Goal: Task Accomplishment & Management: Manage account settings

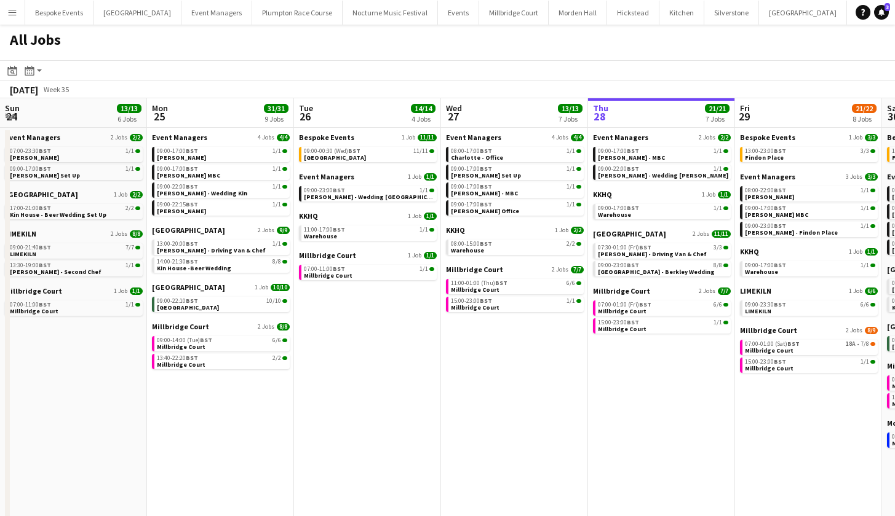
scroll to position [0, 538]
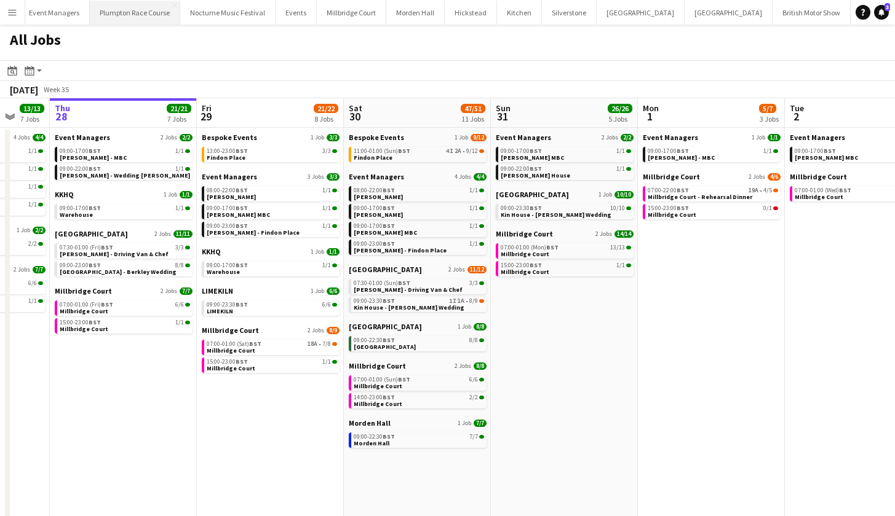
click at [100, 11] on button "Plumpton Race Course Close" at bounding box center [135, 13] width 90 height 24
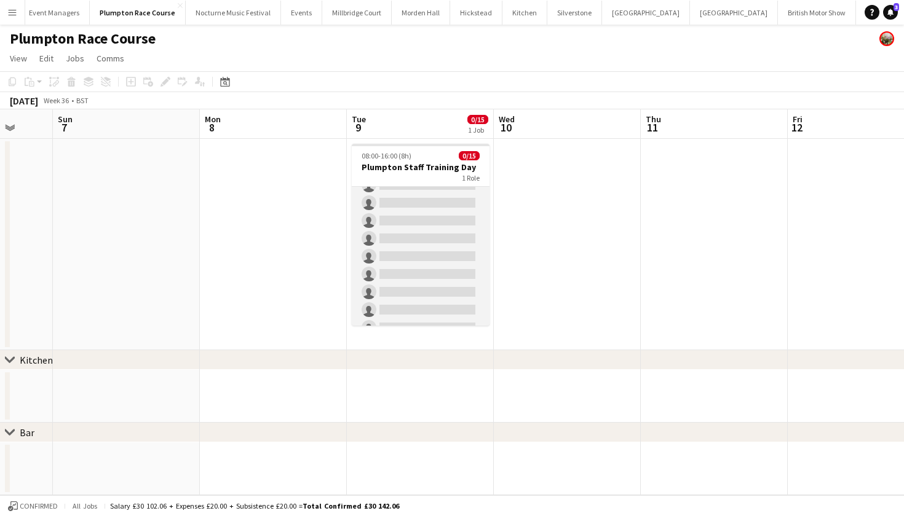
scroll to position [96, 0]
click at [378, 234] on app-card-role "Bar & Catering (Waiter / waitress) 1A 0/15 08:00-16:00 (8h) single-neutral-acti…" at bounding box center [421, 236] width 138 height 291
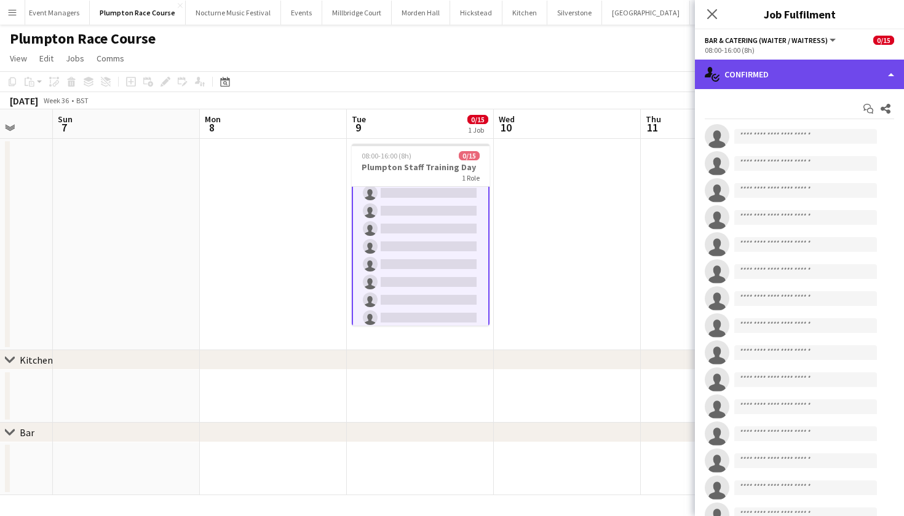
click at [822, 76] on div "single-neutral-actions-check-2 Confirmed" at bounding box center [799, 75] width 209 height 30
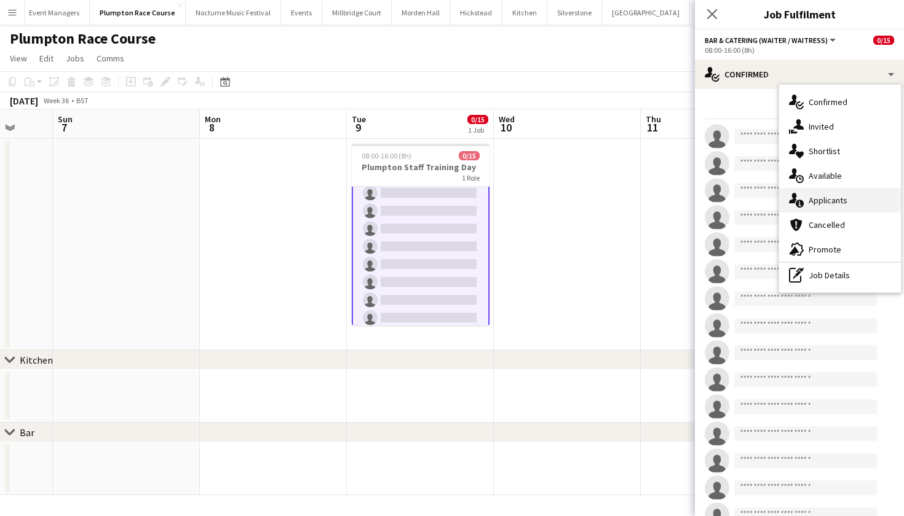
click at [836, 200] on div "single-neutral-actions-information Applicants" at bounding box center [840, 200] width 122 height 25
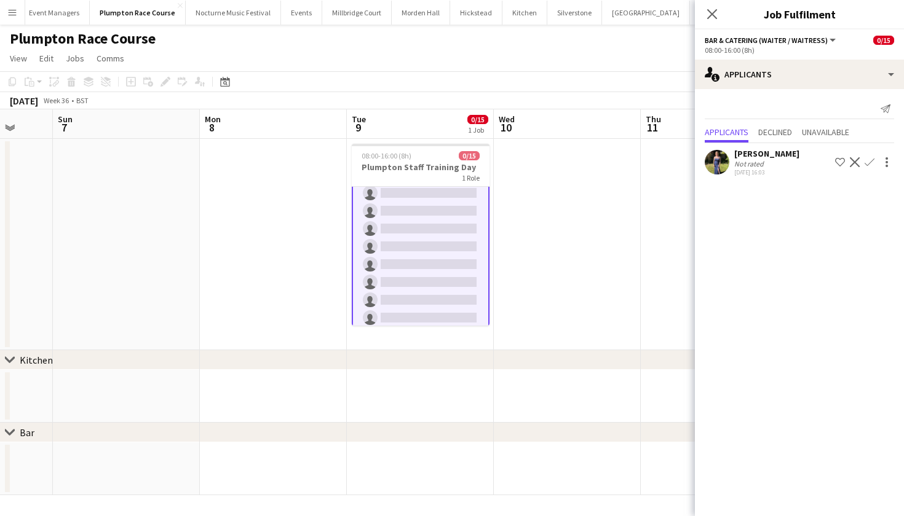
click at [717, 161] on app-user-avatar at bounding box center [717, 162] width 25 height 25
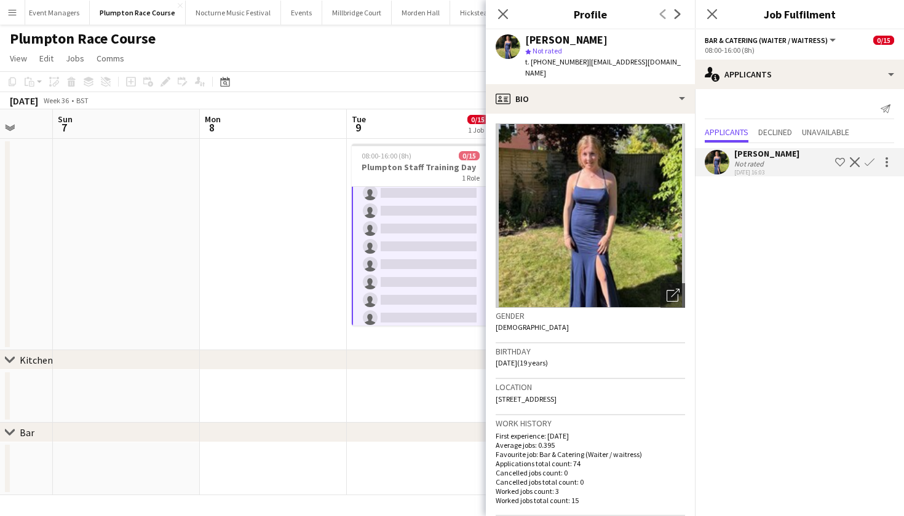
click at [199, 299] on app-date-cell at bounding box center [126, 245] width 147 height 212
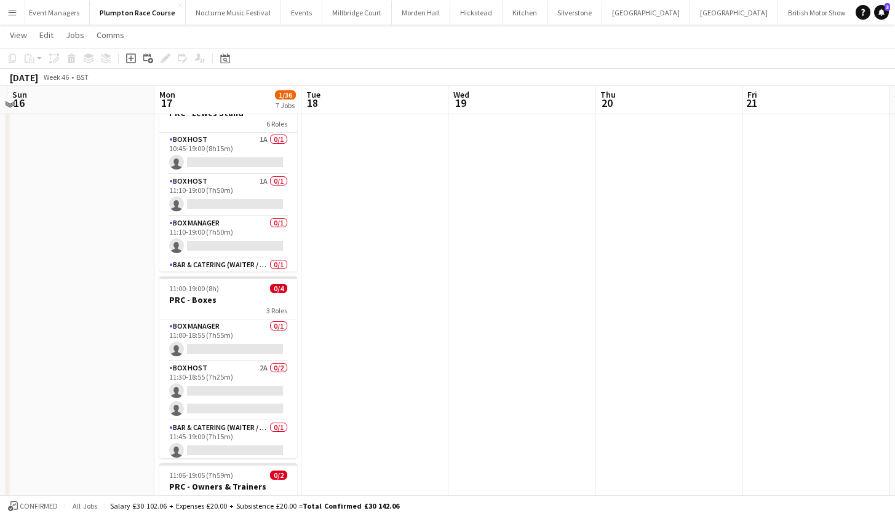
scroll to position [566, 0]
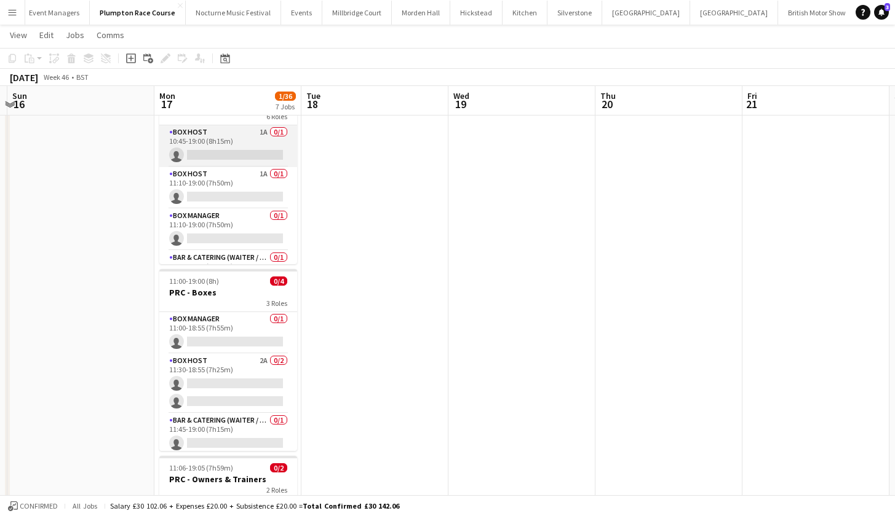
click at [234, 142] on app-card-role "Box Host 1A 0/1 10:45-19:00 (8h15m) single-neutral-actions" at bounding box center [228, 146] width 138 height 42
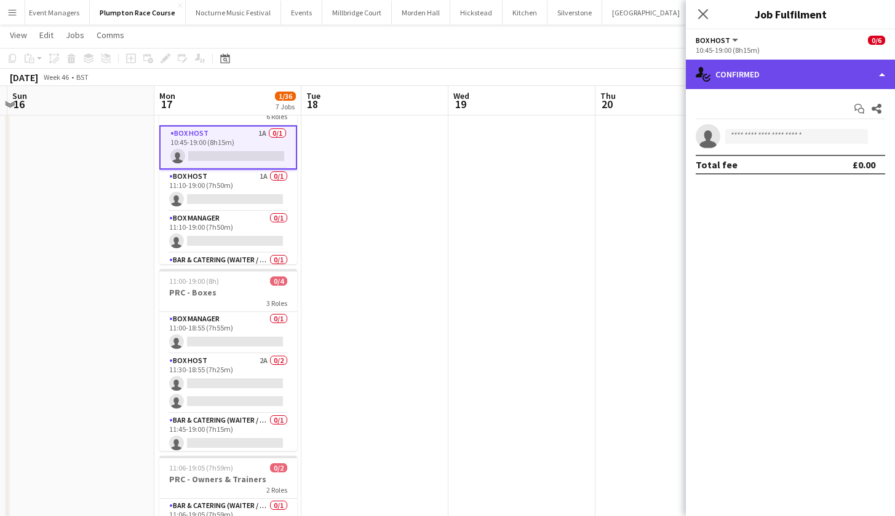
click at [791, 77] on div "single-neutral-actions-check-2 Confirmed" at bounding box center [790, 75] width 209 height 30
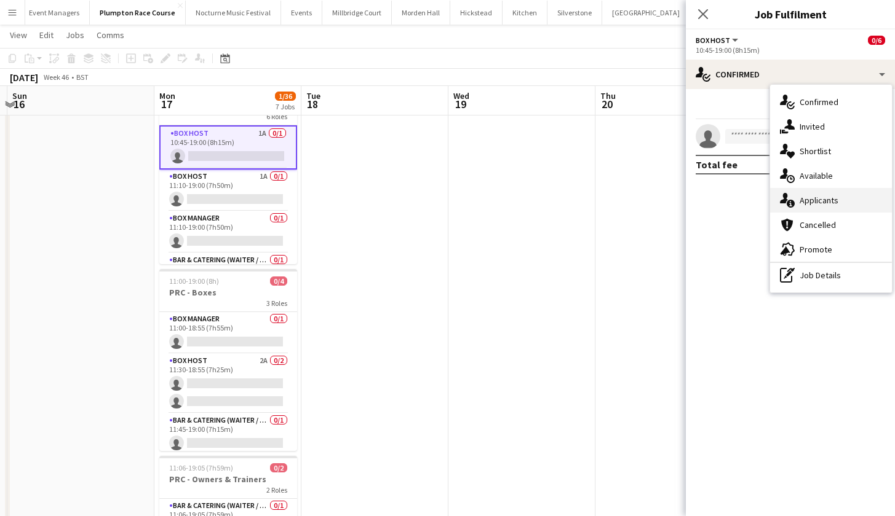
click at [801, 197] on div "single-neutral-actions-information Applicants" at bounding box center [831, 200] width 122 height 25
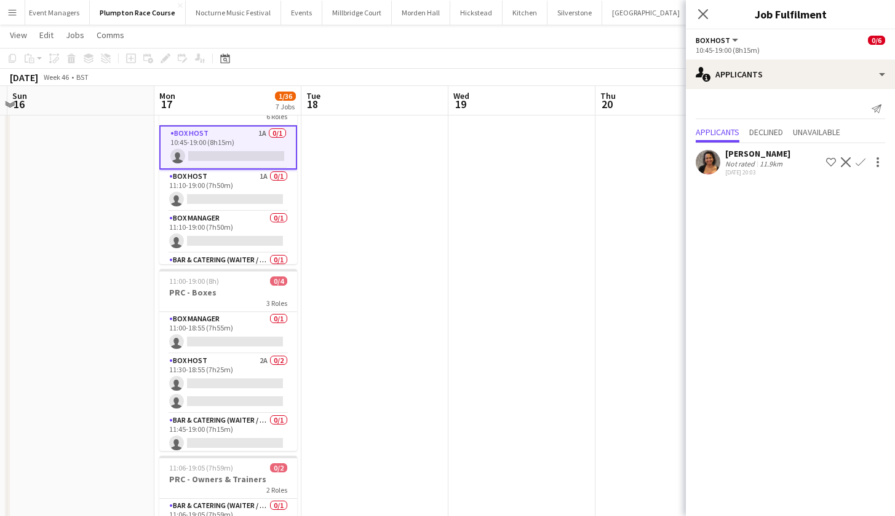
click at [860, 164] on app-icon "Confirm" at bounding box center [860, 162] width 10 height 10
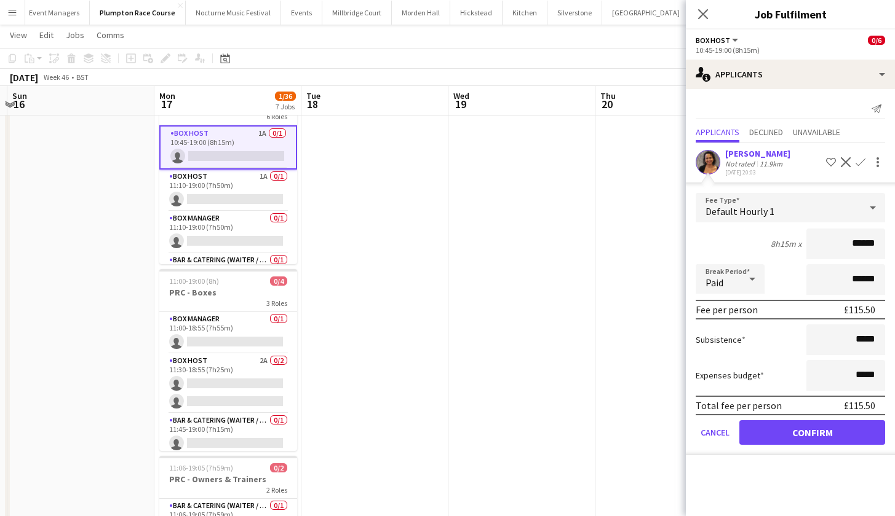
click at [584, 341] on app-date-cell at bounding box center [521, 205] width 147 height 1266
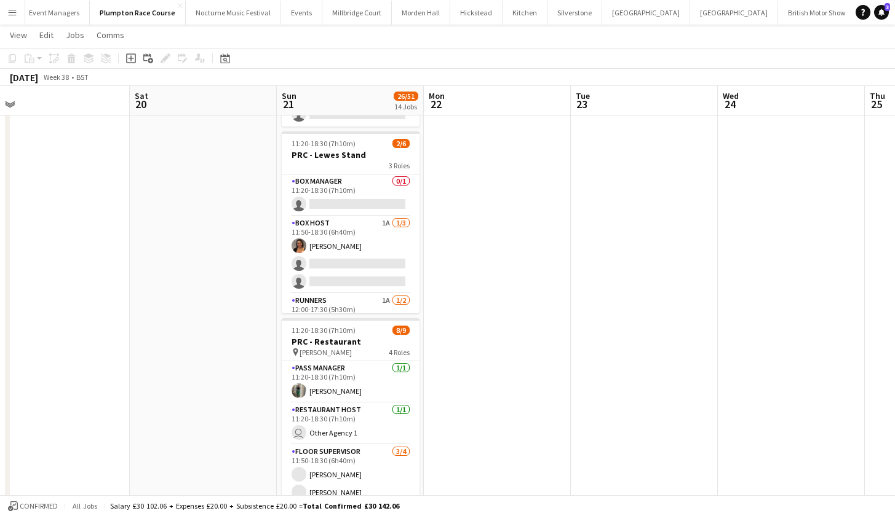
scroll to position [0, 298]
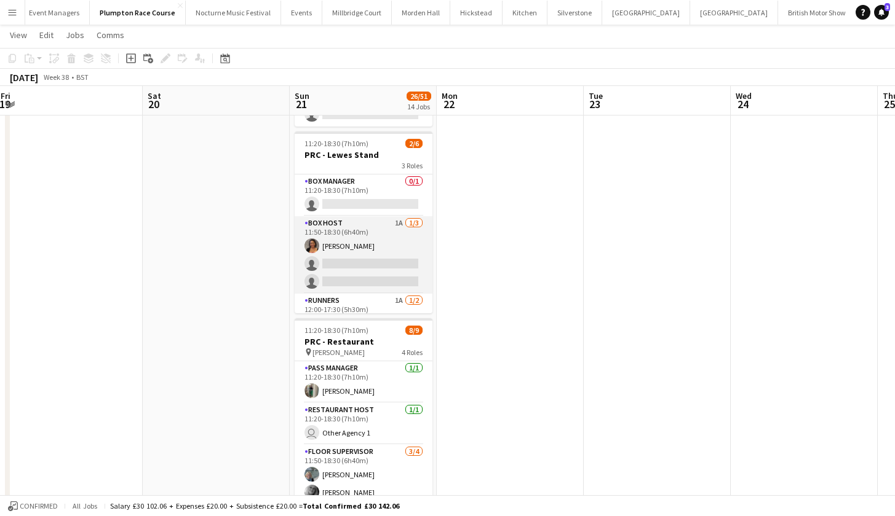
click at [368, 273] on app-card-role "Box Host 1A [DATE] 11:50-18:30 (6h40m) [PERSON_NAME] single-neutral-actions sin…" at bounding box center [364, 254] width 138 height 77
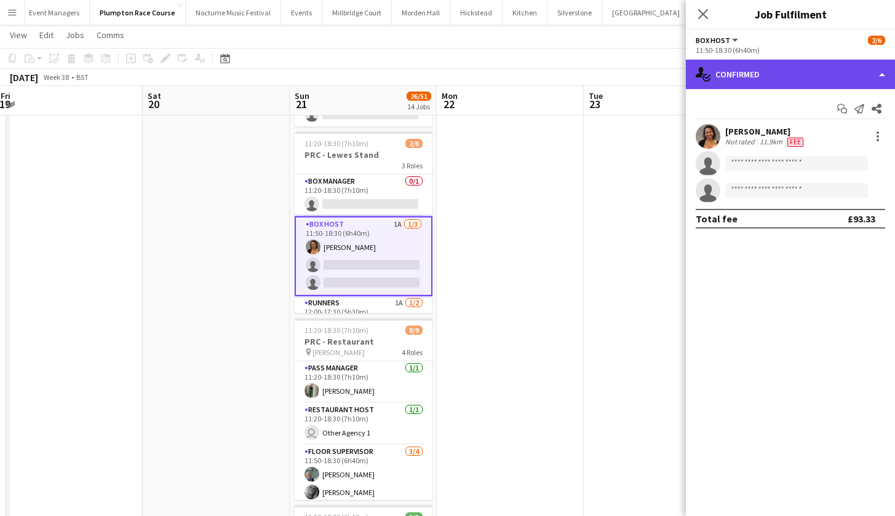
click at [797, 76] on div "single-neutral-actions-check-2 Confirmed" at bounding box center [790, 75] width 209 height 30
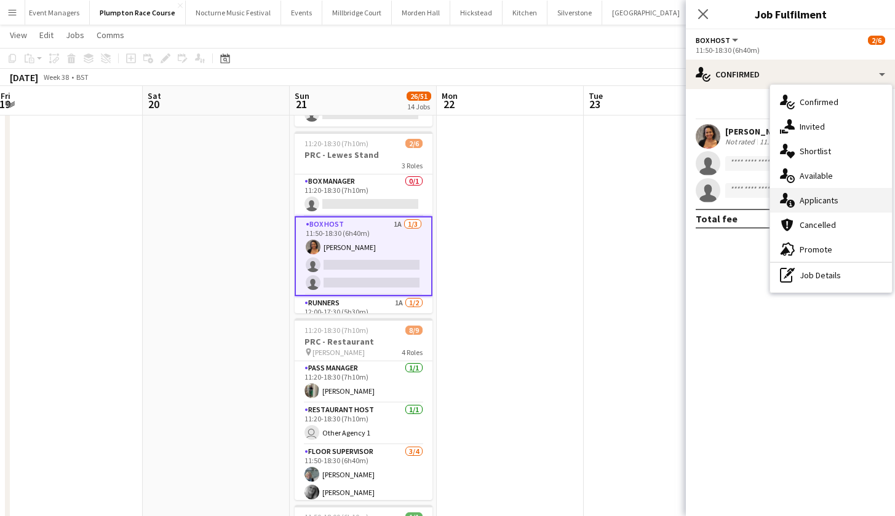
click at [808, 197] on div "single-neutral-actions-information Applicants" at bounding box center [831, 200] width 122 height 25
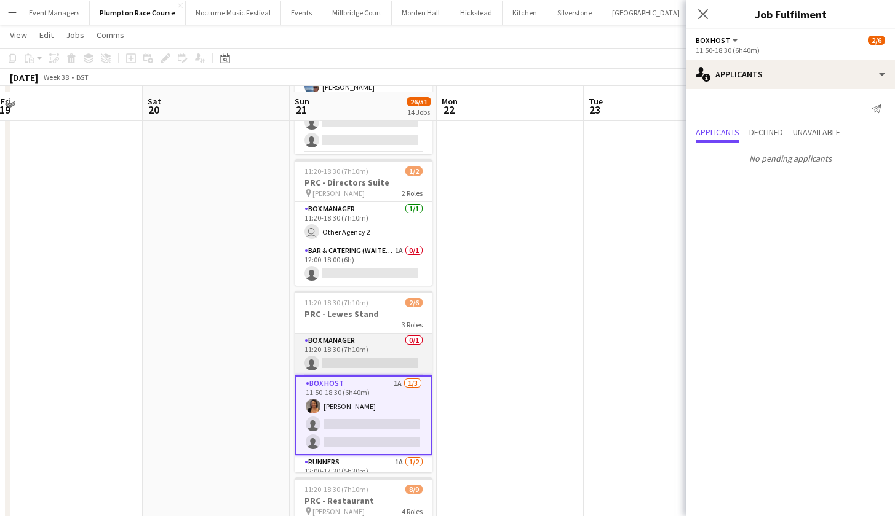
scroll to position [387, 0]
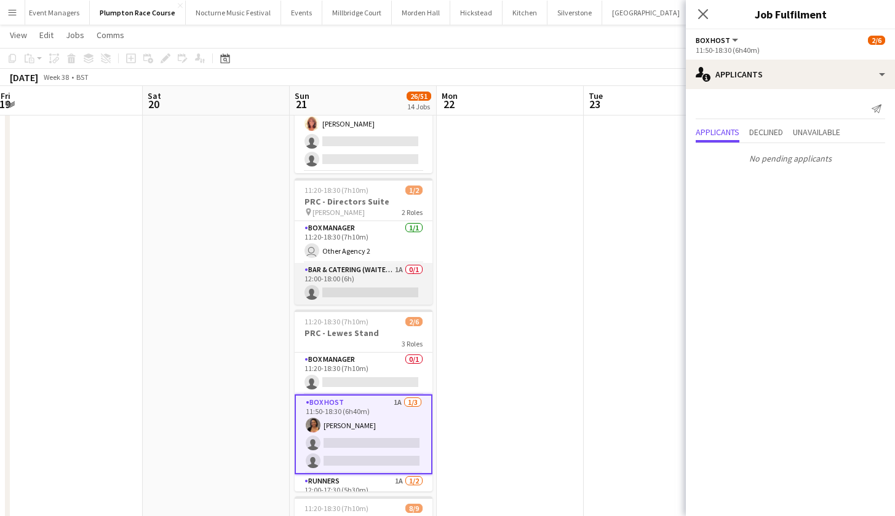
click at [352, 272] on app-card-role "Bar & Catering (Waiter / waitress) 1A 0/1 12:00-18:00 (6h) single-neutral-actio…" at bounding box center [364, 284] width 138 height 42
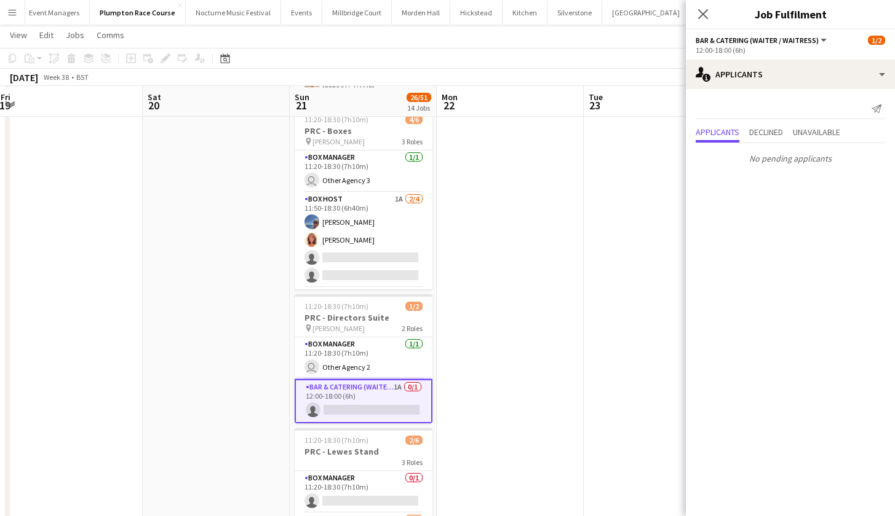
scroll to position [269, 0]
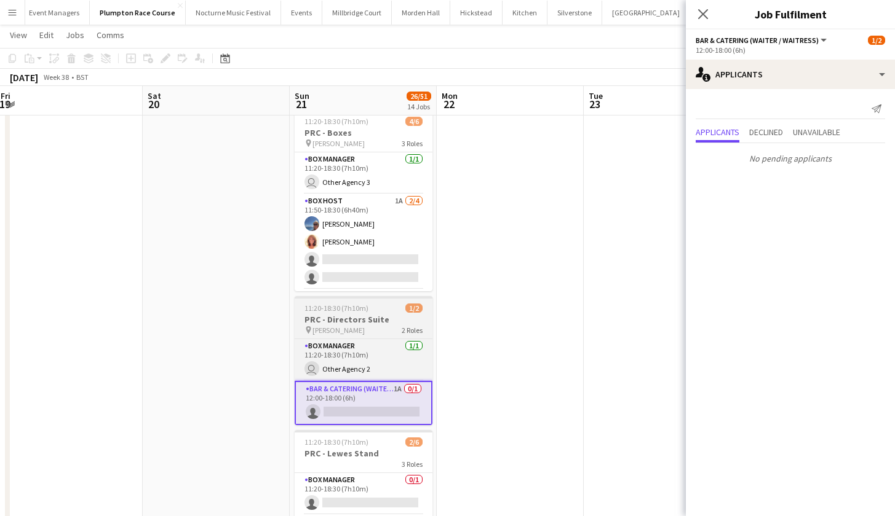
click at [352, 272] on app-card-role "Box Host 1A 2/4 11:50-18:30 (6h40m) Erika Cummings Annette Woolman single-neutr…" at bounding box center [364, 241] width 138 height 95
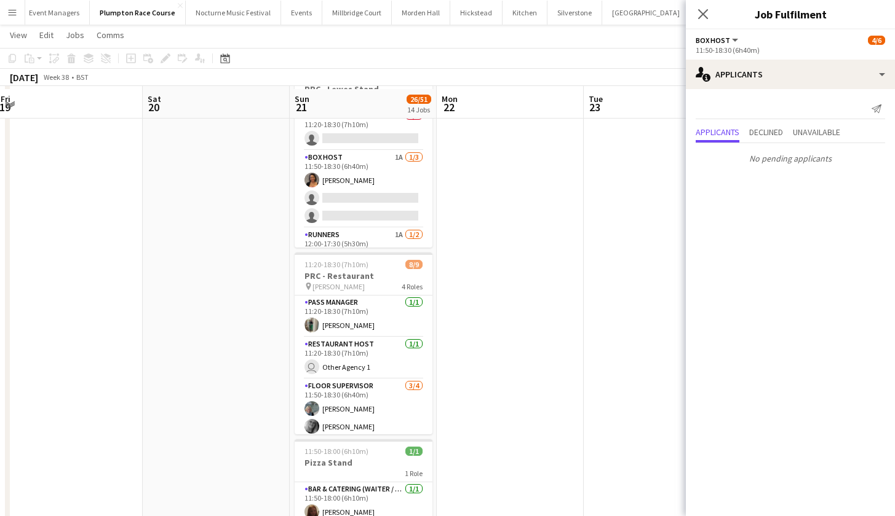
scroll to position [638, 0]
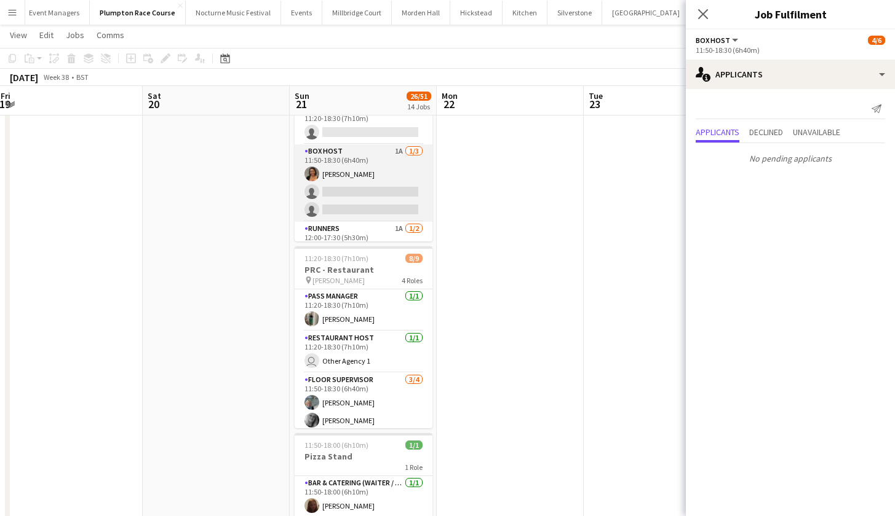
click at [352, 215] on app-card-role "Box Host 1A 1/3 11:50-18:30 (6h40m) Camilla Nchindo single-neutral-actions sing…" at bounding box center [364, 182] width 138 height 77
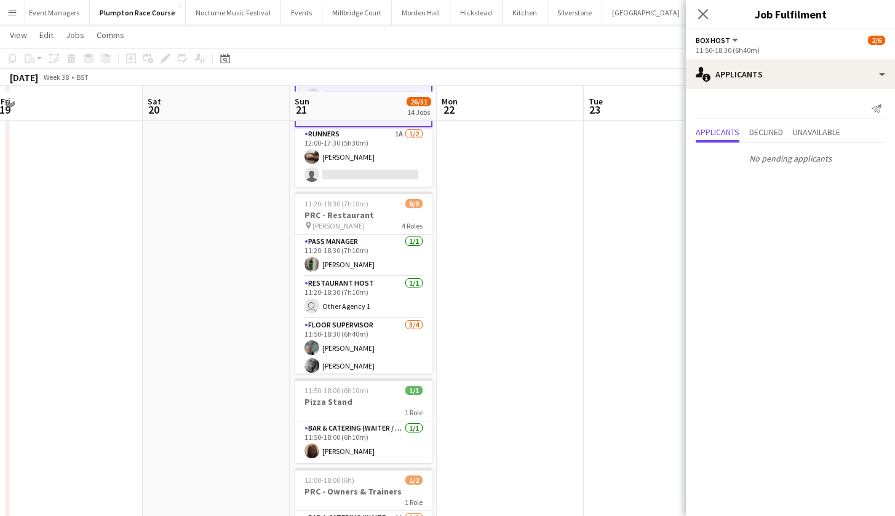
scroll to position [698, 0]
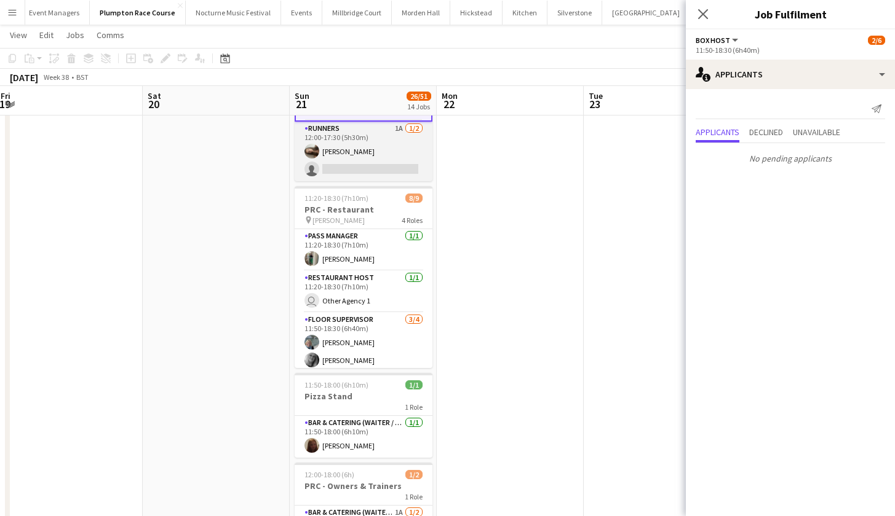
click at [349, 149] on app-card-role "Runners 1A 1/2 12:00-17:30 (5h30m) Jessica Haines single-neutral-actions" at bounding box center [364, 152] width 138 height 60
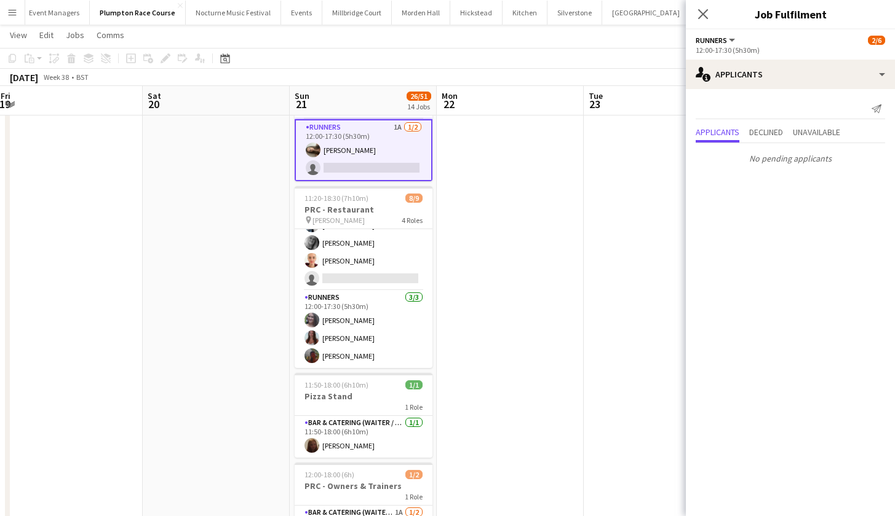
click at [355, 261] on app-card-role "Floor Supervisor 3/4 11:50-18:30 (6h40m) Melissa Johnson kay woolnough Francesk…" at bounding box center [364, 243] width 138 height 95
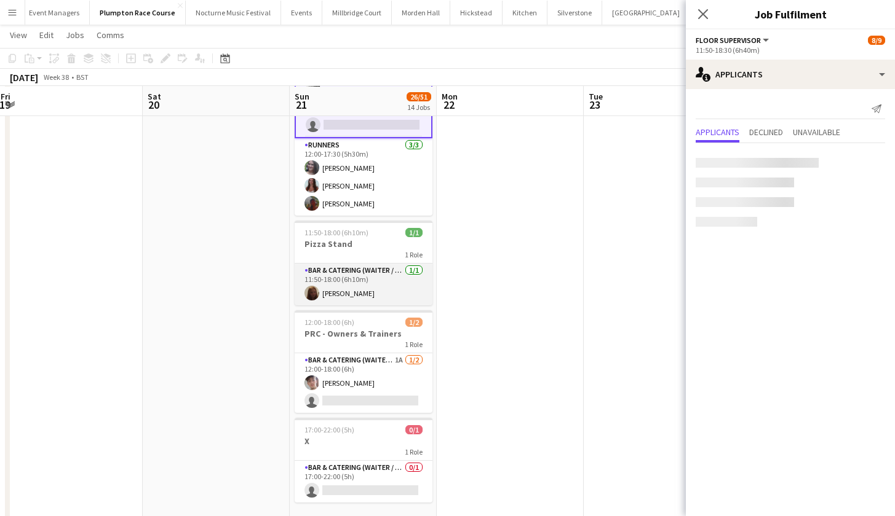
scroll to position [851, 0]
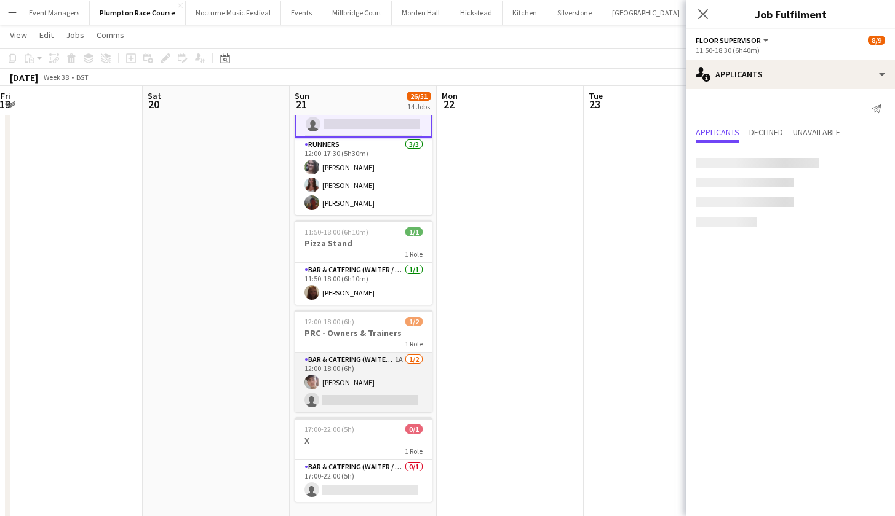
click at [366, 365] on app-card-role "Bar & Catering (Waiter / waitress) 1A 1/2 12:00-18:00 (6h) Sebastian Menin sing…" at bounding box center [364, 383] width 138 height 60
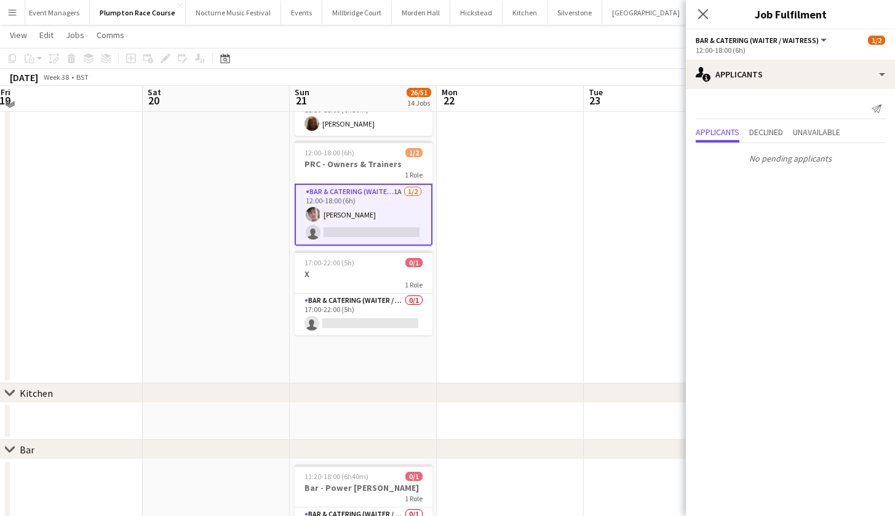
scroll to position [1024, 0]
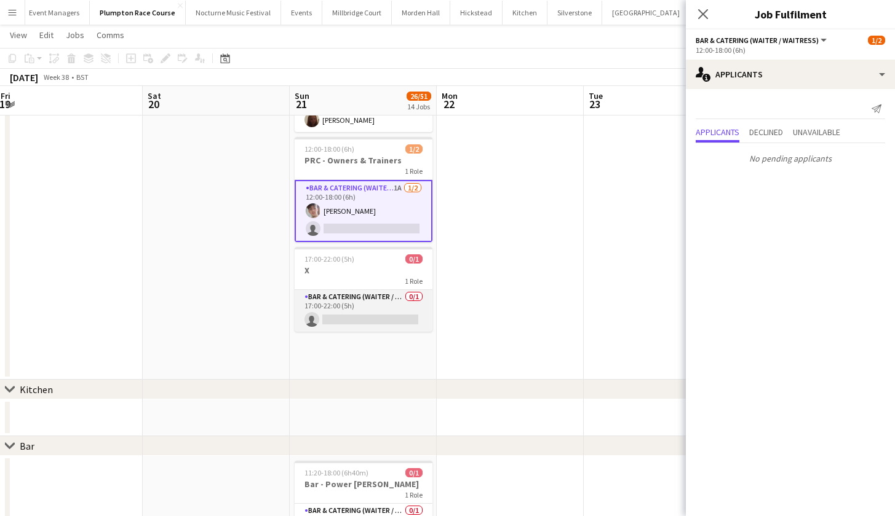
click at [362, 317] on app-card-role "Bar & Catering (Waiter / waitress) 0/1 17:00-22:00 (5h) single-neutral-actions" at bounding box center [364, 311] width 138 height 42
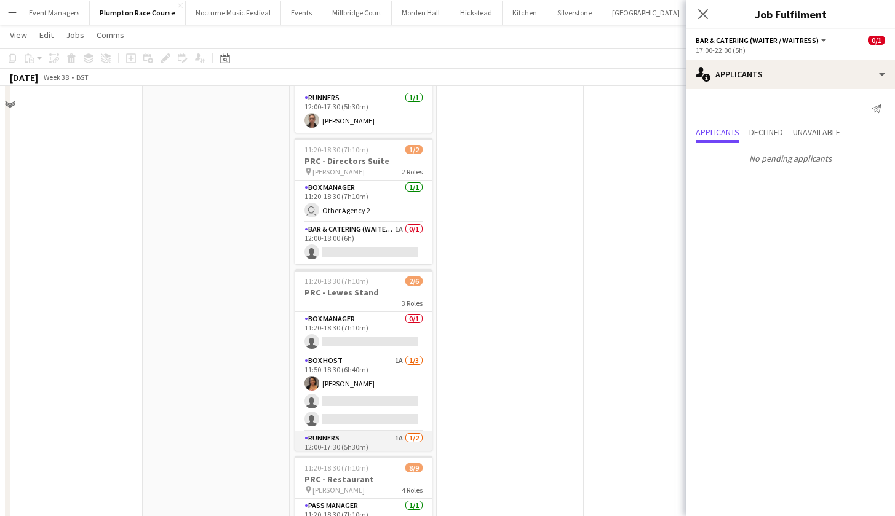
scroll to position [0, 0]
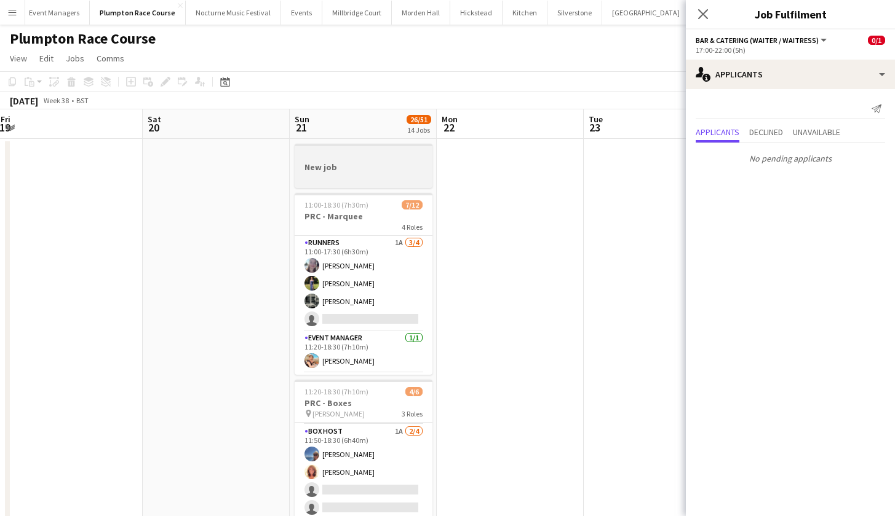
click at [342, 173] on div at bounding box center [364, 178] width 138 height 10
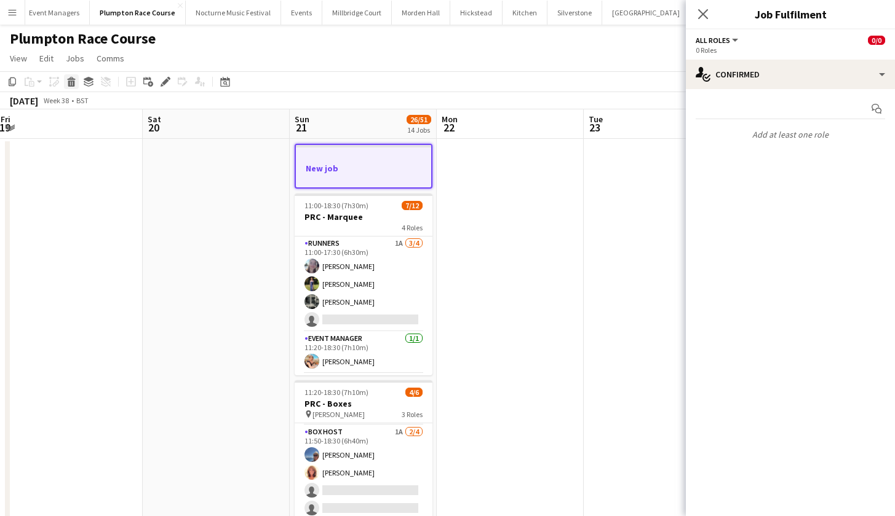
click at [69, 85] on icon at bounding box center [71, 84] width 7 height 6
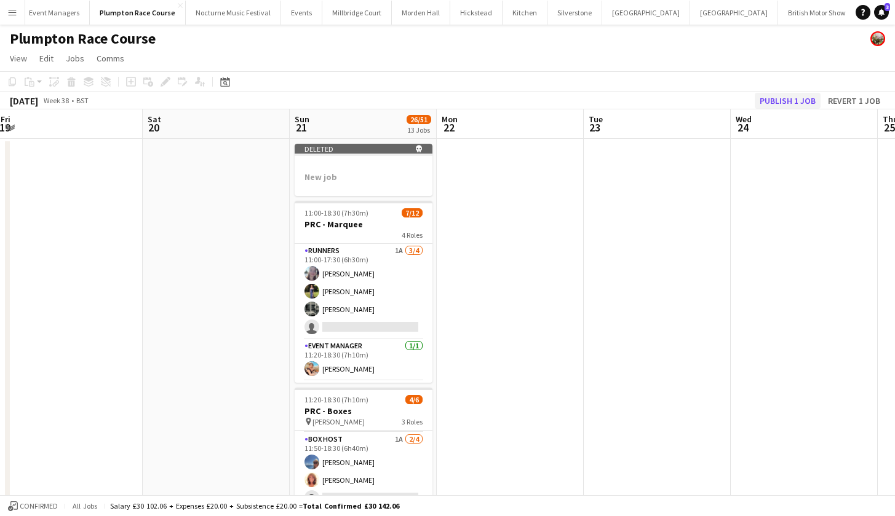
click at [786, 105] on button "Publish 1 job" at bounding box center [787, 101] width 66 height 16
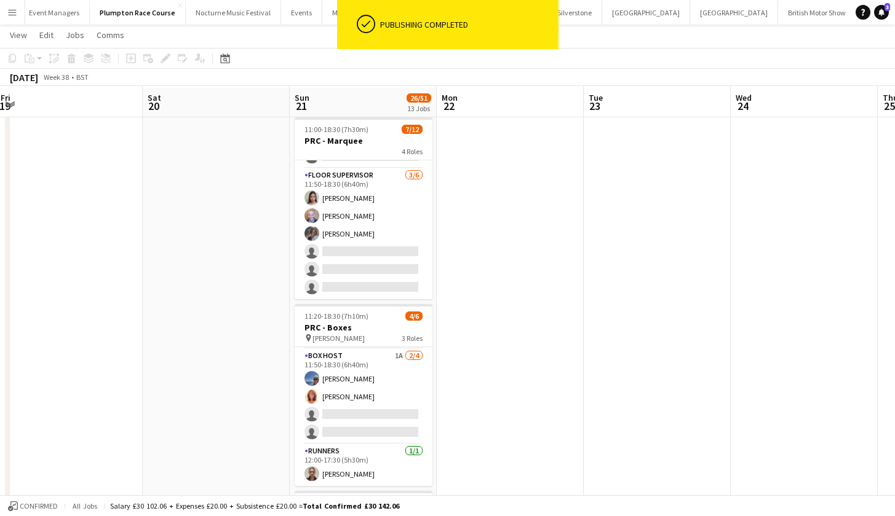
scroll to position [171, 0]
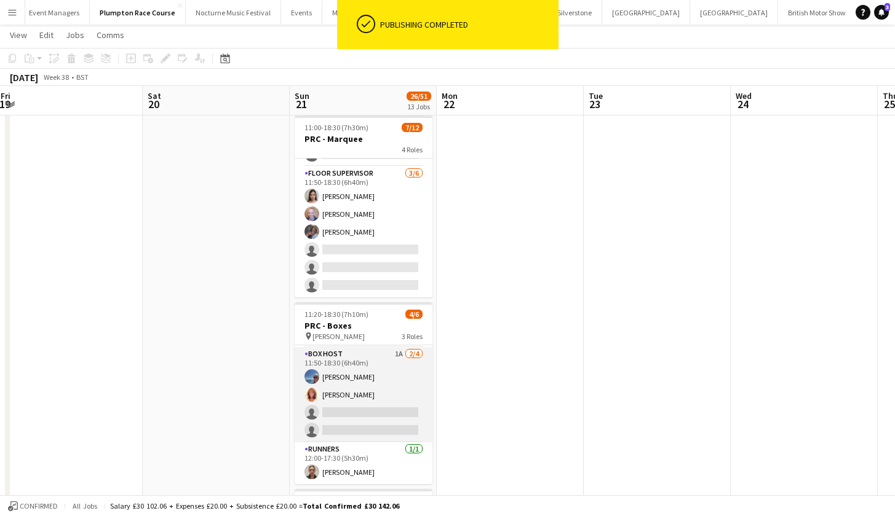
click at [379, 384] on app-card-role "Box Host 1A 2/4 11:50-18:30 (6h40m) Erika Cummings Annette Woolman single-neutr…" at bounding box center [364, 394] width 138 height 95
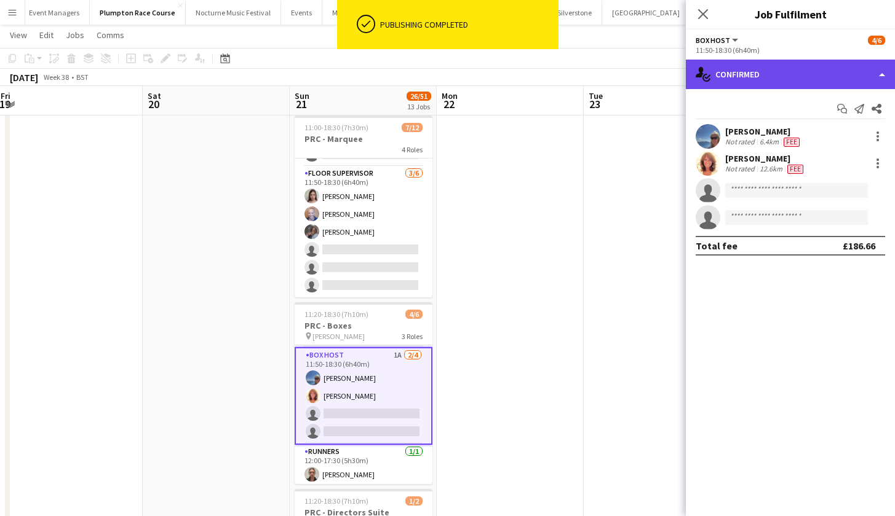
click at [742, 81] on div "single-neutral-actions-check-2 Confirmed" at bounding box center [790, 75] width 209 height 30
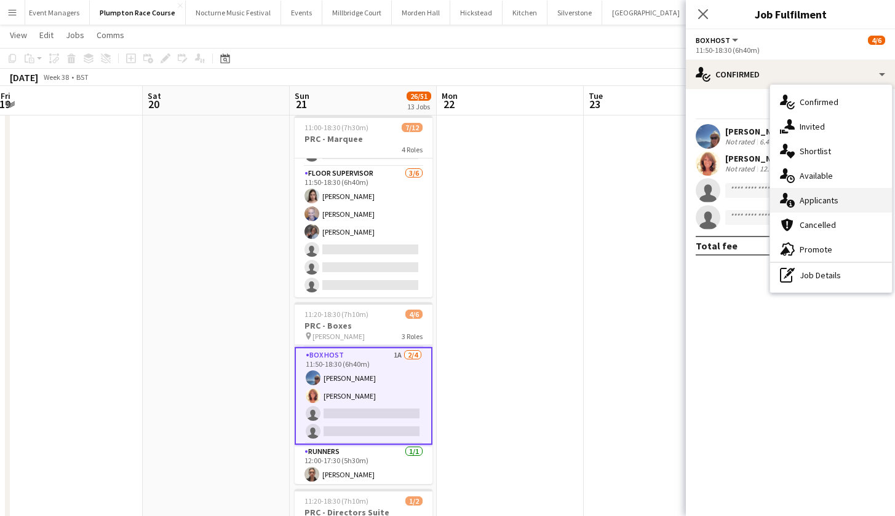
click at [796, 196] on div "single-neutral-actions-information Applicants" at bounding box center [831, 200] width 122 height 25
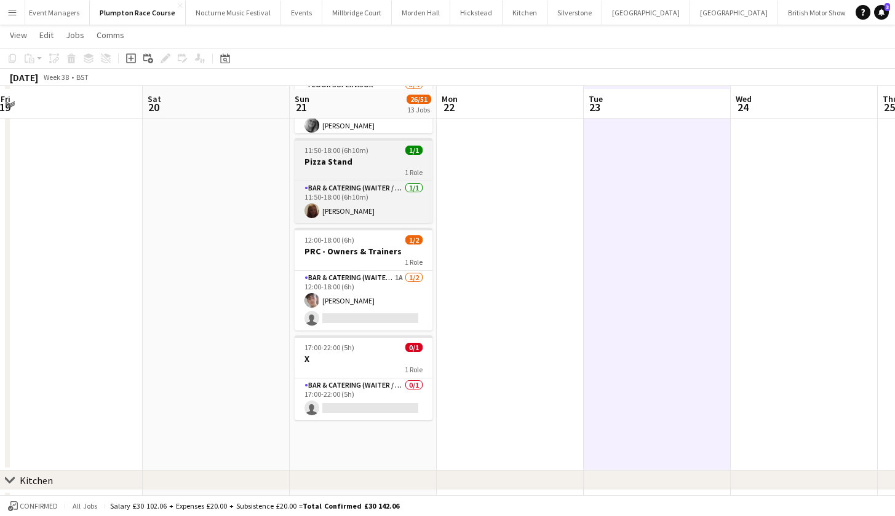
scroll to position [888, 0]
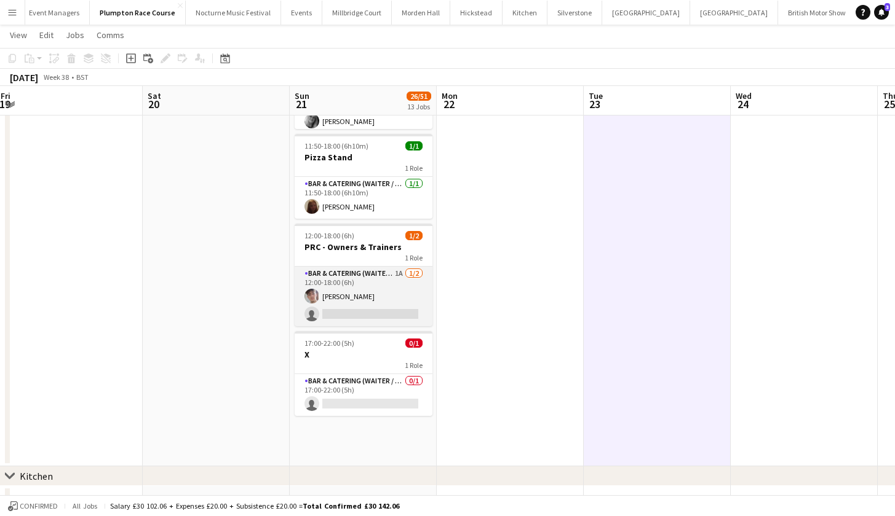
click at [364, 291] on app-card-role "Bar & Catering (Waiter / waitress) 1A 1/2 12:00-18:00 (6h) Sebastian Menin sing…" at bounding box center [364, 297] width 138 height 60
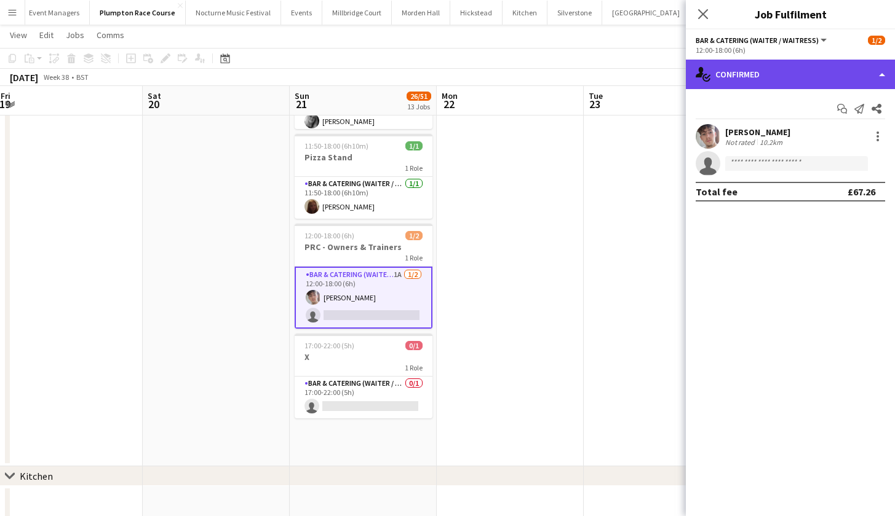
click at [750, 71] on div "single-neutral-actions-check-2 Confirmed" at bounding box center [790, 75] width 209 height 30
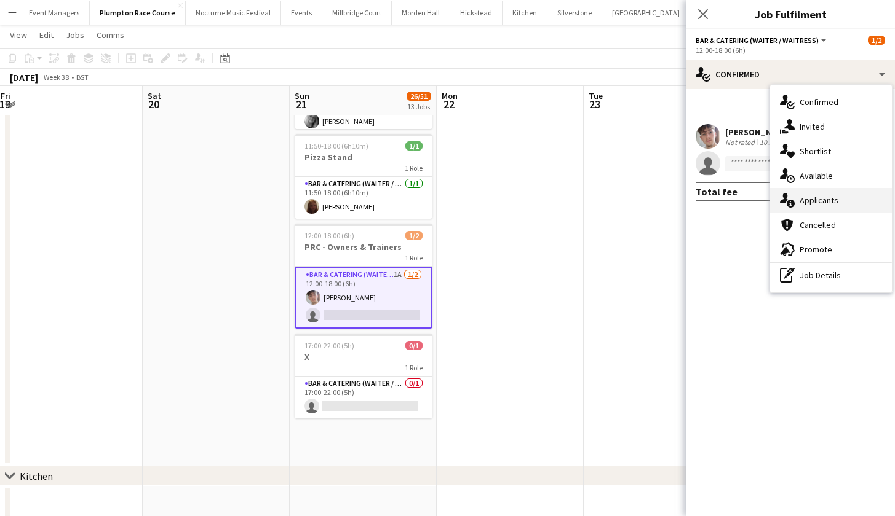
click at [796, 202] on div "single-neutral-actions-information Applicants" at bounding box center [831, 200] width 122 height 25
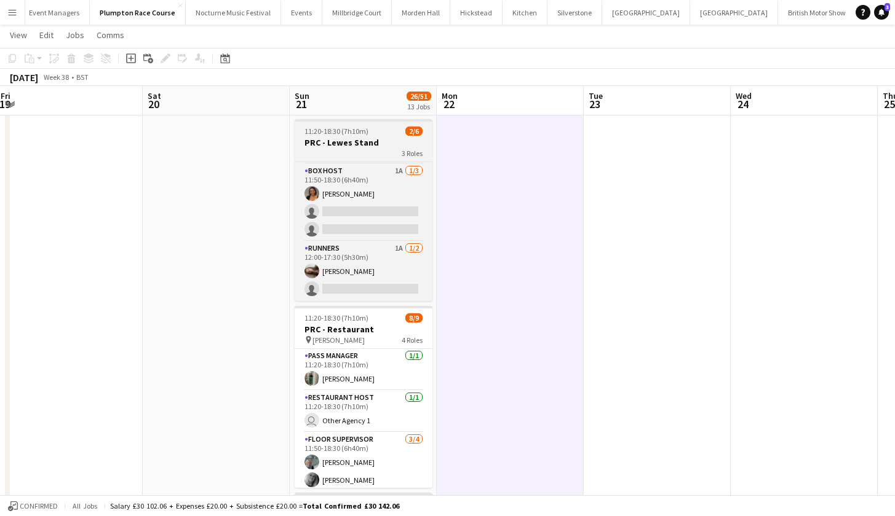
scroll to position [0, 0]
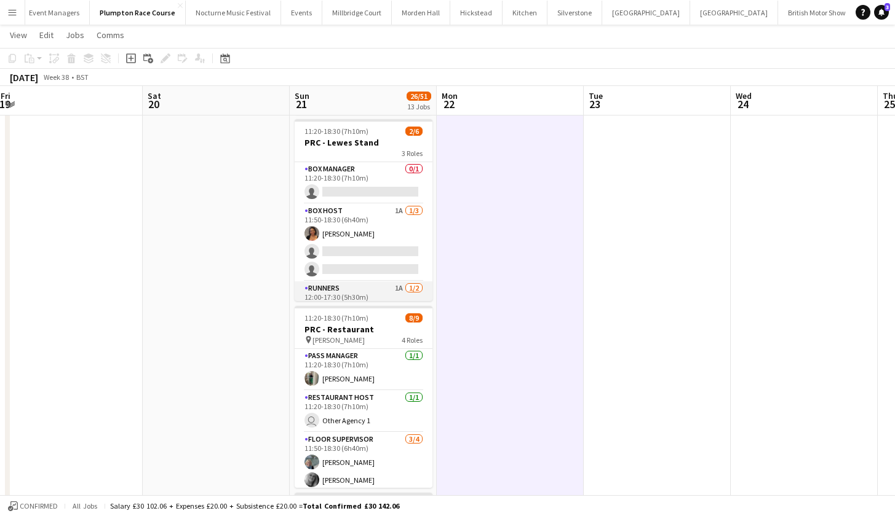
click at [351, 288] on app-card-role "Runners 1A 1/2 12:00-17:30 (5h30m) Jessica Haines single-neutral-actions" at bounding box center [364, 312] width 138 height 60
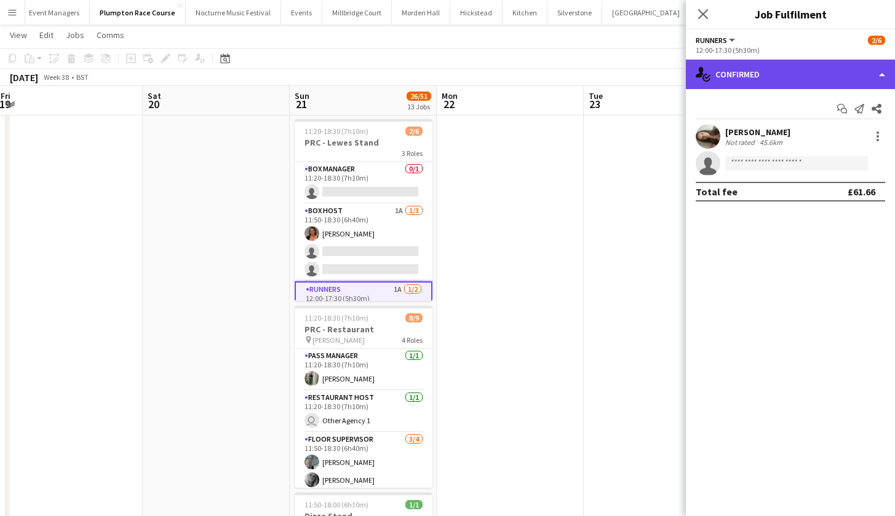
click at [737, 82] on div "single-neutral-actions-check-2 Confirmed" at bounding box center [790, 75] width 209 height 30
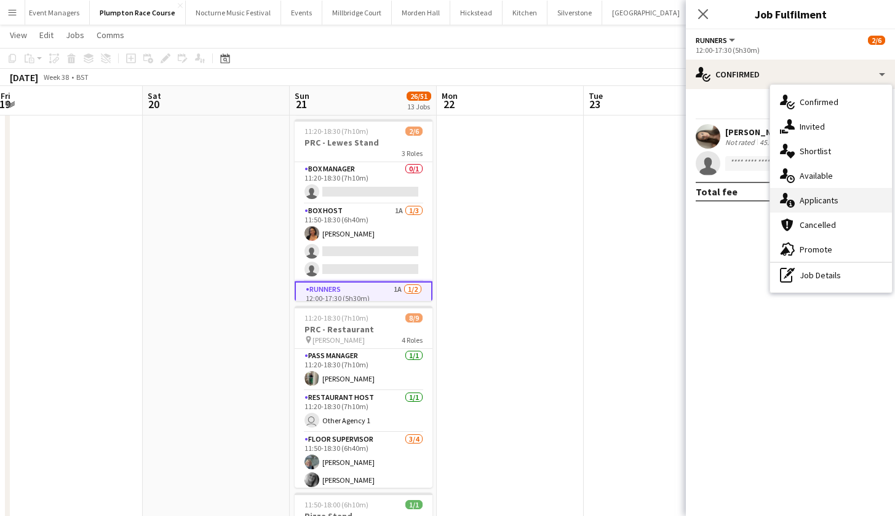
click at [801, 198] on div "single-neutral-actions-information Applicants" at bounding box center [831, 200] width 122 height 25
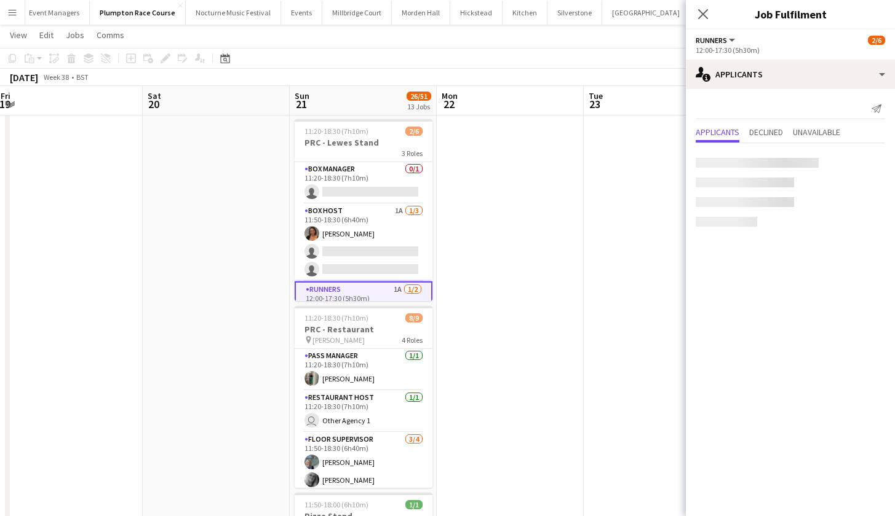
click at [638, 189] on app-date-cell at bounding box center [657, 217] width 147 height 1217
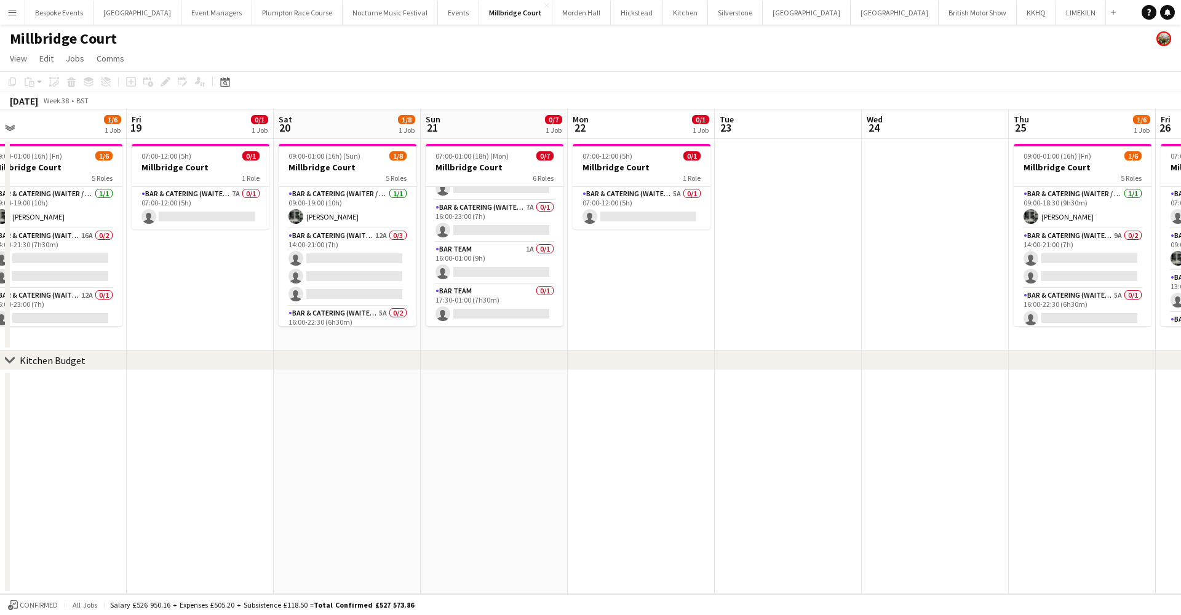
scroll to position [130, 0]
click at [252, 12] on button "Plumpton Race Course Close" at bounding box center [297, 13] width 90 height 24
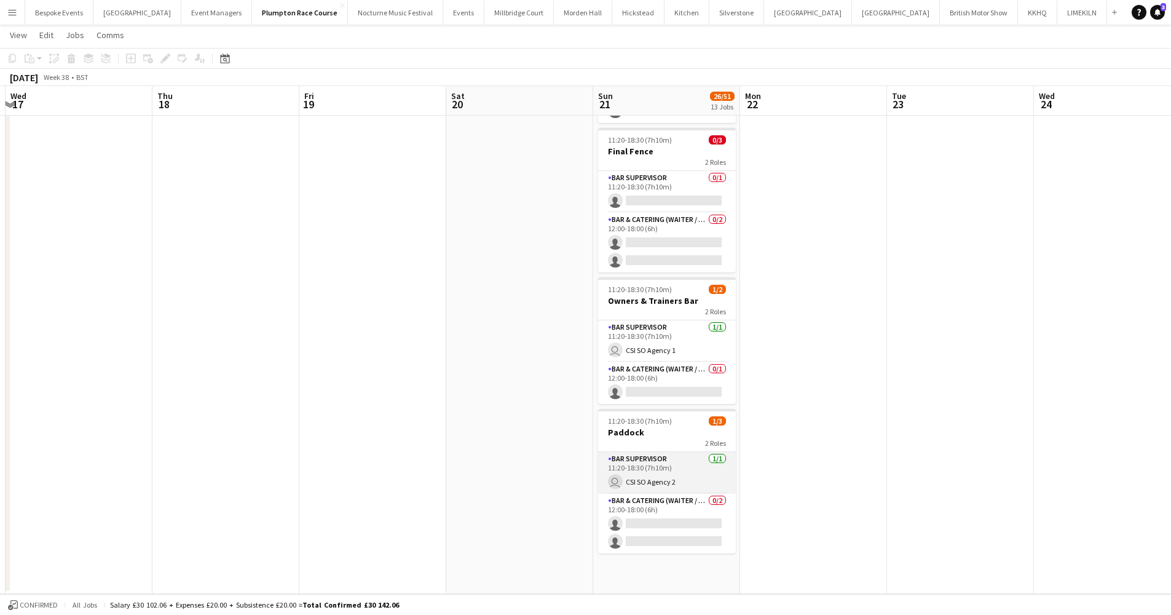
scroll to position [1547, 0]
click at [676, 579] on app-date-cell "11:20-18:00 (6h40m) 0/1 Bar - Power Porter 1 Role Bar & Catering (Waiter / wait…" at bounding box center [666, 239] width 147 height 710
click at [130, 63] on div "Add job" at bounding box center [131, 58] width 15 height 15
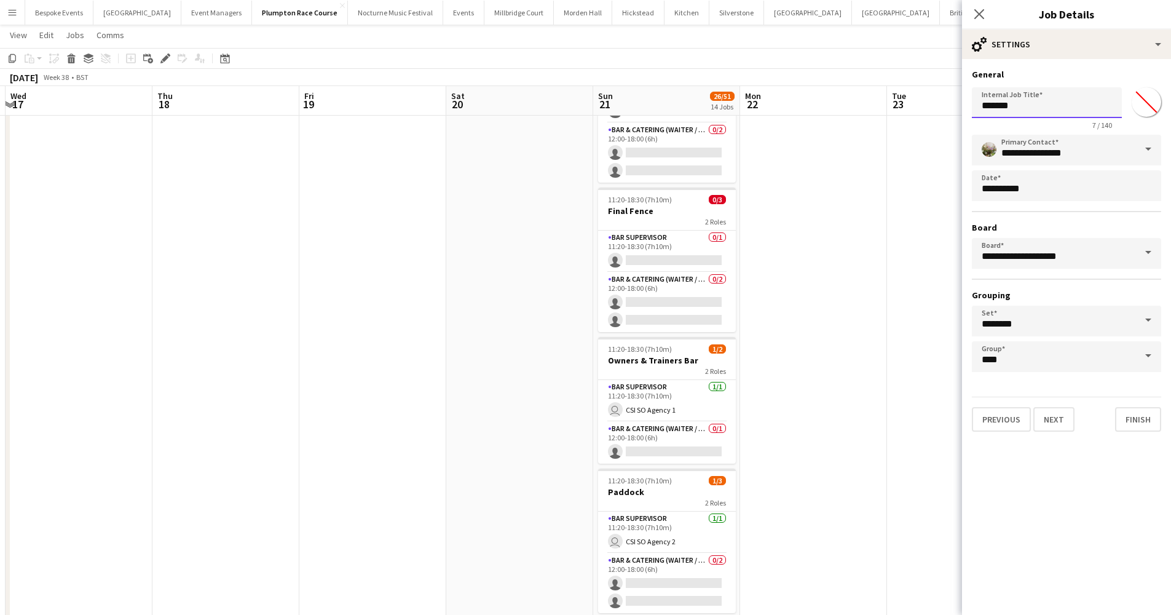
click at [1063, 110] on input "*******" at bounding box center [1047, 102] width 150 height 31
type input "*"
type input "****"
click at [271, 227] on app-date-cell at bounding box center [226, 268] width 147 height 768
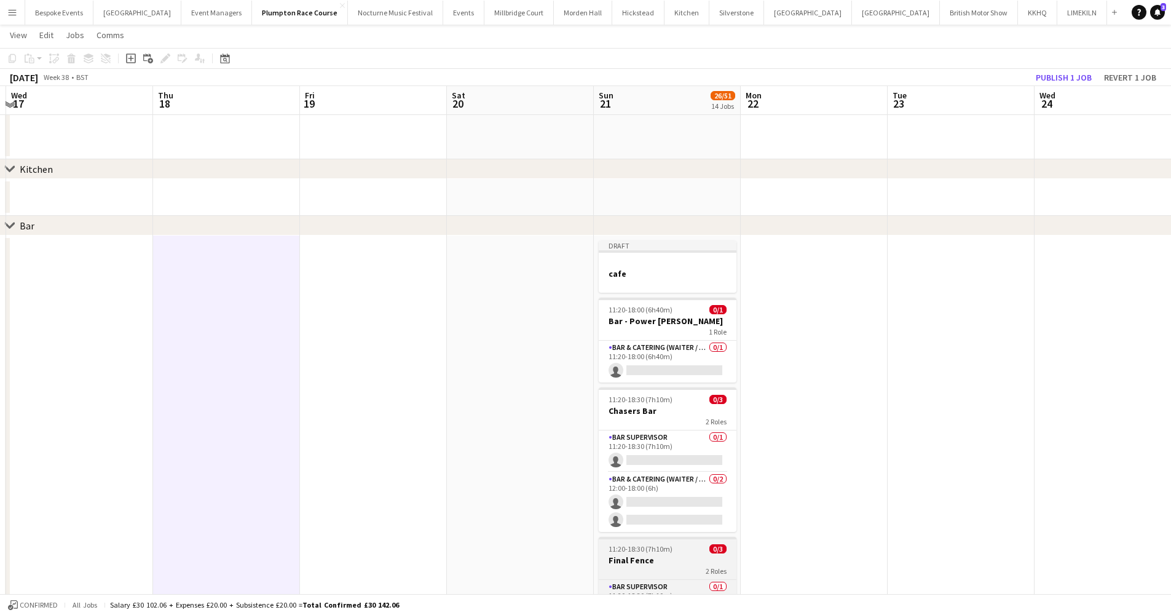
scroll to position [1195, 0]
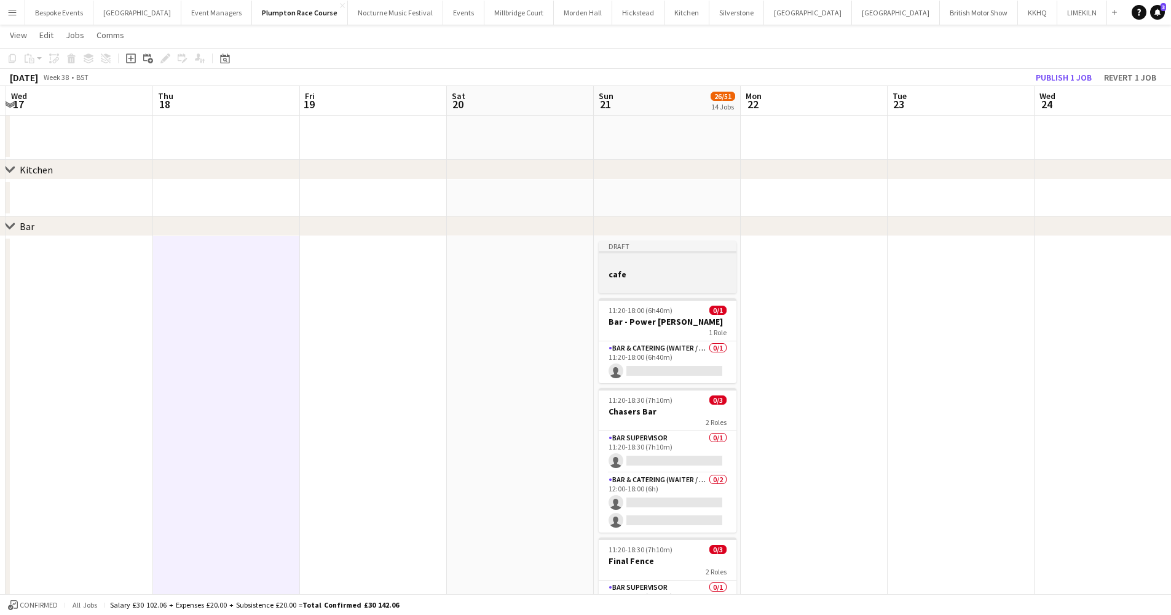
click at [639, 267] on div at bounding box center [668, 262] width 138 height 9
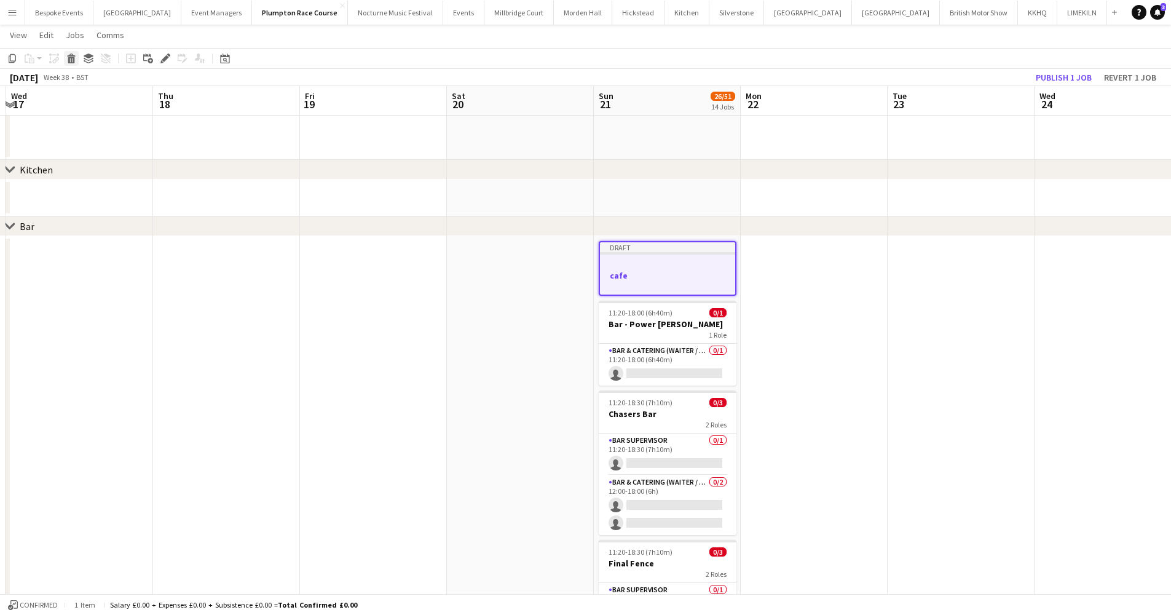
click at [70, 61] on icon "Delete" at bounding box center [71, 58] width 10 height 10
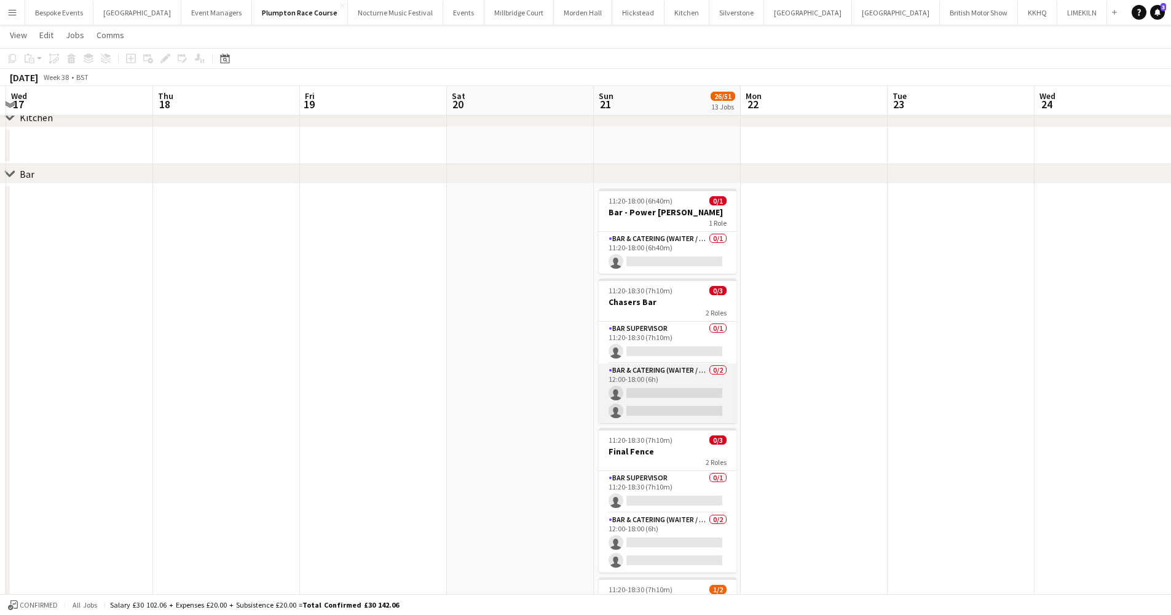
scroll to position [1246, 0]
click at [491, 6] on button "Millbridge Court Close" at bounding box center [519, 13] width 69 height 24
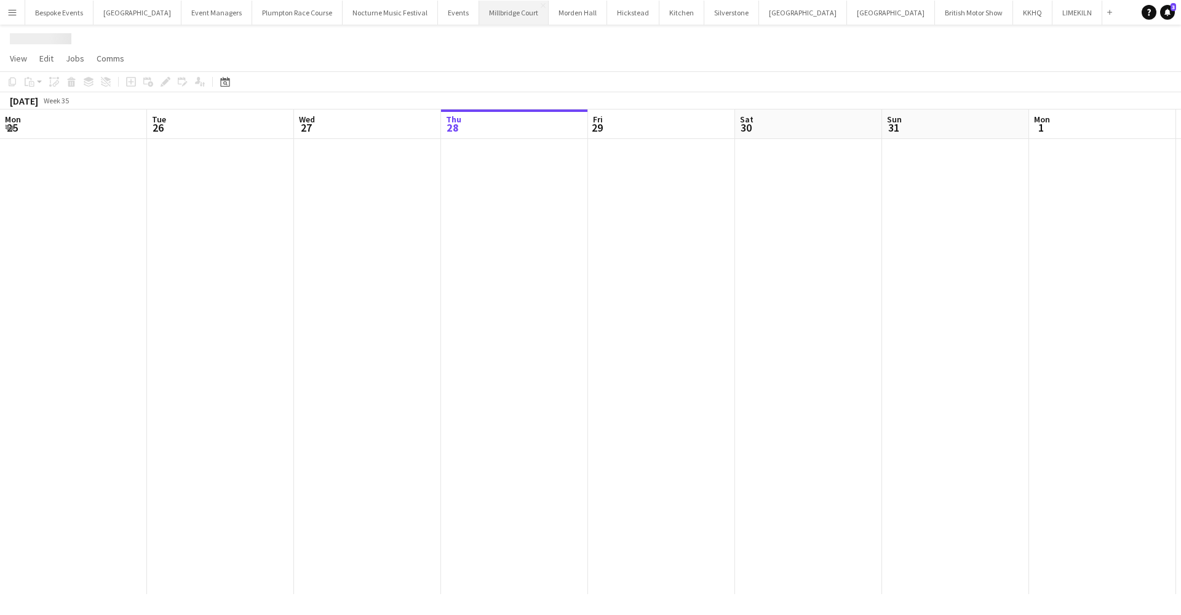
scroll to position [0, 294]
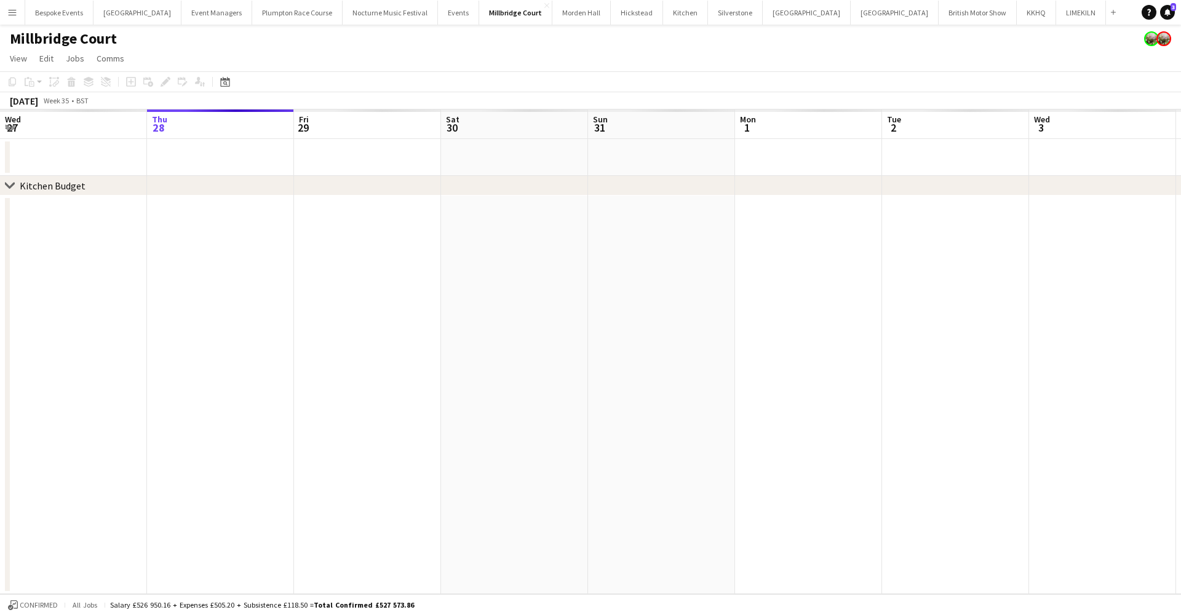
click at [8, 11] on app-icon "Menu" at bounding box center [12, 12] width 10 height 10
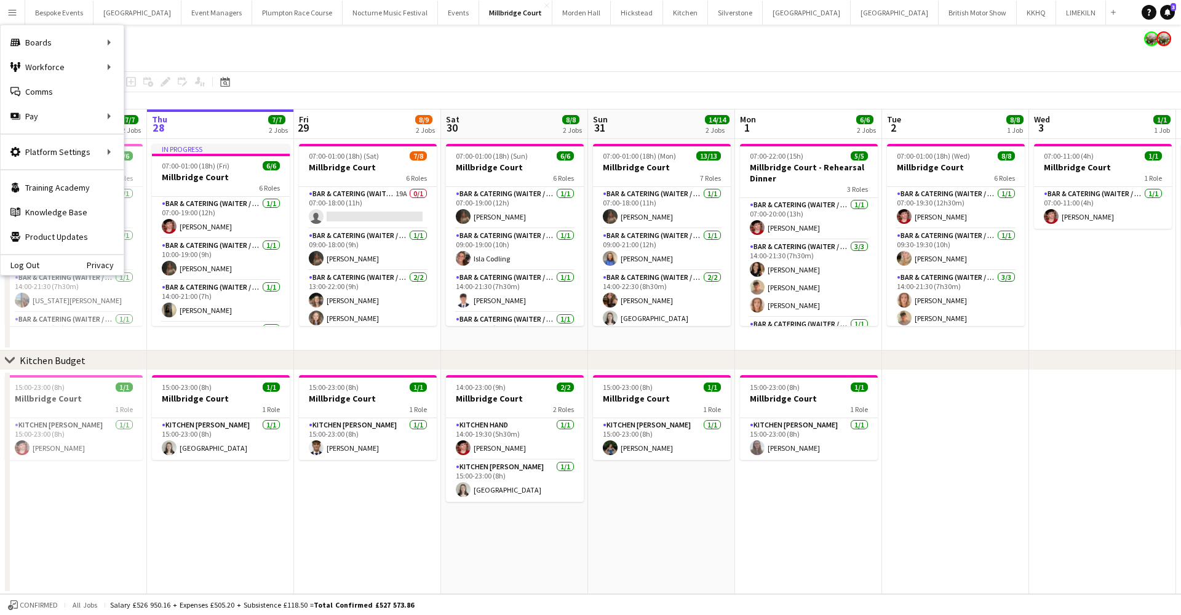
click at [336, 48] on app-page-menu "View Day view expanded Day view collapsed Month view Date picker Jump to today …" at bounding box center [590, 59] width 1181 height 23
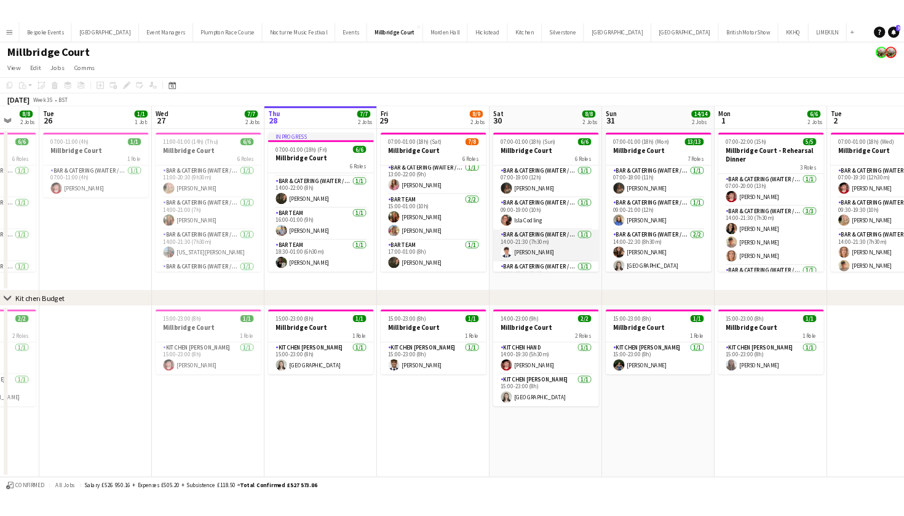
scroll to position [0, 0]
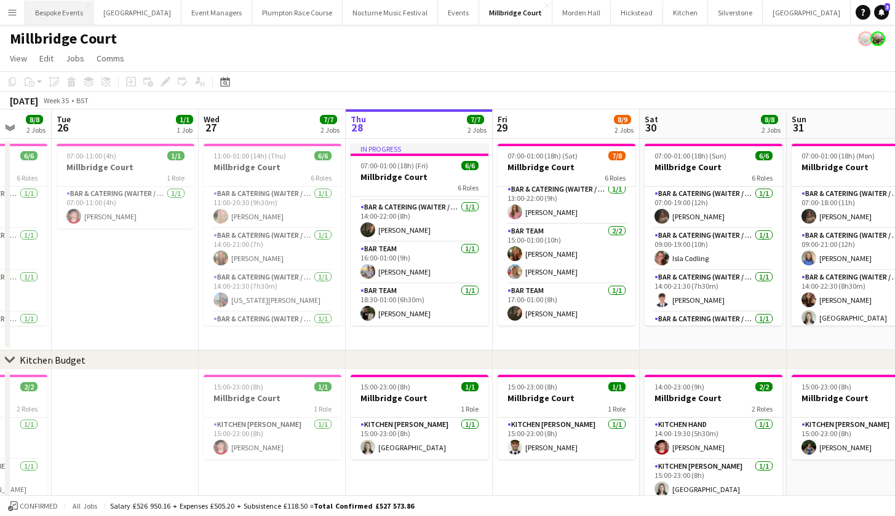
click at [47, 15] on button "Bespoke Events Close" at bounding box center [59, 13] width 68 height 24
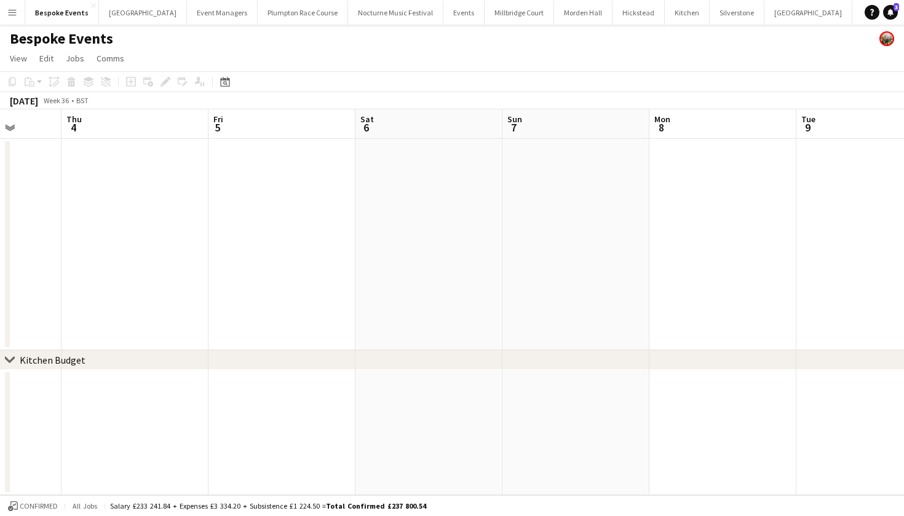
scroll to position [0, 528]
click at [533, 264] on app-date-cell at bounding box center [574, 245] width 147 height 212
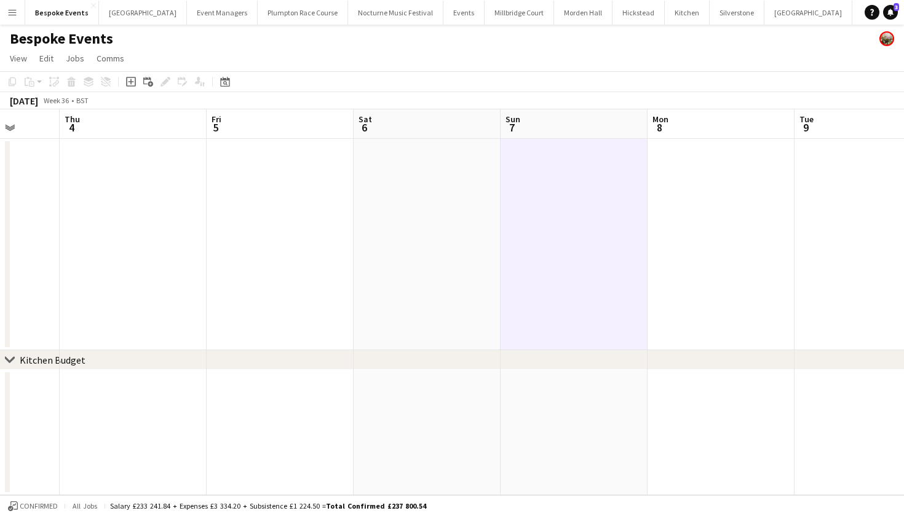
scroll to position [0, 0]
click at [10, 12] on app-icon "Menu" at bounding box center [12, 12] width 10 height 10
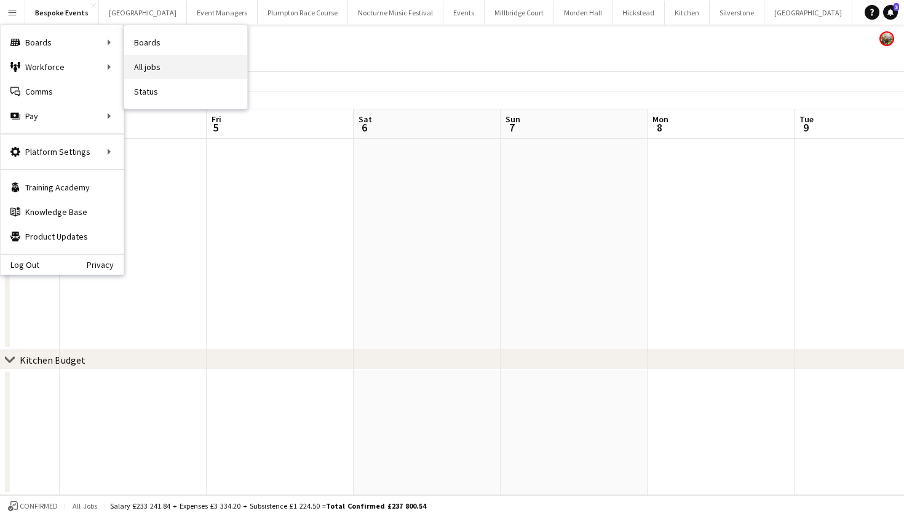
click at [139, 67] on link "All jobs" at bounding box center [185, 67] width 123 height 25
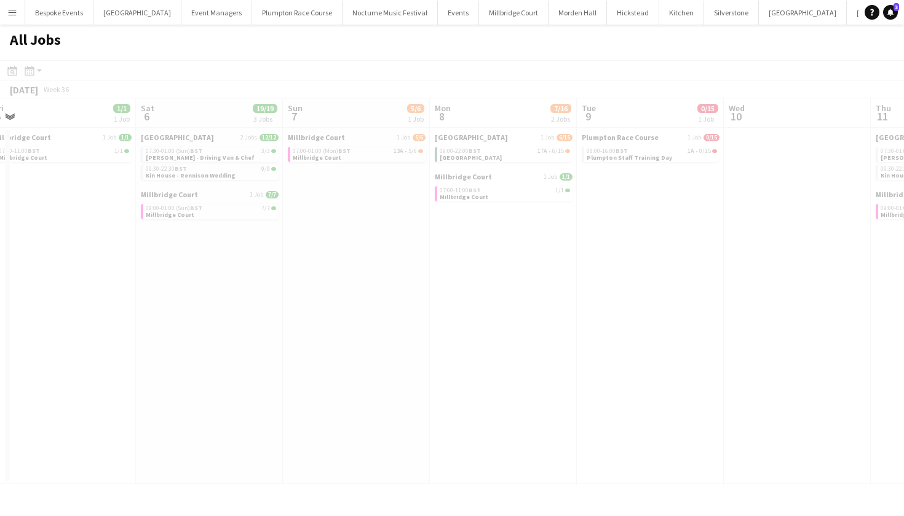
scroll to position [0, 552]
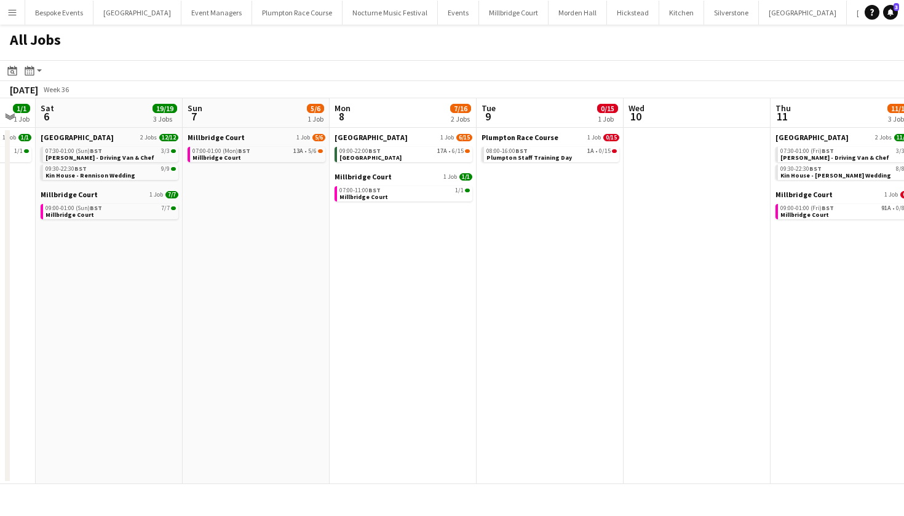
click at [12, 12] on app-icon "Menu" at bounding box center [12, 12] width 10 height 10
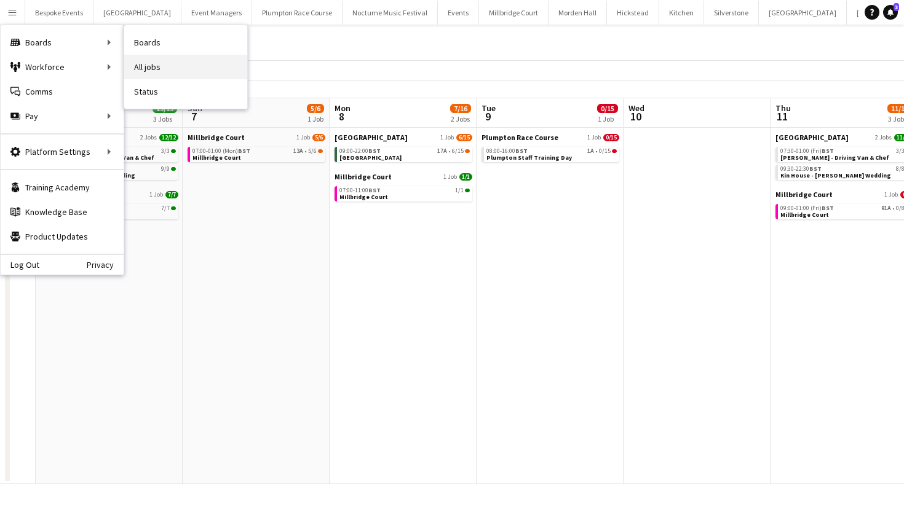
click at [153, 68] on link "All jobs" at bounding box center [185, 67] width 123 height 25
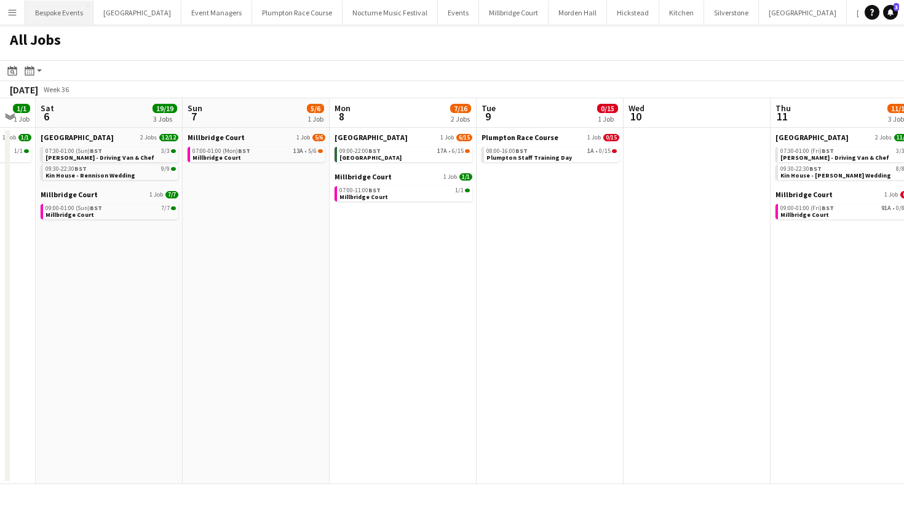
click at [70, 14] on button "Bespoke Events Close" at bounding box center [59, 13] width 68 height 24
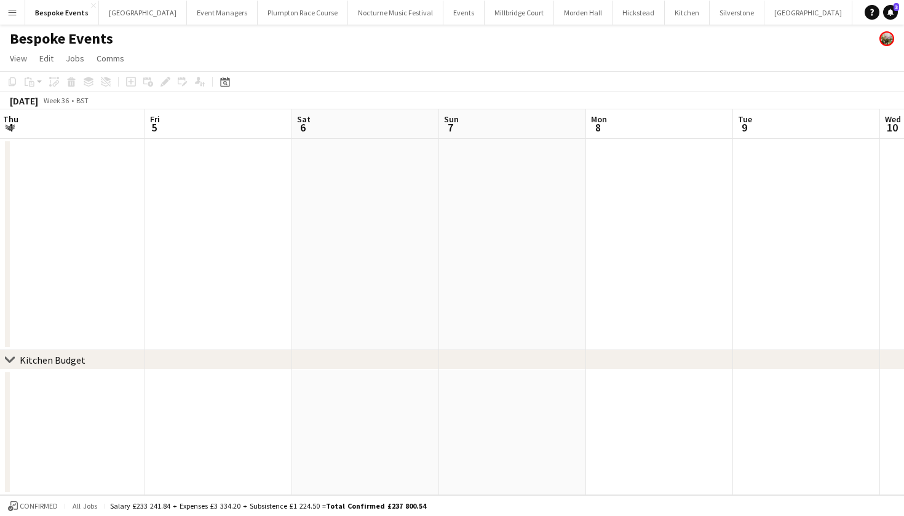
scroll to position [0, 599]
click at [678, 212] on app-date-cell at bounding box center [650, 245] width 147 height 212
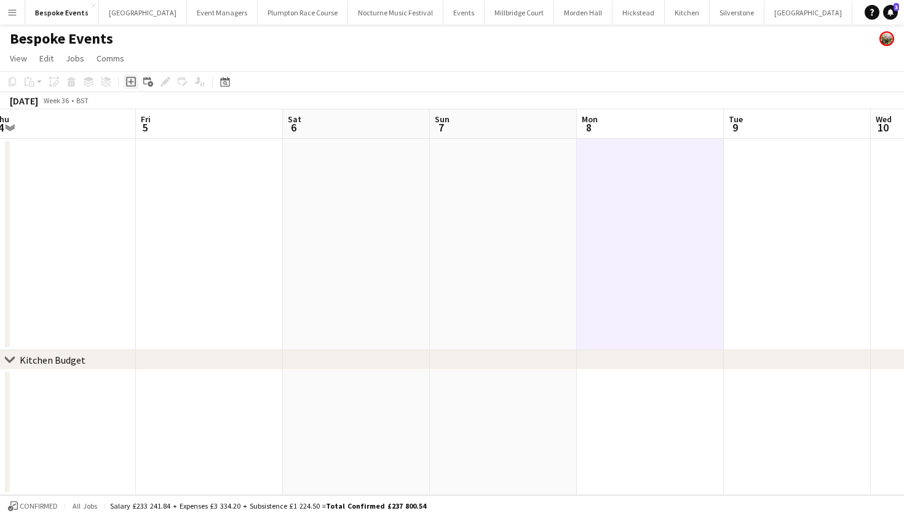
click at [130, 83] on icon "Add job" at bounding box center [131, 82] width 10 height 10
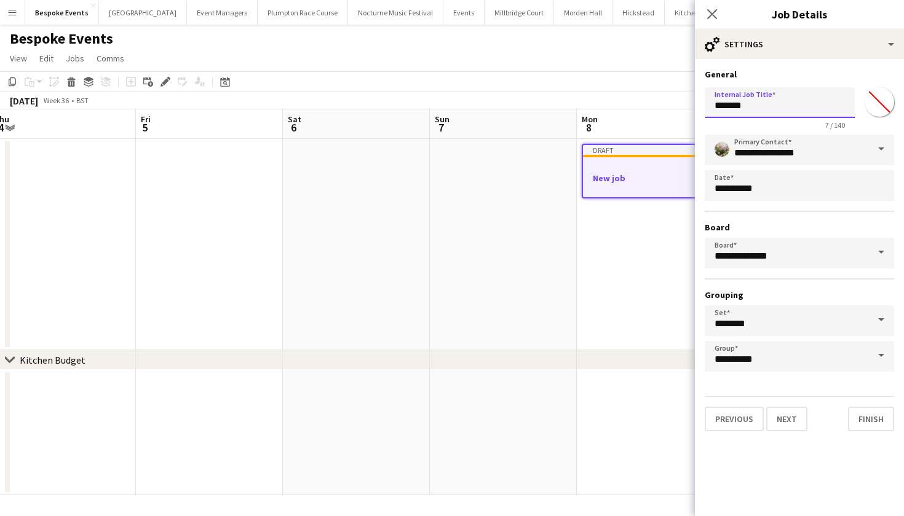
click at [792, 109] on input "*******" at bounding box center [780, 102] width 150 height 31
type input "*"
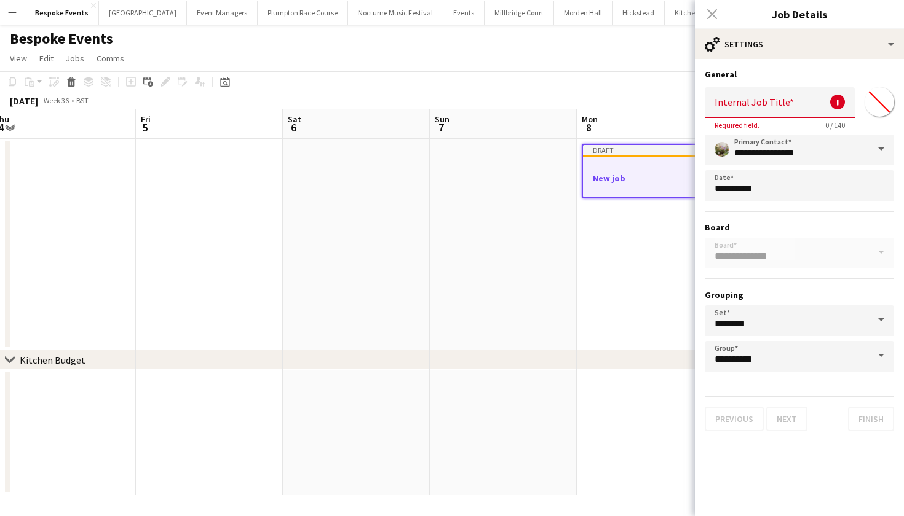
click at [707, 11] on div "Close pop-in" at bounding box center [712, 14] width 34 height 28
click at [710, 14] on div "Close pop-in" at bounding box center [712, 14] width 34 height 28
click at [577, 82] on app-toolbar "Copy Paste Paste Command V Paste with crew Command Shift V Paste linked Job Del…" at bounding box center [452, 81] width 904 height 21
click at [649, 191] on div at bounding box center [650, 189] width 135 height 10
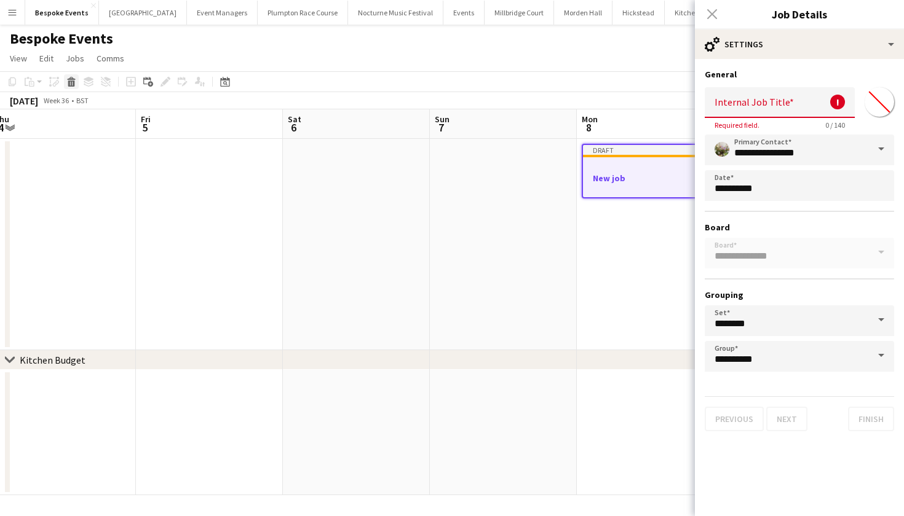
click at [73, 85] on icon "Delete" at bounding box center [71, 82] width 10 height 10
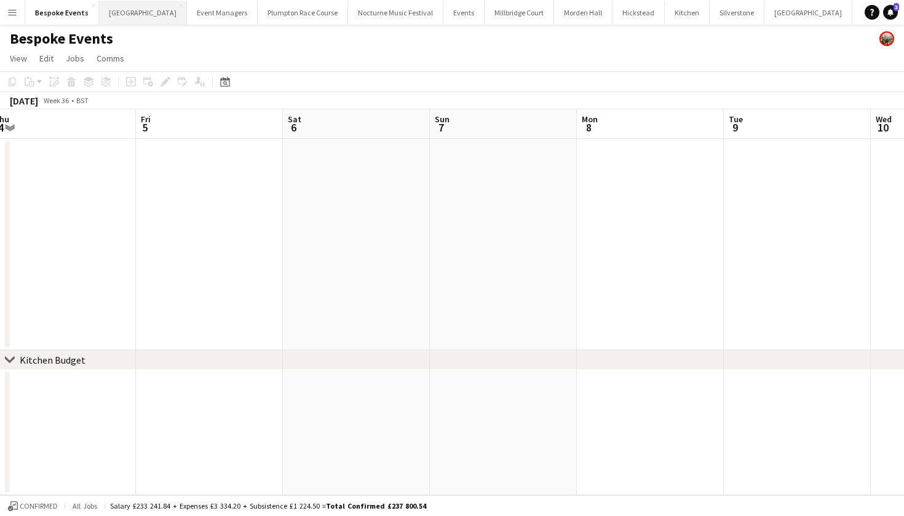
click at [121, 11] on button "Micklefield Hall Close" at bounding box center [143, 13] width 88 height 24
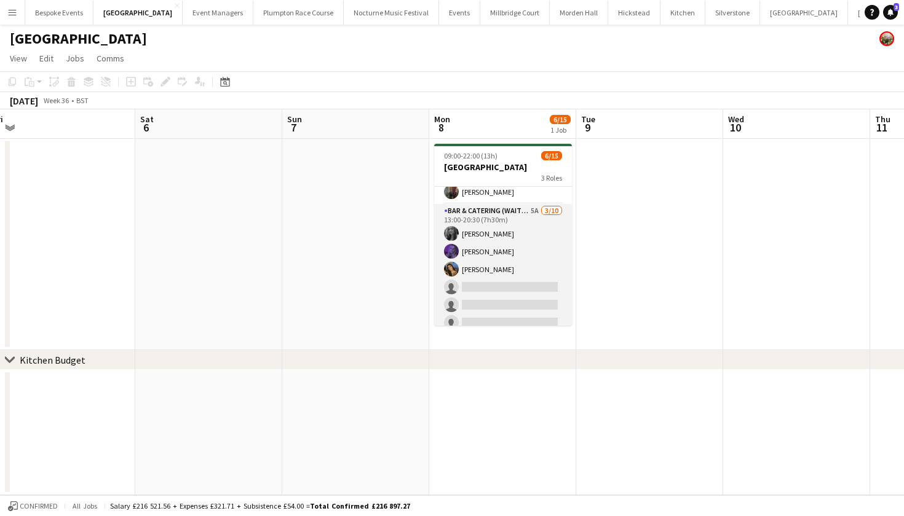
scroll to position [65, 0]
click at [474, 275] on app-card-role "Bar & Catering (Waiter / waitress) 5A 3/10 13:00-20:30 (7h30m) Alice Ruttley La…" at bounding box center [503, 301] width 138 height 202
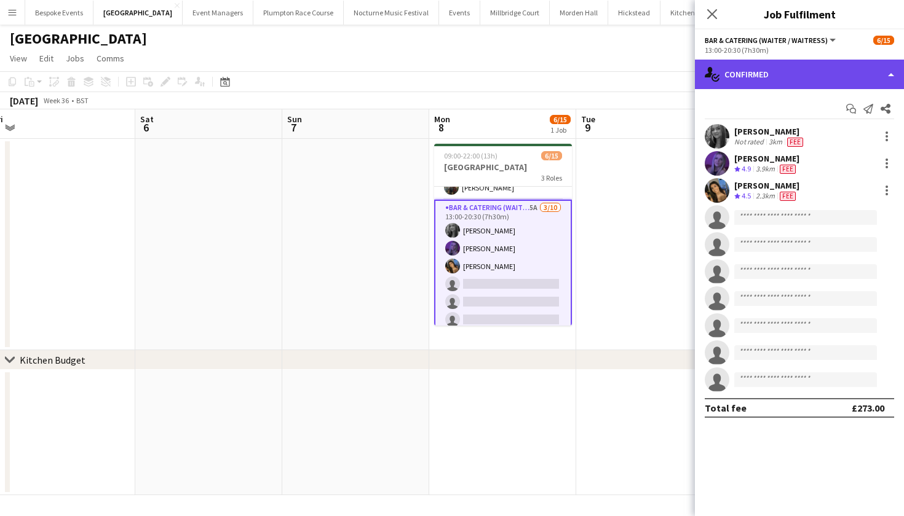
click at [794, 77] on div "single-neutral-actions-check-2 Confirmed" at bounding box center [799, 75] width 209 height 30
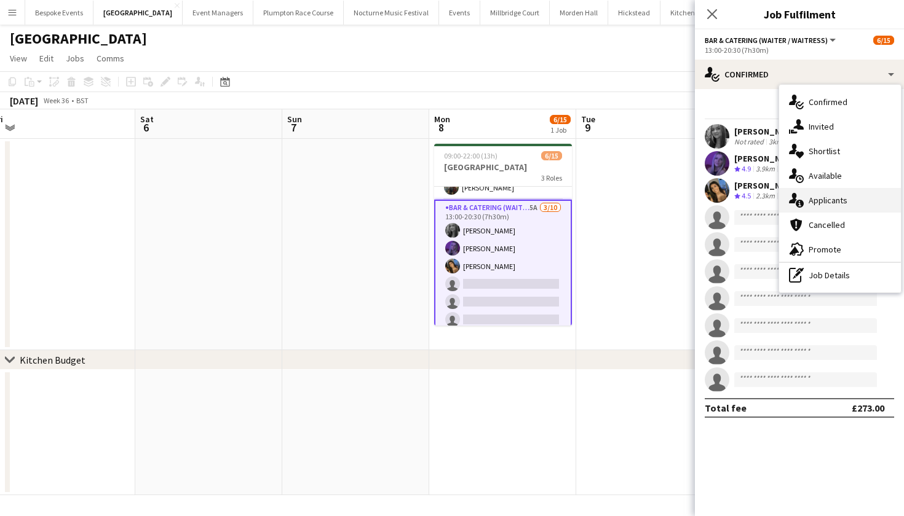
click at [833, 211] on div "single-neutral-actions-information Applicants" at bounding box center [840, 200] width 122 height 25
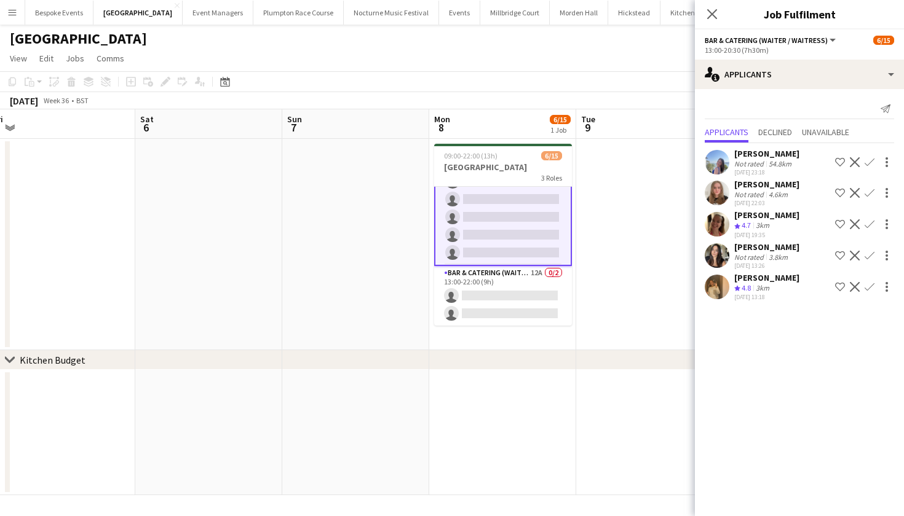
scroll to position [0, 0]
click at [511, 301] on app-card-role "Bar & Catering (Waiter / waitress) 12A 0/2 13:00-22:00 (9h) single-neutral-acti…" at bounding box center [503, 296] width 138 height 60
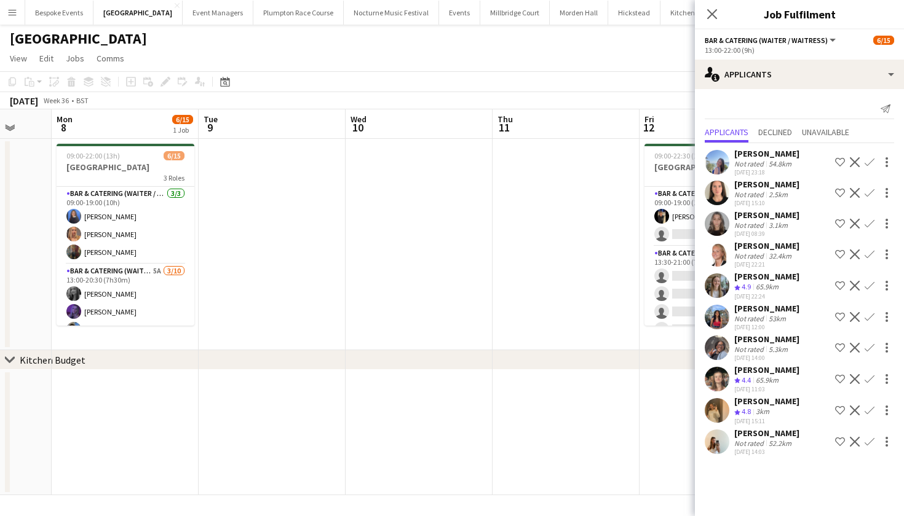
scroll to position [0, 388]
click at [15, 15] on app-icon "Menu" at bounding box center [12, 12] width 10 height 10
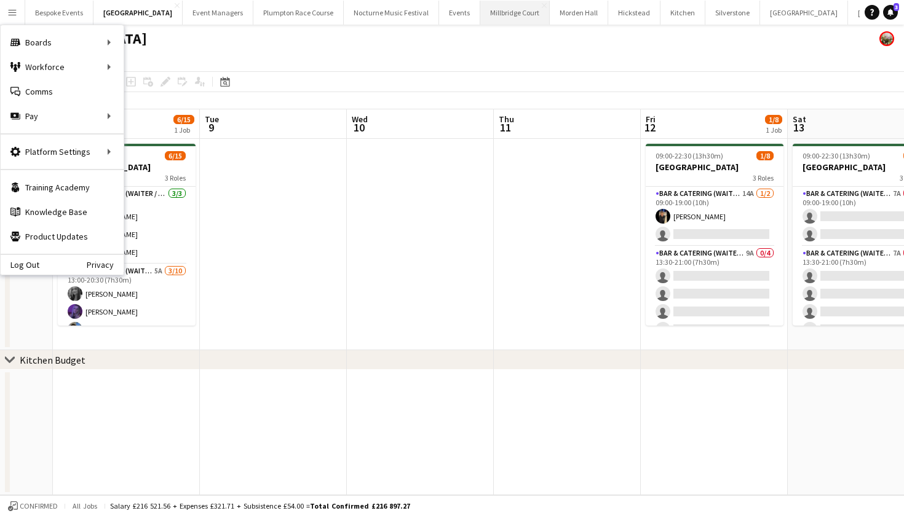
click at [480, 15] on button "Millbridge Court Close" at bounding box center [514, 13] width 69 height 24
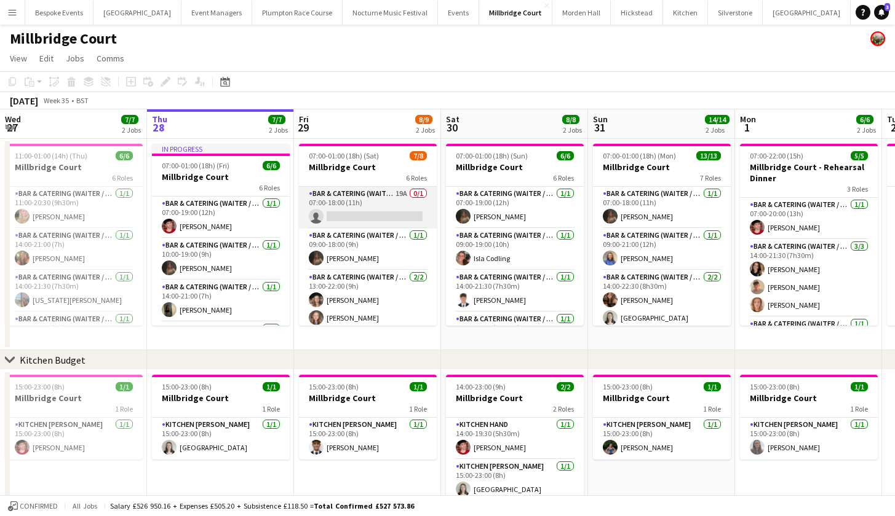
click at [373, 203] on app-card-role "Bar & Catering (Waiter / waitress) 19A 0/1 07:00-18:00 (11h) single-neutral-act…" at bounding box center [368, 208] width 138 height 42
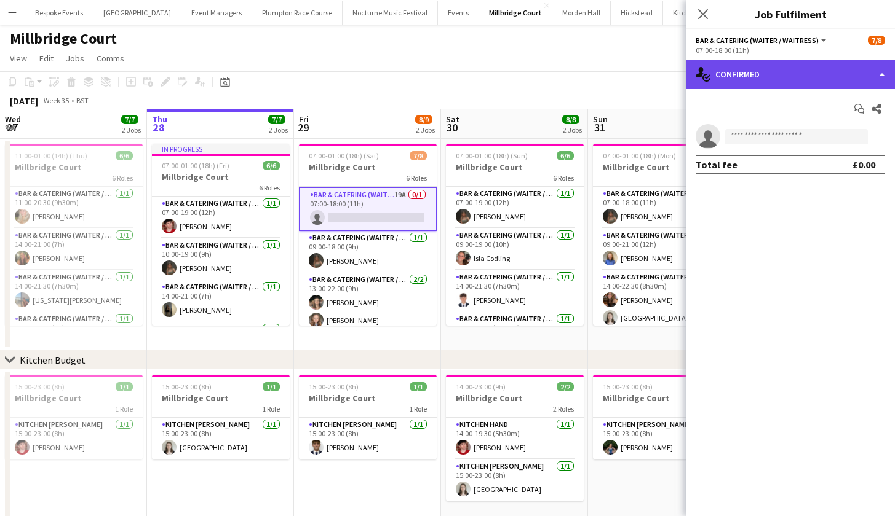
click at [807, 84] on div "single-neutral-actions-check-2 Confirmed" at bounding box center [790, 75] width 209 height 30
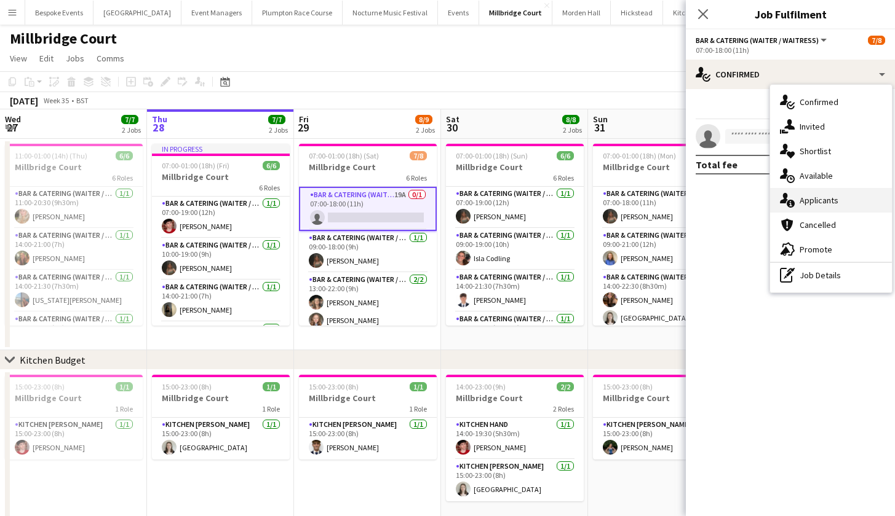
click at [825, 205] on div "single-neutral-actions-information Applicants" at bounding box center [831, 200] width 122 height 25
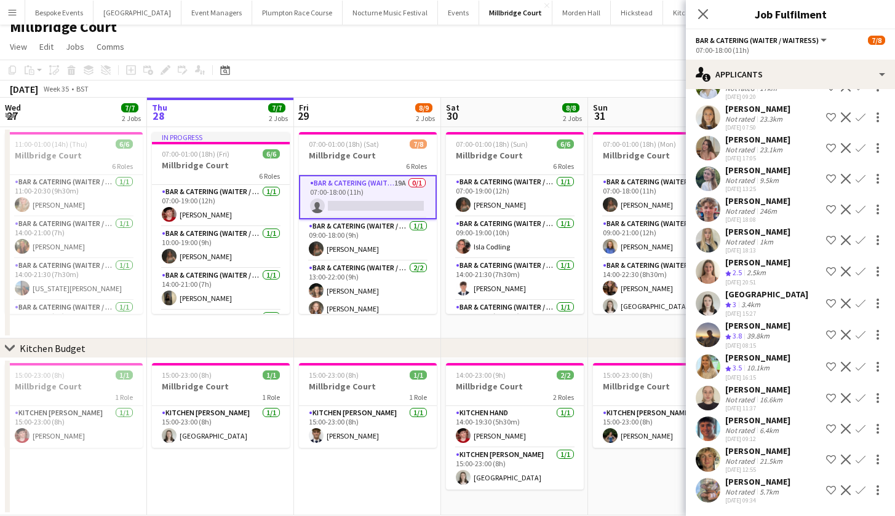
click at [425, 76] on app-toolbar "Copy Paste Paste Command V Paste with crew Command Shift V Paste linked Job [GE…" at bounding box center [447, 70] width 895 height 21
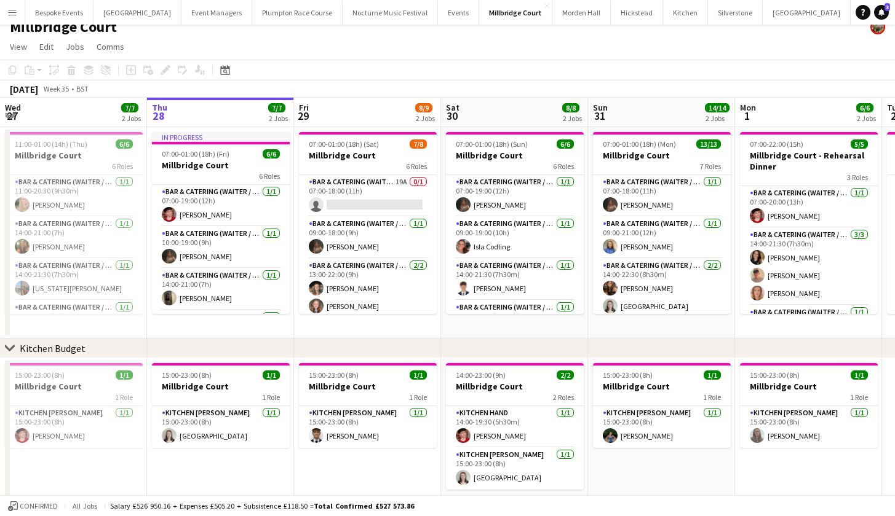
click at [477, 57] on app-page-menu "View Day view expanded Day view collapsed Month view Date picker Jump to today …" at bounding box center [447, 47] width 895 height 23
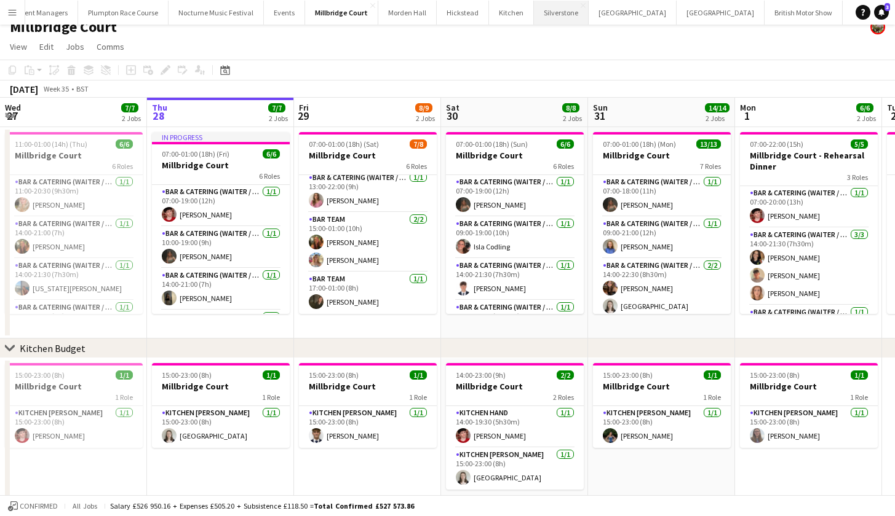
scroll to position [0, 173]
click at [882, 9] on button "LIMEKILN Close" at bounding box center [907, 13] width 50 height 24
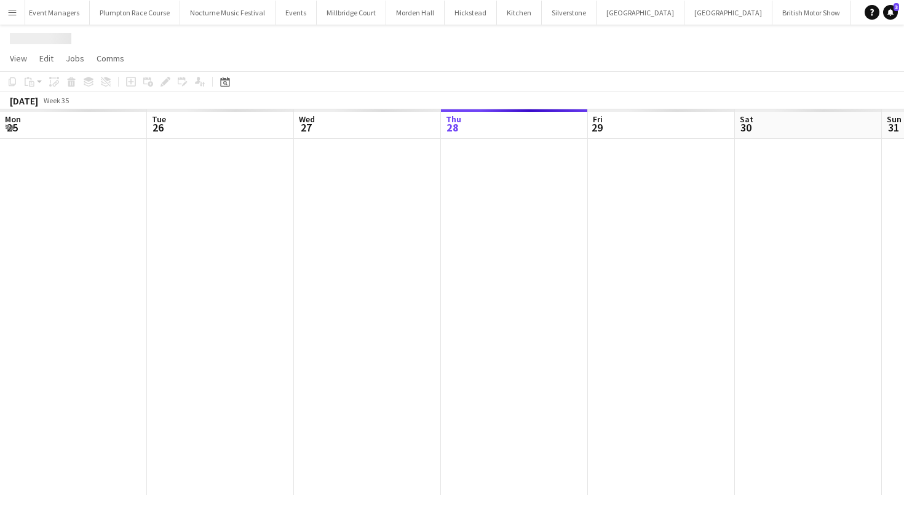
scroll to position [0, 294]
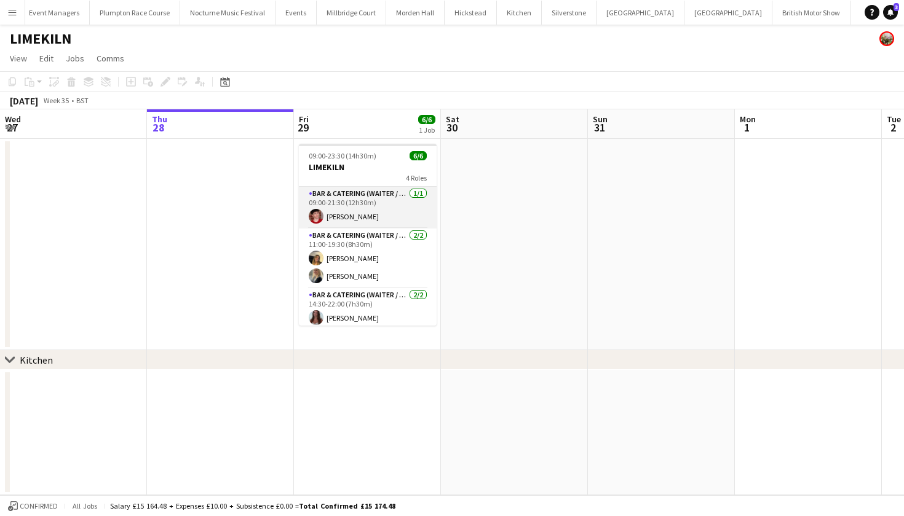
click at [374, 215] on app-card-role "Bar & Catering (Waiter / waitress) 1/1 09:00-21:30 (12h30m) Jonnie Saunders" at bounding box center [368, 208] width 138 height 42
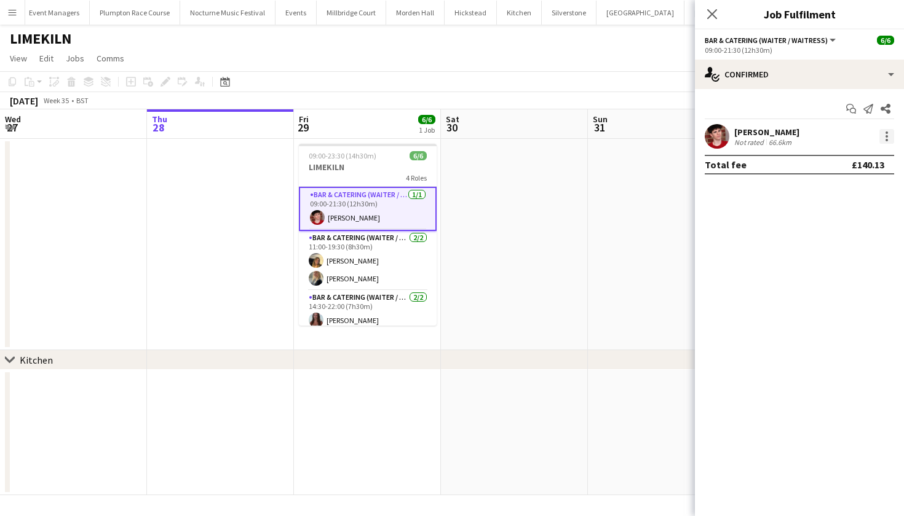
click at [882, 136] on div at bounding box center [886, 136] width 15 height 15
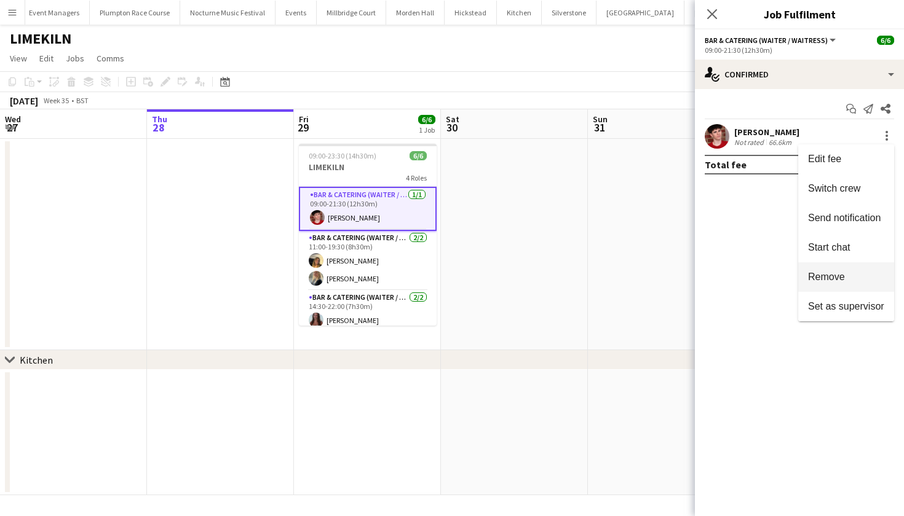
click at [840, 274] on span "Remove" at bounding box center [826, 277] width 37 height 10
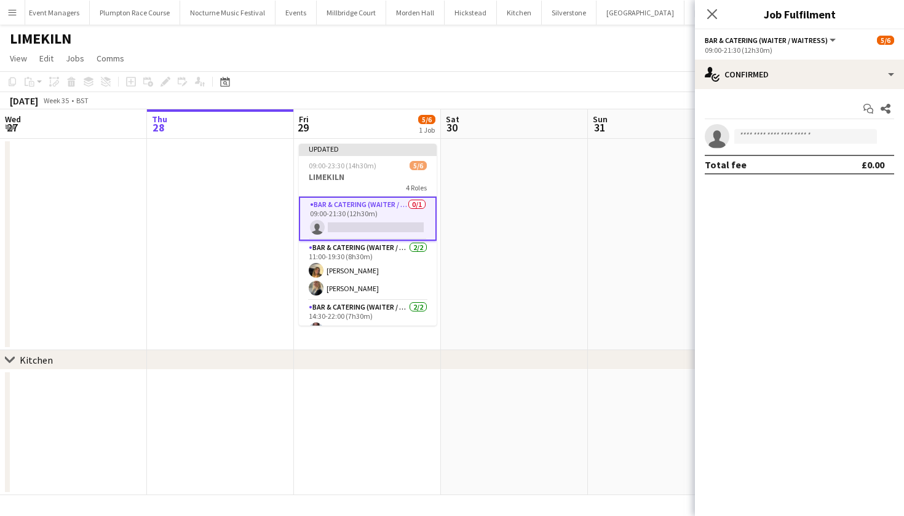
click at [529, 188] on app-date-cell at bounding box center [514, 245] width 147 height 212
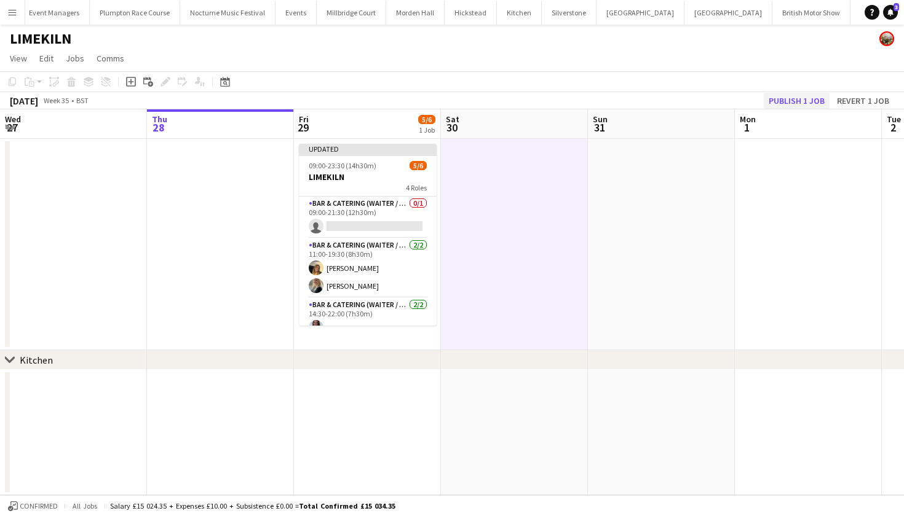
click at [790, 106] on button "Publish 1 job" at bounding box center [797, 101] width 66 height 16
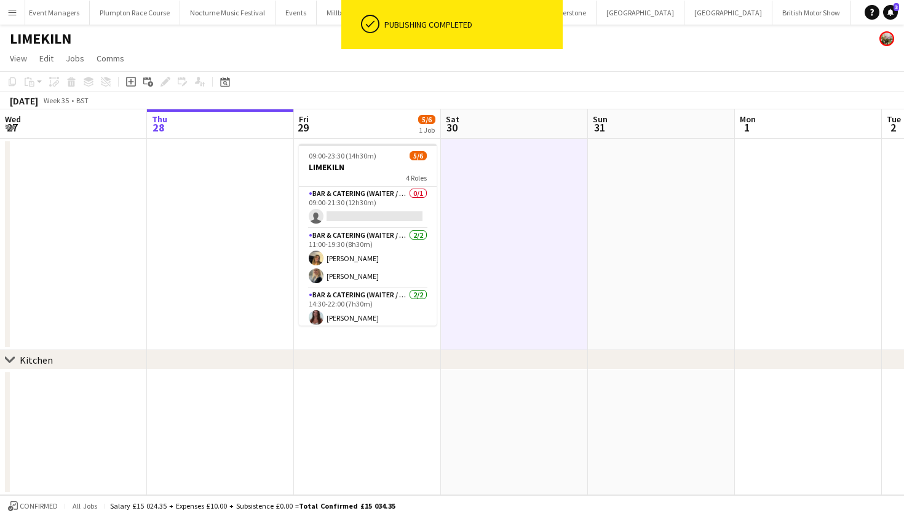
click at [267, 68] on app-page-menu "View Day view expanded Day view collapsed Month view Date picker Jump to today …" at bounding box center [452, 59] width 904 height 23
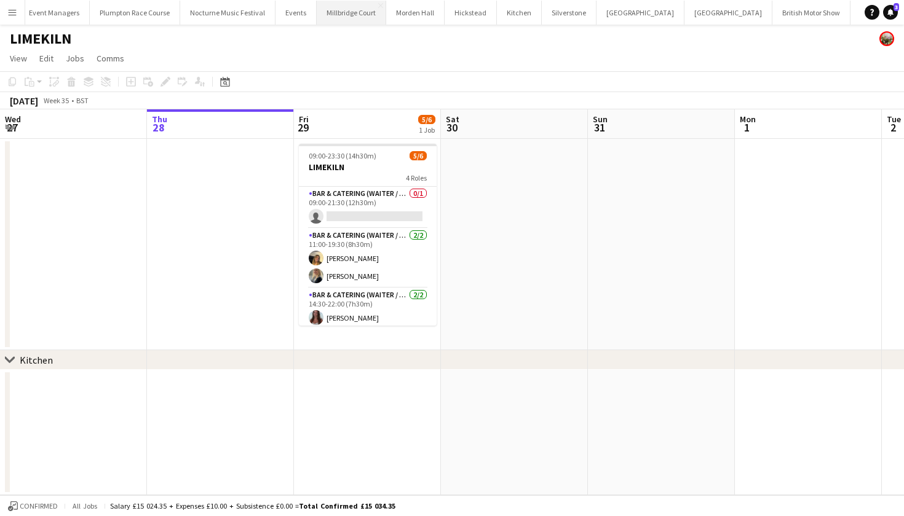
click at [317, 17] on button "Millbridge Court Close" at bounding box center [351, 13] width 69 height 24
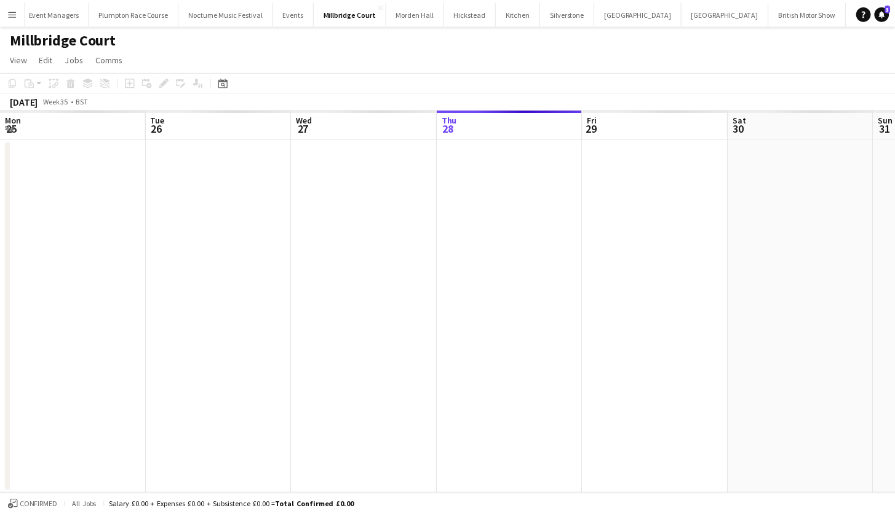
scroll to position [0, 294]
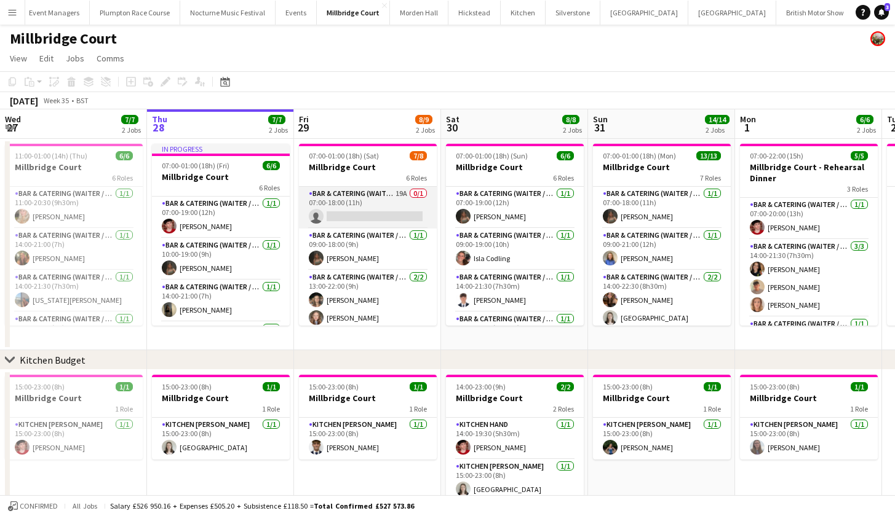
click at [358, 214] on app-card-role "Bar & Catering (Waiter / waitress) 19A 0/1 07:00-18:00 (11h) single-neutral-act…" at bounding box center [368, 208] width 138 height 42
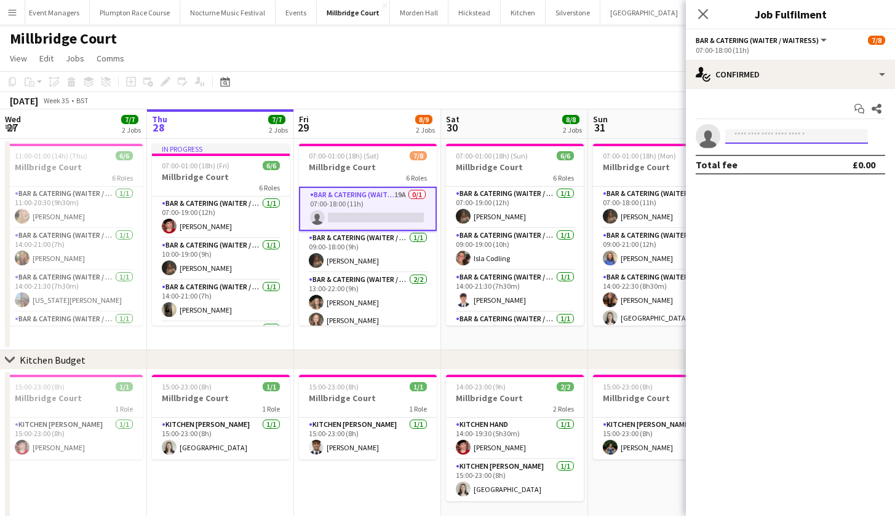
click at [775, 132] on input at bounding box center [796, 136] width 143 height 15
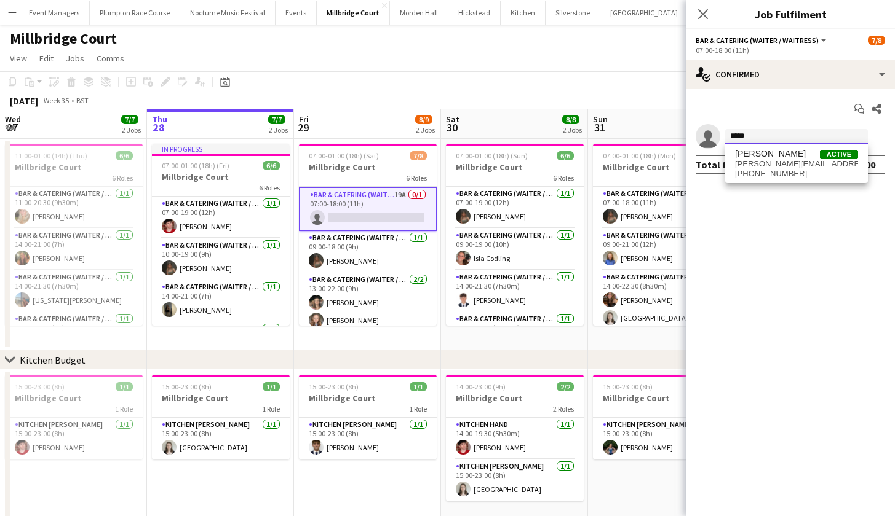
type input "*****"
click at [779, 180] on div "Jonnie Saunders Active jonnie.kldc@gmail.com +447771821821" at bounding box center [796, 163] width 143 height 39
click at [771, 157] on span "[PERSON_NAME]" at bounding box center [770, 154] width 71 height 10
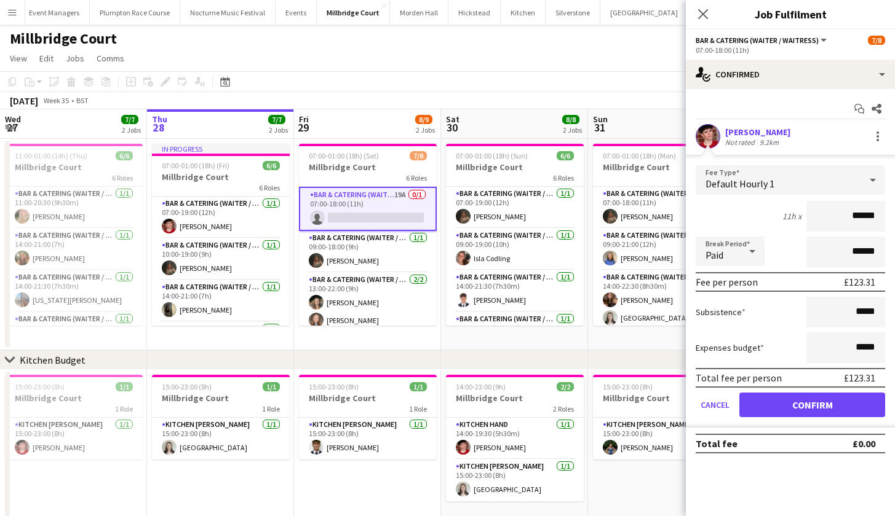
click at [770, 406] on button "Confirm" at bounding box center [812, 405] width 146 height 25
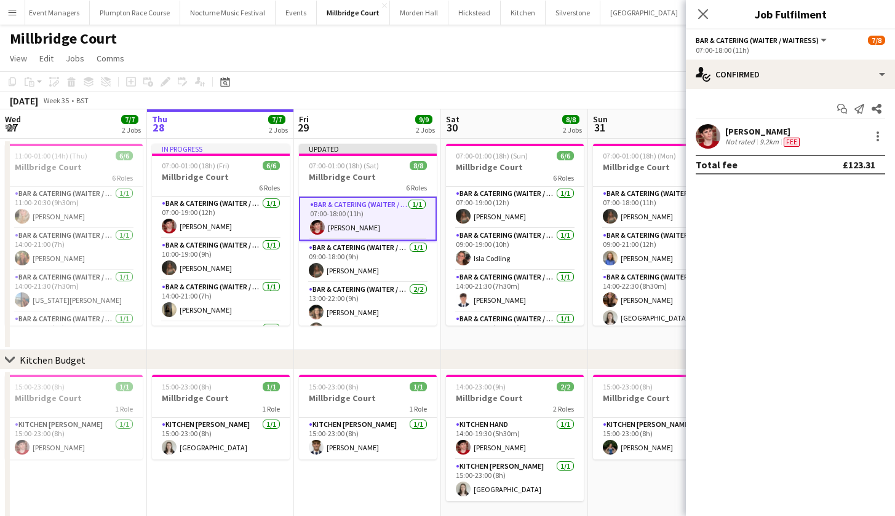
click at [422, 61] on app-page-menu "View Day view expanded Day view collapsed Month view Date picker Jump to today …" at bounding box center [447, 59] width 895 height 23
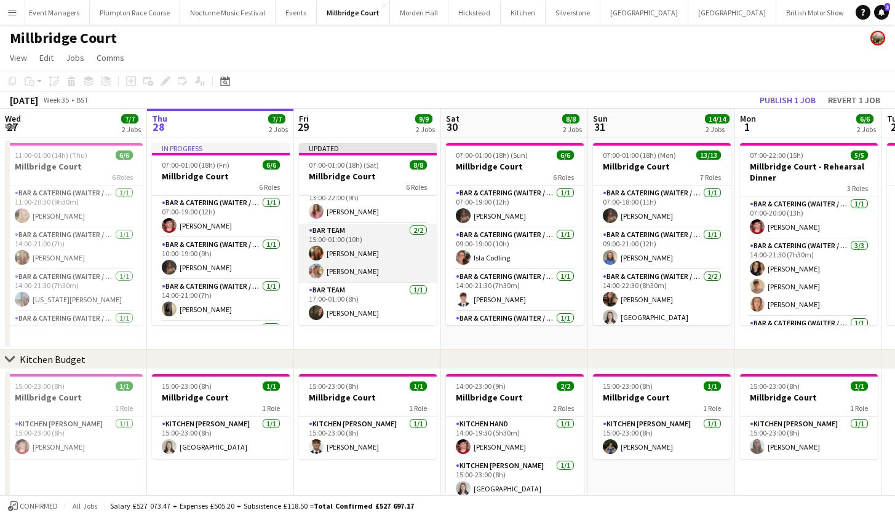
scroll to position [157, 0]
click at [375, 267] on app-card-role "Bar Team 2/2 15:00-01:00 (10h) Emily Reed Rose Belassie" at bounding box center [368, 254] width 138 height 60
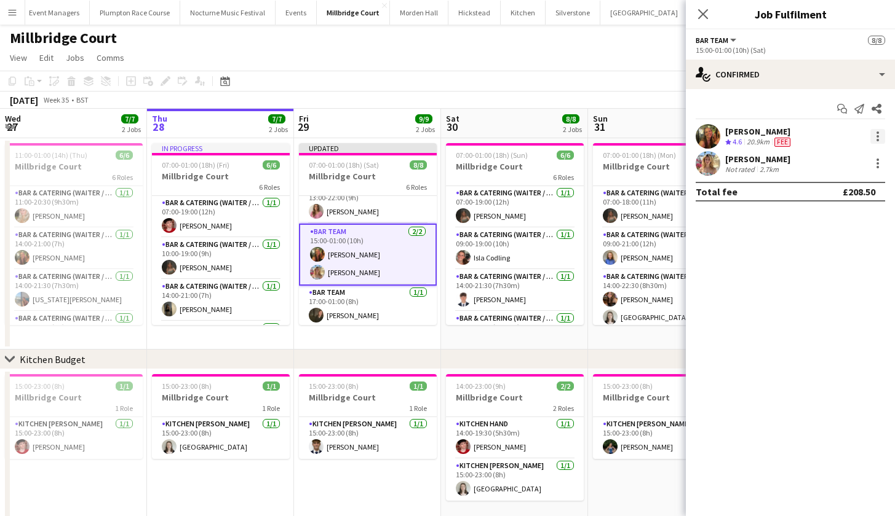
click at [876, 139] on div at bounding box center [877, 136] width 15 height 15
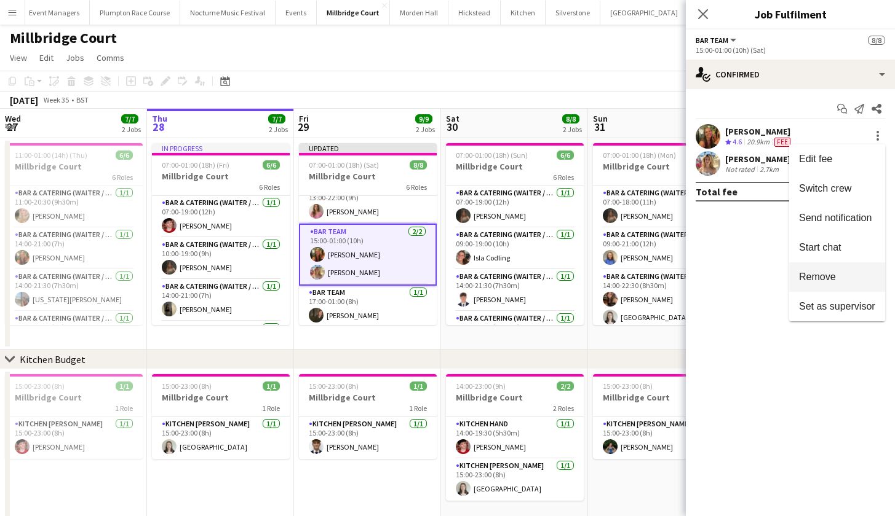
click at [839, 287] on button "Remove" at bounding box center [837, 278] width 96 height 30
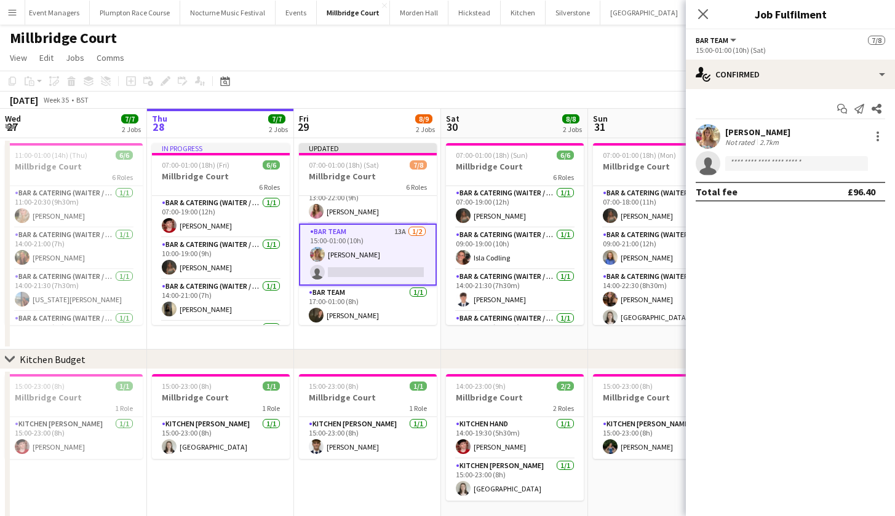
click at [604, 38] on div "Millbridge Court" at bounding box center [447, 35] width 895 height 23
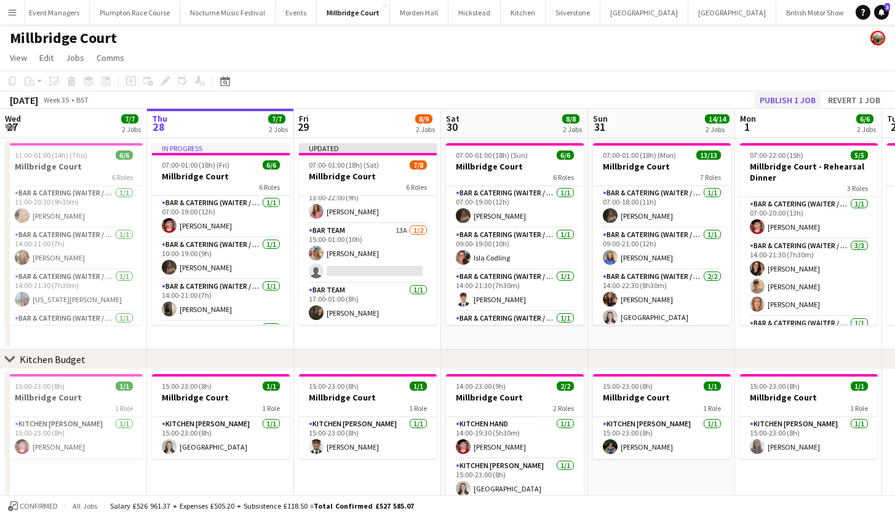
click at [777, 96] on button "Publish 1 job" at bounding box center [787, 100] width 66 height 16
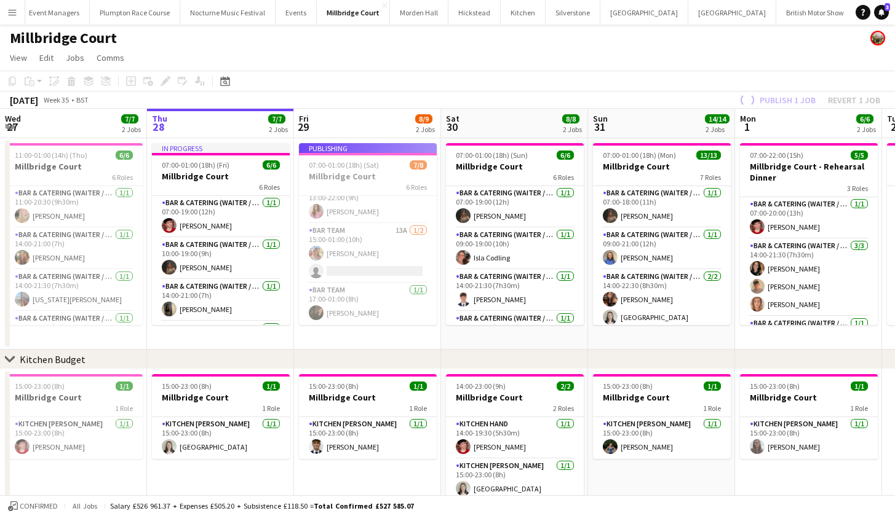
scroll to position [148, 0]
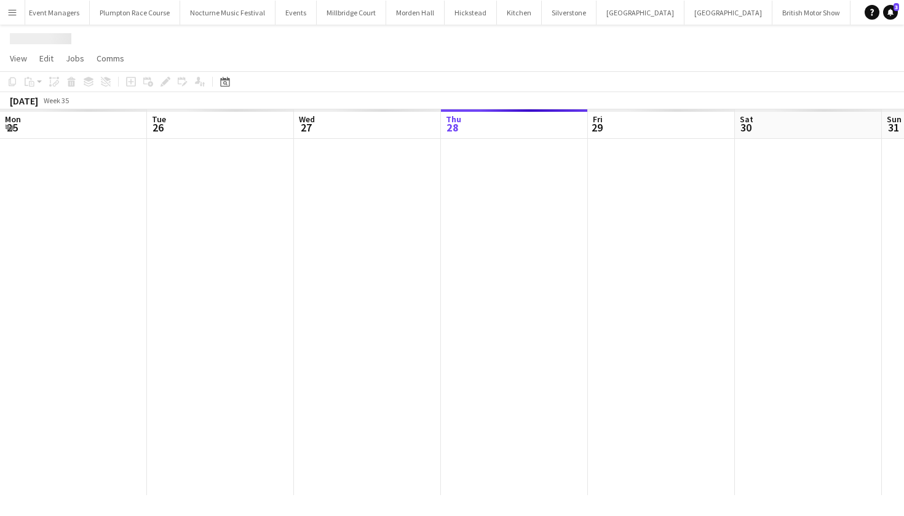
scroll to position [0, 294]
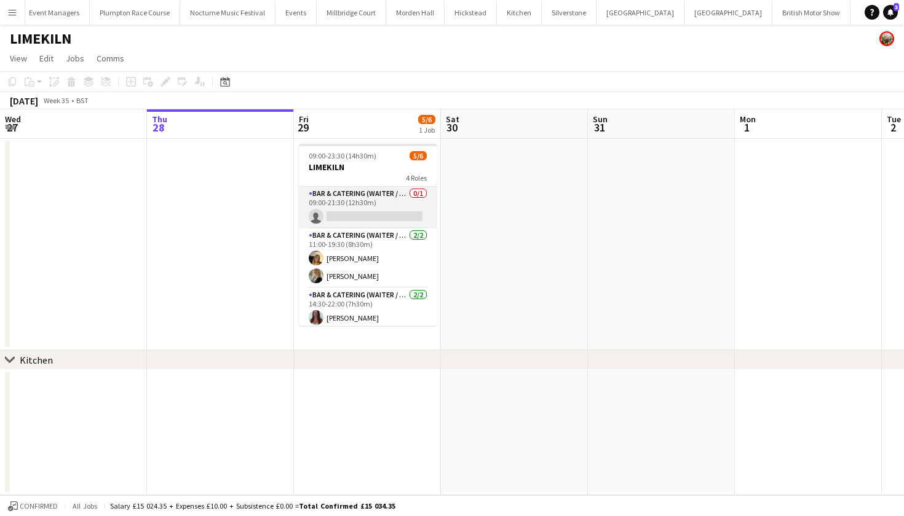
click at [348, 207] on app-card-role "Bar & Catering (Waiter / waitress) 0/1 09:00-21:30 (12h30m) single-neutral-acti…" at bounding box center [368, 208] width 138 height 42
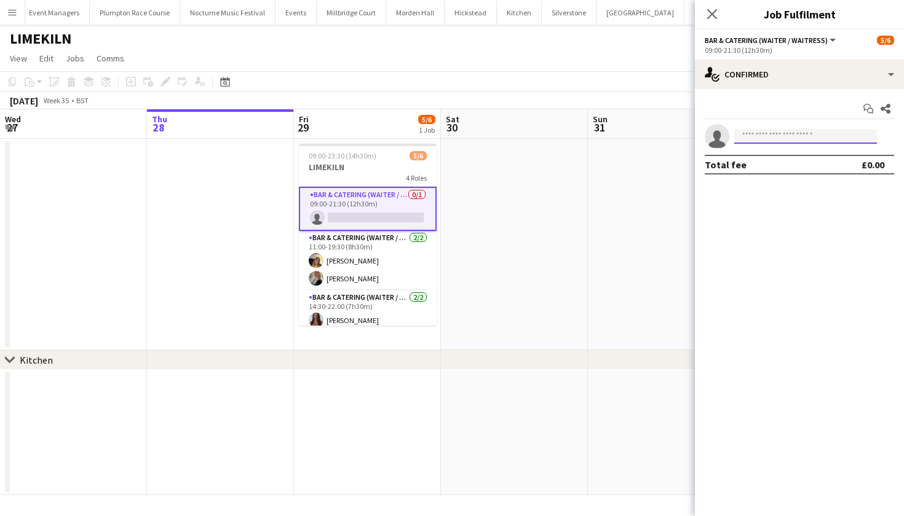
click at [763, 141] on input at bounding box center [805, 136] width 143 height 15
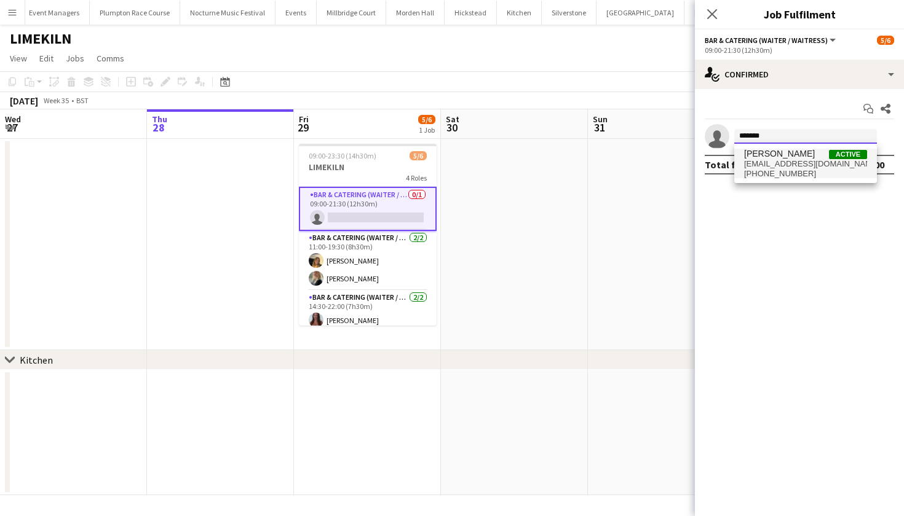
type input "*******"
click at [785, 157] on span "[PERSON_NAME]" at bounding box center [779, 154] width 71 height 10
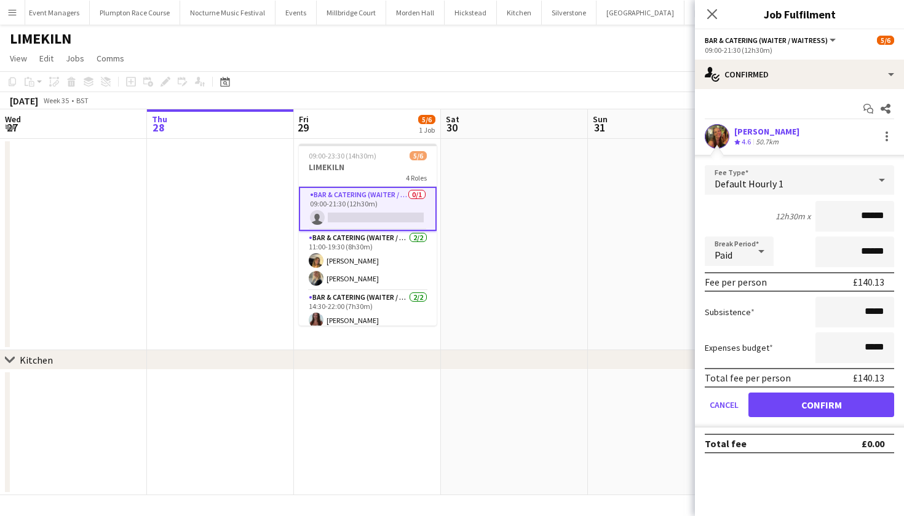
click at [820, 410] on button "Confirm" at bounding box center [821, 405] width 146 height 25
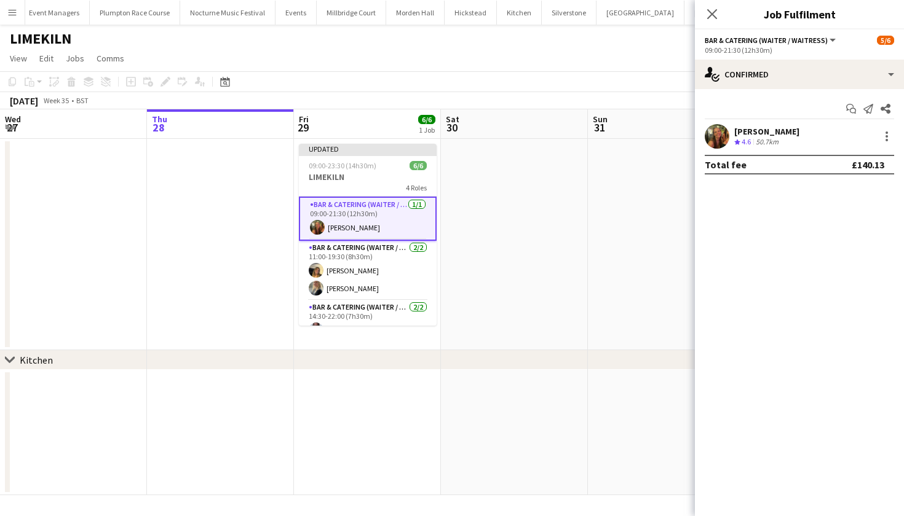
click at [565, 269] on app-date-cell at bounding box center [514, 245] width 147 height 212
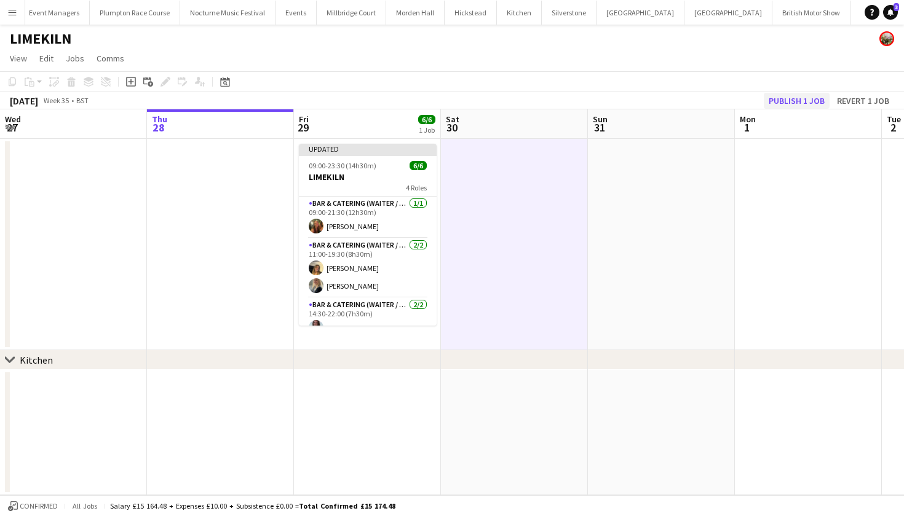
click at [793, 103] on button "Publish 1 job" at bounding box center [797, 101] width 66 height 16
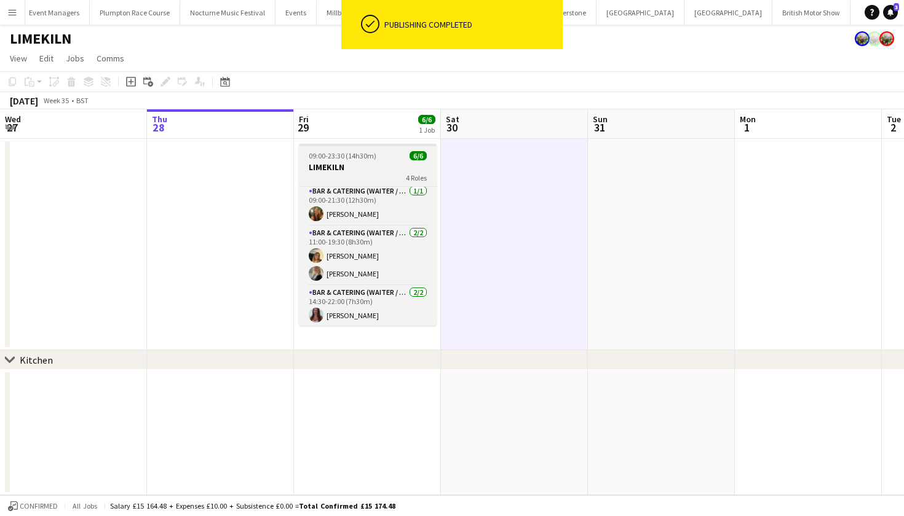
scroll to position [0, 0]
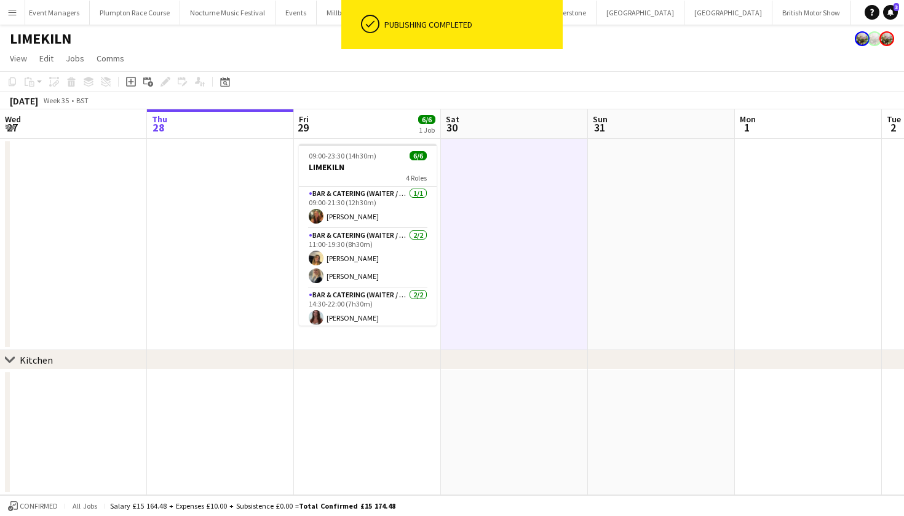
click at [320, 85] on app-toolbar "Copy Paste Paste Command V Paste with crew Command Shift V Paste linked Job [GE…" at bounding box center [452, 81] width 904 height 21
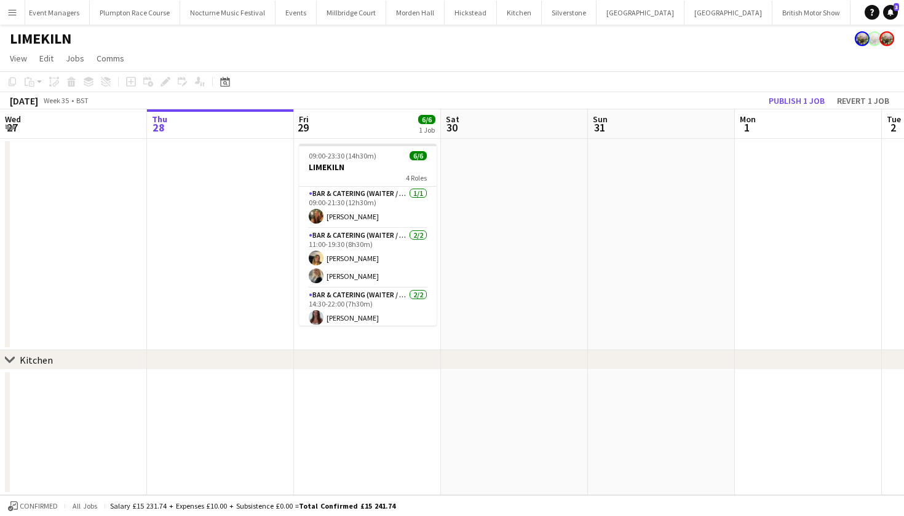
drag, startPoint x: 788, startPoint y: 102, endPoint x: 807, endPoint y: 93, distance: 20.9
click at [807, 94] on button "Publish 1 job" at bounding box center [797, 101] width 66 height 16
click at [337, 11] on button "Millbridge Court Close" at bounding box center [351, 13] width 69 height 24
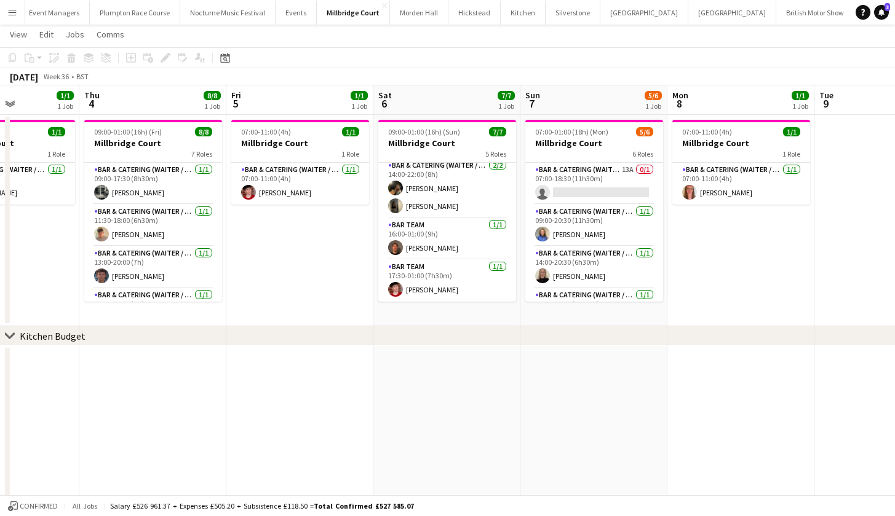
click at [11, 17] on app-icon "Menu" at bounding box center [12, 12] width 10 height 10
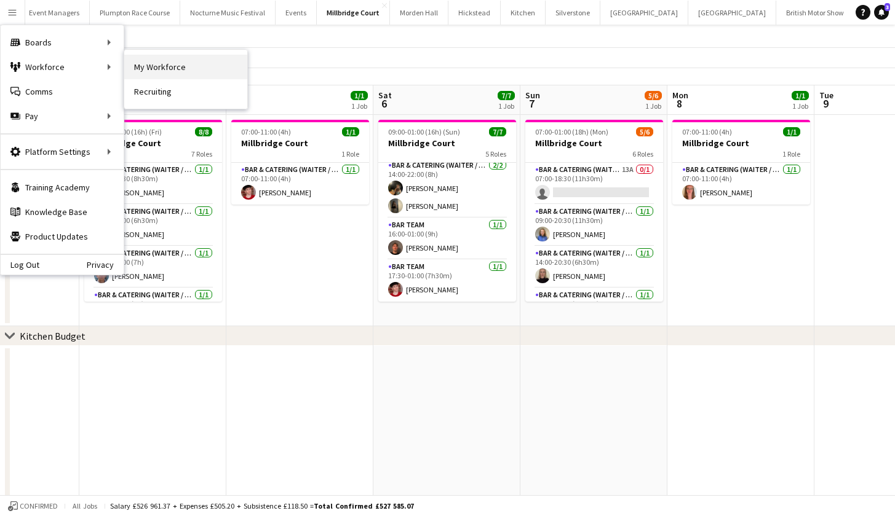
click at [138, 65] on link "My Workforce" at bounding box center [185, 67] width 123 height 25
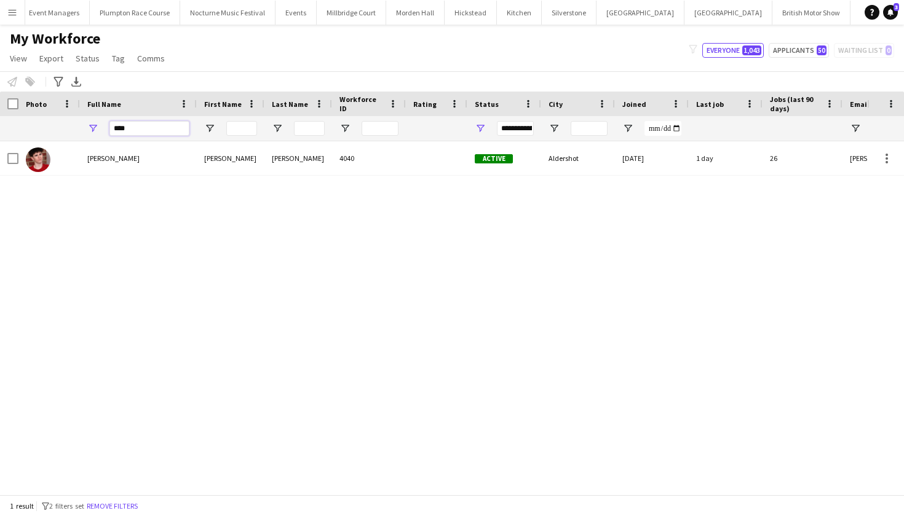
click at [129, 132] on input "****" at bounding box center [149, 128] width 80 height 15
type input "*"
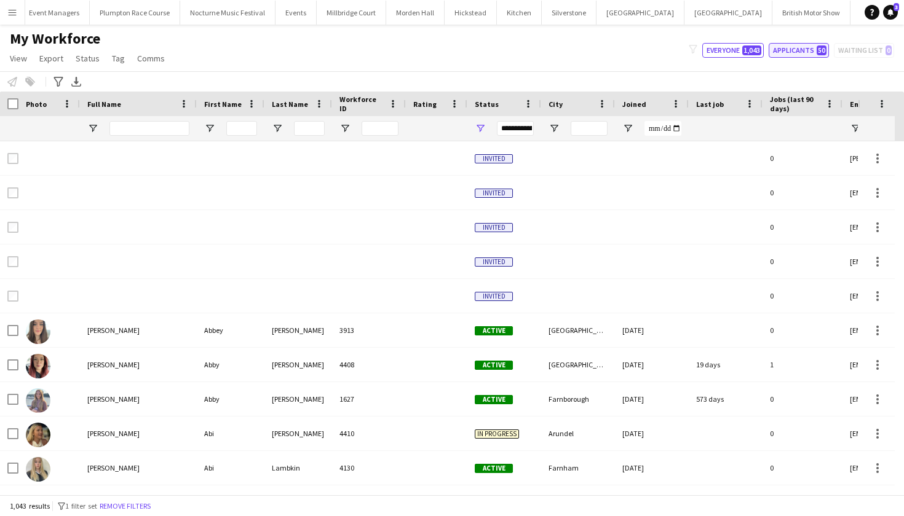
click at [810, 48] on button "Applicants 50" at bounding box center [799, 50] width 60 height 15
type input "**********"
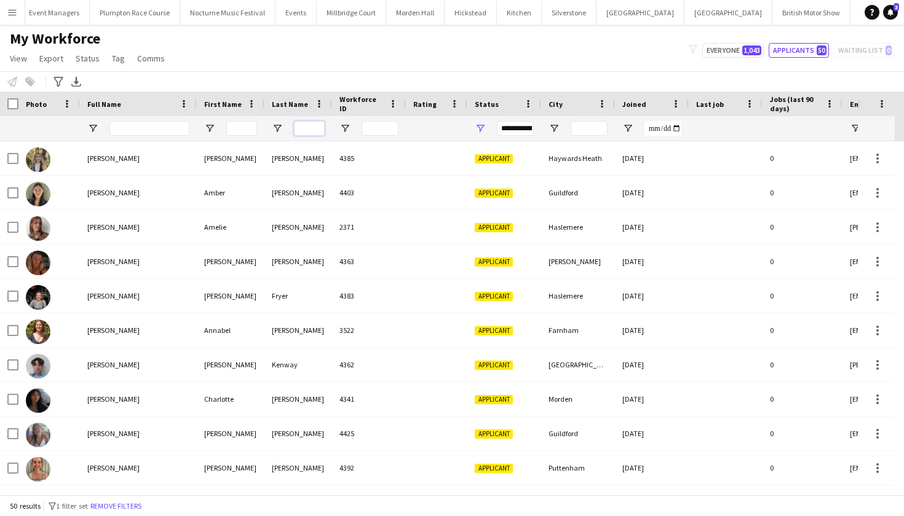
click at [315, 129] on input "Last Name Filter Input" at bounding box center [309, 128] width 31 height 15
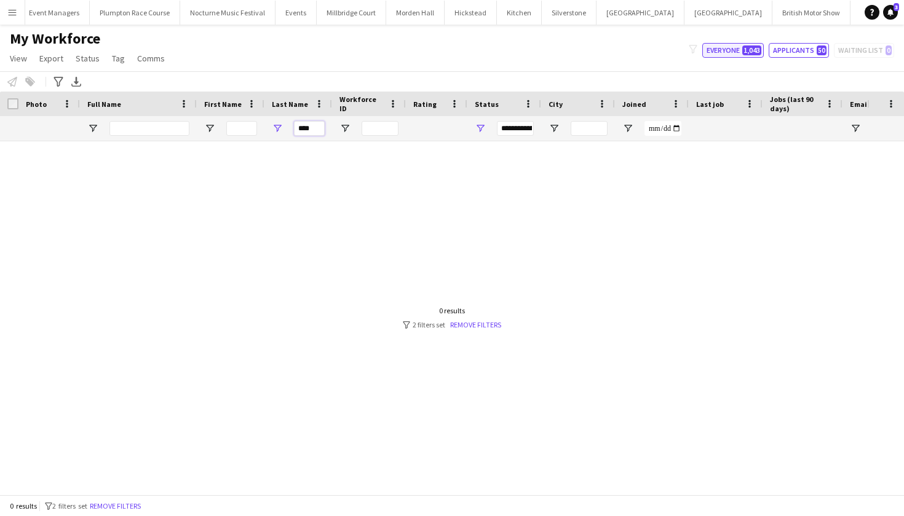
type input "****"
click at [729, 50] on button "Everyone 1,043" at bounding box center [732, 50] width 61 height 15
type input "**********"
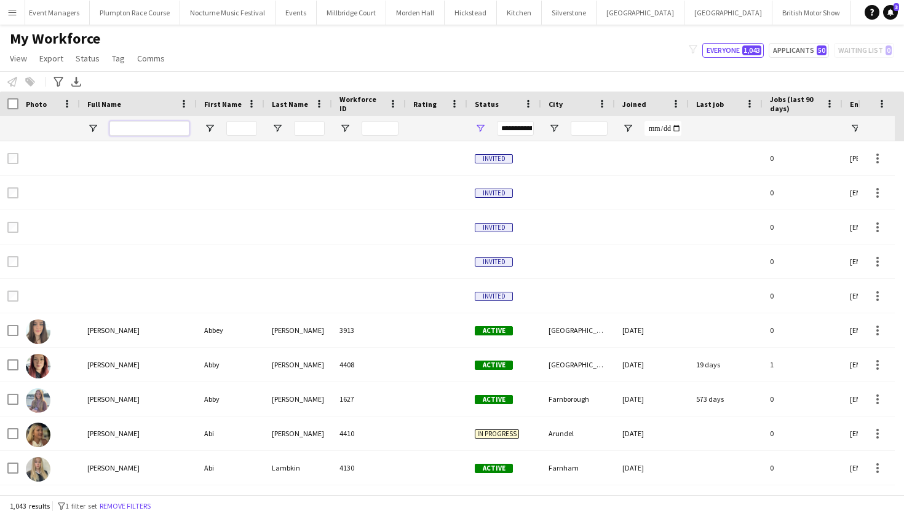
click at [145, 123] on input "Full Name Filter Input" at bounding box center [149, 128] width 80 height 15
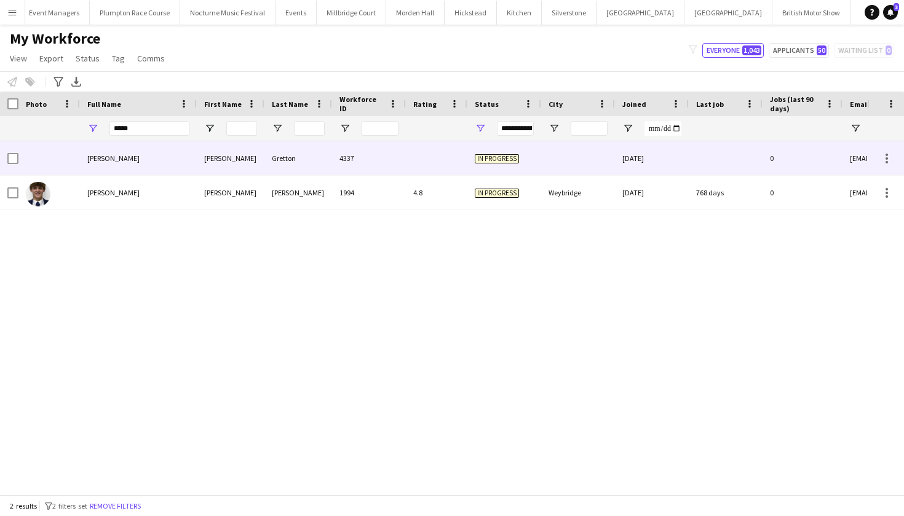
drag, startPoint x: 125, startPoint y: 153, endPoint x: 100, endPoint y: 166, distance: 28.9
click at [100, 166] on div "Peter Gretton" at bounding box center [138, 158] width 117 height 34
click at [568, 160] on div at bounding box center [578, 158] width 74 height 34
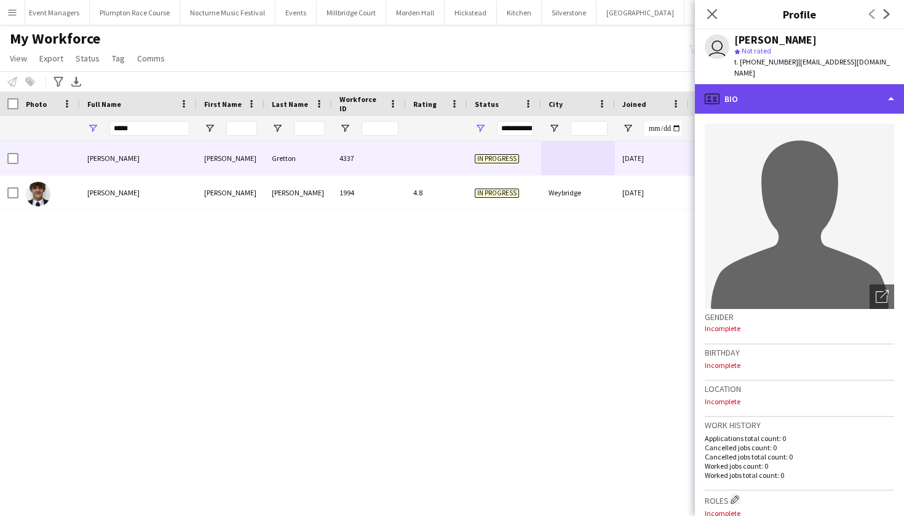
click at [805, 86] on div "profile Bio" at bounding box center [799, 99] width 209 height 30
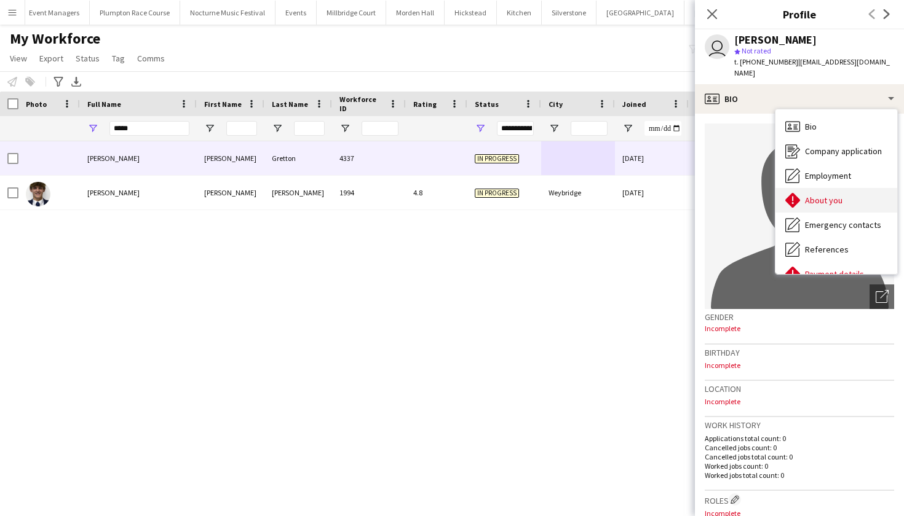
click at [820, 188] on div "About you About you" at bounding box center [836, 200] width 122 height 25
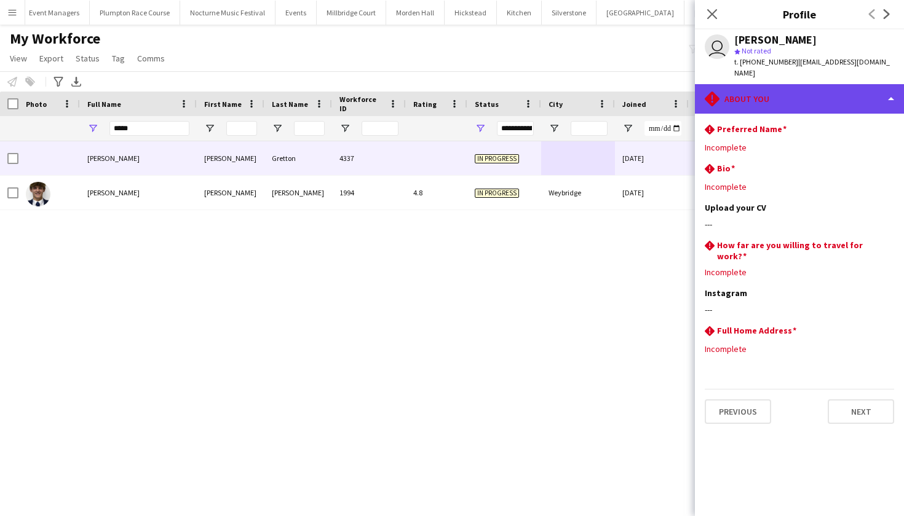
click at [793, 84] on div "rhombus-alert About you" at bounding box center [799, 99] width 209 height 30
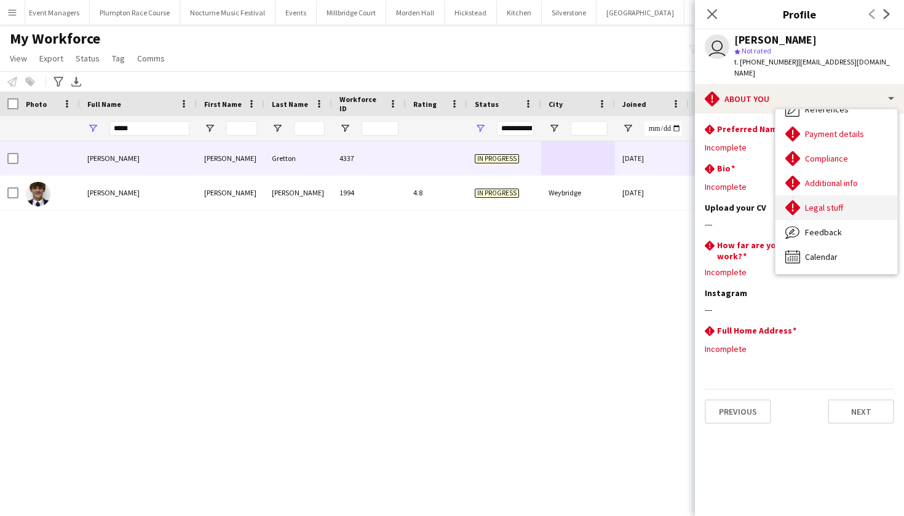
click at [812, 202] on span "Legal stuff" at bounding box center [824, 207] width 38 height 11
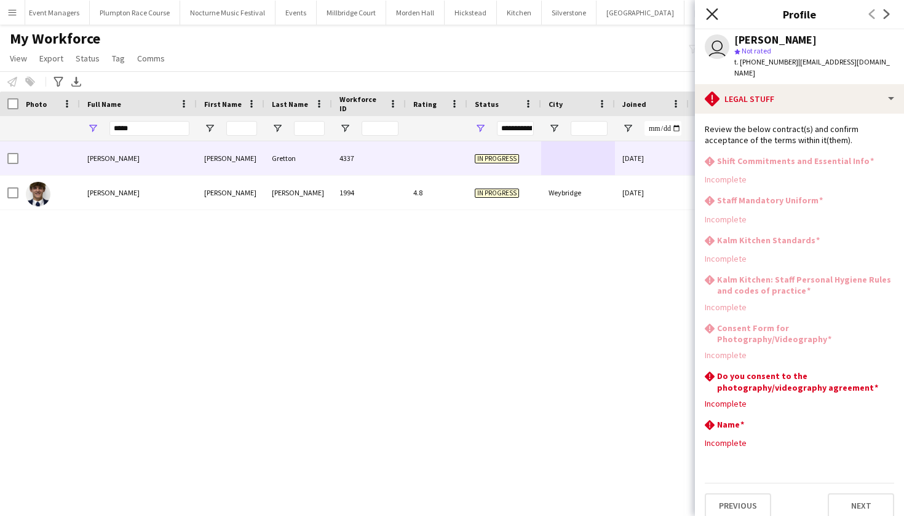
click at [713, 19] on icon "Close pop-in" at bounding box center [712, 14] width 12 height 12
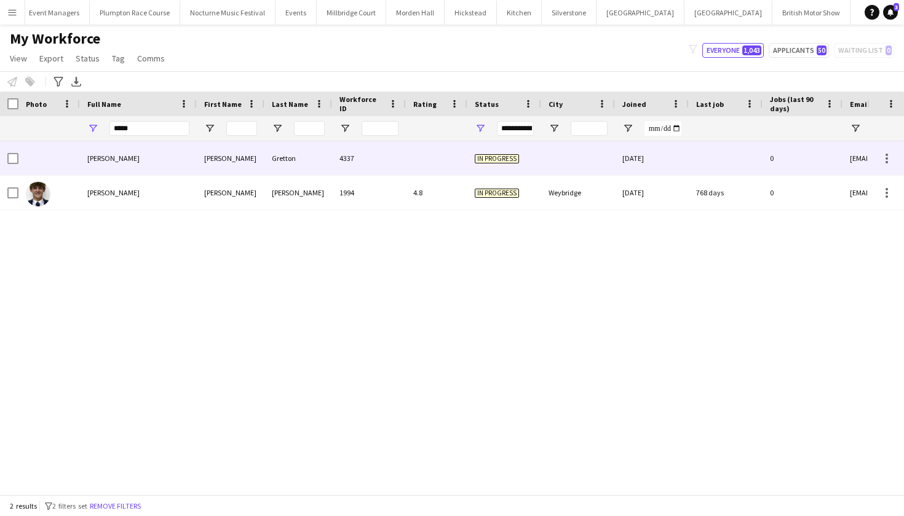
click at [456, 168] on div at bounding box center [436, 158] width 61 height 34
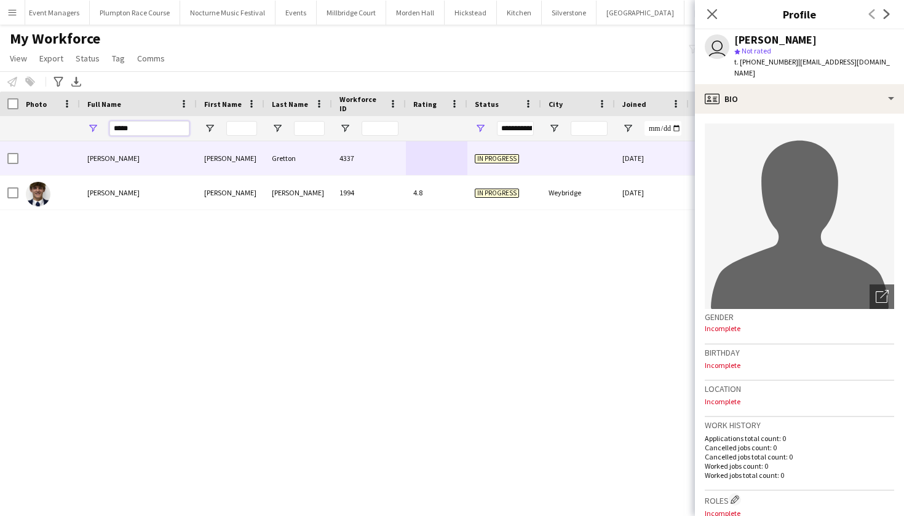
click at [162, 131] on input "*****" at bounding box center [149, 128] width 80 height 15
type input "*"
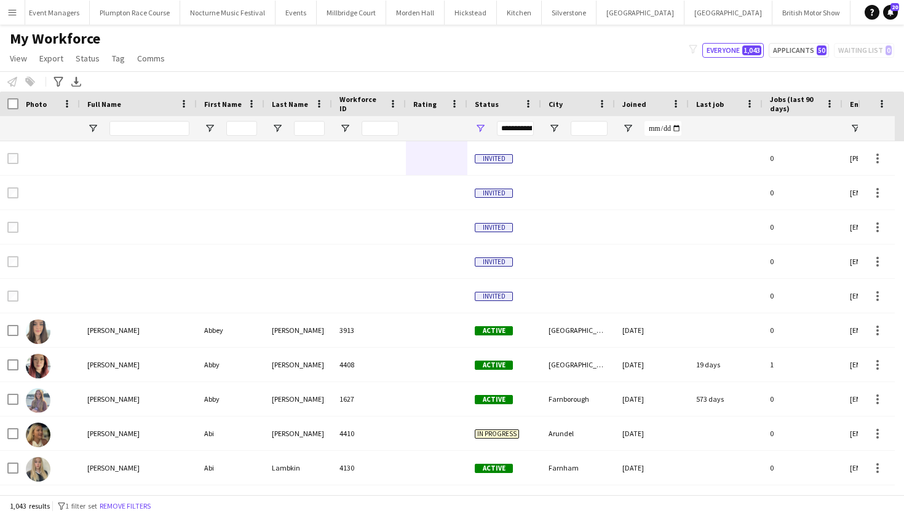
click at [12, 14] on app-icon "Menu" at bounding box center [12, 12] width 10 height 10
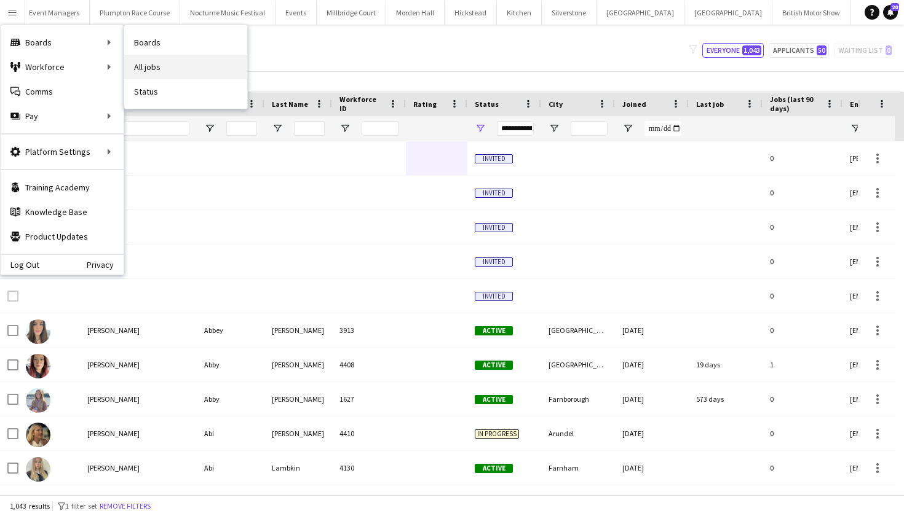
click at [146, 75] on link "All jobs" at bounding box center [185, 67] width 123 height 25
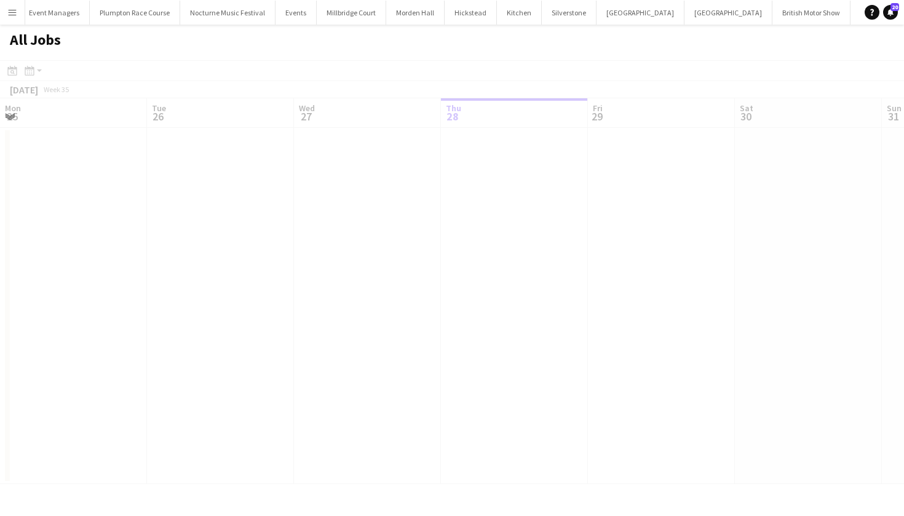
scroll to position [0, 294]
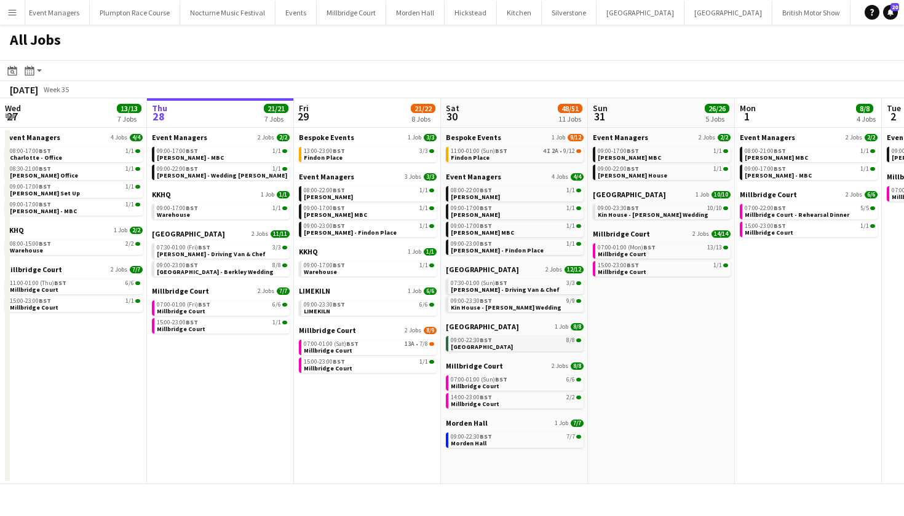
click at [482, 346] on span "[GEOGRAPHIC_DATA]" at bounding box center [482, 347] width 62 height 8
click at [14, 12] on app-icon "Menu" at bounding box center [12, 12] width 10 height 10
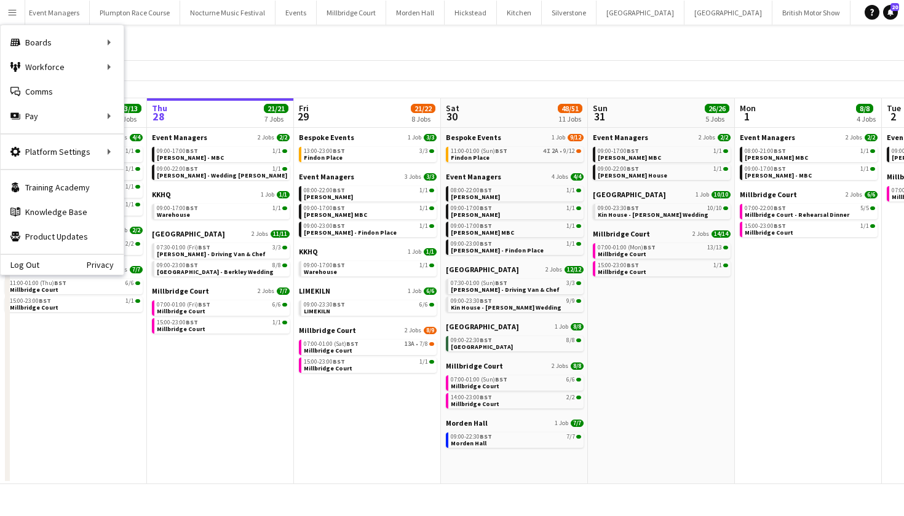
drag, startPoint x: 28, startPoint y: 1, endPoint x: 352, endPoint y: 35, distance: 325.9
click at [352, 35] on div "All Jobs" at bounding box center [452, 43] width 904 height 36
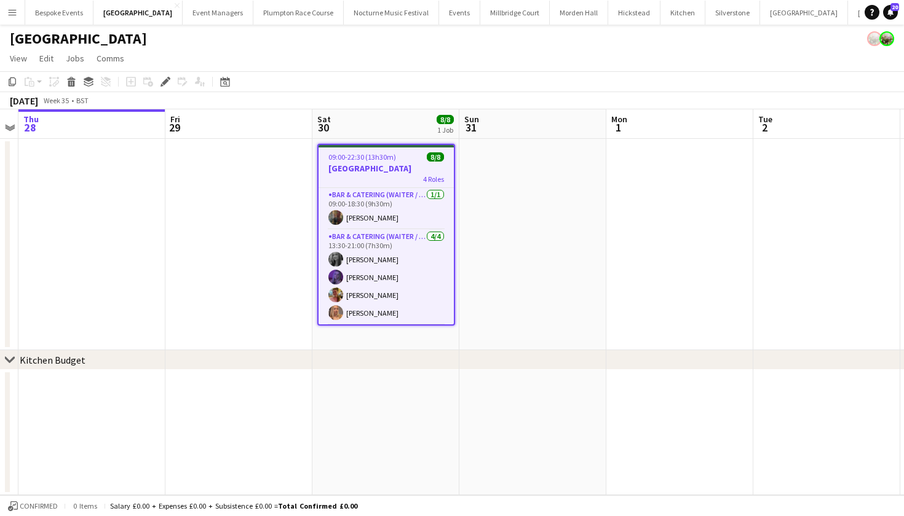
click at [365, 172] on h3 "[GEOGRAPHIC_DATA]" at bounding box center [386, 168] width 135 height 11
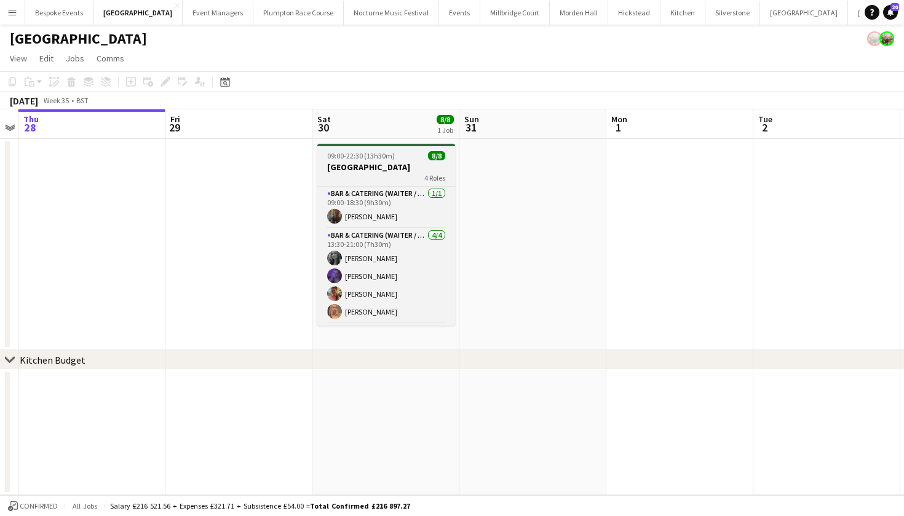
click at [380, 161] on app-job-card "09:00-22:30 (13h30m) 8/8 Micklefield Hall 4 Roles Bar & Catering (Waiter / wait…" at bounding box center [386, 235] width 138 height 182
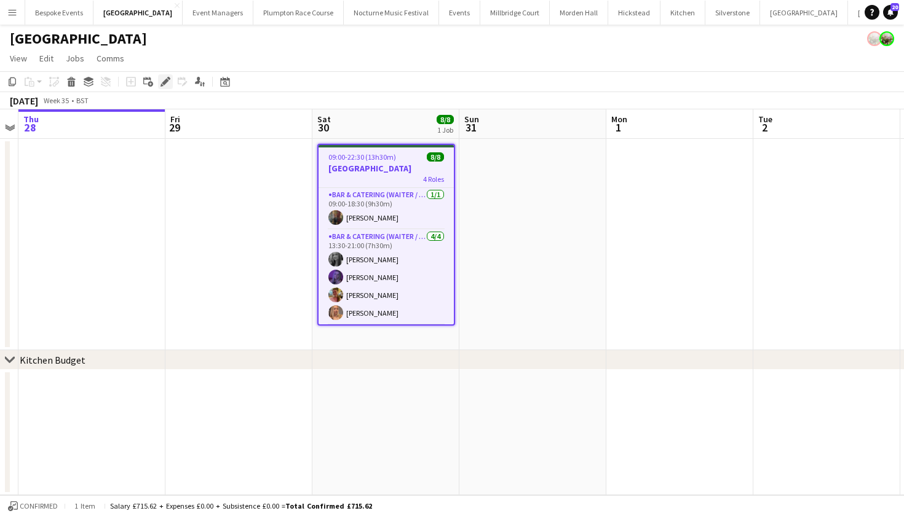
click at [168, 79] on icon "Edit" at bounding box center [165, 82] width 10 height 10
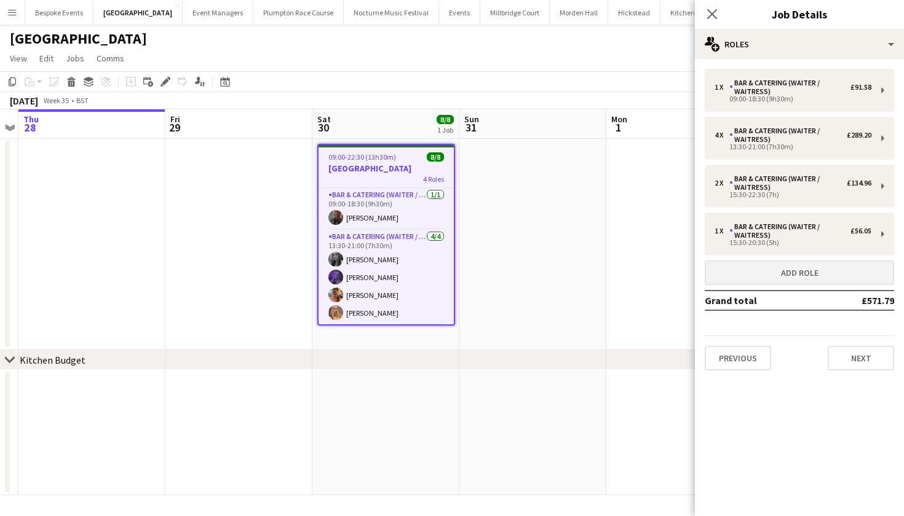
click at [743, 272] on button "Add role" at bounding box center [799, 273] width 189 height 25
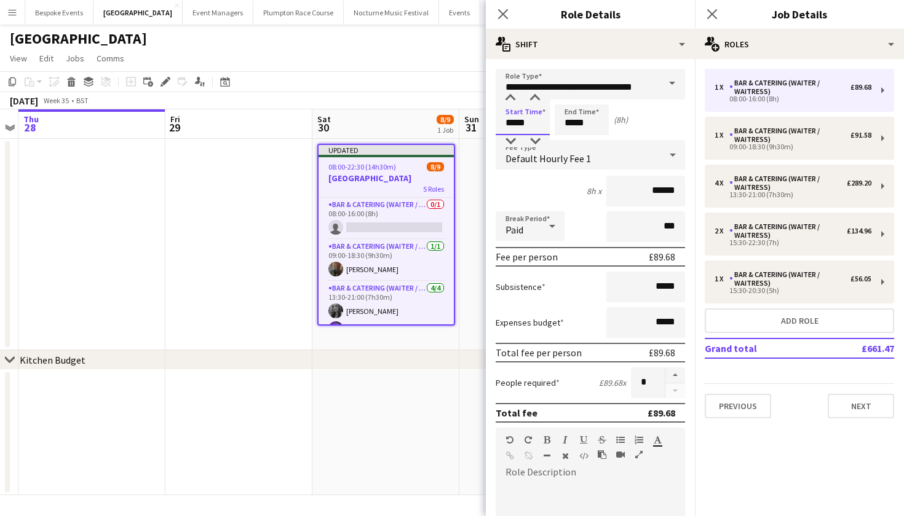
click at [513, 125] on input "*****" at bounding box center [523, 120] width 54 height 31
type input "*****"
click at [574, 122] on input "*****" at bounding box center [582, 120] width 54 height 31
type input "*****"
click at [669, 376] on button "button" at bounding box center [675, 376] width 20 height 16
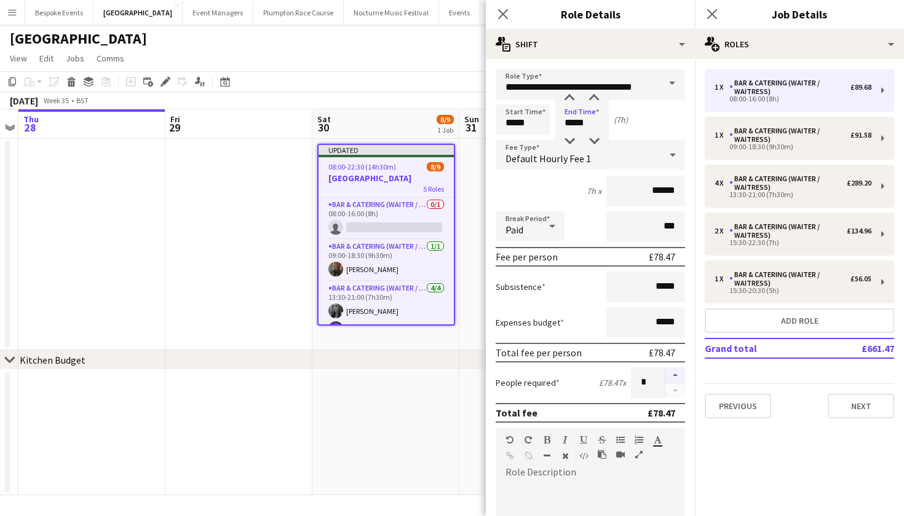
type input "*"
click at [397, 397] on app-date-cell at bounding box center [385, 432] width 147 height 125
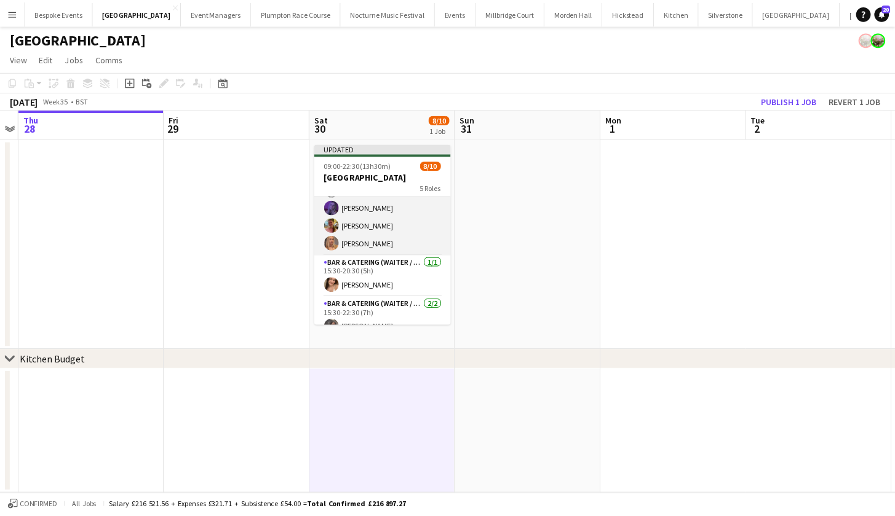
scroll to position [138, 0]
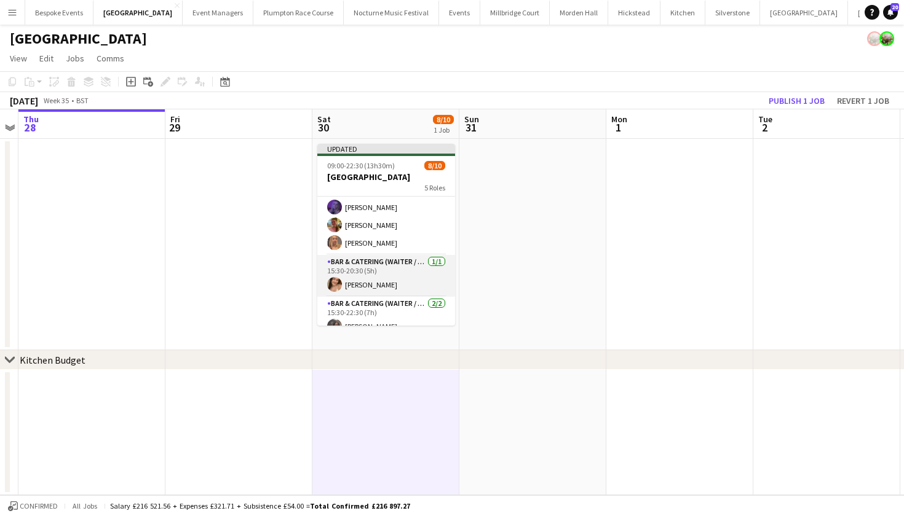
click at [374, 272] on app-card-role "Bar & Catering (Waiter / waitress) 1/1 15:30-20:30 (5h) Pippa Croucher" at bounding box center [386, 276] width 138 height 42
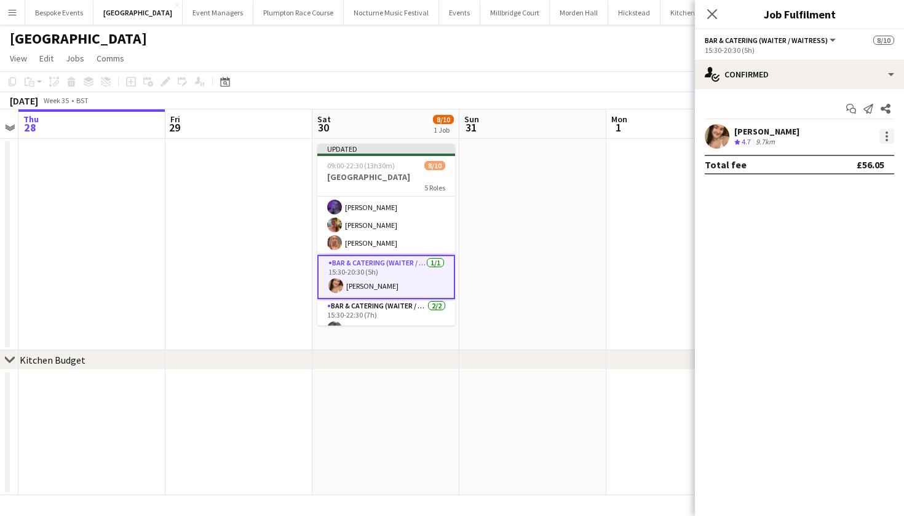
click at [883, 138] on div at bounding box center [886, 136] width 15 height 15
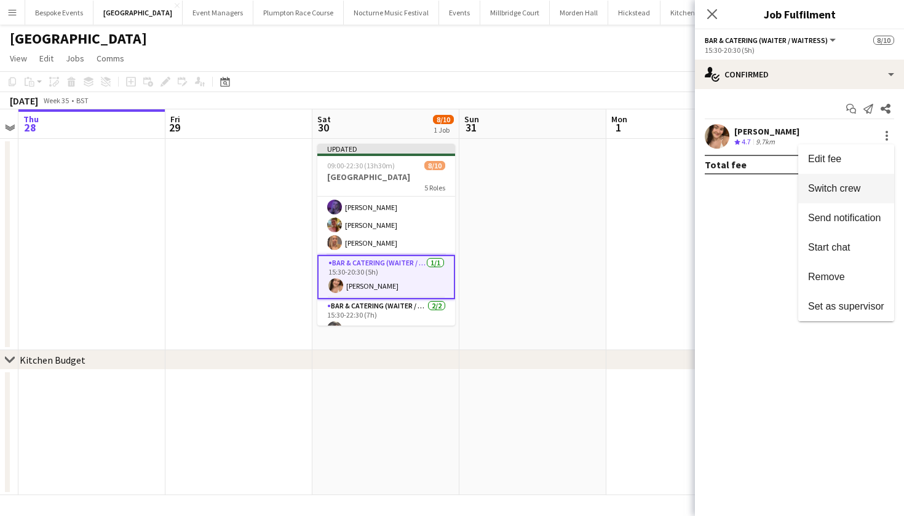
click at [852, 194] on button "Switch crew" at bounding box center [846, 189] width 96 height 30
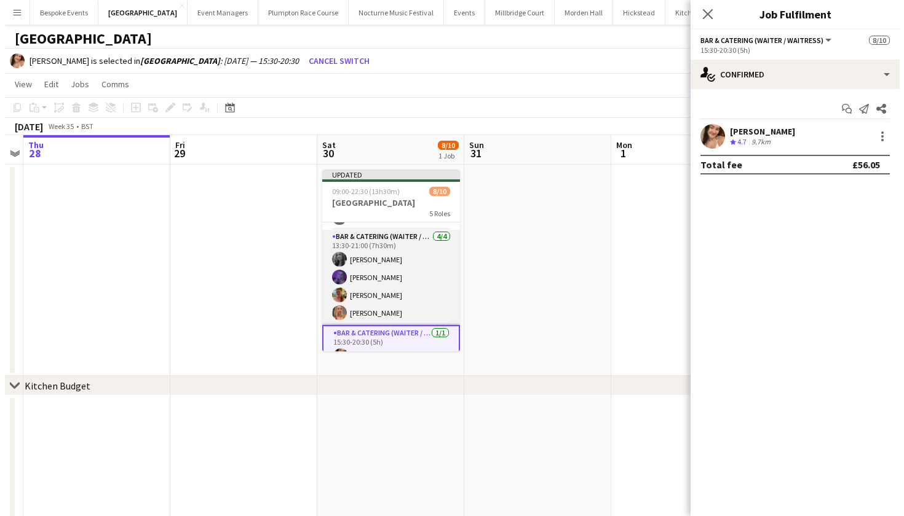
scroll to position [71, 0]
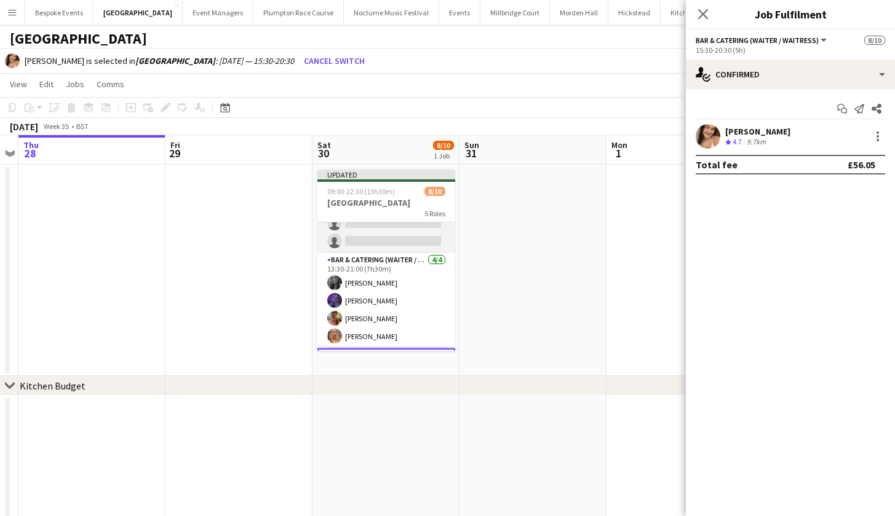
click at [394, 243] on app-card-role "Bar & Catering (Waiter / waitress) 0/2 13:30-20:30 (7h) single-neutral-actions …" at bounding box center [386, 224] width 138 height 60
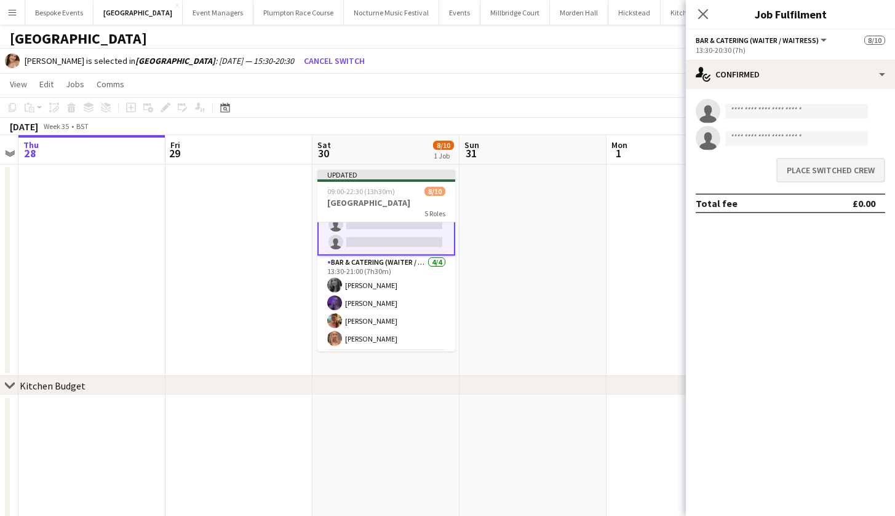
click at [789, 170] on button "Place switched crew" at bounding box center [830, 170] width 109 height 25
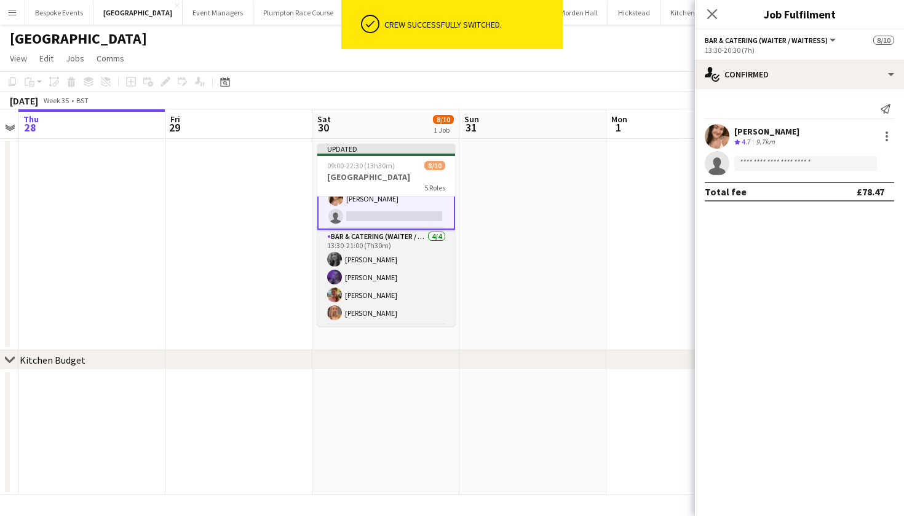
click at [418, 295] on app-card-role "Bar & Catering (Waiter / waitress) 4/4 13:30-21:00 (7h30m) Alice Ruttley Layla …" at bounding box center [386, 277] width 138 height 95
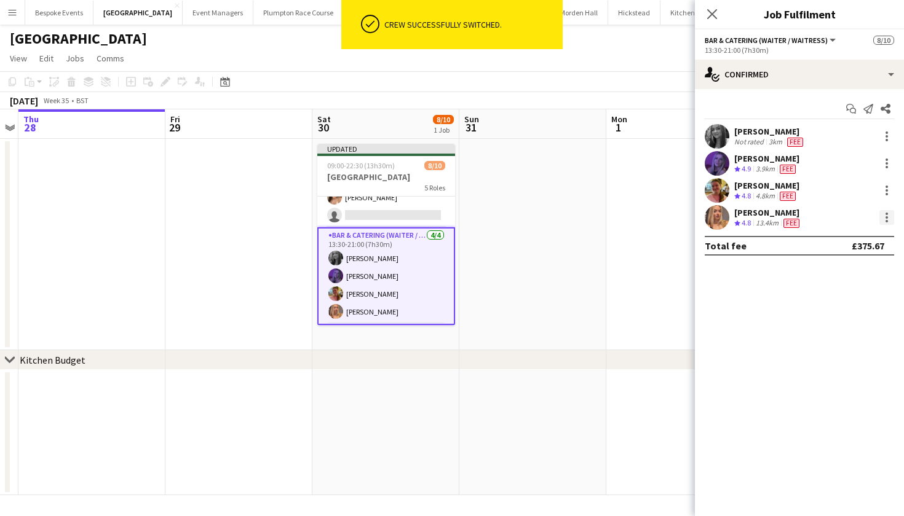
click at [879, 214] on div at bounding box center [886, 217] width 15 height 15
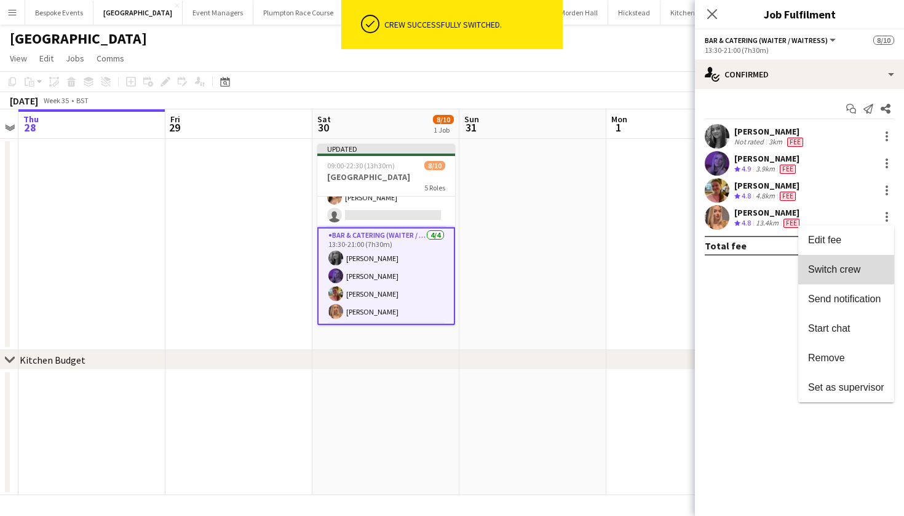
click at [839, 269] on span "Switch crew" at bounding box center [834, 269] width 52 height 10
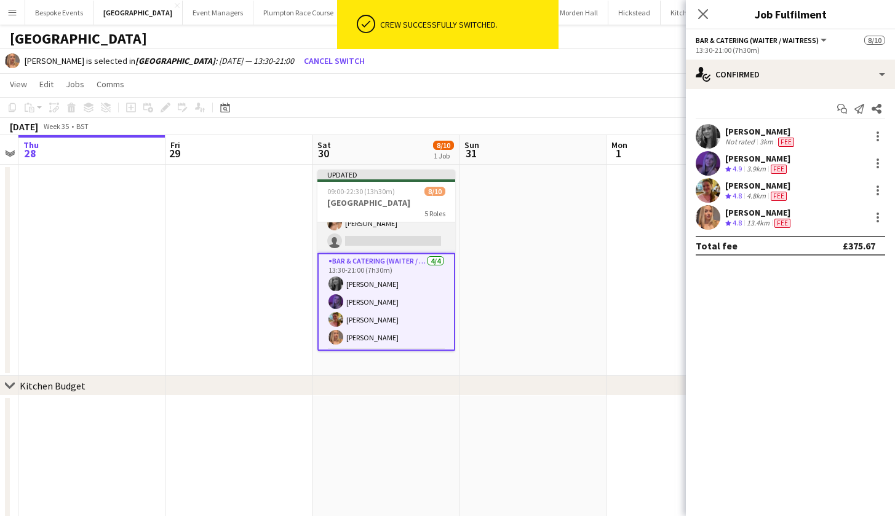
click at [406, 232] on app-card-role "Bar & Catering (Waiter / waitress) 1/2 13:30-20:30 (7h) Pippa Croucher single-n…" at bounding box center [386, 224] width 138 height 60
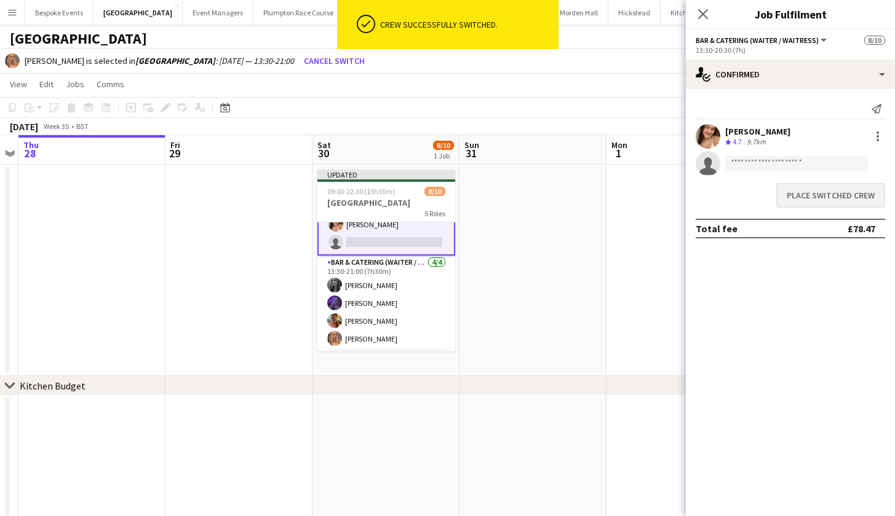
click at [855, 195] on button "Place switched crew" at bounding box center [830, 195] width 109 height 25
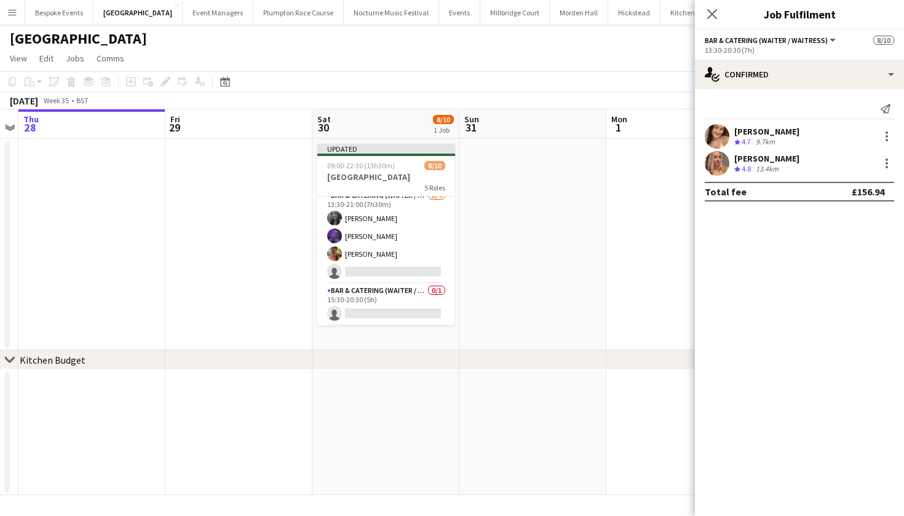
scroll to position [106, 0]
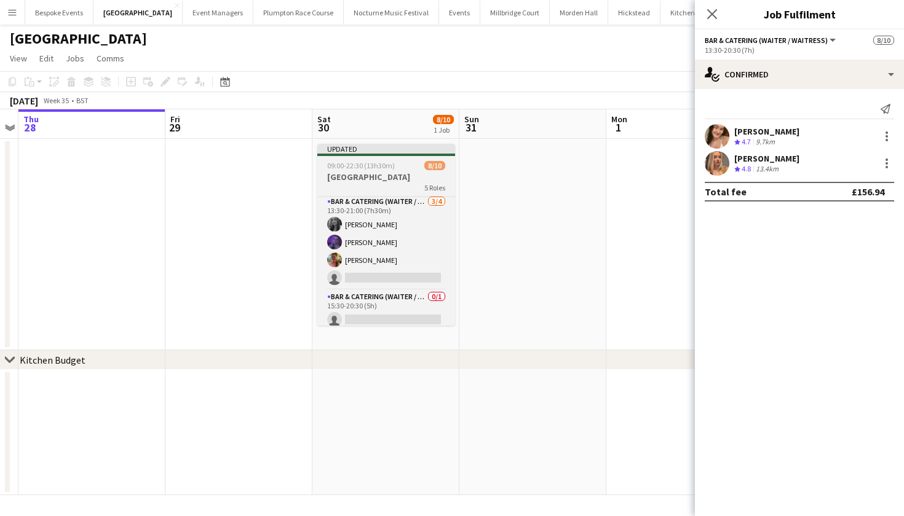
click at [351, 182] on h3 "[GEOGRAPHIC_DATA]" at bounding box center [386, 177] width 138 height 11
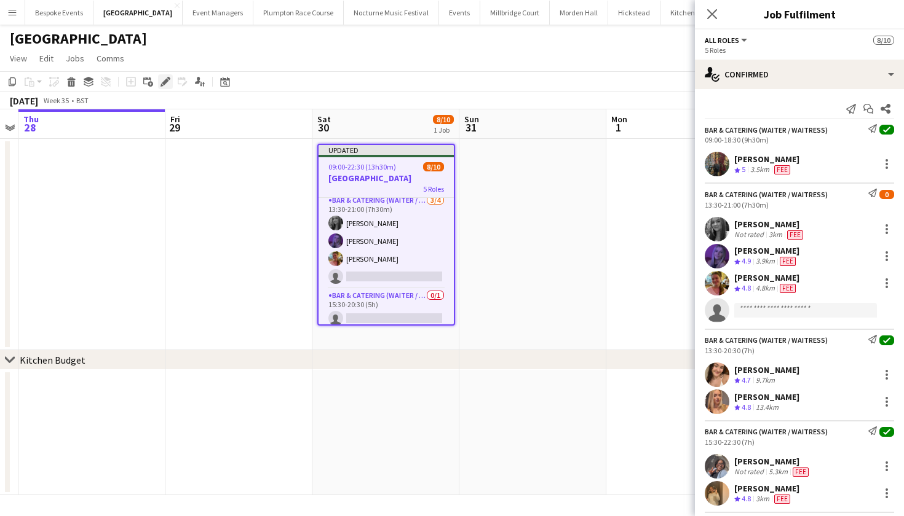
click at [162, 81] on icon "Edit" at bounding box center [165, 82] width 10 height 10
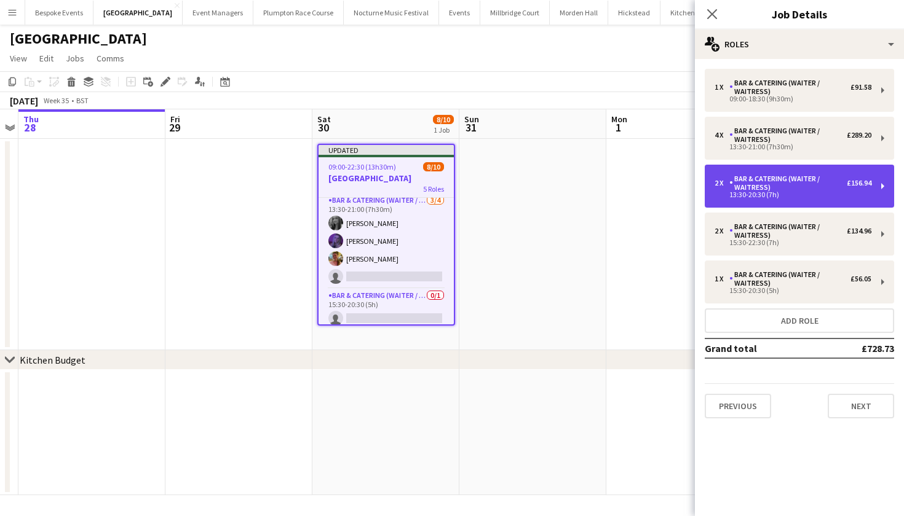
click at [739, 194] on div "13:30-20:30 (7h)" at bounding box center [792, 195] width 157 height 6
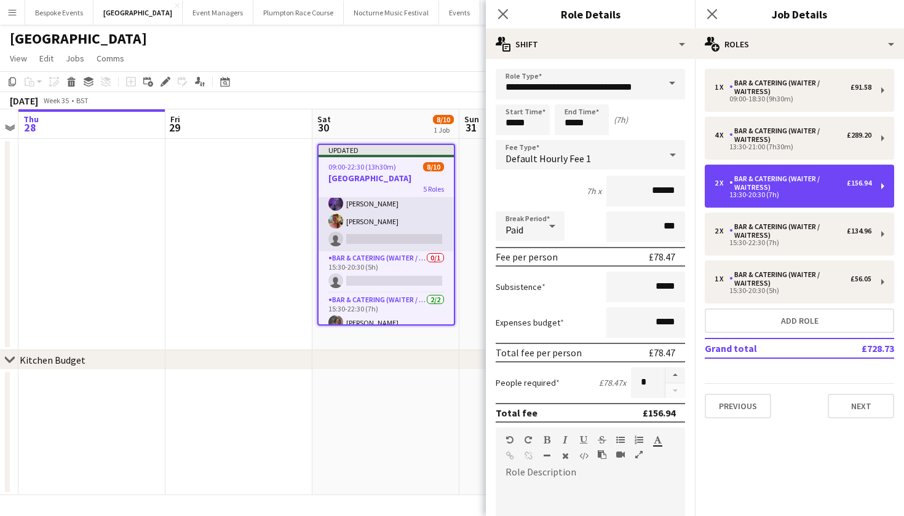
scroll to position [146, 0]
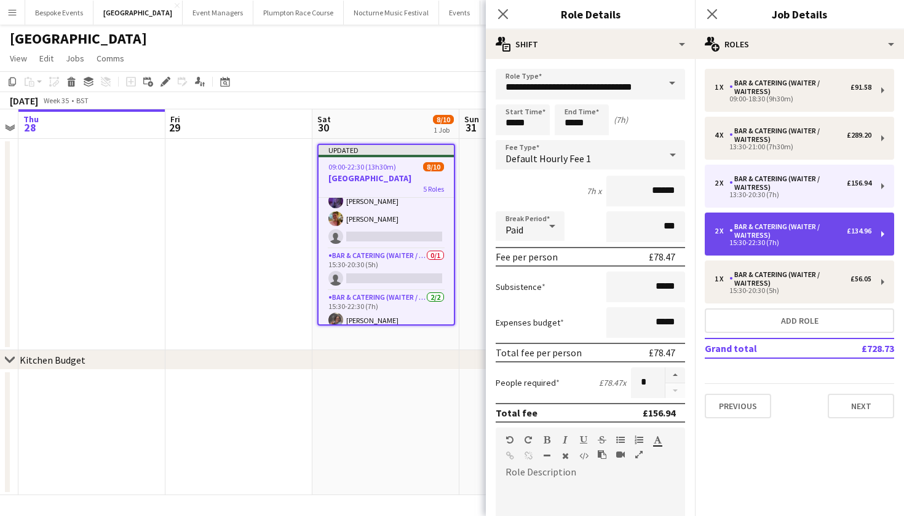
click at [765, 242] on div "15:30-22:30 (7h)" at bounding box center [792, 243] width 157 height 6
type input "*****"
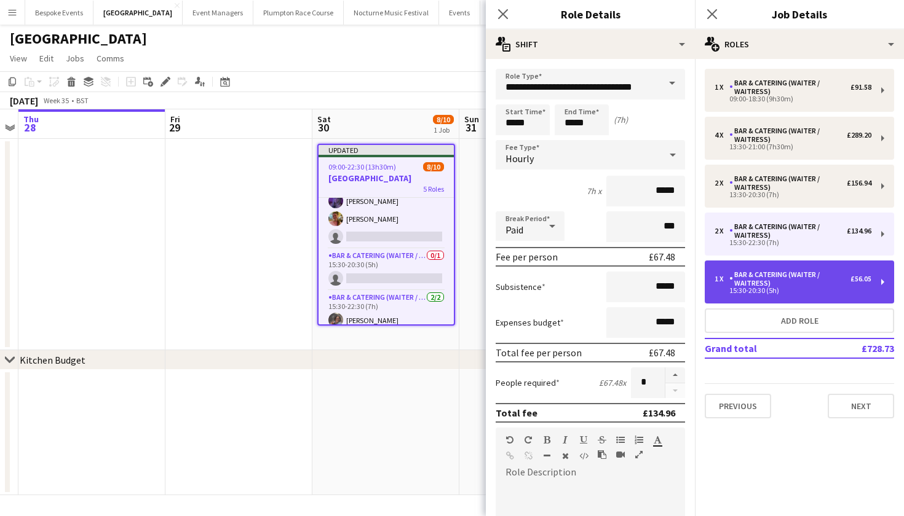
click at [751, 294] on div "15:30-20:30 (5h)" at bounding box center [792, 291] width 157 height 6
type input "*****"
type input "******"
type input "*"
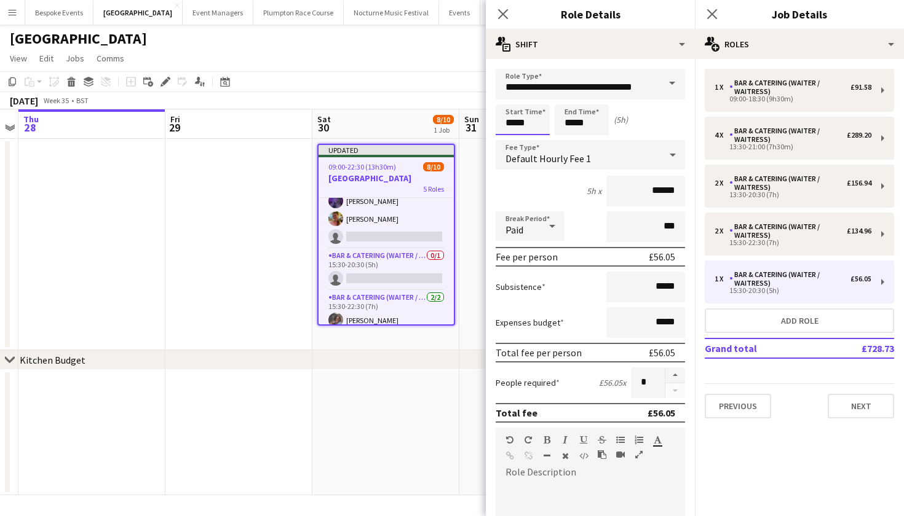
click at [514, 121] on input "*****" at bounding box center [523, 120] width 54 height 31
type input "*****"
click at [574, 124] on input "*****" at bounding box center [582, 120] width 54 height 31
type input "*****"
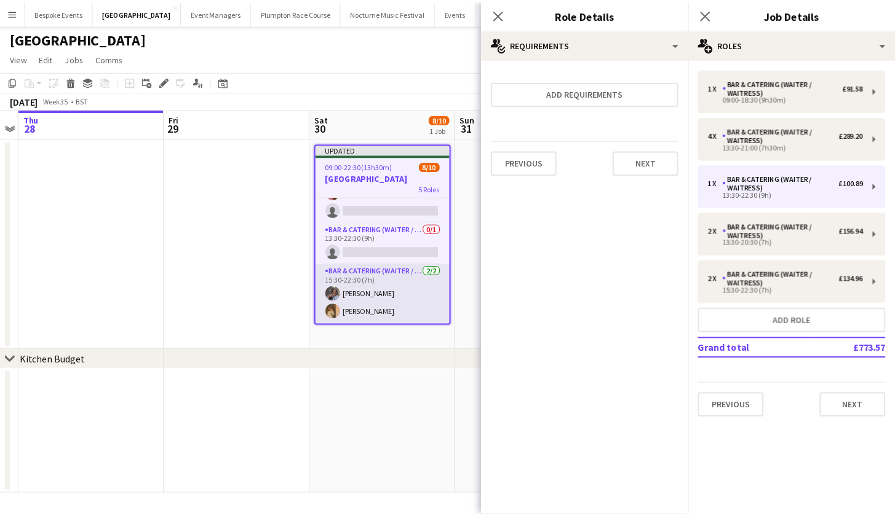
scroll to position [172, 0]
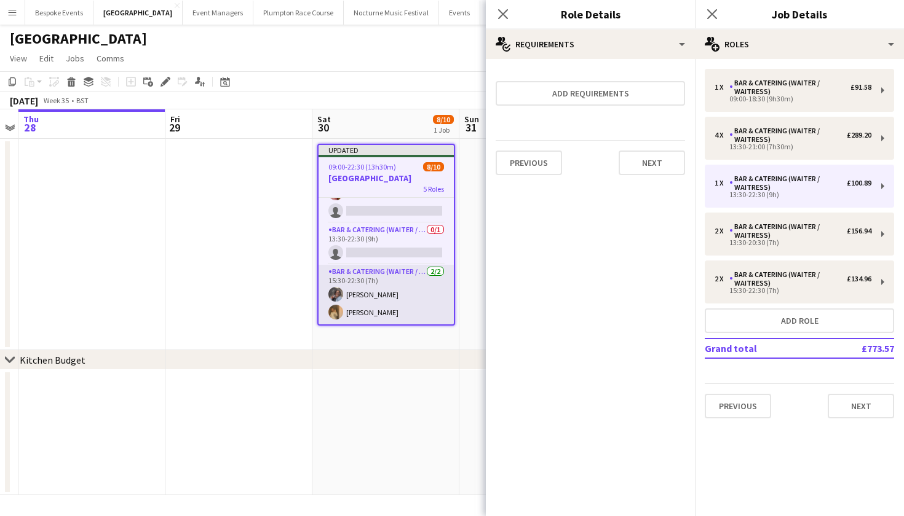
click at [362, 288] on app-card-role "Bar & Catering (Waiter / waitress) 2/2 15:30-22:30 (7h) Deborah Edema Lauren Du…" at bounding box center [386, 295] width 135 height 60
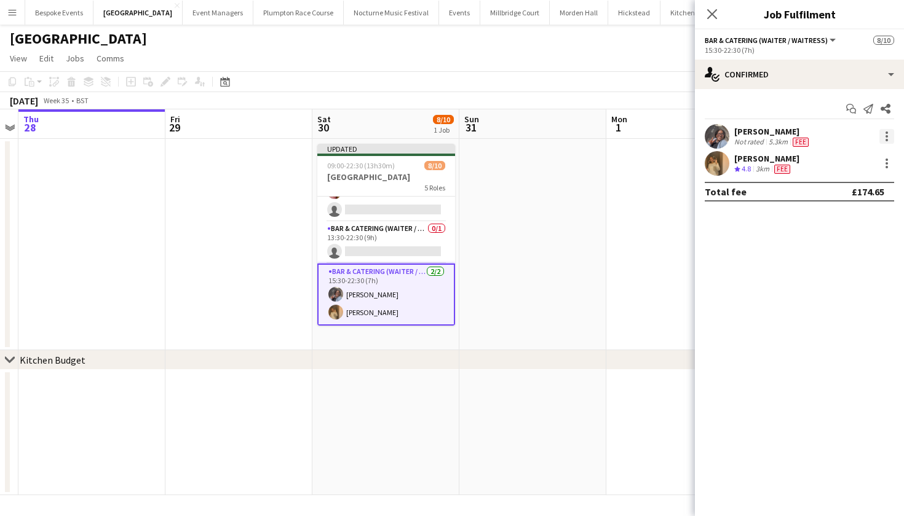
click at [887, 140] on div at bounding box center [886, 140] width 2 height 2
click at [871, 188] on span "Switch crew" at bounding box center [846, 188] width 76 height 11
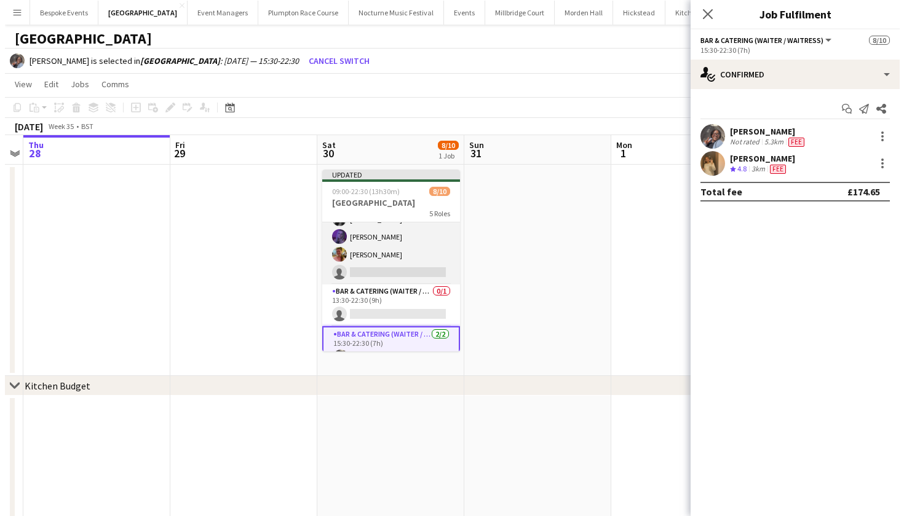
scroll to position [135, 0]
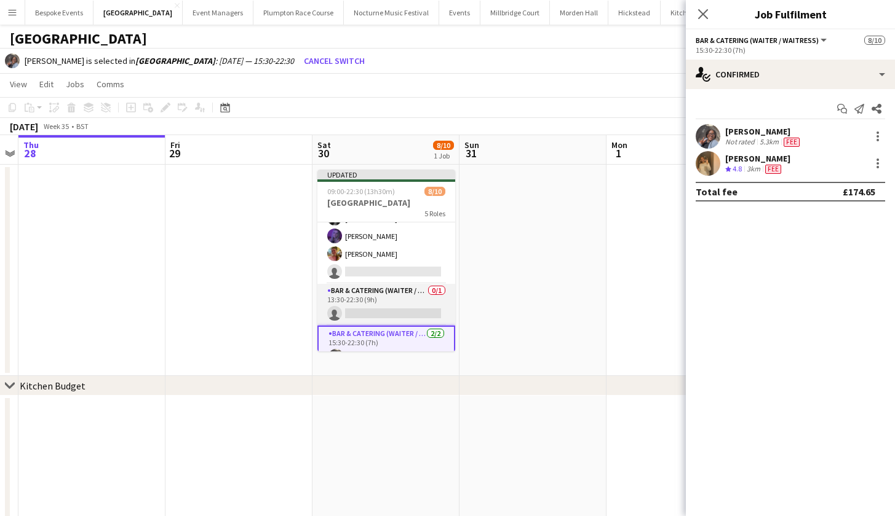
click at [352, 300] on app-card-role "Bar & Catering (Waiter / waitress) 0/1 13:30-22:30 (9h) single-neutral-actions" at bounding box center [386, 305] width 138 height 42
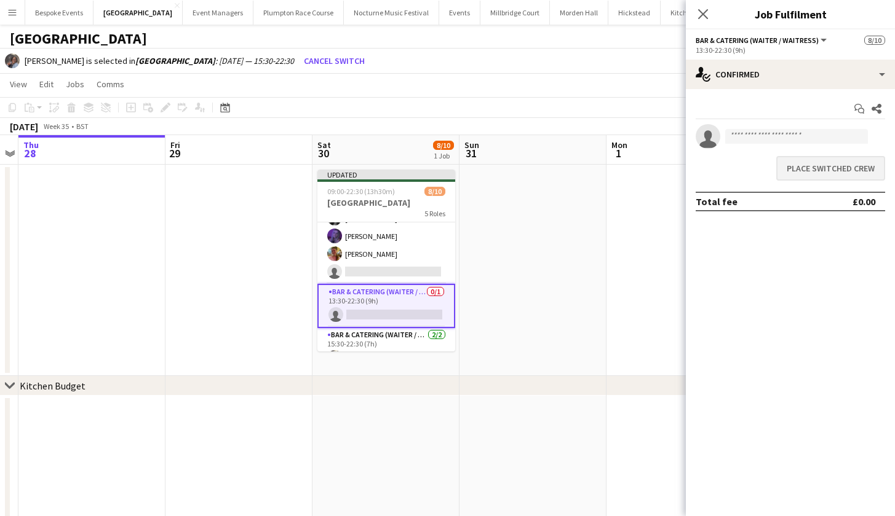
click at [819, 168] on button "Place switched crew" at bounding box center [830, 168] width 109 height 25
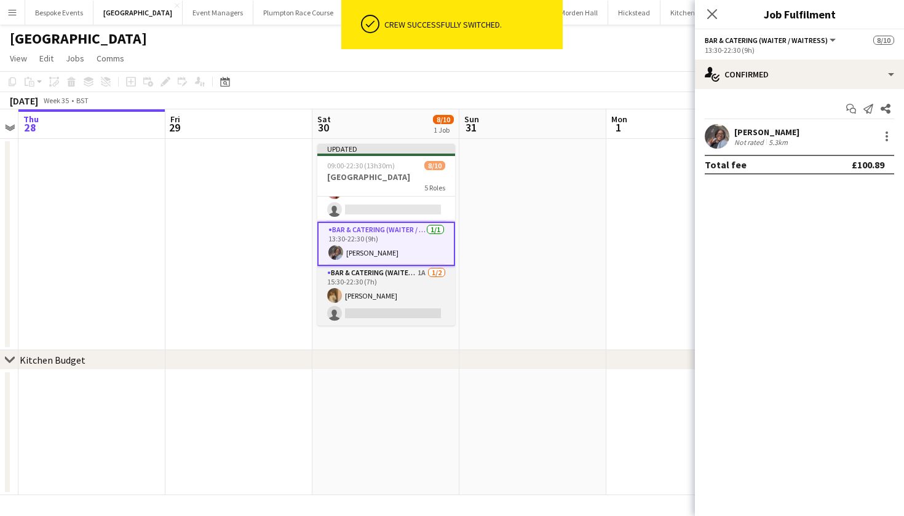
scroll to position [172, 0]
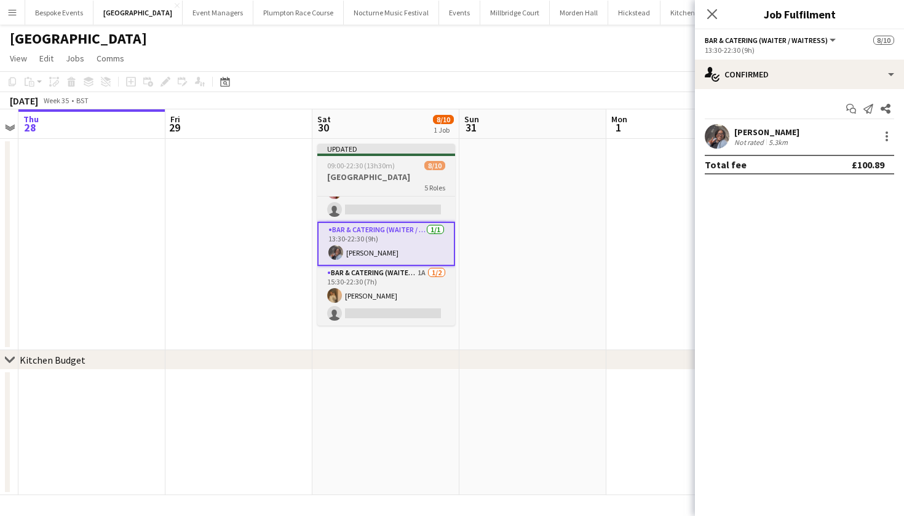
click at [372, 175] on h3 "[GEOGRAPHIC_DATA]" at bounding box center [386, 177] width 138 height 11
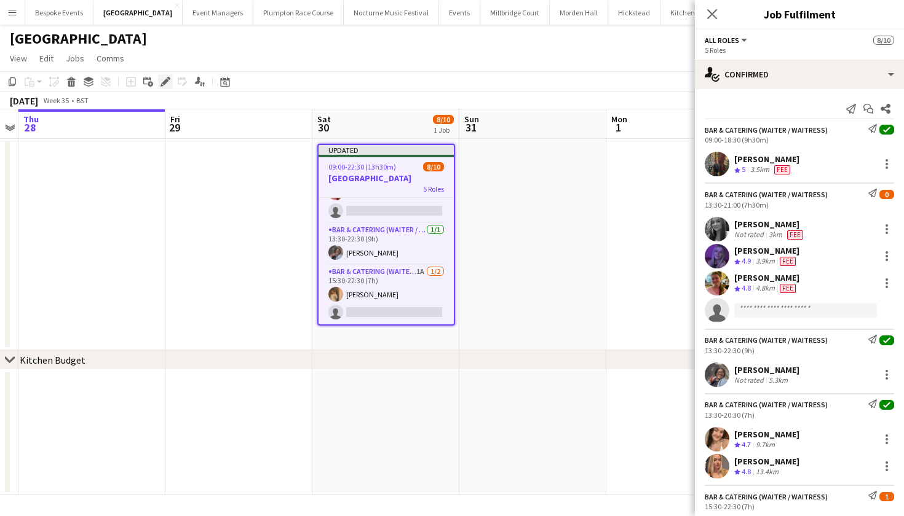
click at [166, 81] on icon at bounding box center [165, 82] width 7 height 7
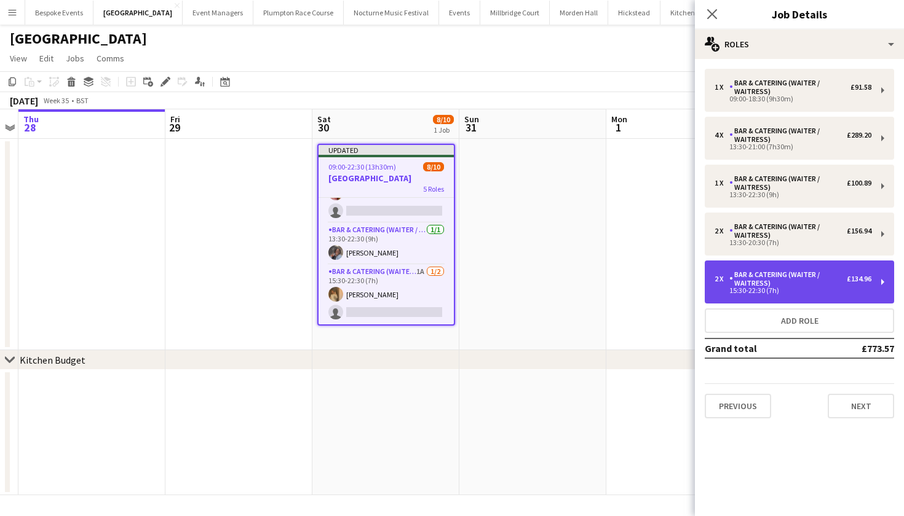
click at [734, 277] on div "Bar & Catering (Waiter / waitress)" at bounding box center [787, 279] width 117 height 17
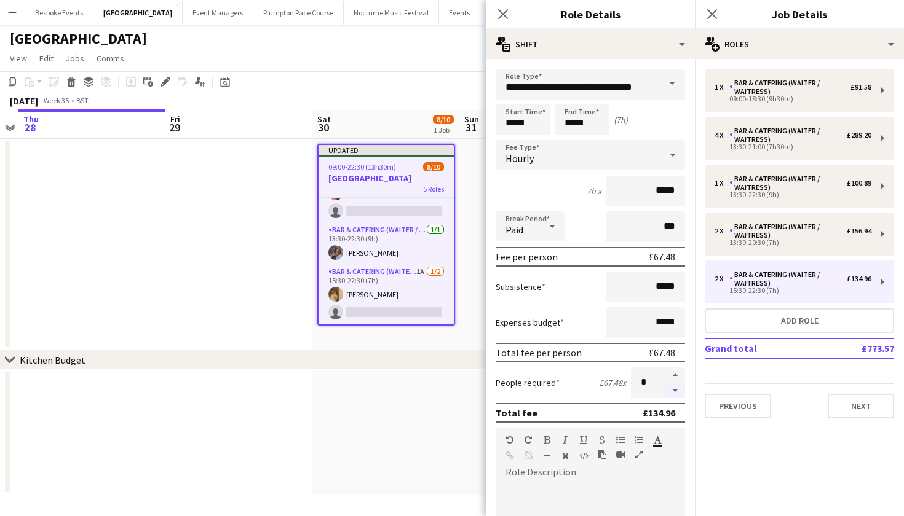
click at [668, 395] on button "button" at bounding box center [675, 391] width 20 height 15
type input "*"
click at [349, 392] on app-date-cell at bounding box center [385, 432] width 147 height 125
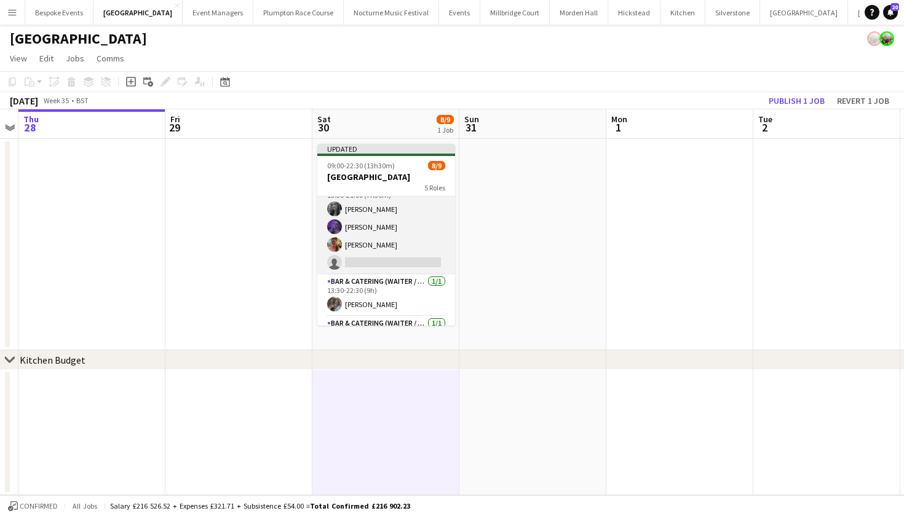
scroll to position [77, 0]
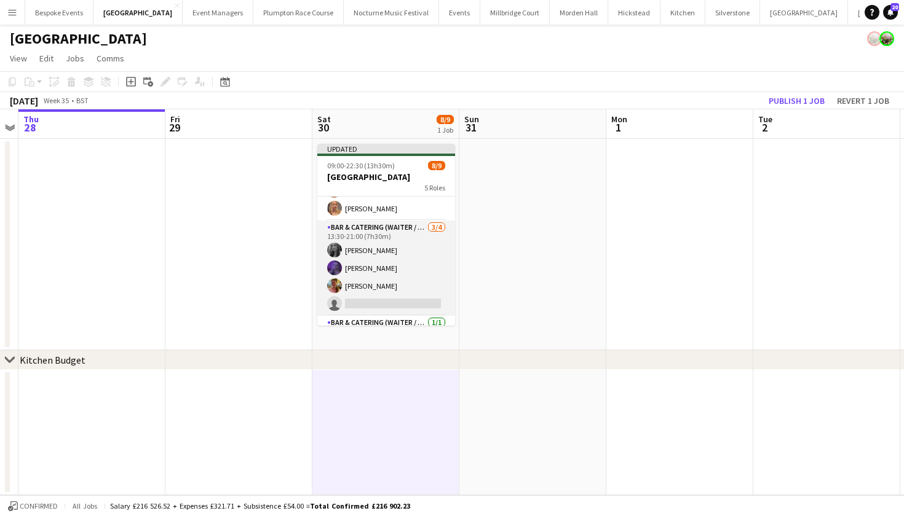
click at [355, 261] on app-card-role "Bar & Catering (Waiter / waitress) 3/4 13:30-21:00 (7h30m) Alice Ruttley Layla …" at bounding box center [386, 268] width 138 height 95
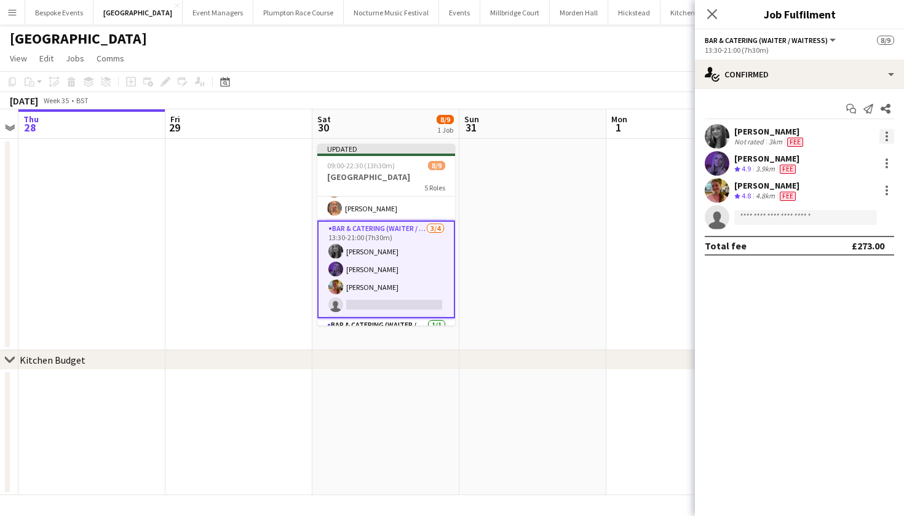
click at [888, 133] on div at bounding box center [886, 136] width 15 height 15
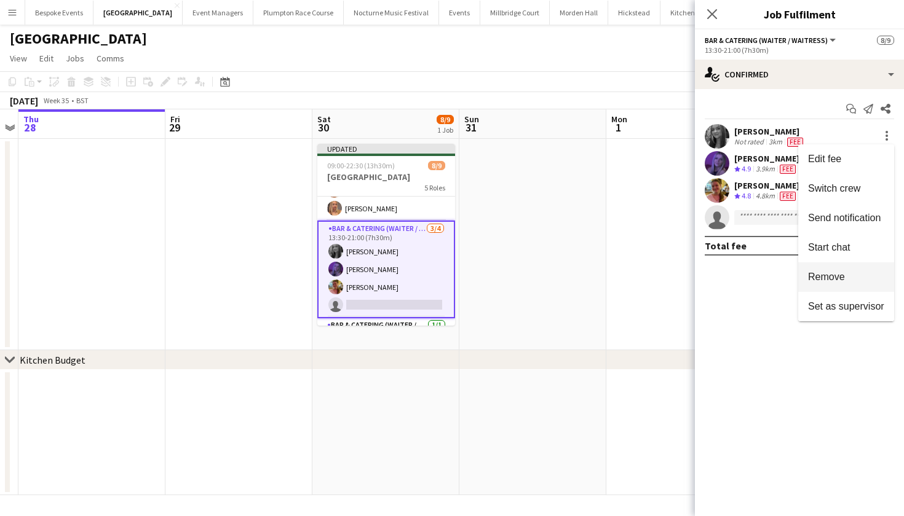
click at [841, 277] on span "Remove" at bounding box center [826, 277] width 37 height 10
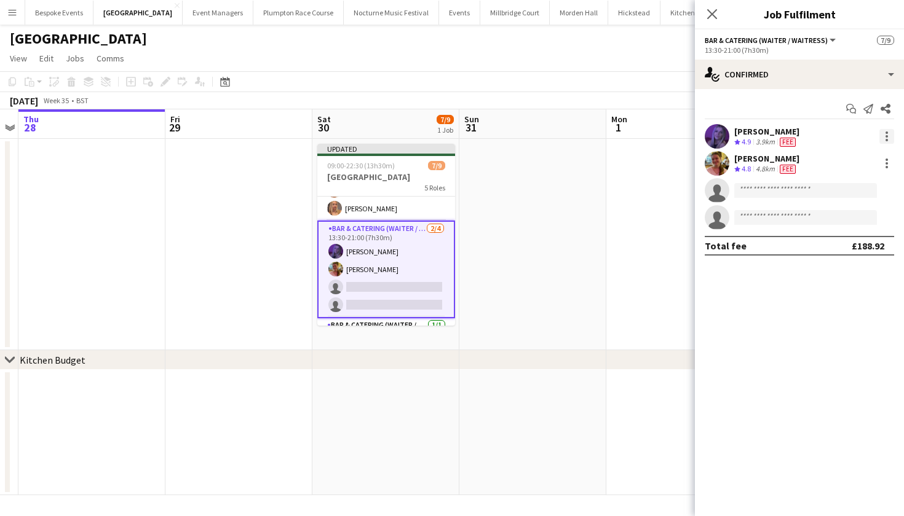
click at [888, 135] on div at bounding box center [886, 136] width 15 height 15
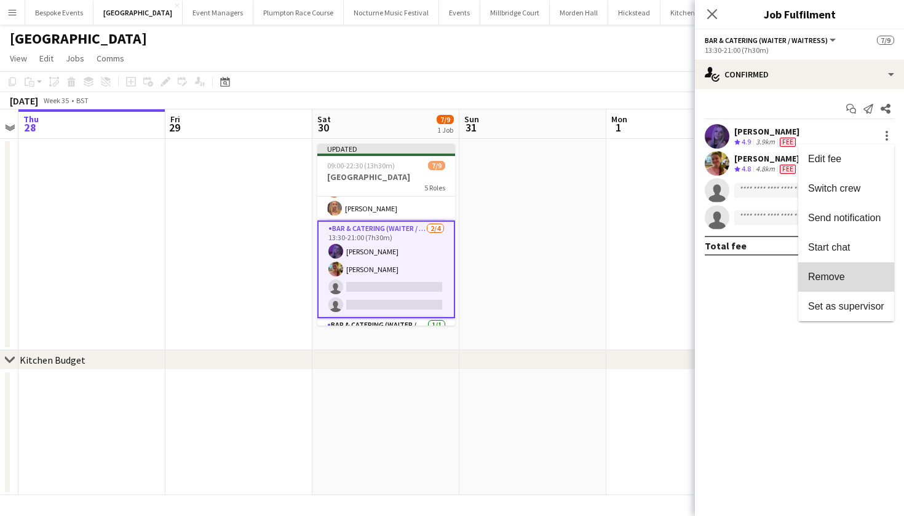
click at [830, 279] on span "Remove" at bounding box center [826, 277] width 37 height 10
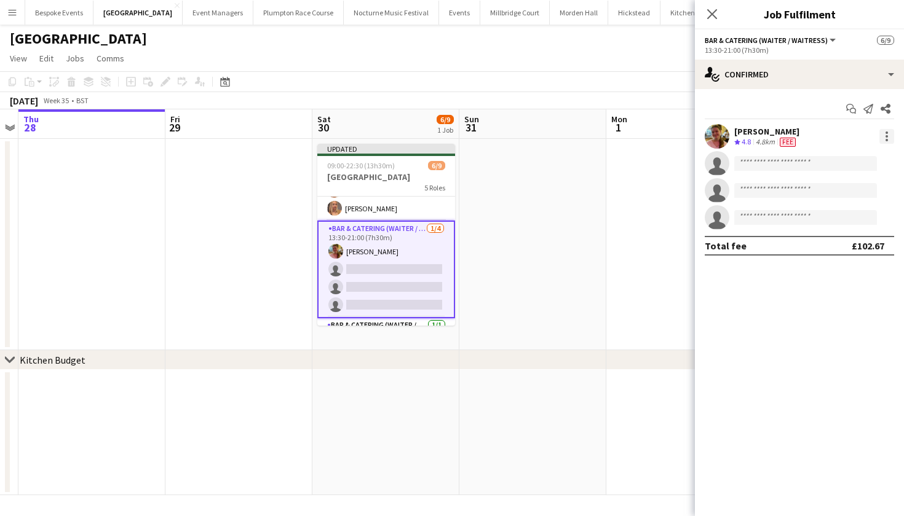
click at [890, 132] on div at bounding box center [886, 136] width 15 height 15
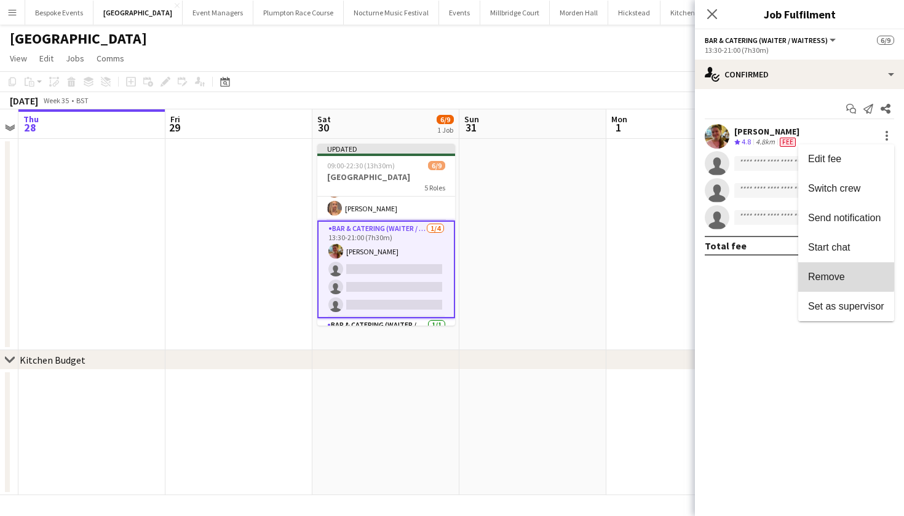
click at [834, 275] on span "Remove" at bounding box center [826, 277] width 37 height 10
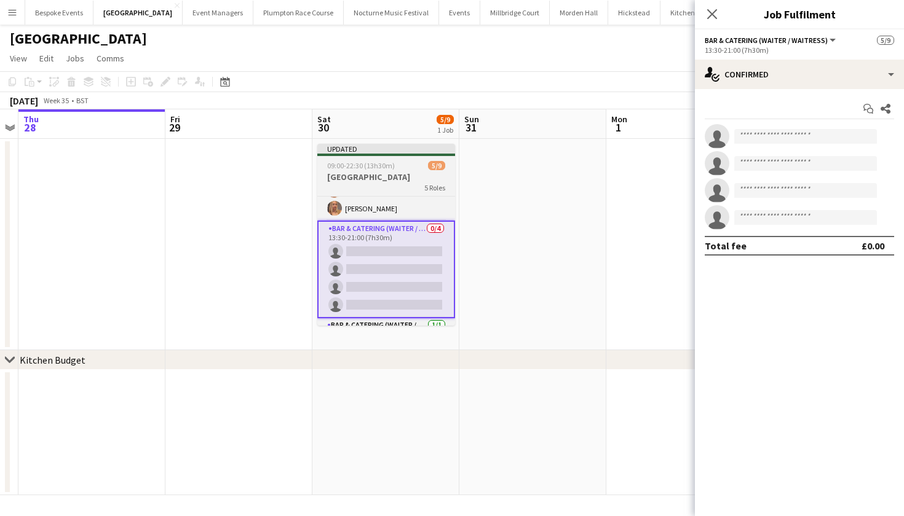
click at [411, 171] on app-job-card "Updated 09:00-22:30 (13h30m) 5/9 Micklefield Hall 5 Roles Bar & Catering (Waite…" at bounding box center [386, 235] width 138 height 182
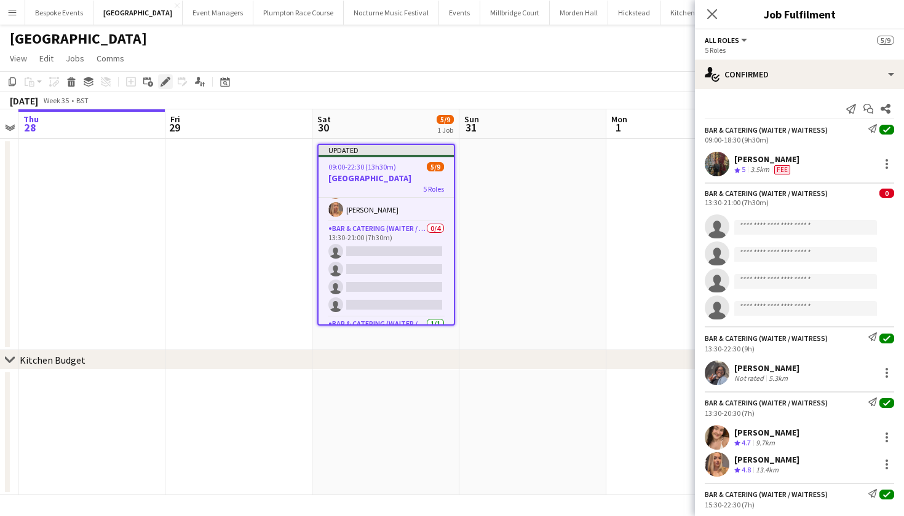
click at [166, 79] on icon "Edit" at bounding box center [165, 82] width 10 height 10
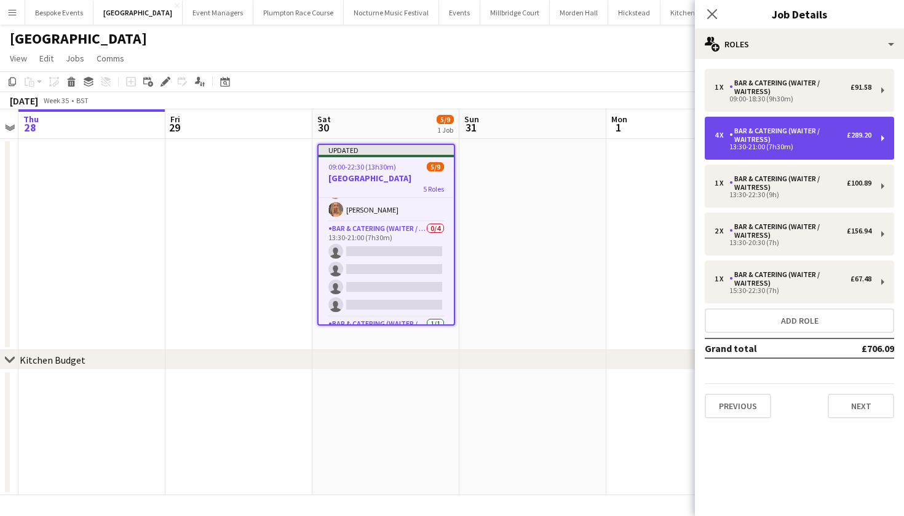
click at [748, 146] on div "13:30-21:00 (7h30m)" at bounding box center [792, 147] width 157 height 6
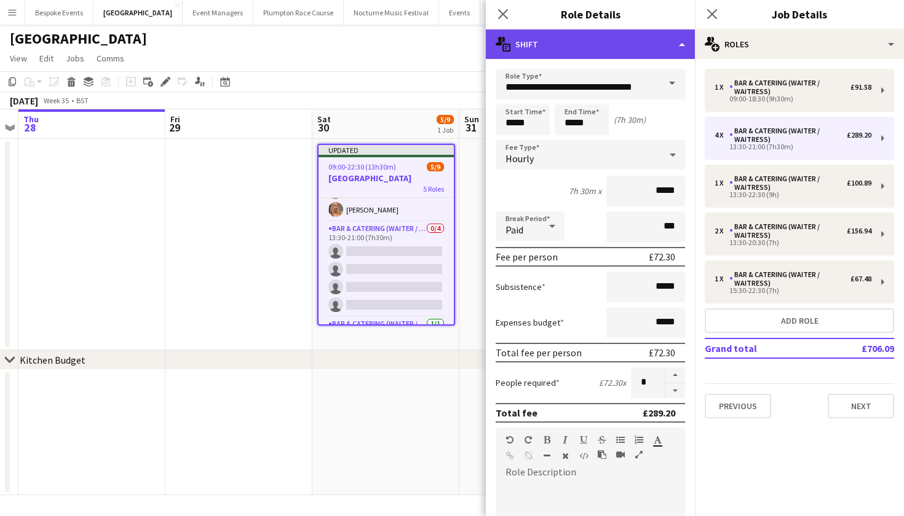
click at [629, 50] on div "multiple-actions-text Shift" at bounding box center [590, 45] width 209 height 30
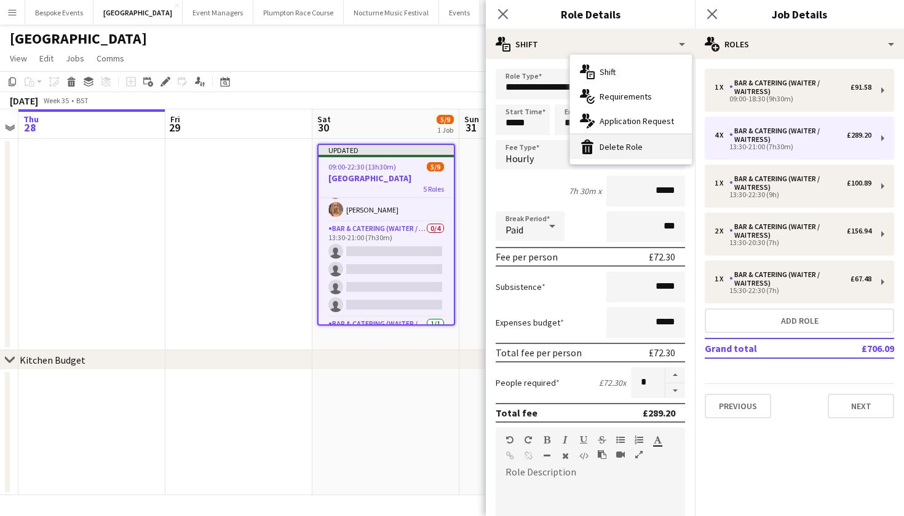
click at [628, 143] on div "bin-2 Delete Role" at bounding box center [631, 147] width 122 height 25
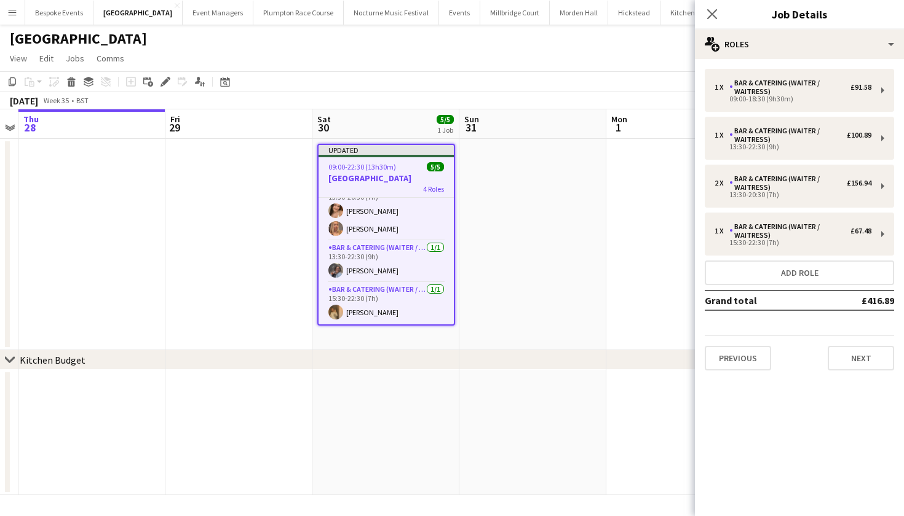
click at [655, 197] on app-date-cell at bounding box center [679, 245] width 147 height 212
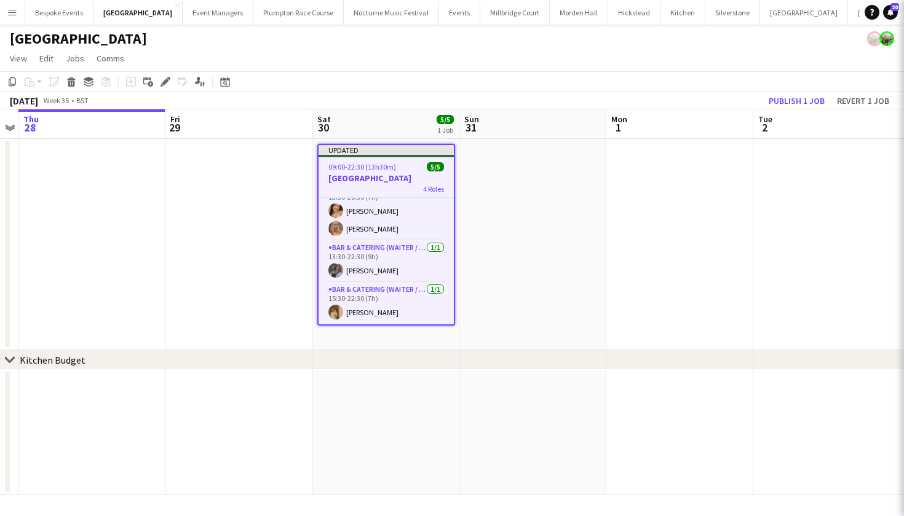
scroll to position [56, 0]
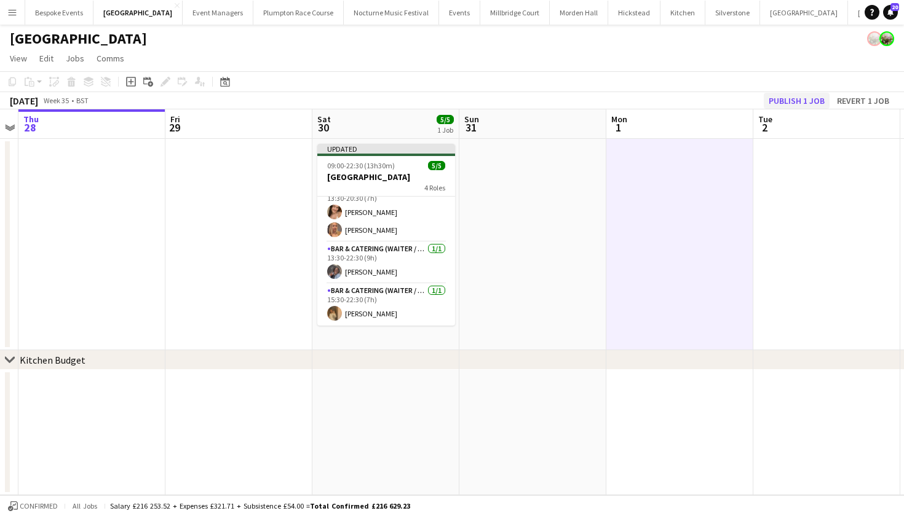
click at [775, 105] on button "Publish 1 job" at bounding box center [797, 101] width 66 height 16
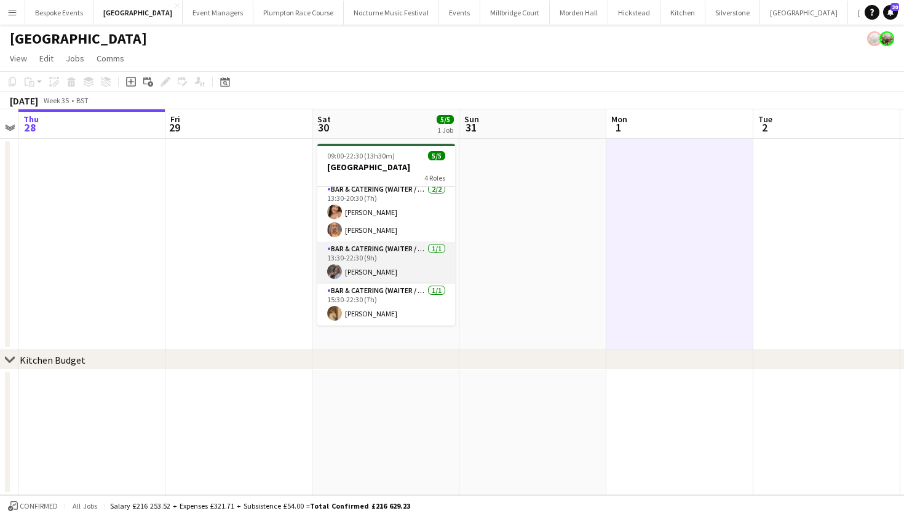
scroll to position [46, 0]
click at [485, 10] on button "Millbridge Court Close" at bounding box center [514, 13] width 69 height 24
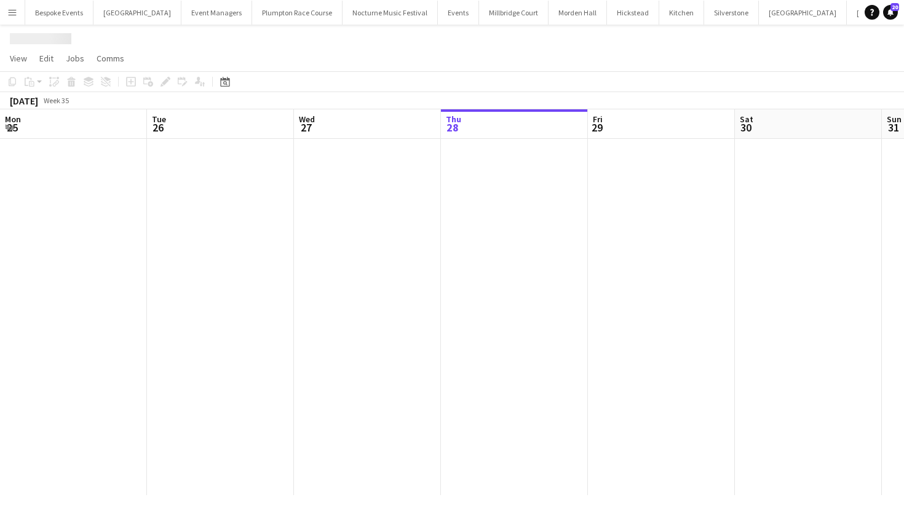
click at [485, 10] on button "Millbridge Court Close" at bounding box center [513, 13] width 69 height 24
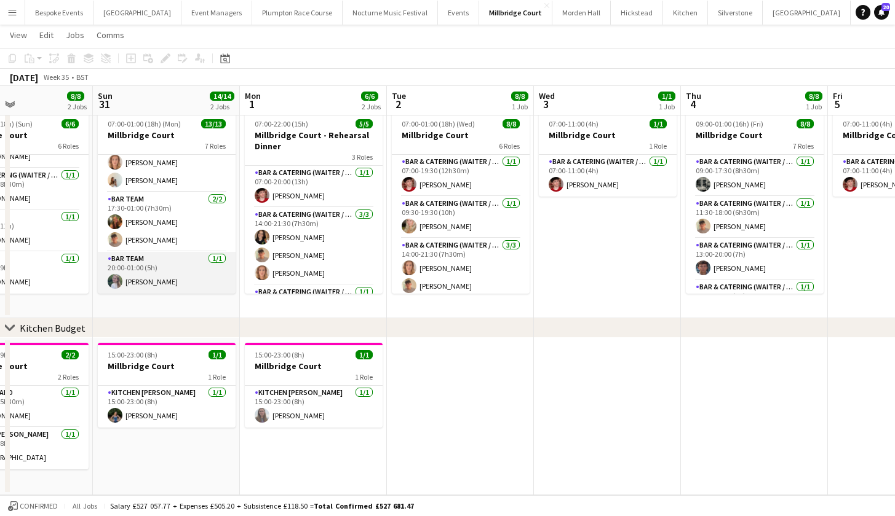
scroll to position [0, 496]
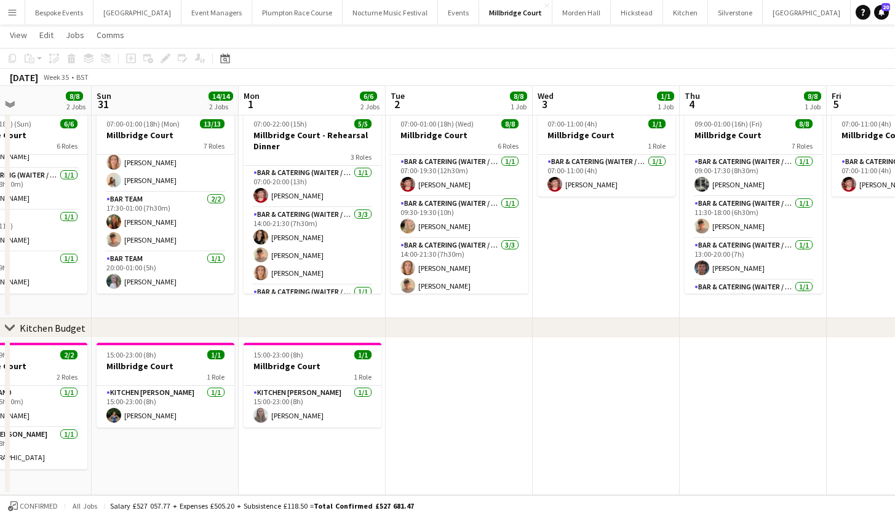
click at [13, 10] on app-icon "Menu" at bounding box center [12, 12] width 10 height 10
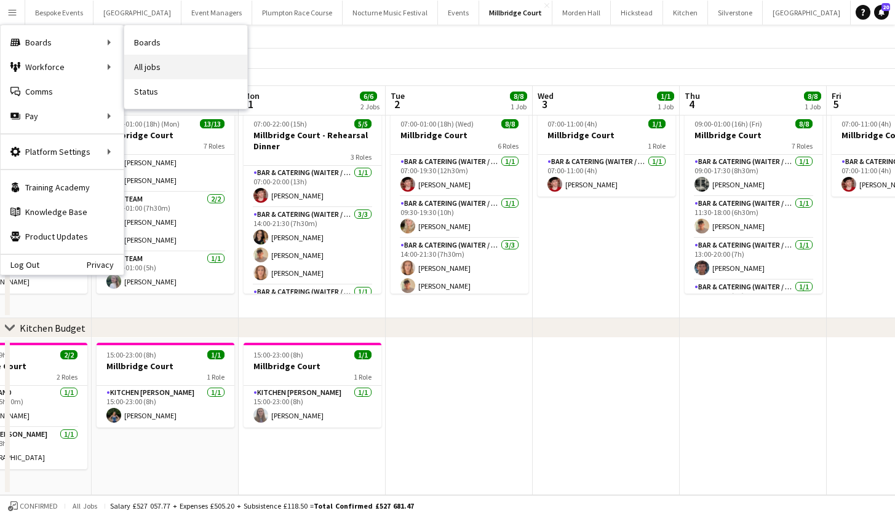
click at [140, 61] on link "All jobs" at bounding box center [185, 67] width 123 height 25
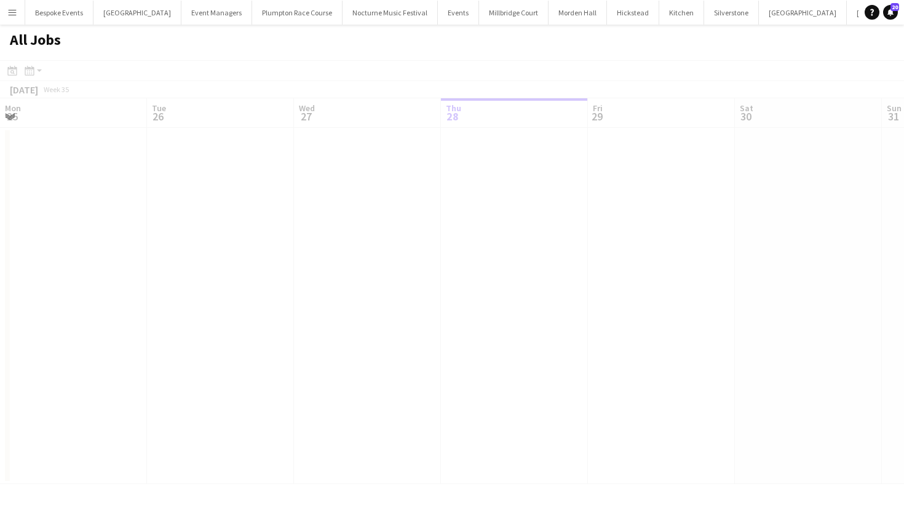
scroll to position [0, 294]
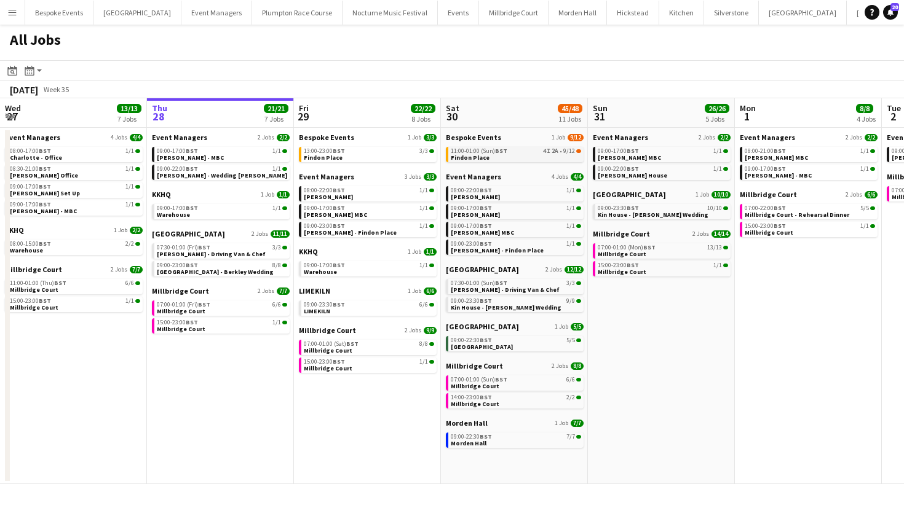
click at [486, 158] on link "11:00-01:00 (Sun) BST 4I 2A • 9/12 Findon Place" at bounding box center [516, 154] width 130 height 14
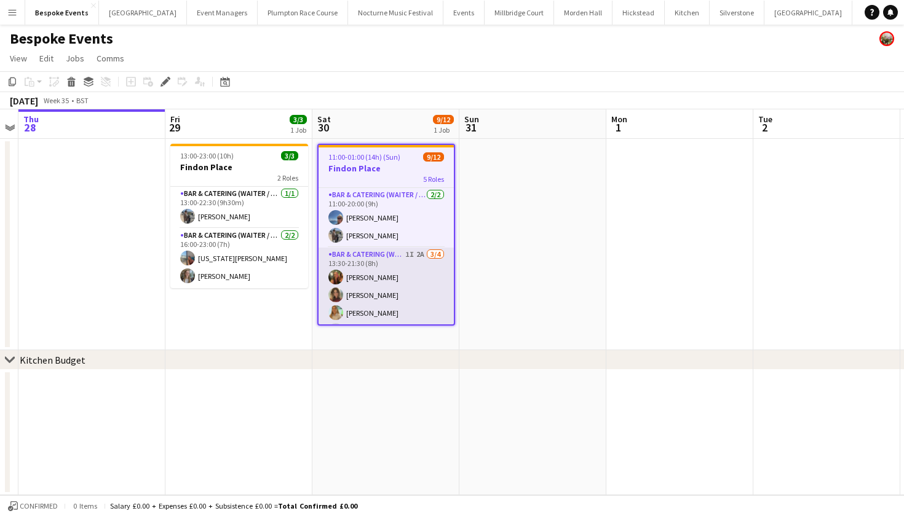
click at [351, 296] on app-card-role "Bar & Catering (Waiter / waitress) 1I 2A 3/4 13:30-21:30 (8h) Emily Reed Anna H…" at bounding box center [386, 295] width 135 height 95
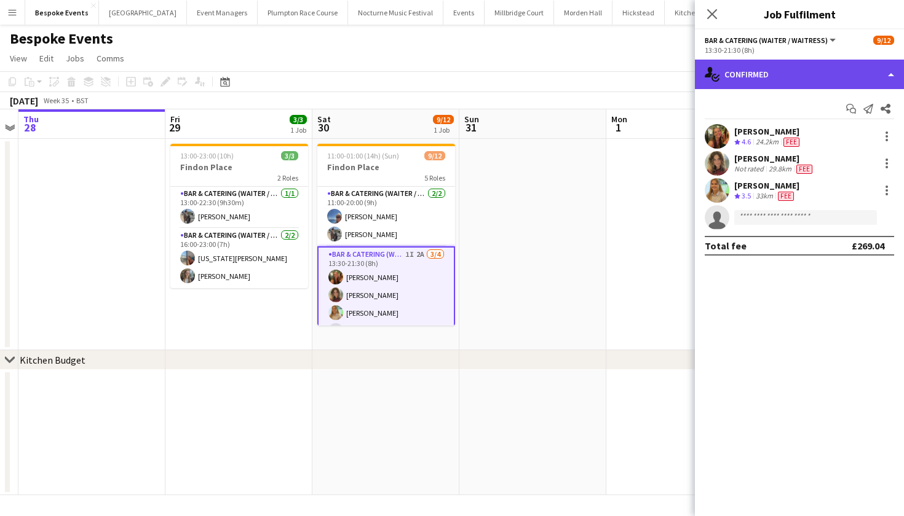
click at [752, 79] on div "single-neutral-actions-check-2 Confirmed" at bounding box center [799, 75] width 209 height 30
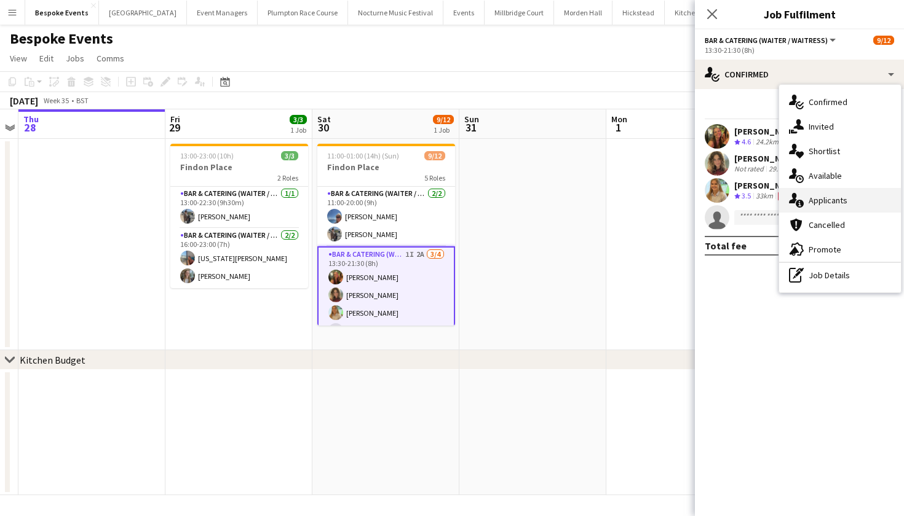
click at [813, 203] on div "single-neutral-actions-information Applicants" at bounding box center [840, 200] width 122 height 25
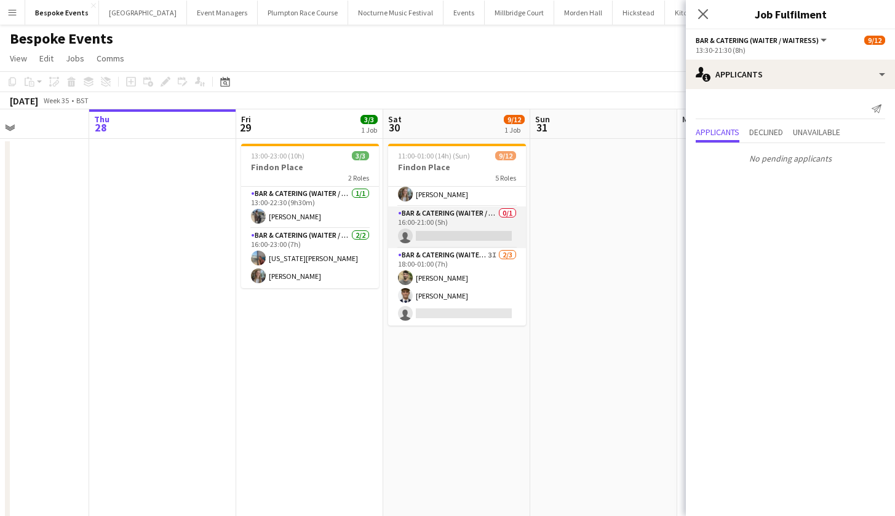
scroll to position [197, 0]
click at [702, 19] on icon "Close pop-in" at bounding box center [703, 14] width 12 height 12
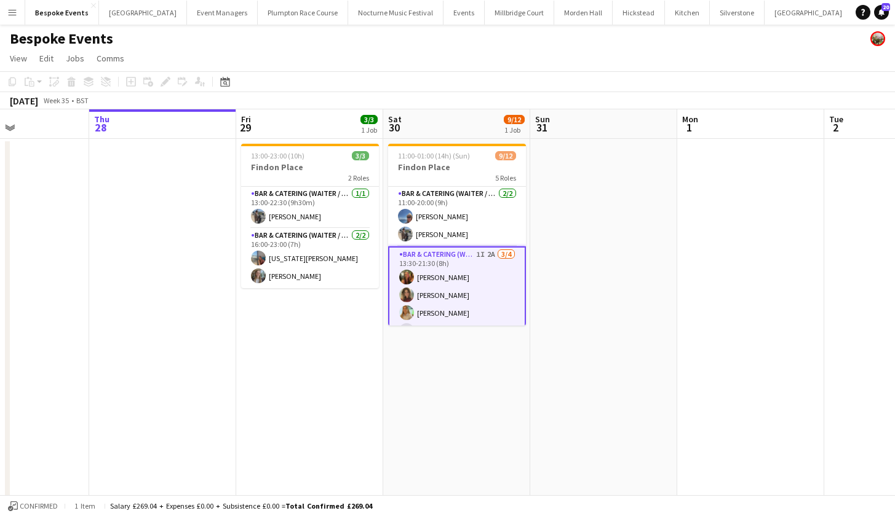
scroll to position [0, 0]
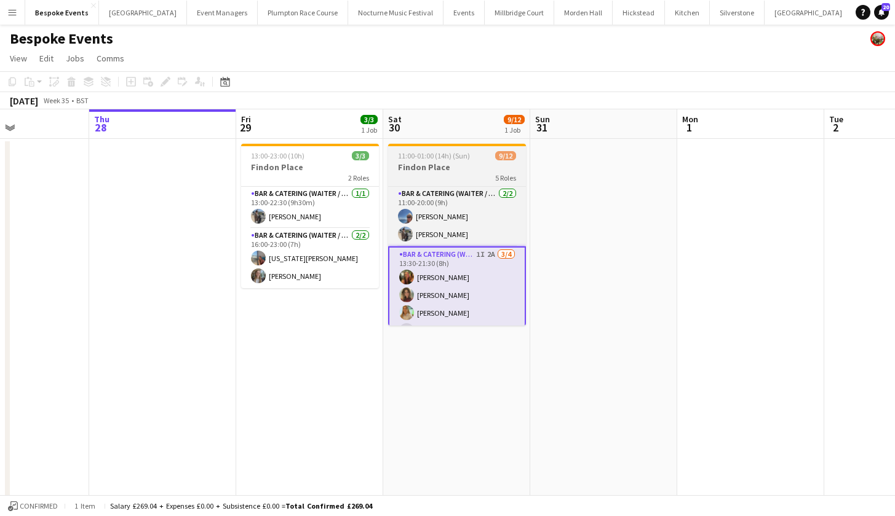
click at [422, 160] on app-job-card "11:00-01:00 (14h) (Sun) 9/12 Findon Place 5 Roles Bar & Catering (Waiter / wait…" at bounding box center [457, 235] width 138 height 182
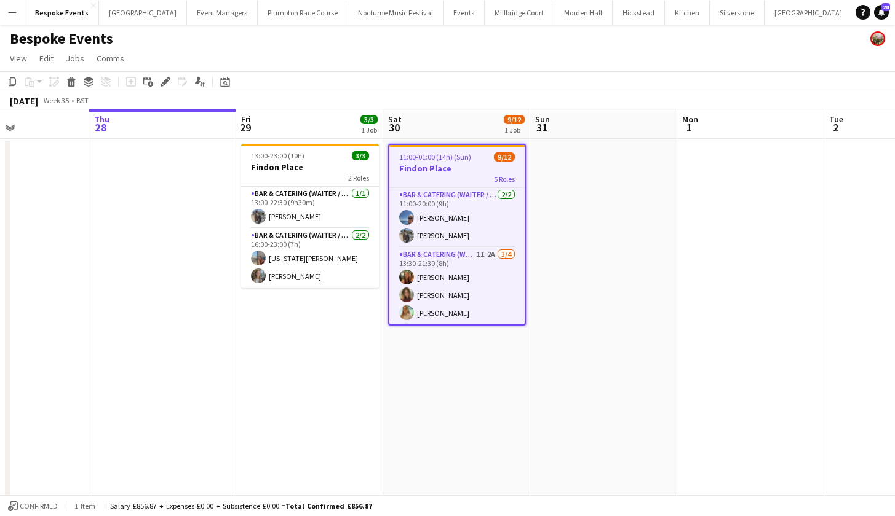
click at [422, 160] on span "11:00-01:00 (14h) (Sun)" at bounding box center [435, 156] width 72 height 9
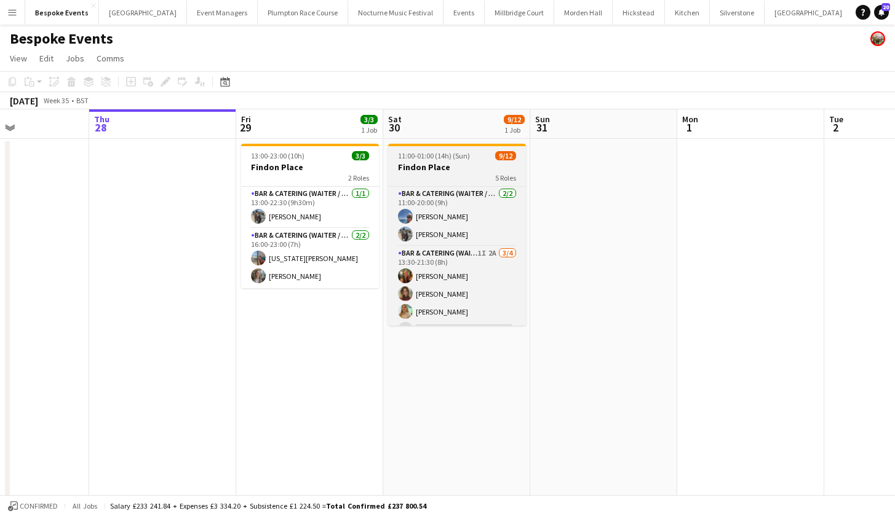
click at [422, 160] on app-job-card "11:00-01:00 (14h) (Sun) 9/12 Findon Place 5 Roles Bar & Catering (Waiter / wait…" at bounding box center [457, 235] width 138 height 182
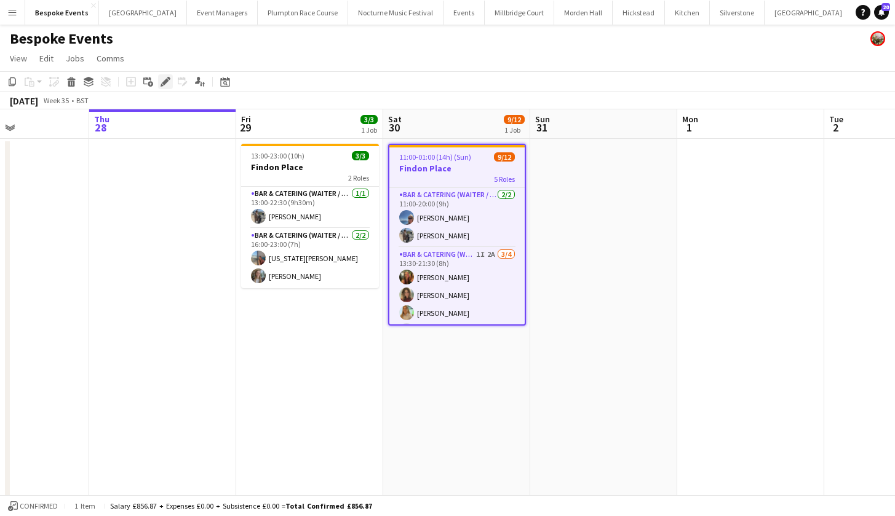
click at [164, 85] on icon "Edit" at bounding box center [165, 82] width 10 height 10
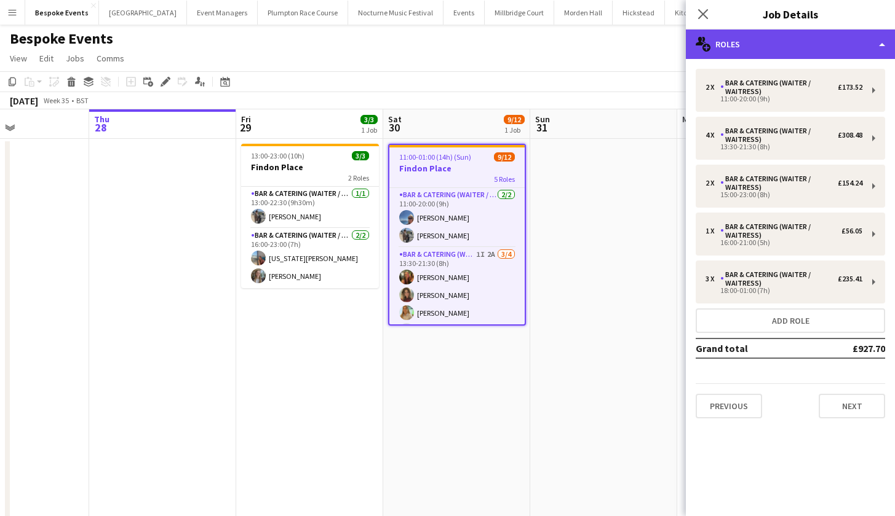
click at [796, 52] on div "multiple-users-add Roles" at bounding box center [790, 45] width 209 height 30
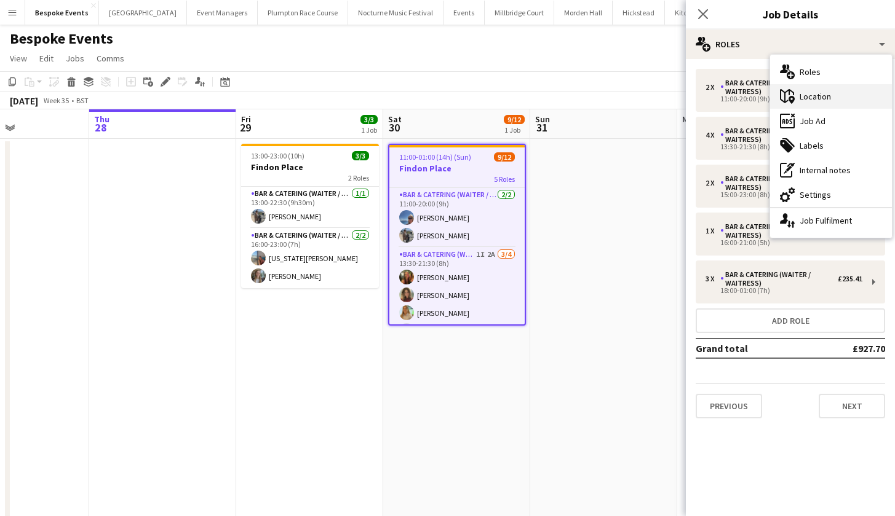
click at [799, 106] on div "maps-pin-1 Location" at bounding box center [831, 96] width 122 height 25
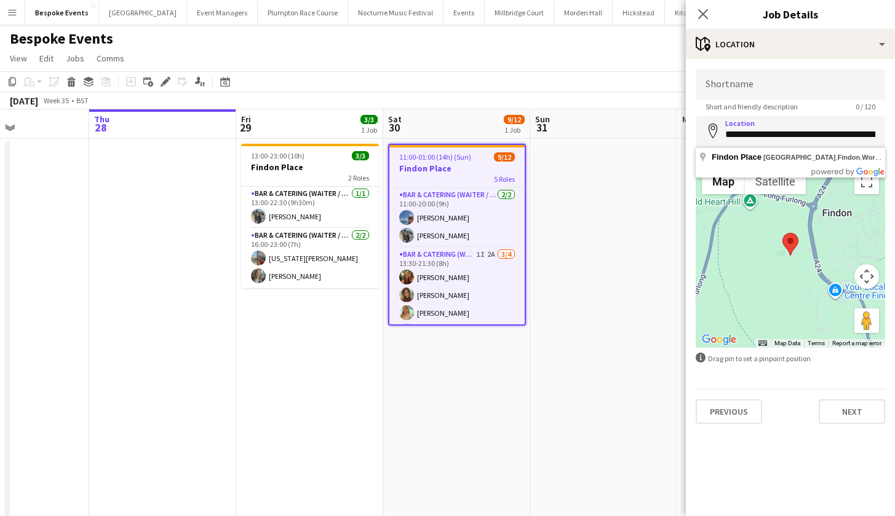
click at [587, 367] on app-date-cell at bounding box center [603, 338] width 147 height 398
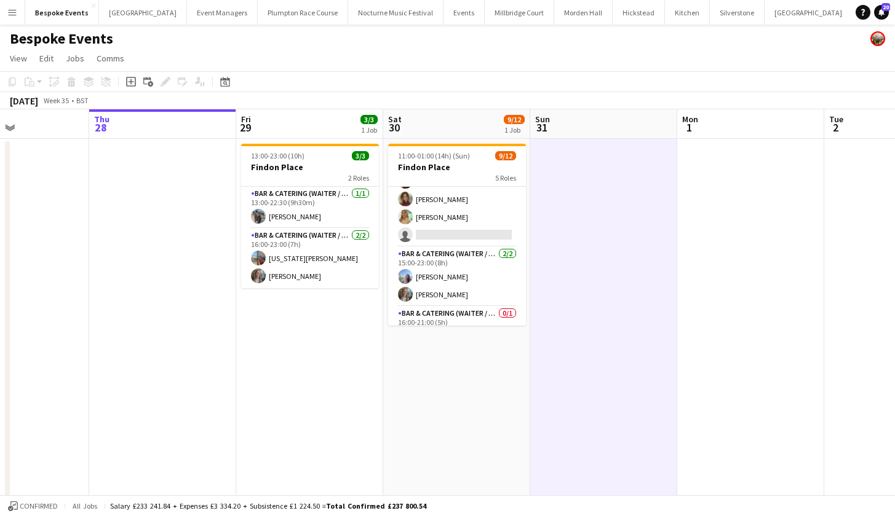
scroll to position [74, 0]
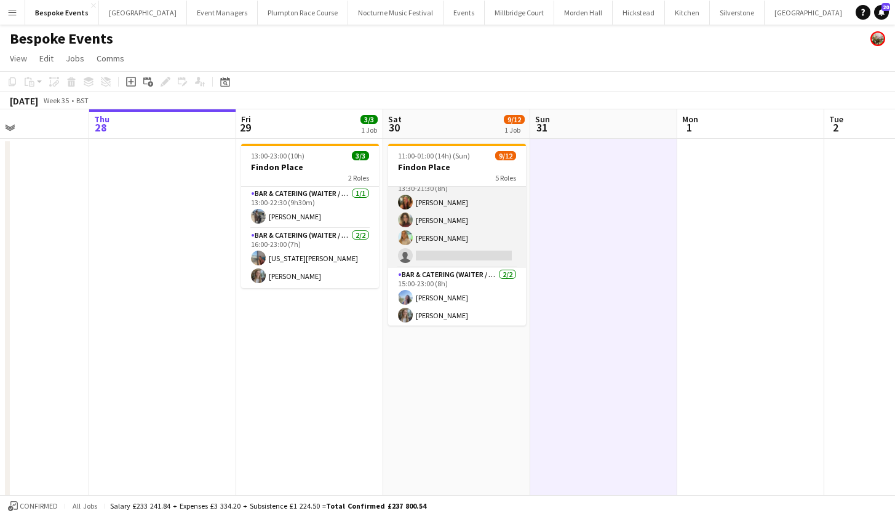
click at [468, 232] on app-card-role "Bar & Catering (Waiter / waitress) 1I 2A 3/4 13:30-21:30 (8h) Emily Reed Anna H…" at bounding box center [457, 220] width 138 height 95
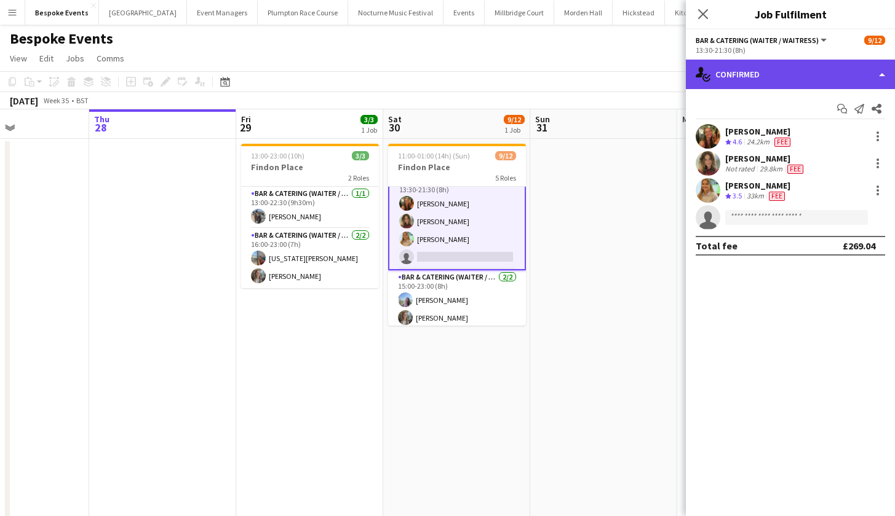
click at [821, 74] on div "single-neutral-actions-check-2 Confirmed" at bounding box center [790, 75] width 209 height 30
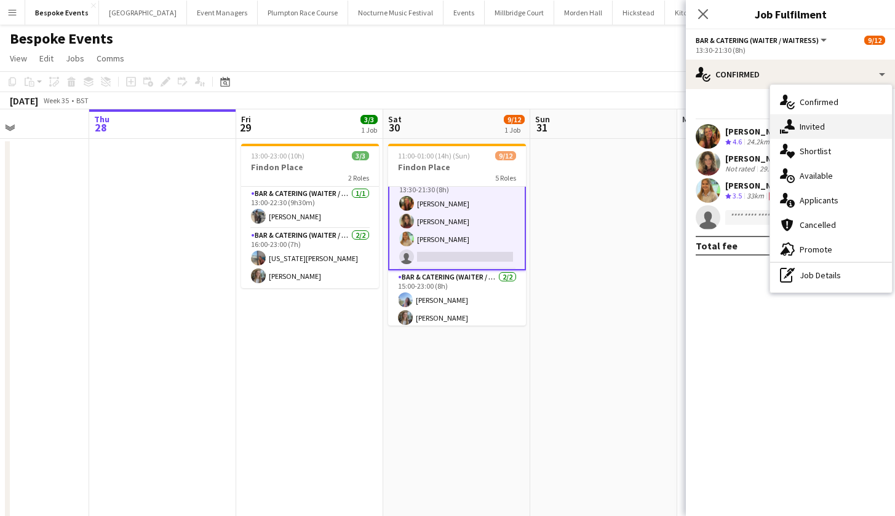
click at [822, 129] on div "single-neutral-actions-share-1 Invited" at bounding box center [831, 126] width 122 height 25
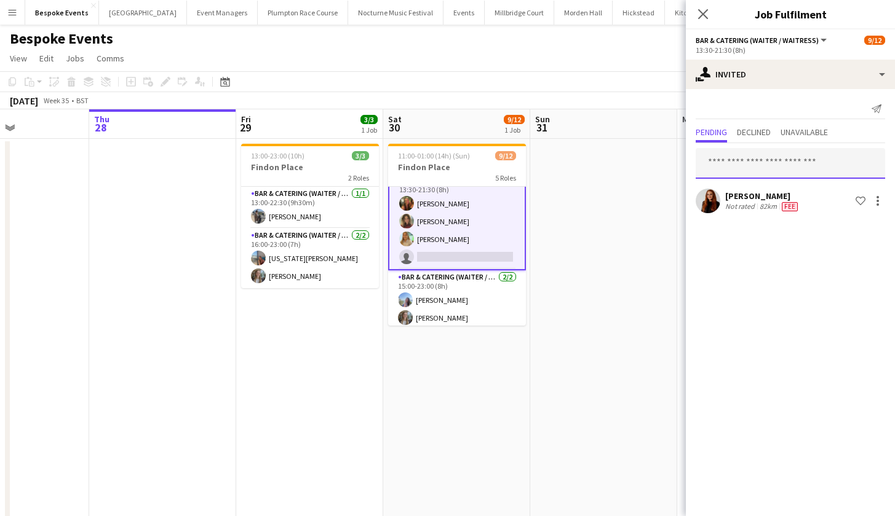
click at [780, 161] on input "text" at bounding box center [789, 163] width 189 height 31
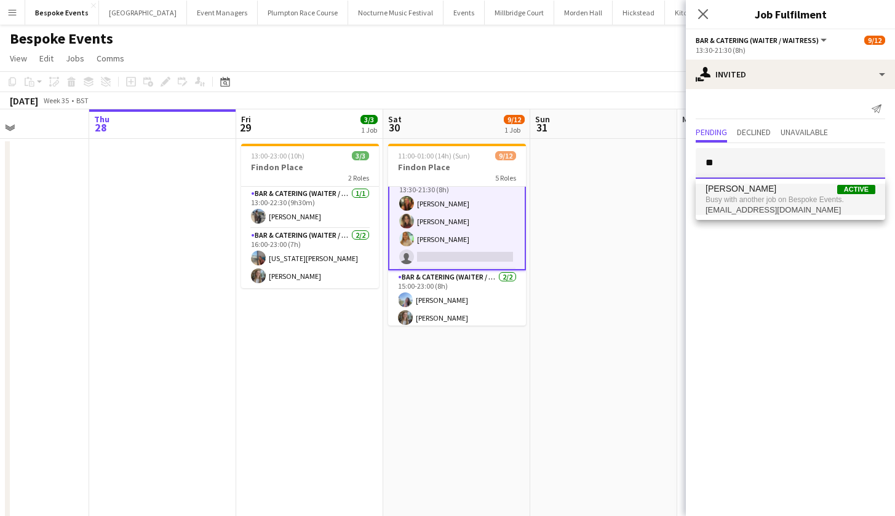
type input "*"
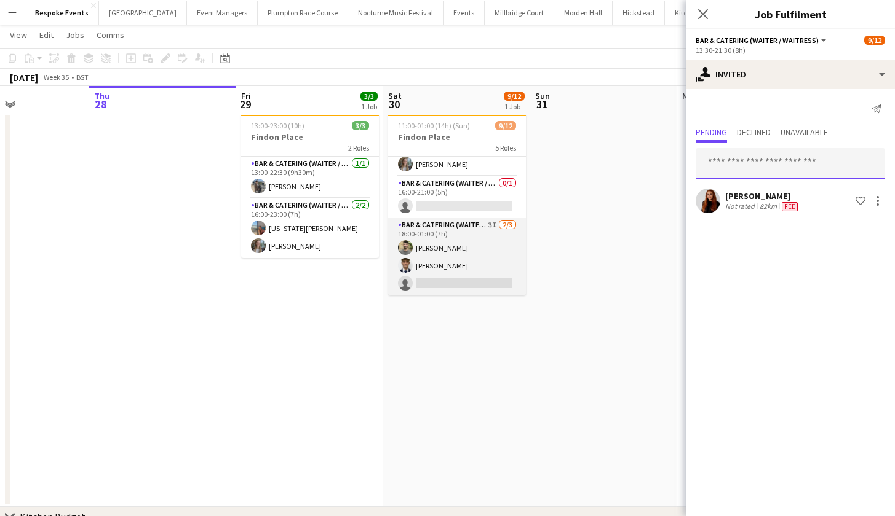
scroll to position [197, 0]
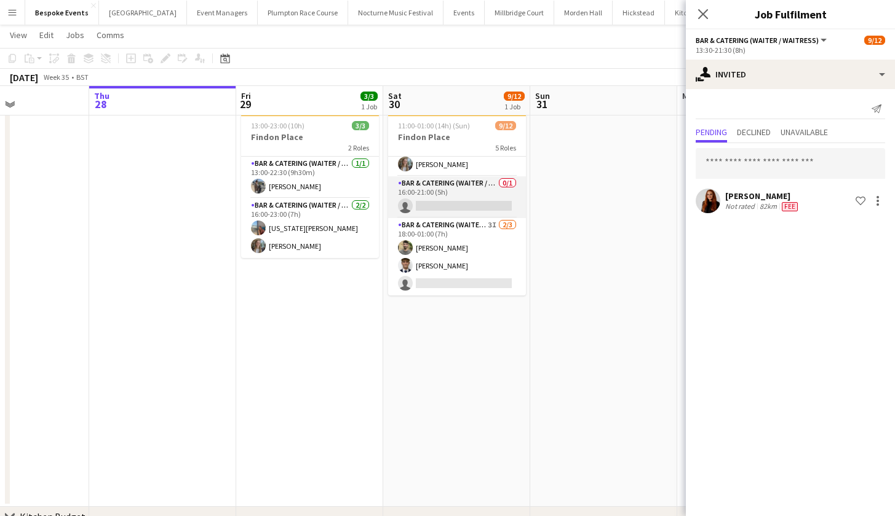
click at [474, 191] on app-card-role "Bar & Catering (Waiter / waitress) 0/1 16:00-21:00 (5h) single-neutral-actions" at bounding box center [457, 197] width 138 height 42
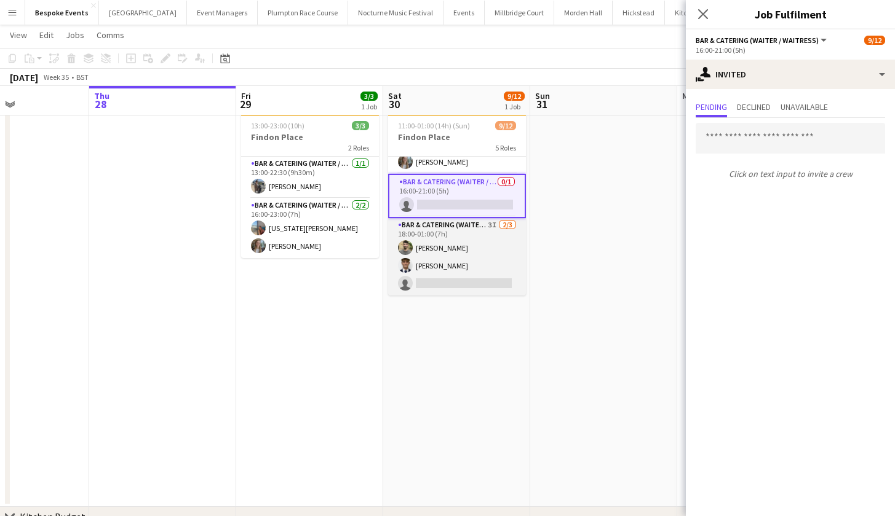
click at [464, 255] on app-card-role "Bar & Catering (Waiter / waitress) 3I 2/3 18:00-01:00 (7h) Jacques Pressley Luc…" at bounding box center [457, 256] width 138 height 77
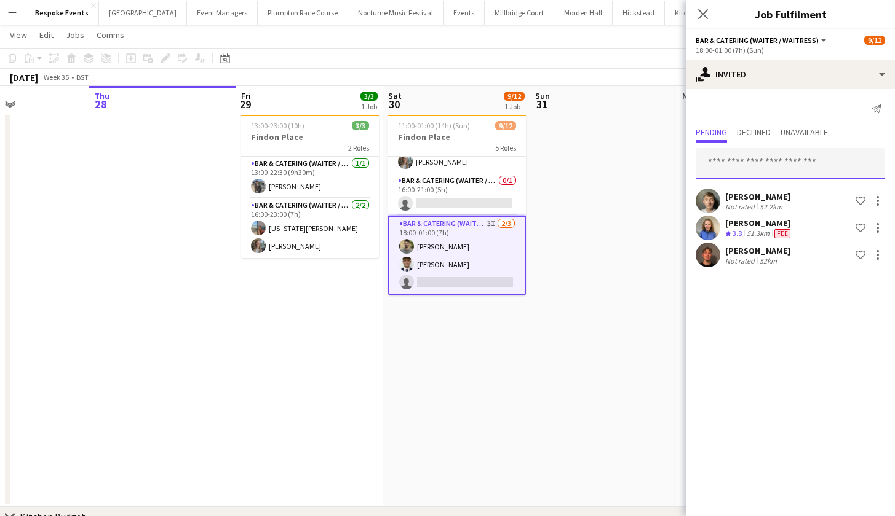
click at [734, 154] on input "text" at bounding box center [789, 163] width 189 height 31
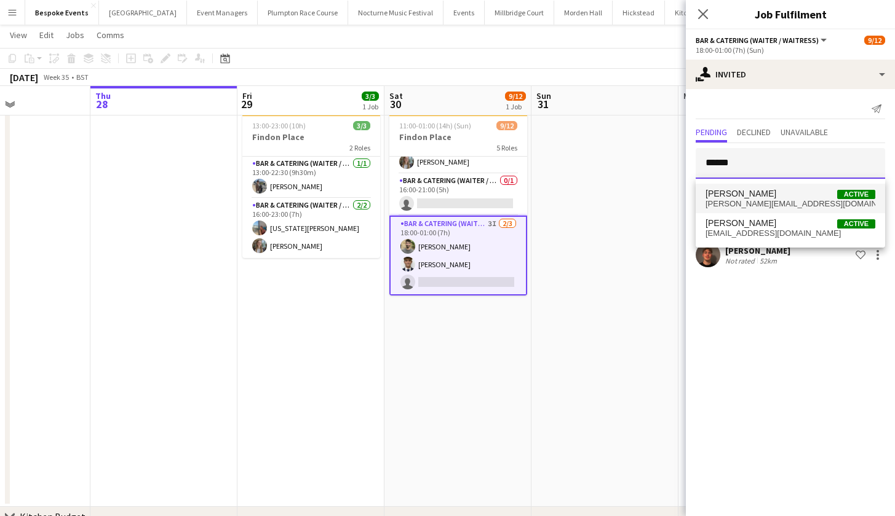
type input "******"
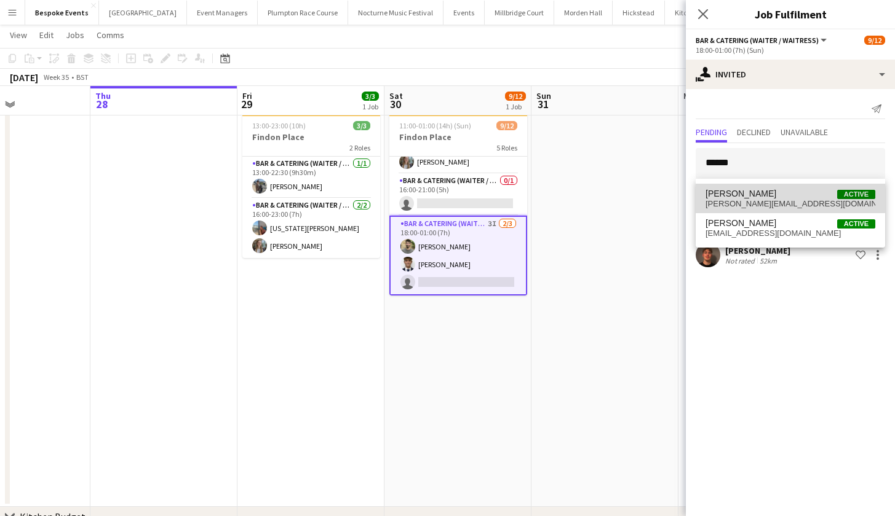
click at [746, 194] on span "Harriet Riches" at bounding box center [740, 194] width 71 height 10
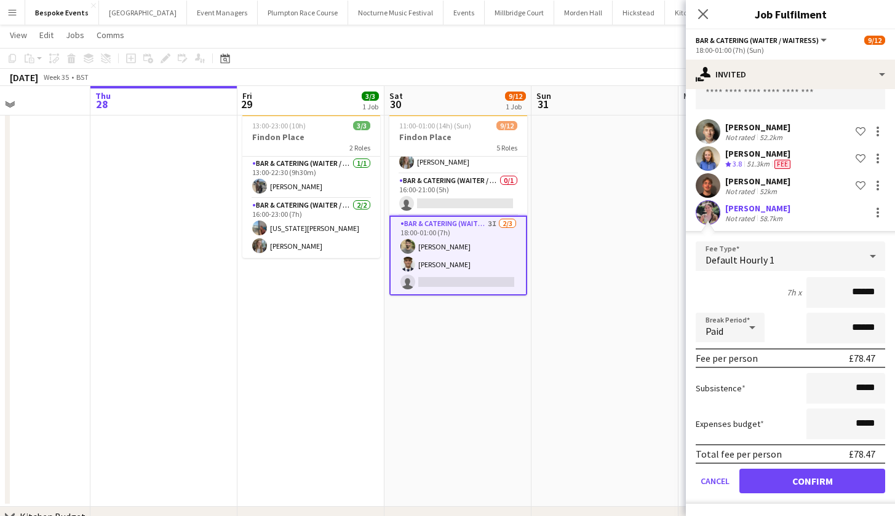
scroll to position [69, 0]
click at [823, 485] on button "Confirm" at bounding box center [812, 481] width 146 height 25
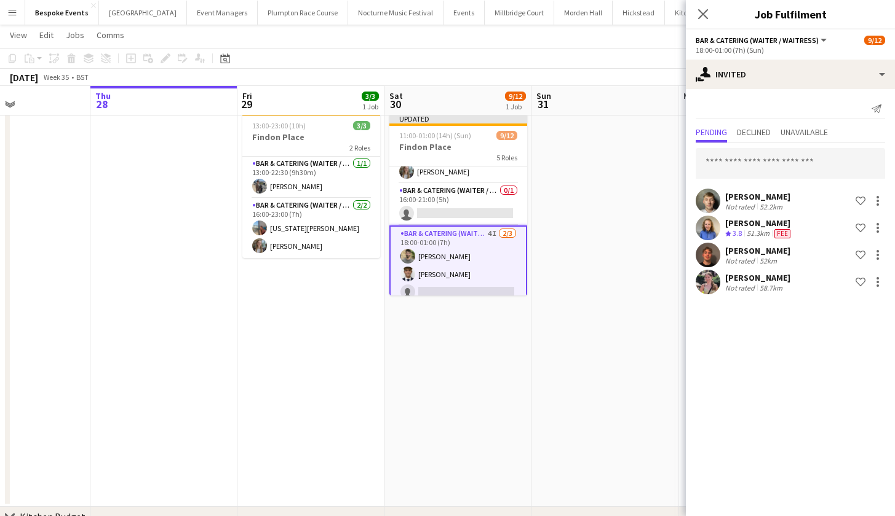
scroll to position [0, 0]
click at [772, 151] on input "text" at bounding box center [789, 163] width 189 height 31
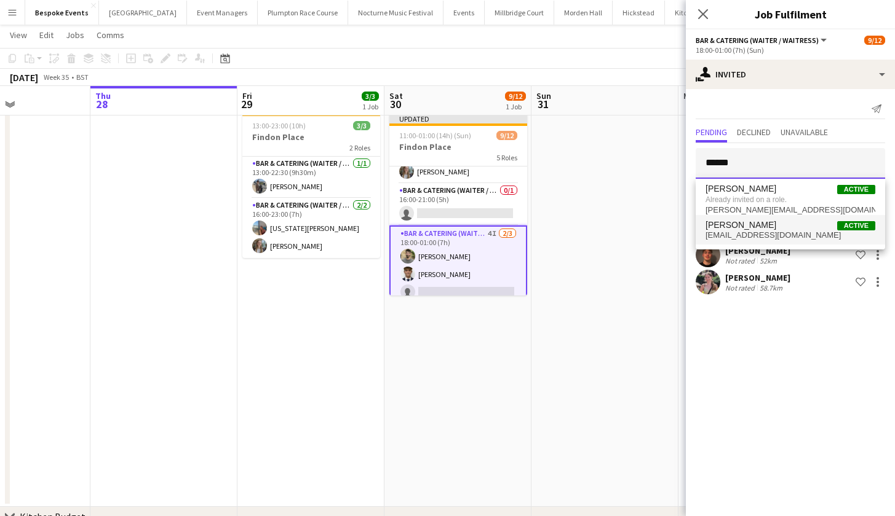
type input "******"
click at [758, 240] on mat-option "Bailey Riches Active baileyriches00@gmail.com" at bounding box center [789, 230] width 189 height 30
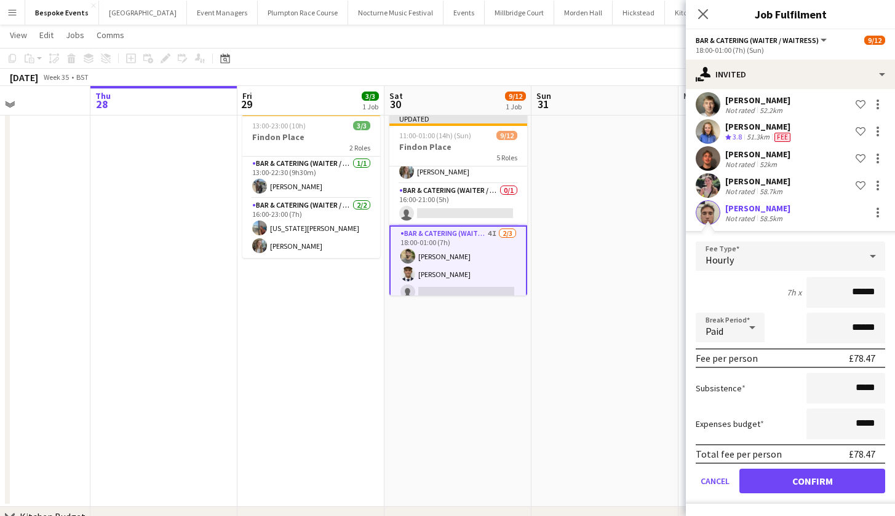
scroll to position [97, 0]
click at [850, 480] on button "Confirm" at bounding box center [812, 481] width 146 height 25
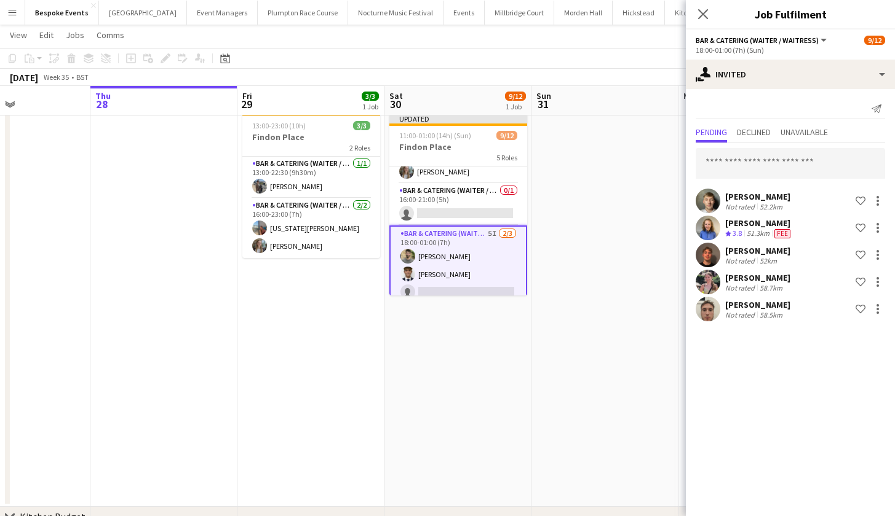
scroll to position [0, 0]
click at [595, 360] on app-date-cell at bounding box center [604, 308] width 147 height 398
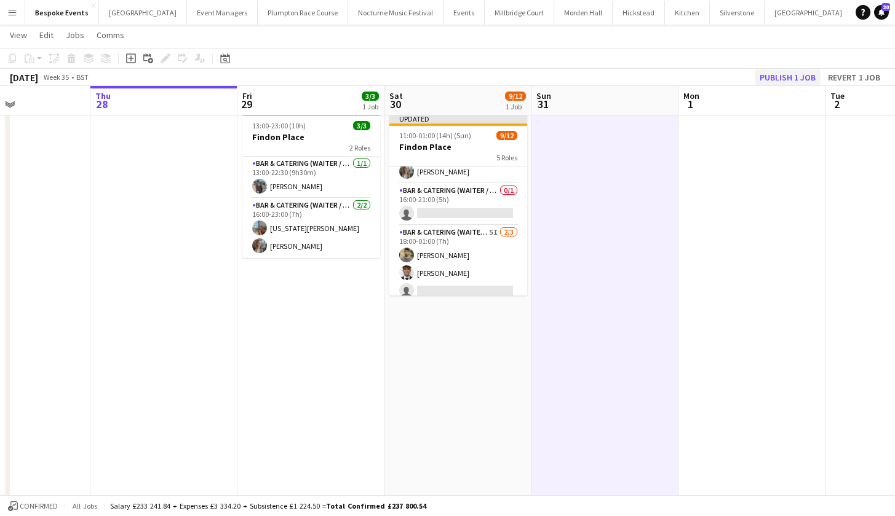
click at [773, 82] on button "Publish 1 job" at bounding box center [787, 77] width 66 height 16
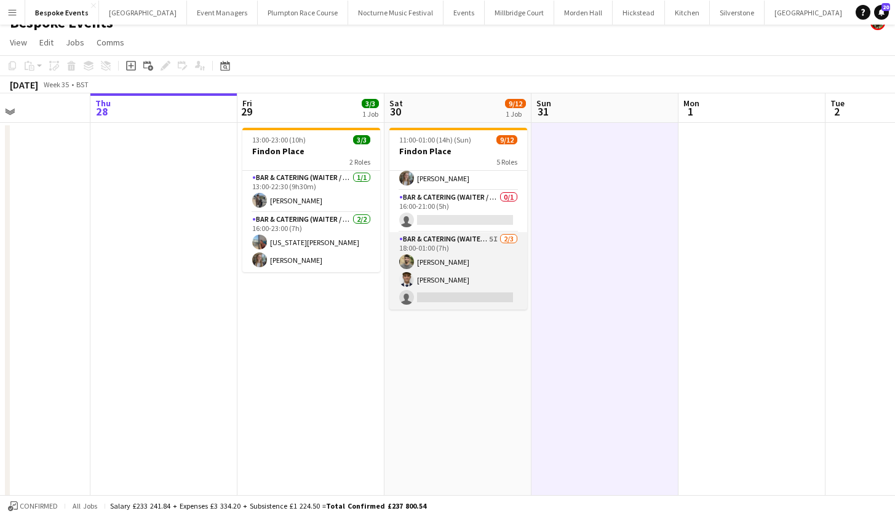
scroll to position [29, 0]
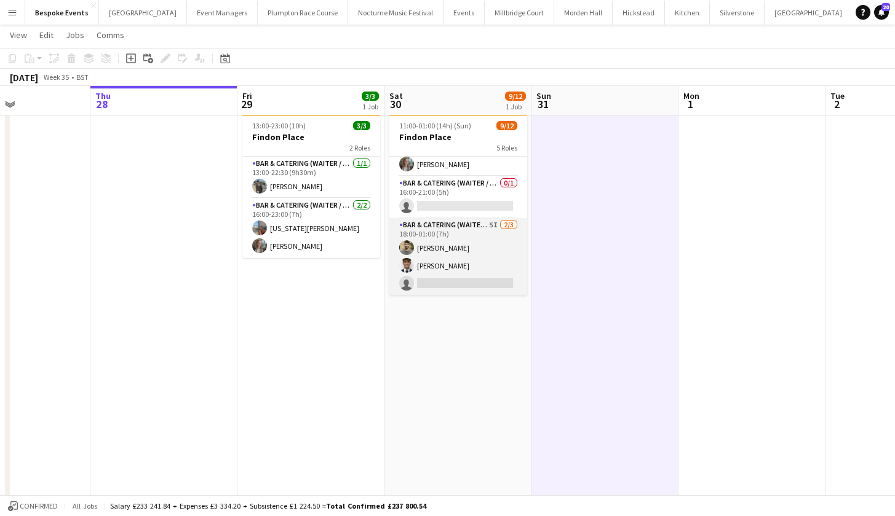
click at [447, 250] on app-card-role "Bar & Catering (Waiter / waitress) 5I 2/3 18:00-01:00 (7h) Jacques Pressley Luc…" at bounding box center [458, 256] width 138 height 77
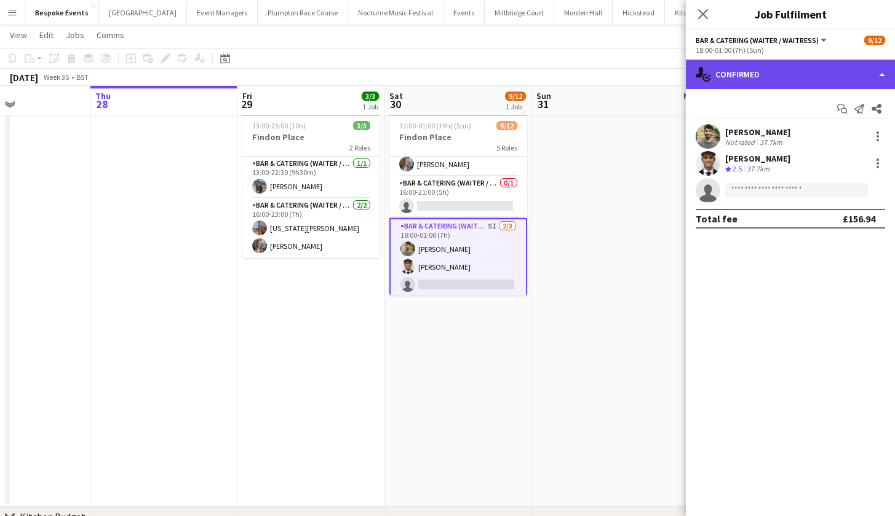
click at [774, 72] on div "single-neutral-actions-check-2 Confirmed" at bounding box center [790, 75] width 209 height 30
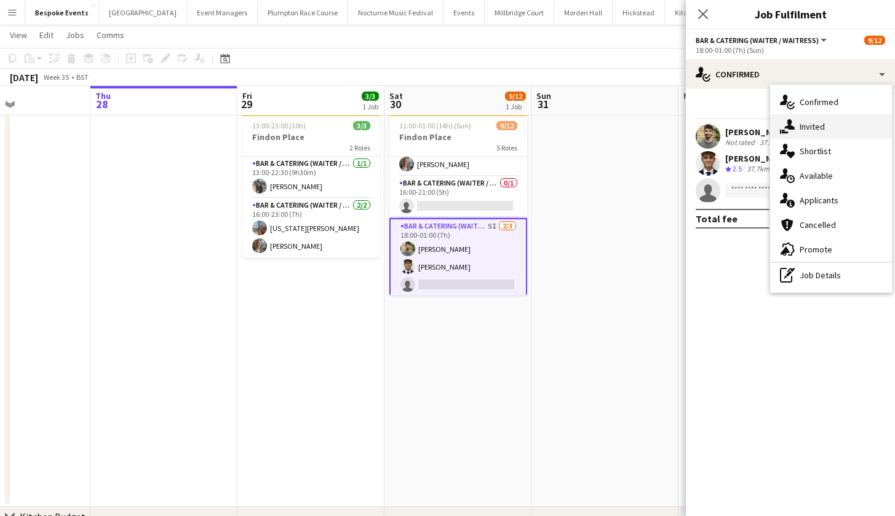
click at [805, 119] on div "single-neutral-actions-share-1 Invited" at bounding box center [831, 126] width 122 height 25
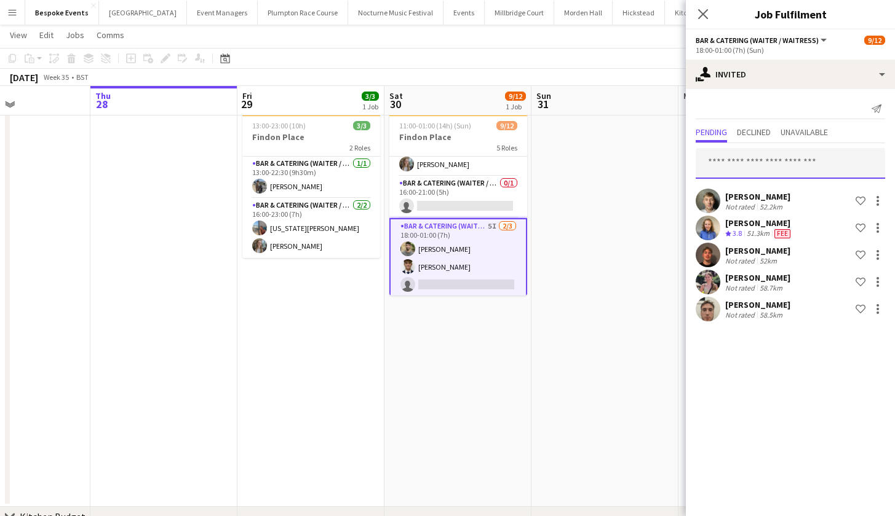
click at [742, 169] on input "text" at bounding box center [789, 163] width 189 height 31
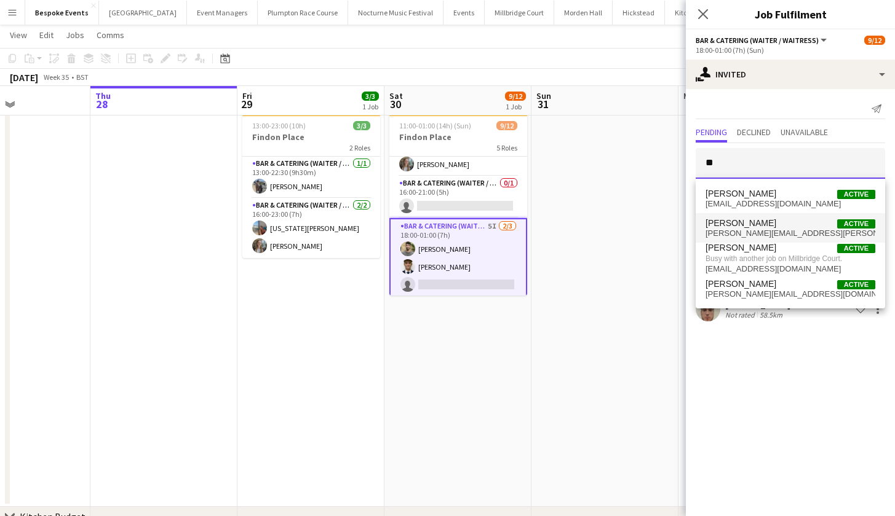
type input "*"
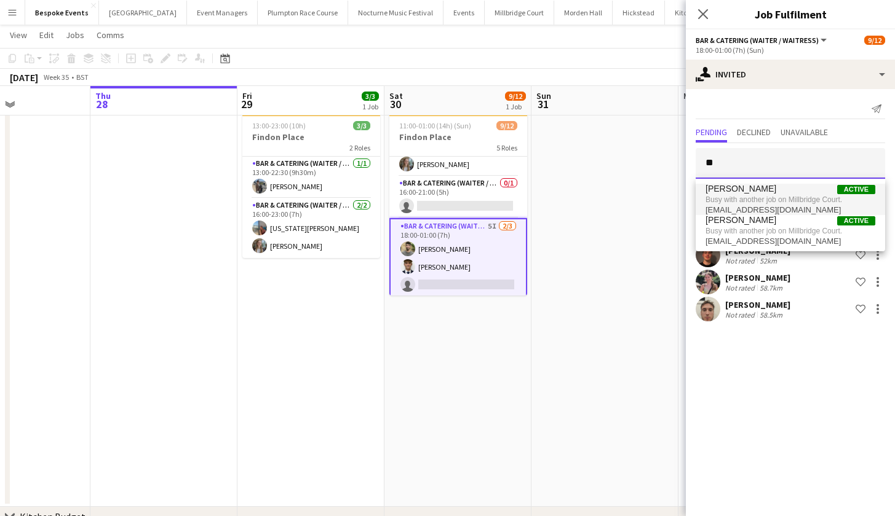
type input "*"
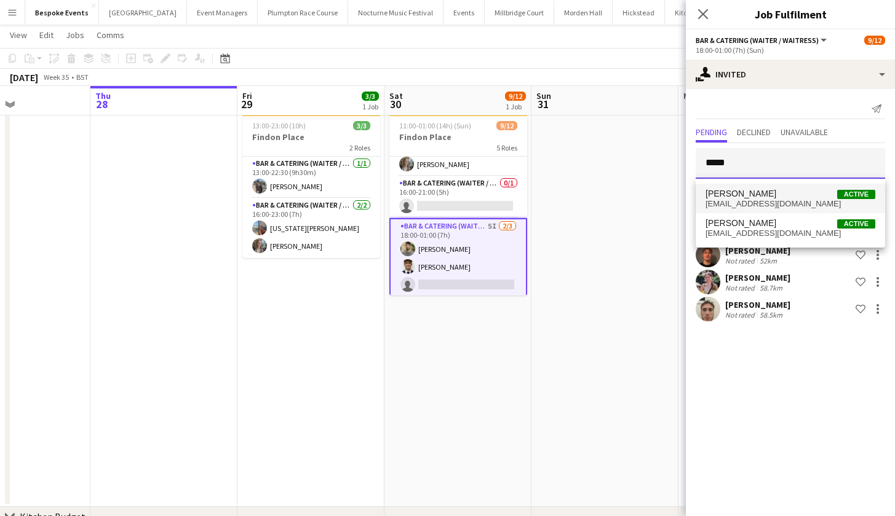
type input "*****"
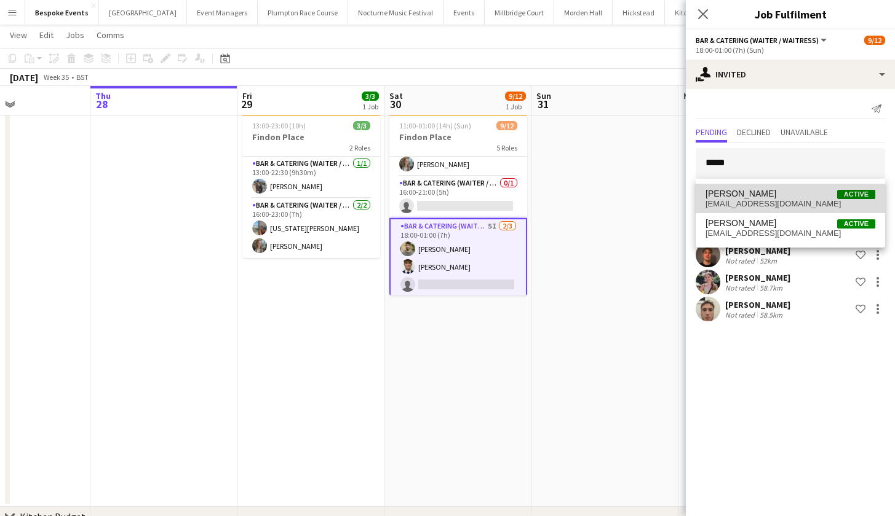
click at [725, 207] on span "bobbyjagger1@icloud.com" at bounding box center [790, 204] width 170 height 10
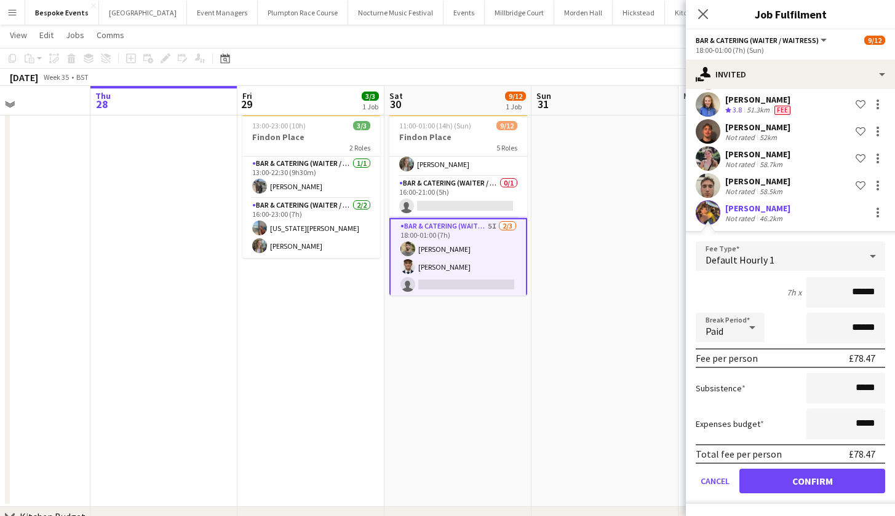
scroll to position [124, 0]
click at [788, 477] on button "Confirm" at bounding box center [812, 481] width 146 height 25
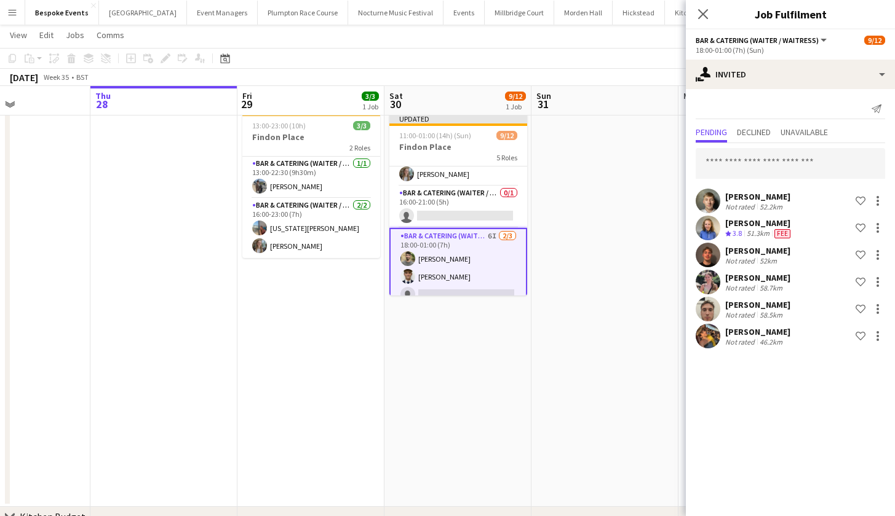
scroll to position [0, 0]
click at [777, 160] on input "text" at bounding box center [789, 163] width 189 height 31
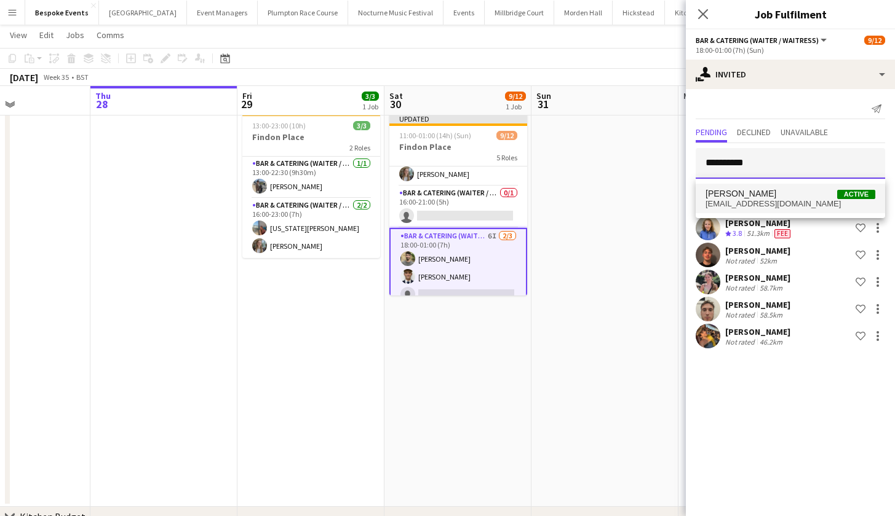
type input "**********"
click at [777, 200] on span "bobbylamb07@gmail.com" at bounding box center [790, 204] width 170 height 10
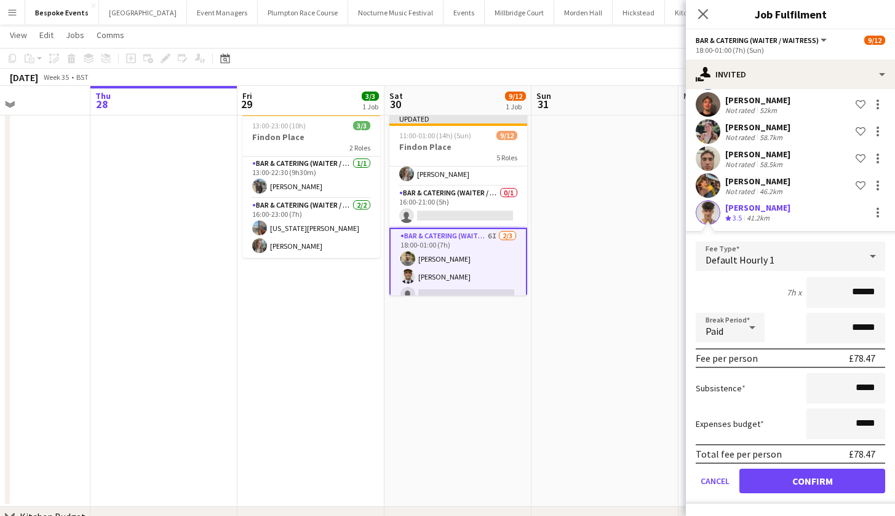
scroll to position [151, 0]
click at [801, 483] on button "Confirm" at bounding box center [812, 481] width 146 height 25
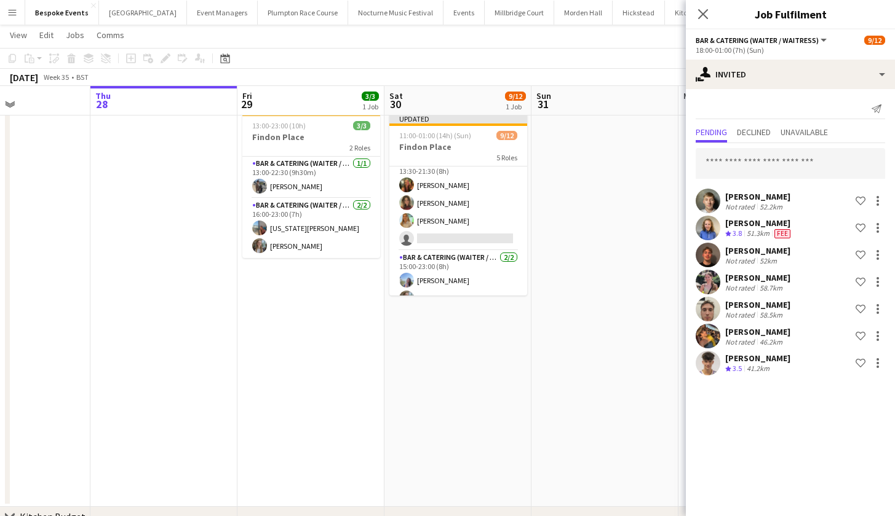
scroll to position [73, 0]
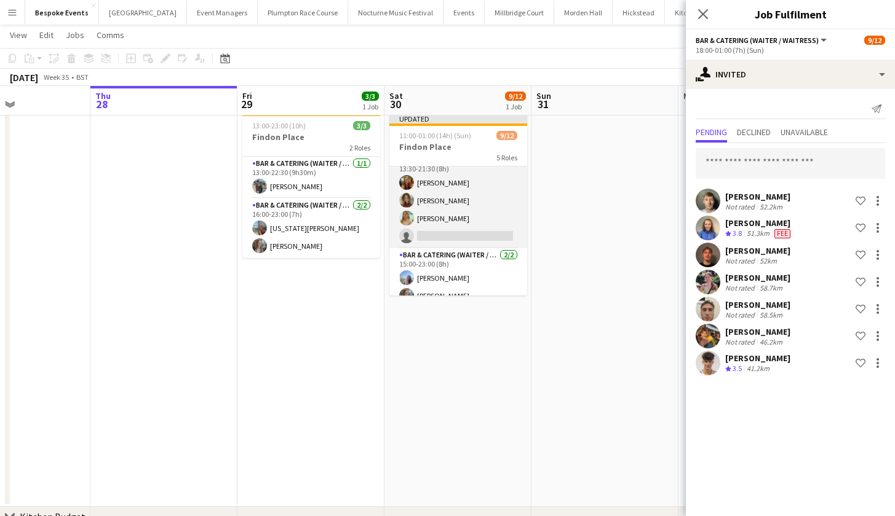
click at [437, 227] on app-card-role "Bar & Catering (Waiter / waitress) 1I 2A 3/4 13:30-21:30 (8h) Emily Reed Anna H…" at bounding box center [458, 200] width 138 height 95
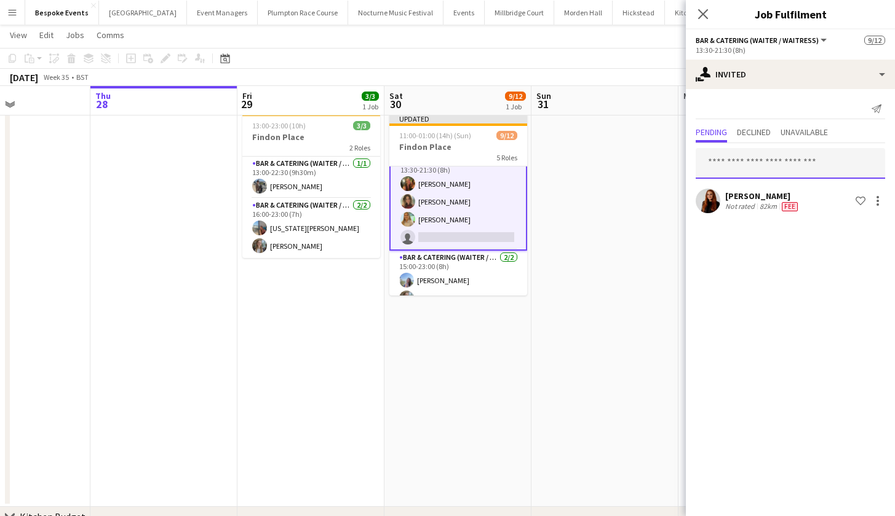
click at [783, 159] on input "text" at bounding box center [789, 163] width 189 height 31
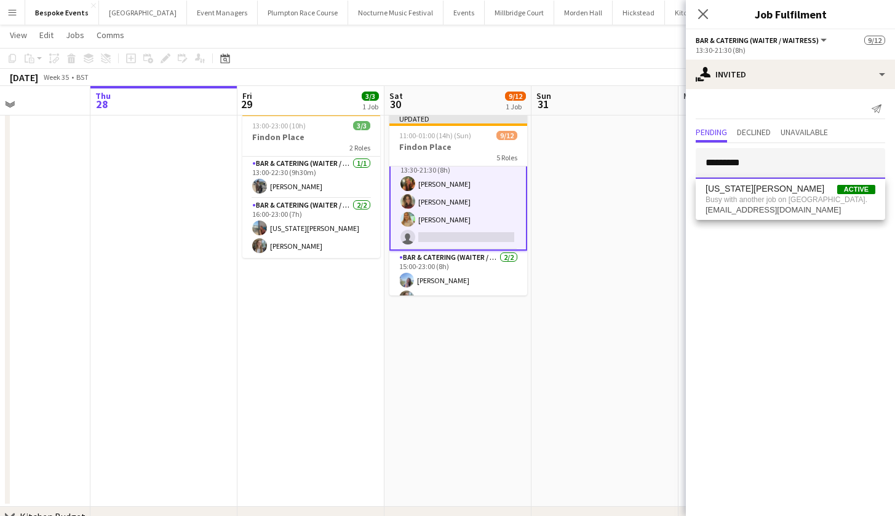
type input "*********"
click at [561, 196] on app-date-cell at bounding box center [604, 308] width 147 height 398
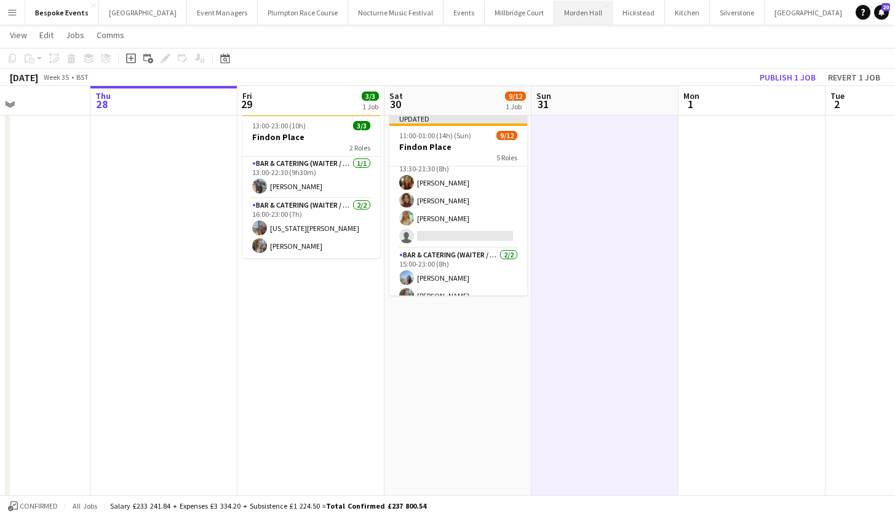
click at [555, 14] on button "Morden Hall Close" at bounding box center [583, 13] width 58 height 24
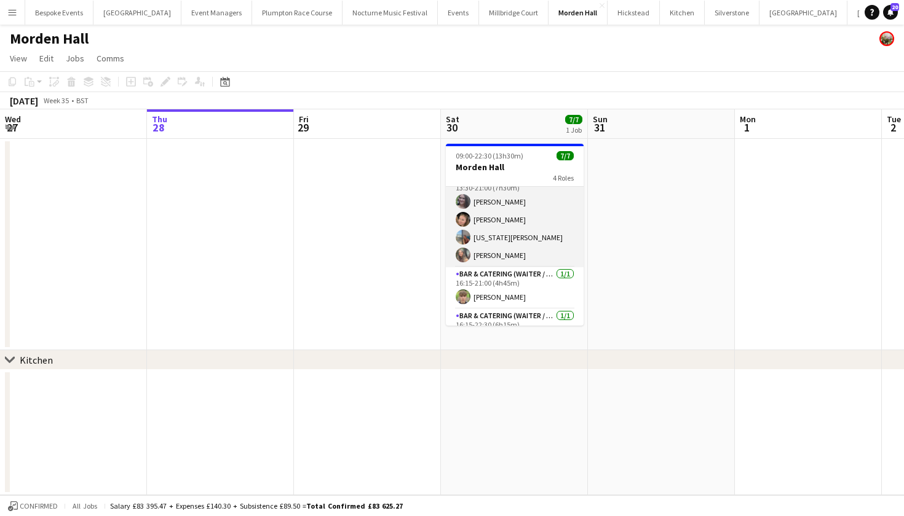
scroll to position [71, 0]
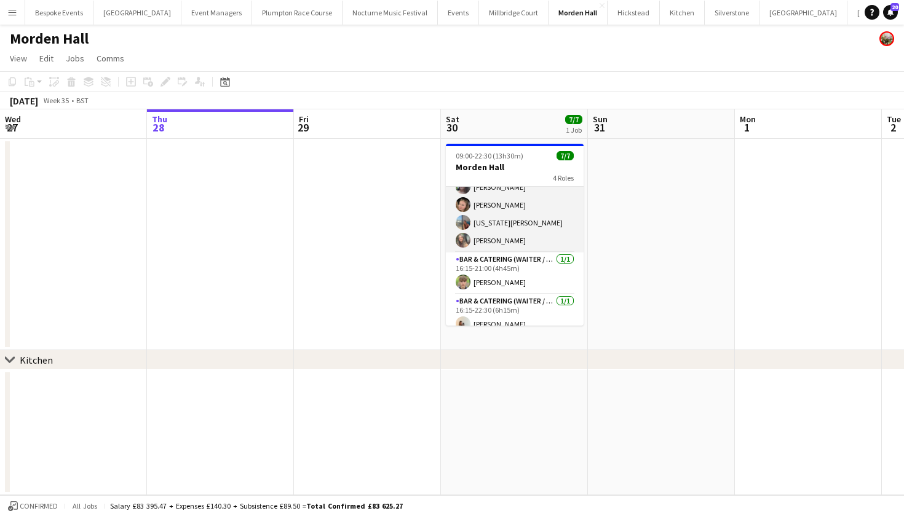
click at [508, 248] on app-card-role "Bar & Catering (Waiter / waitress) 4/4 13:30-21:00 (7h30m) Natalia Brzezicka Ro…" at bounding box center [515, 204] width 138 height 95
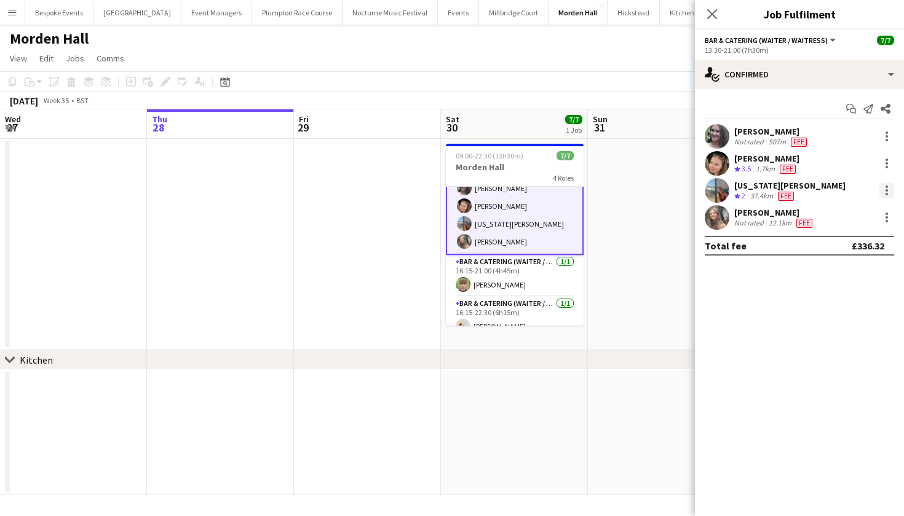
click at [882, 193] on div at bounding box center [886, 190] width 15 height 15
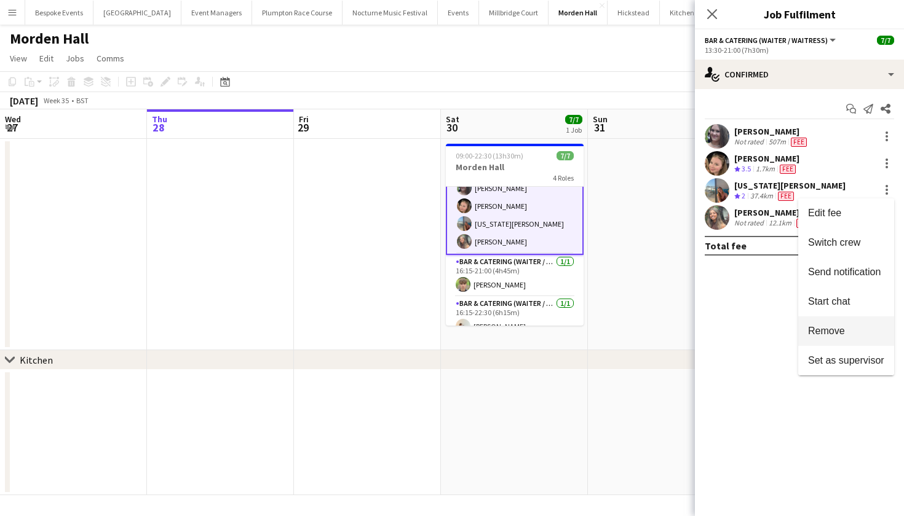
click at [844, 331] on span "Remove" at bounding box center [826, 331] width 37 height 10
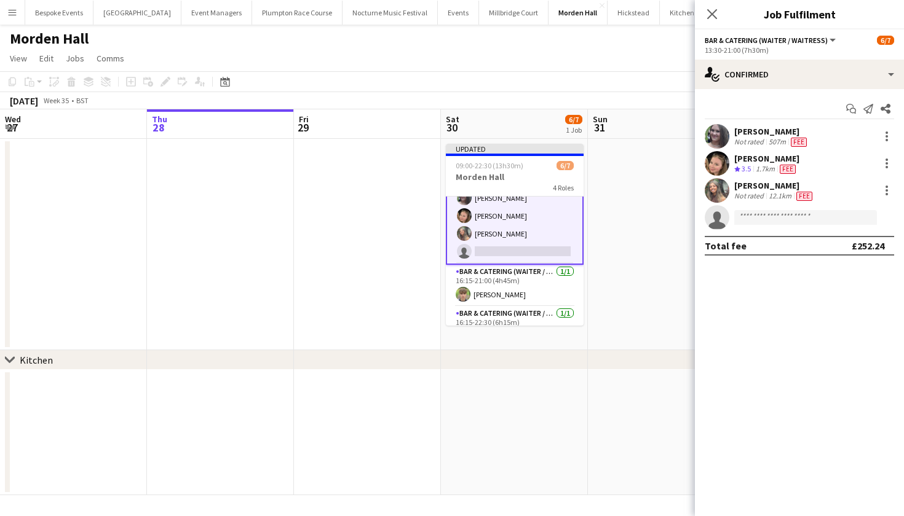
click at [647, 80] on app-toolbar "Copy Paste Paste Command V Paste with crew Command Shift V Paste linked Job Del…" at bounding box center [452, 81] width 904 height 21
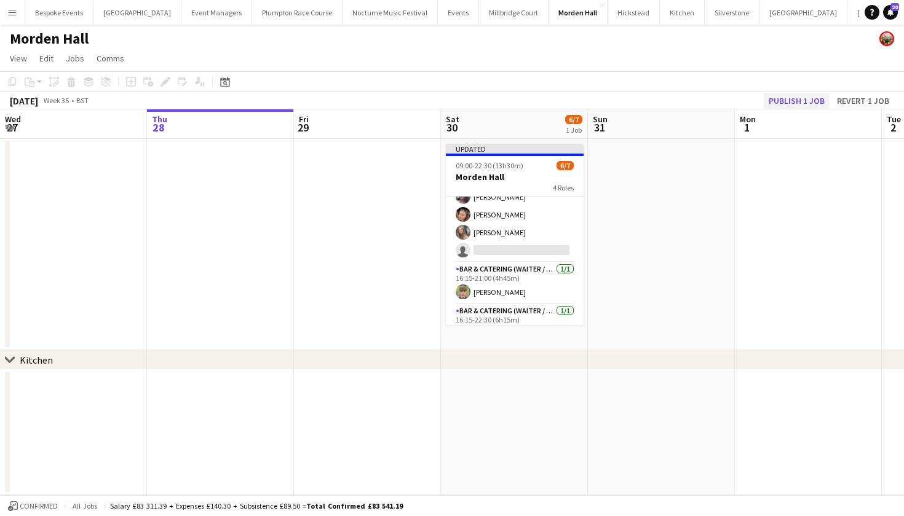
click at [780, 103] on button "Publish 1 job" at bounding box center [797, 101] width 66 height 16
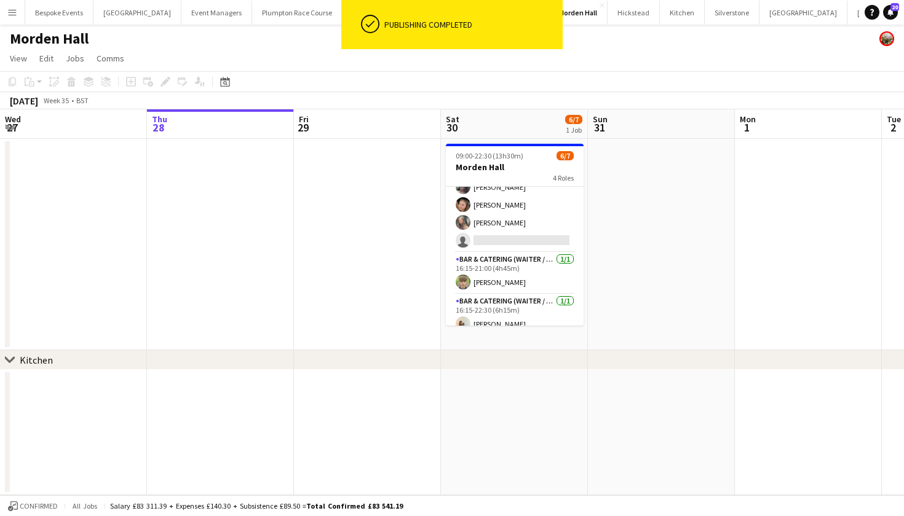
click at [621, 66] on app-page-menu "View Day view expanded Day view collapsed Month view Date picker Jump to today …" at bounding box center [452, 59] width 904 height 23
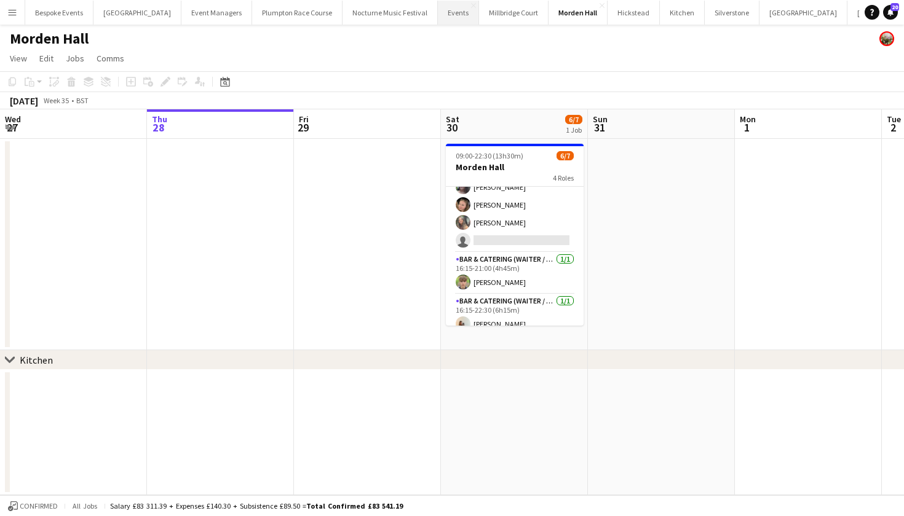
click at [438, 15] on button "Events Close" at bounding box center [458, 13] width 41 height 24
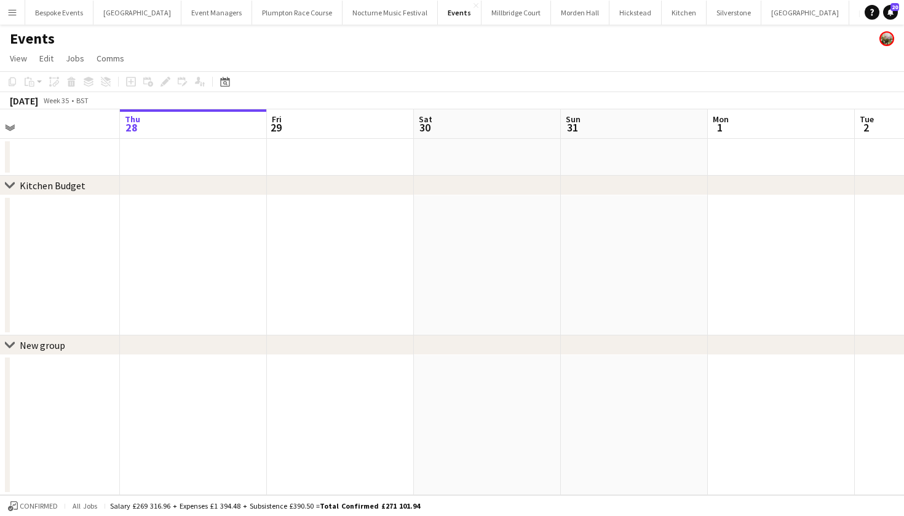
scroll to position [0, 345]
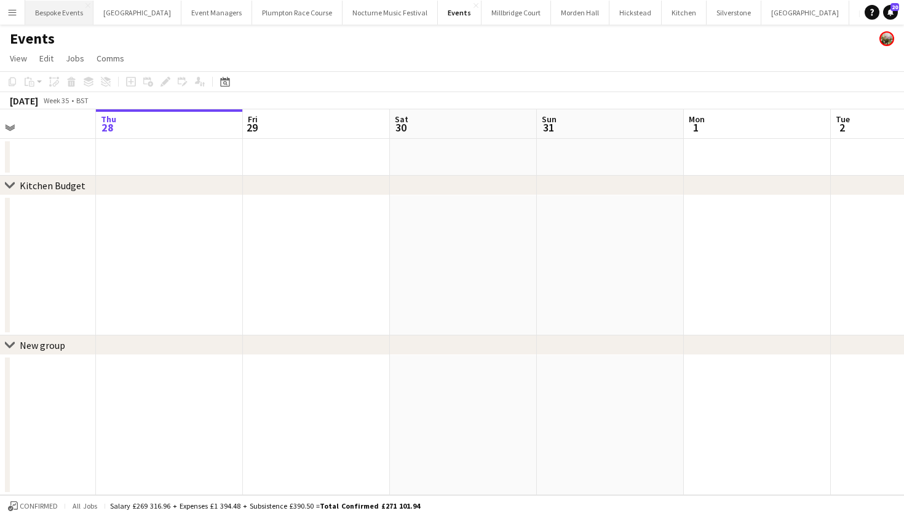
click at [44, 17] on button "Bespoke Events Close" at bounding box center [59, 13] width 68 height 24
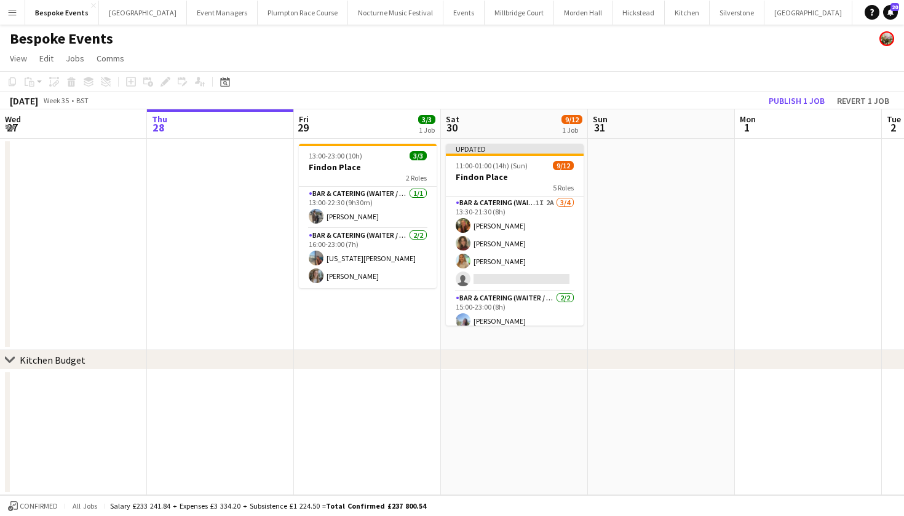
scroll to position [62, 0]
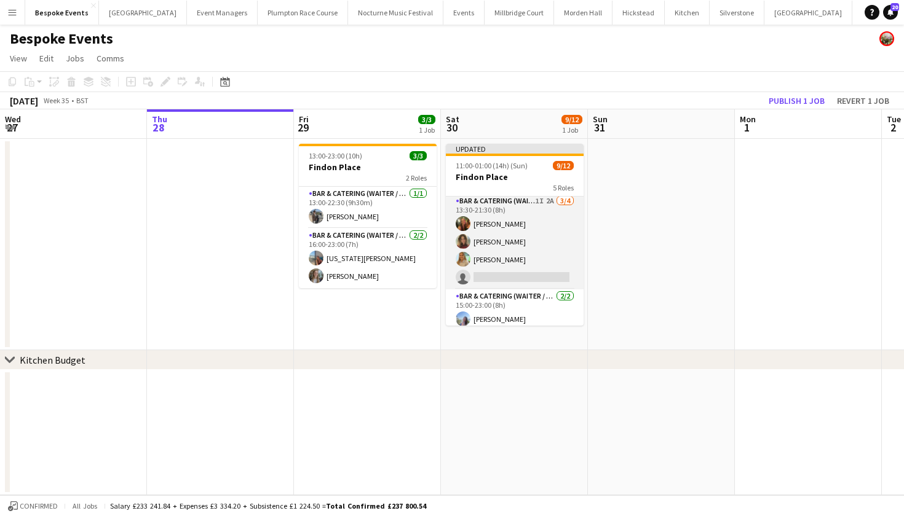
click at [497, 245] on app-card-role "Bar & Catering (Waiter / waitress) 1I 2A 3/4 13:30-21:30 (8h) Emily Reed Anna H…" at bounding box center [515, 241] width 138 height 95
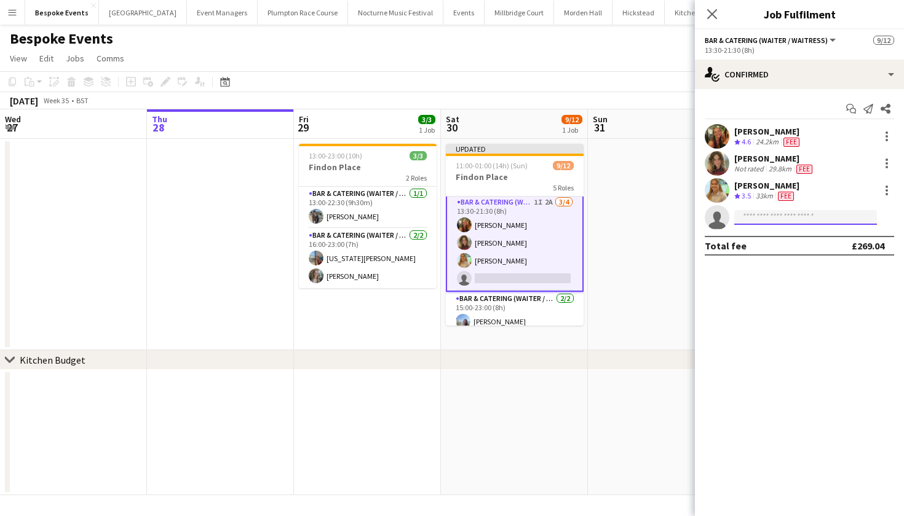
click at [770, 219] on input at bounding box center [805, 217] width 143 height 15
type input "*********"
click at [790, 236] on span "[US_STATE][PERSON_NAME]" at bounding box center [786, 235] width 85 height 10
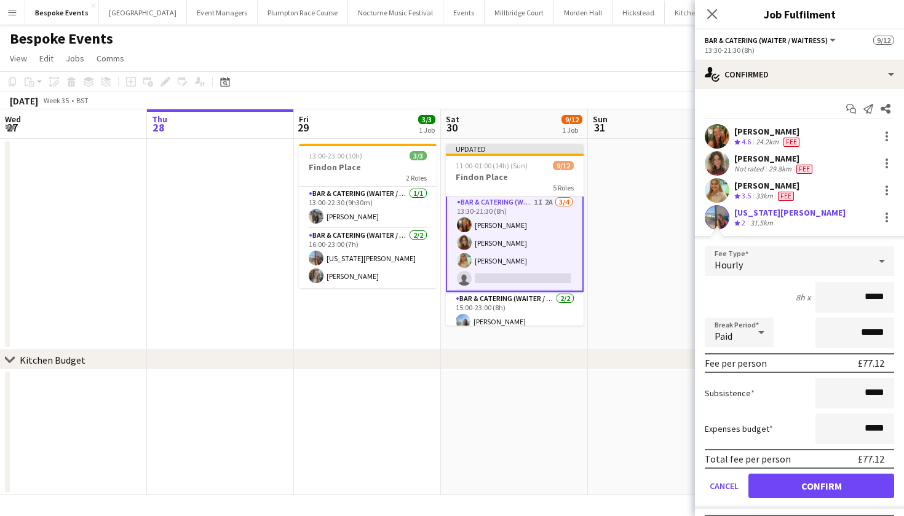
click at [841, 255] on div "Hourly" at bounding box center [787, 262] width 165 height 30
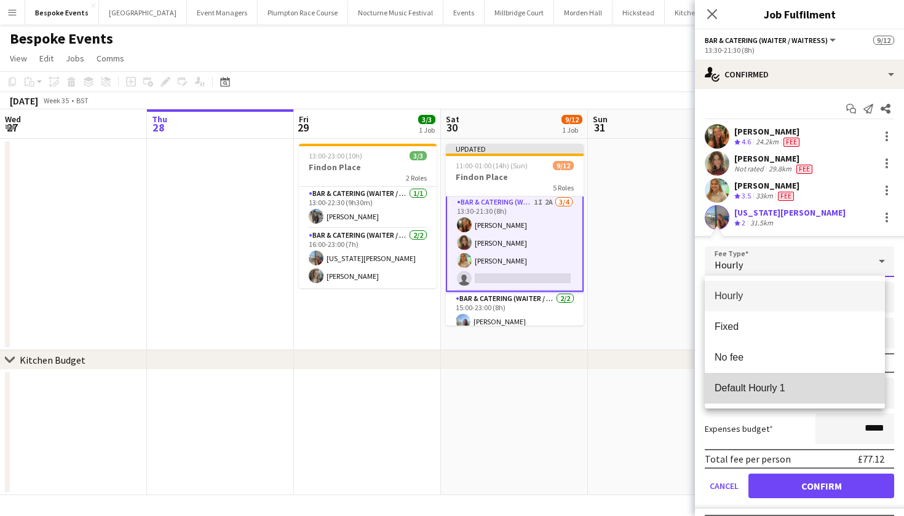
click at [810, 384] on span "Default Hourly 1" at bounding box center [794, 388] width 160 height 12
type input "******"
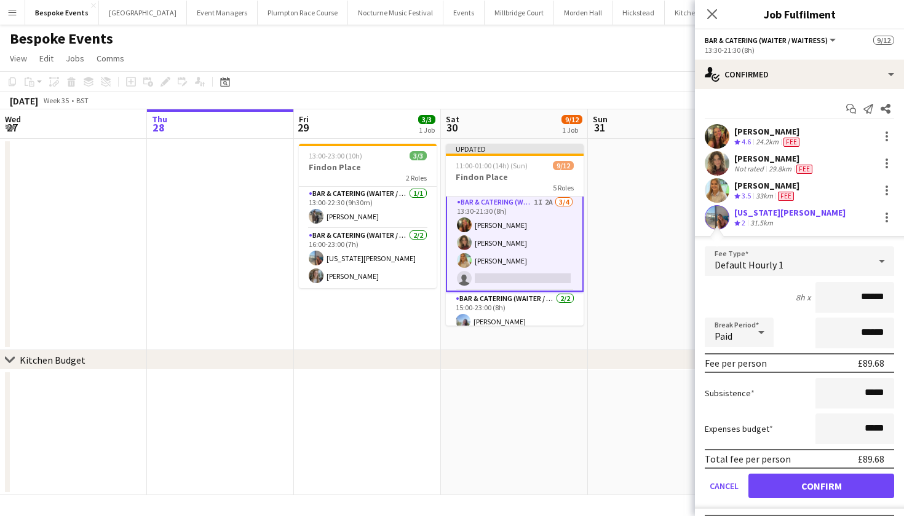
click at [812, 494] on button "Confirm" at bounding box center [821, 486] width 146 height 25
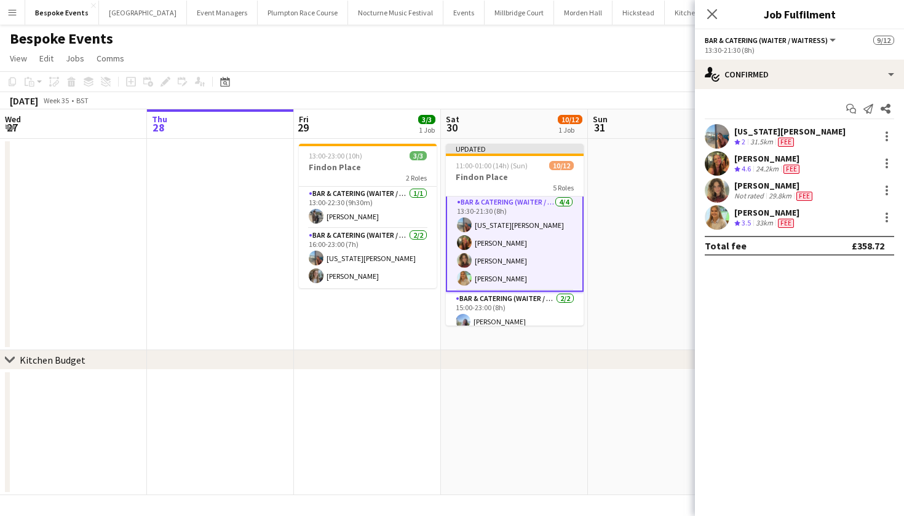
click at [644, 416] on app-date-cell at bounding box center [661, 432] width 147 height 125
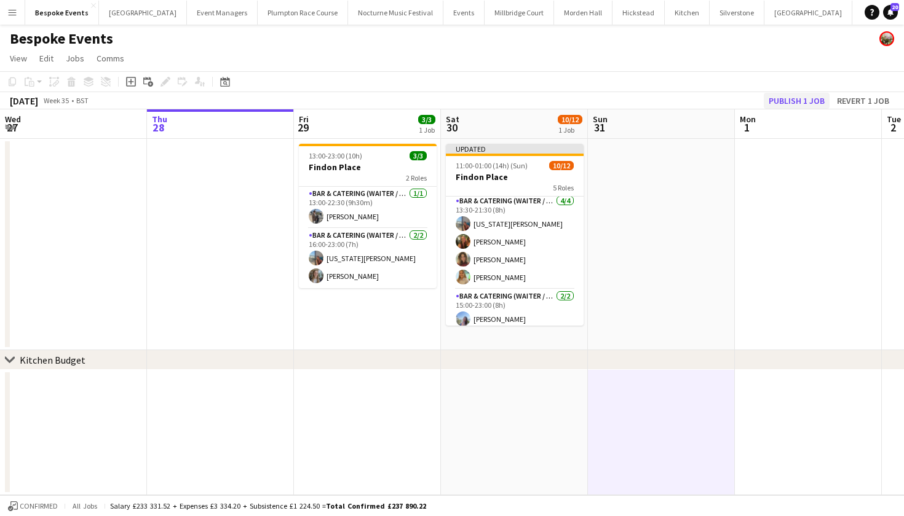
click at [794, 95] on button "Publish 1 job" at bounding box center [797, 101] width 66 height 16
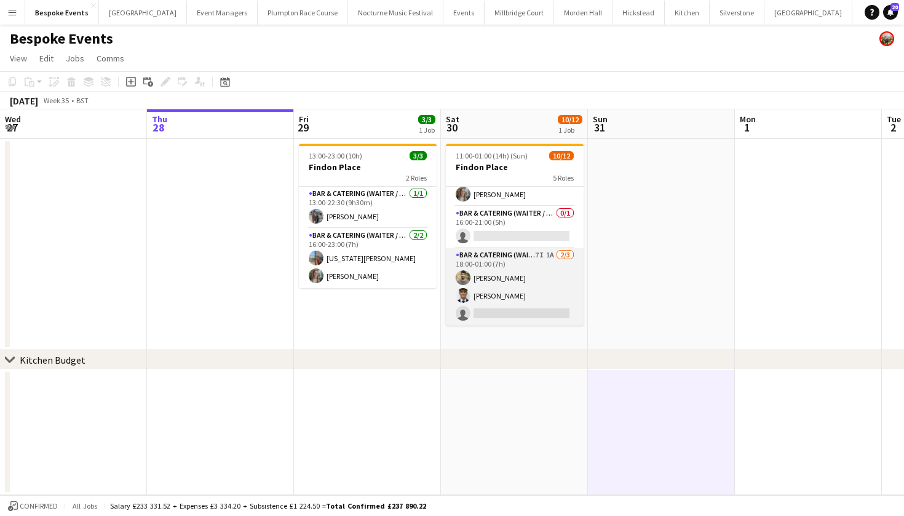
scroll to position [195, 0]
click at [500, 251] on app-card-role "Bar & Catering (Waiter / waitress) 7I 1A 2/3 18:00-01:00 (7h) Jacques Pressley …" at bounding box center [515, 286] width 138 height 77
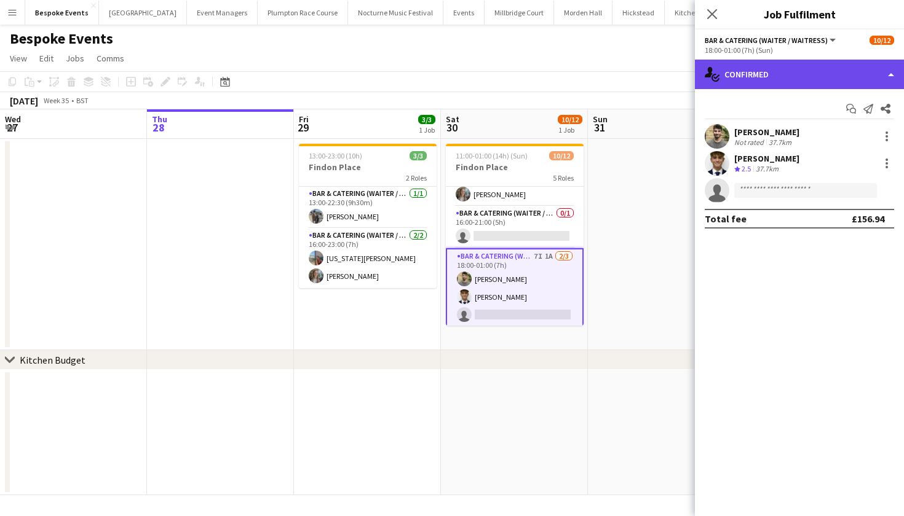
click at [811, 72] on div "single-neutral-actions-check-2 Confirmed" at bounding box center [799, 75] width 209 height 30
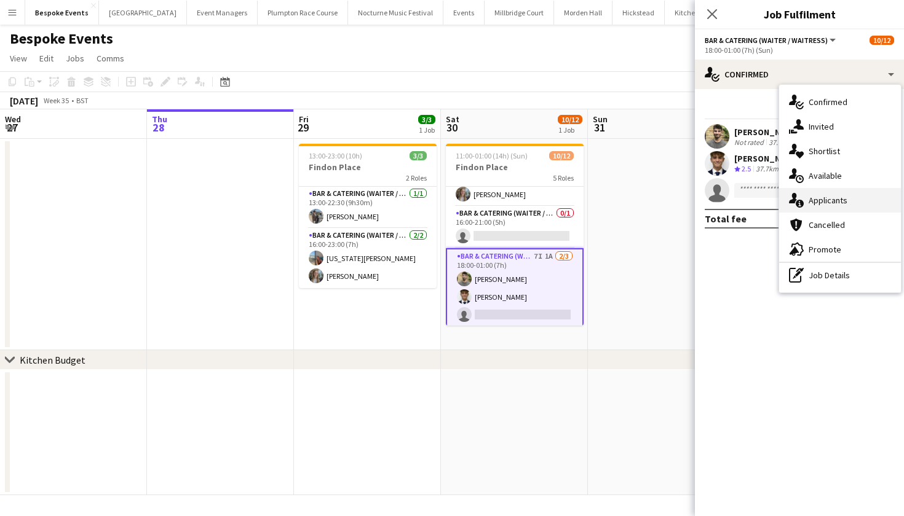
click at [802, 201] on icon at bounding box center [800, 204] width 8 height 8
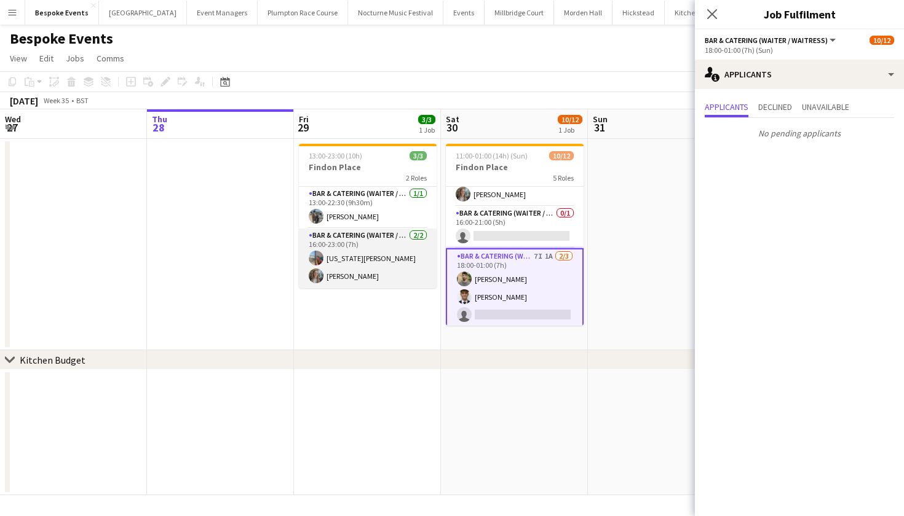
click at [392, 245] on app-card-role "Bar & Catering (Waiter / waitress) 2/2 16:00-23:00 (7h) georgia willoughby Lily…" at bounding box center [368, 259] width 138 height 60
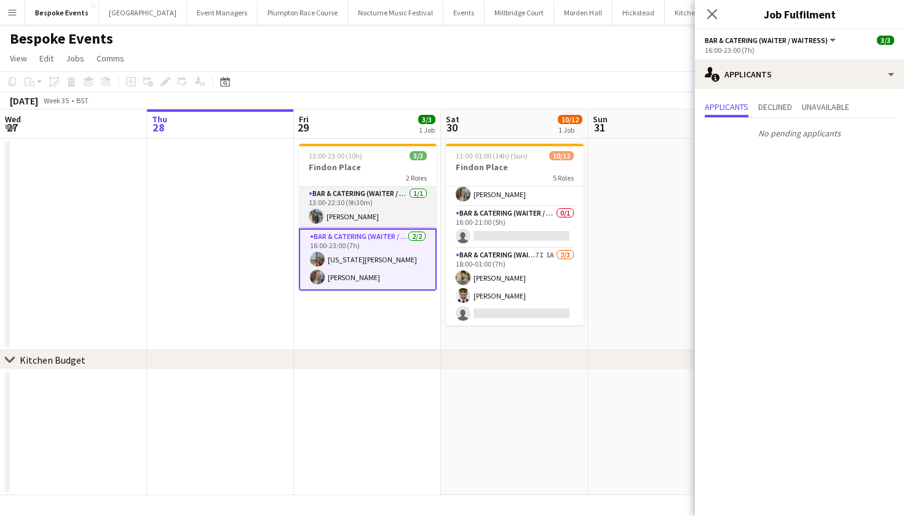
click at [382, 217] on app-card-role "Bar & Catering (Waiter / waitress) 1/1 13:00-22:30 (9h30m) Linda Sanchez" at bounding box center [368, 208] width 138 height 42
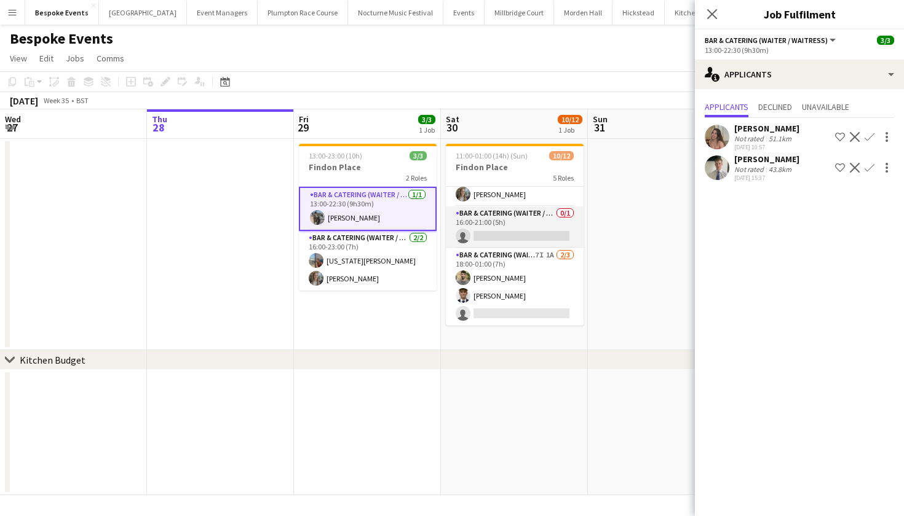
click at [526, 223] on app-card-role "Bar & Catering (Waiter / waitress) 0/1 16:00-21:00 (5h) single-neutral-actions" at bounding box center [515, 228] width 138 height 42
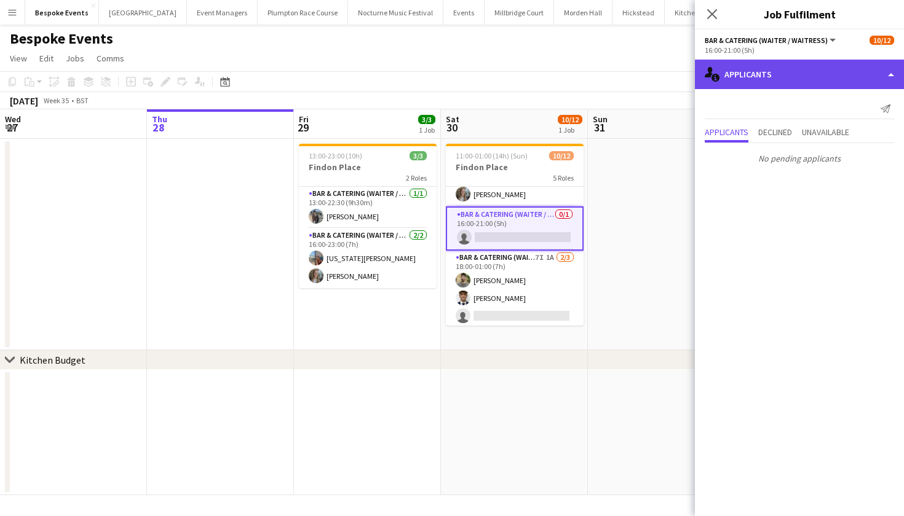
click at [742, 76] on div "single-neutral-actions-information Applicants" at bounding box center [799, 75] width 209 height 30
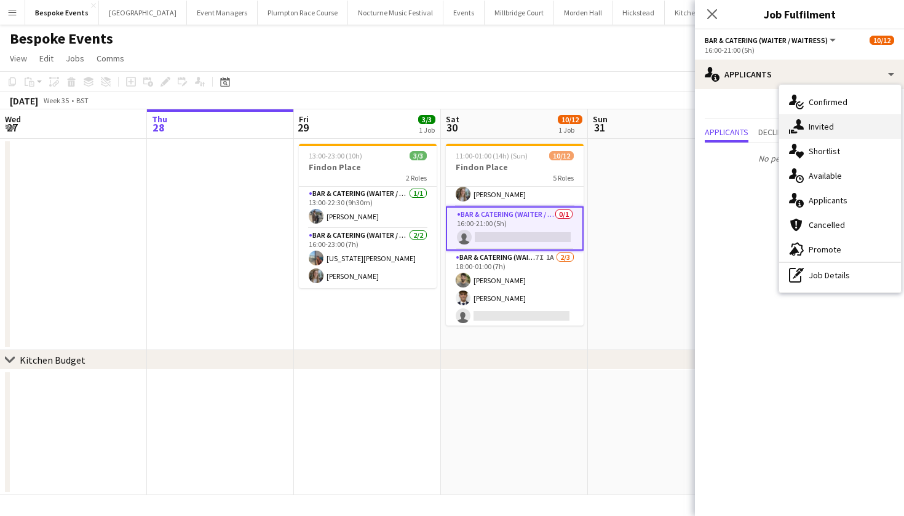
click at [818, 125] on div "single-neutral-actions-share-1 Invited" at bounding box center [840, 126] width 122 height 25
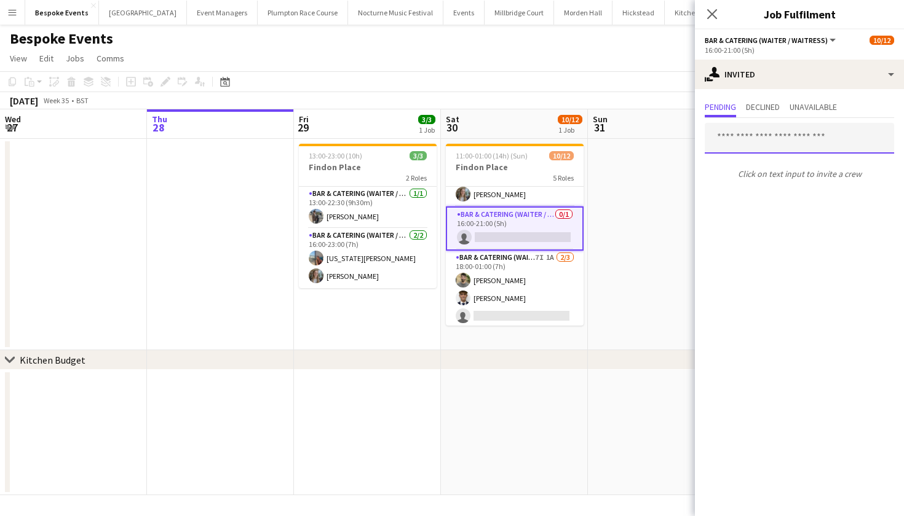
click at [770, 135] on input "text" at bounding box center [799, 138] width 189 height 31
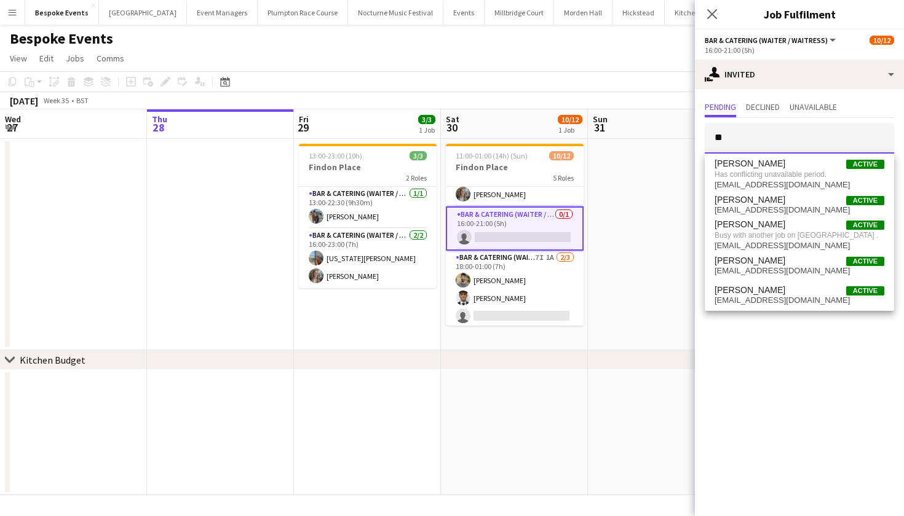
type input "*"
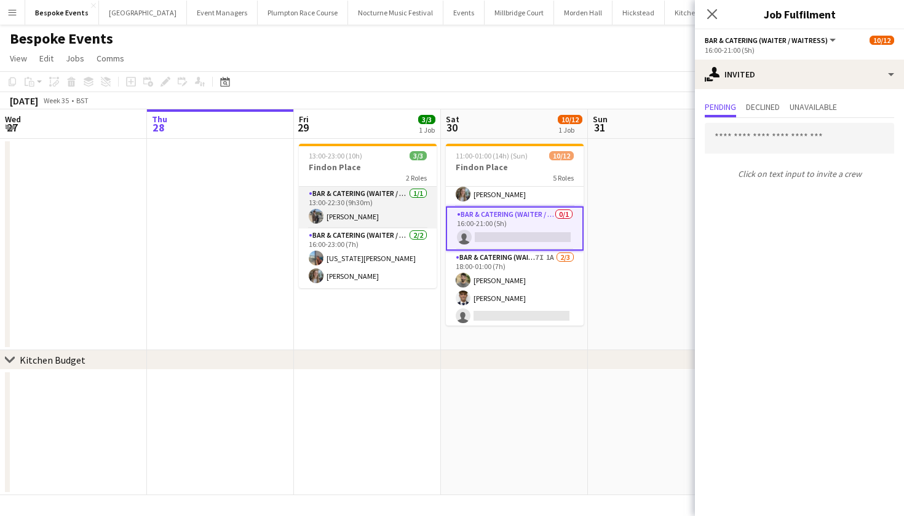
click at [371, 215] on app-card-role "Bar & Catering (Waiter / waitress) 1/1 13:00-22:30 (9h30m) Linda Sanchez" at bounding box center [368, 208] width 138 height 42
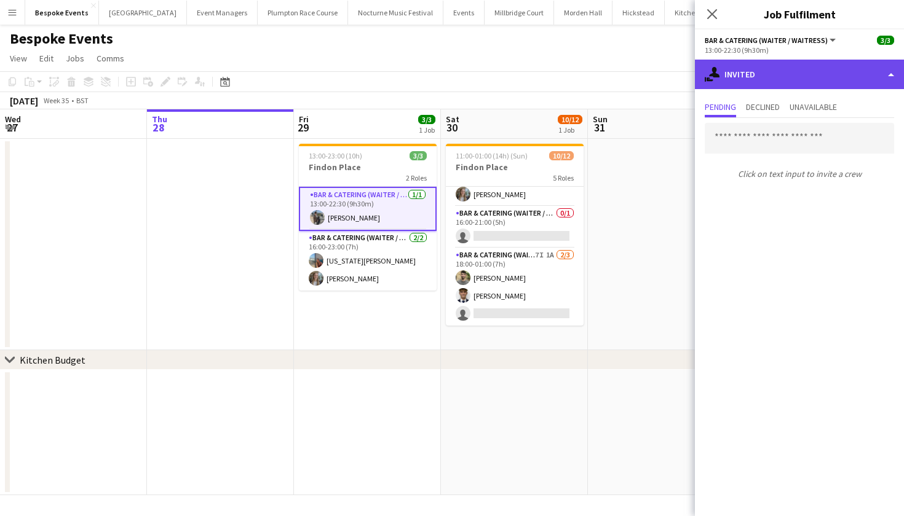
click at [780, 83] on div "single-neutral-actions-share-1 Invited" at bounding box center [799, 75] width 209 height 30
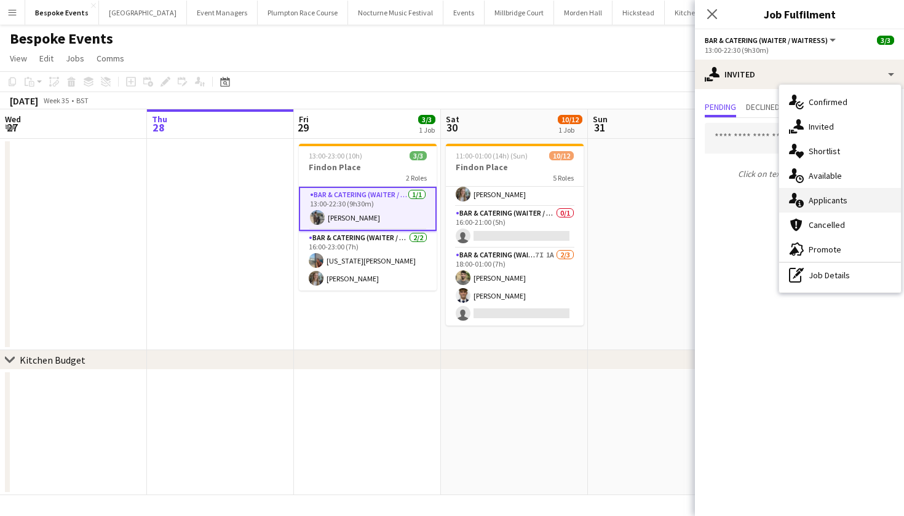
click at [835, 197] on div "single-neutral-actions-information Applicants" at bounding box center [840, 200] width 122 height 25
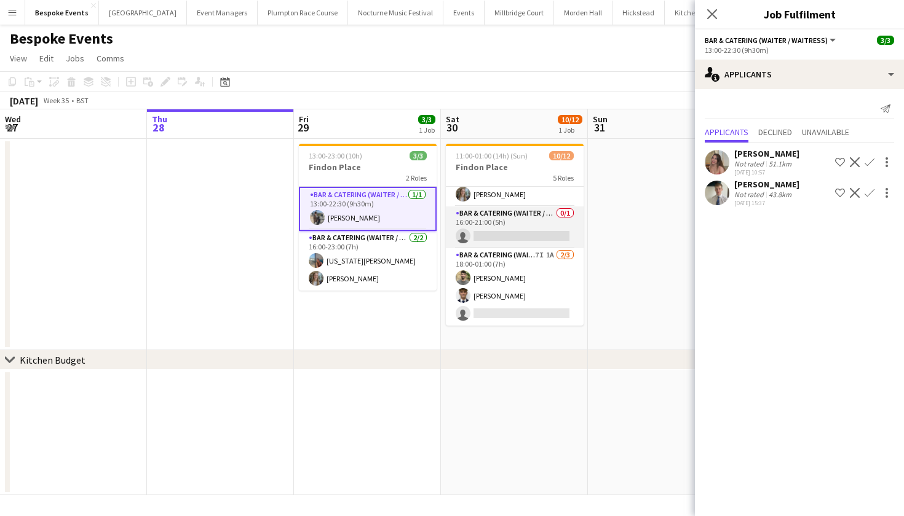
click at [509, 224] on app-card-role "Bar & Catering (Waiter / waitress) 0/1 16:00-21:00 (5h) single-neutral-actions" at bounding box center [515, 228] width 138 height 42
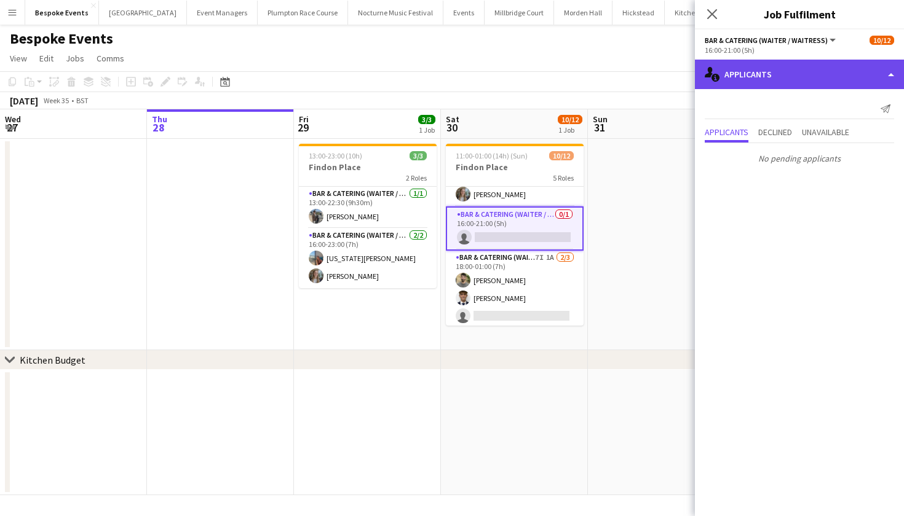
click at [813, 83] on div "single-neutral-actions-information Applicants" at bounding box center [799, 75] width 209 height 30
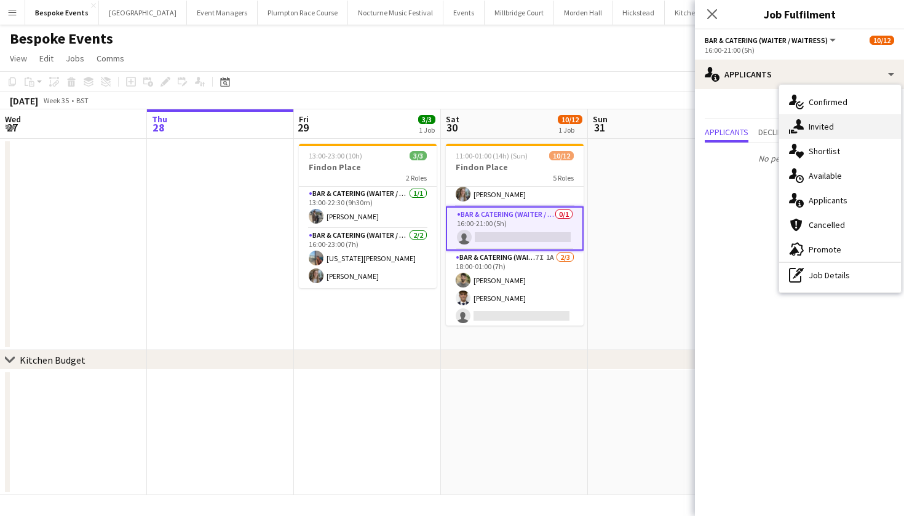
click at [820, 129] on div "single-neutral-actions-share-1 Invited" at bounding box center [840, 126] width 122 height 25
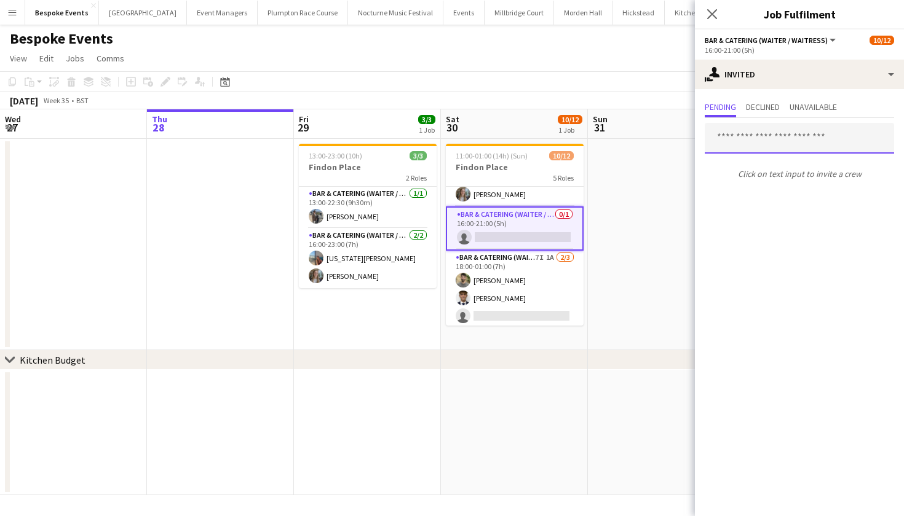
click at [779, 139] on input "text" at bounding box center [799, 138] width 189 height 31
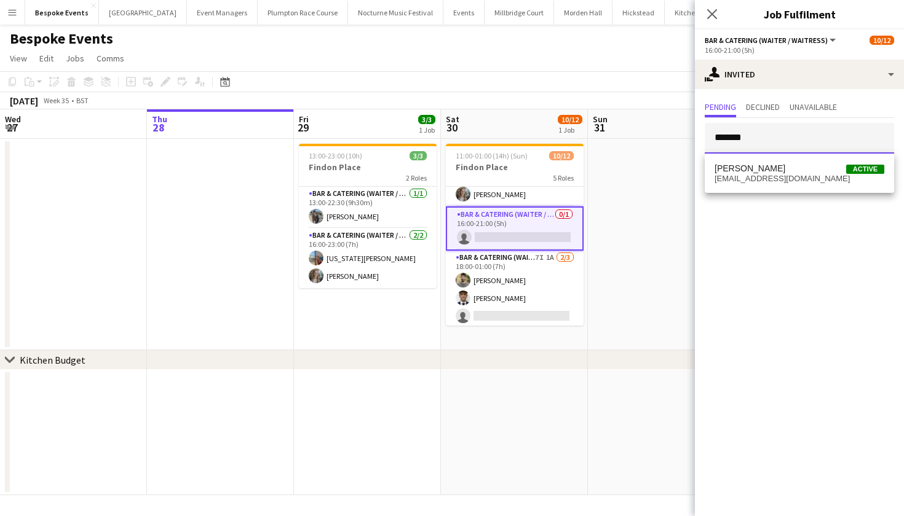
type input "********"
drag, startPoint x: 779, startPoint y: 139, endPoint x: 786, endPoint y: 184, distance: 46.0
click at [786, 184] on mat-option "Vasilia Thompson Active vasiliathompson@outlook.com" at bounding box center [799, 174] width 189 height 30
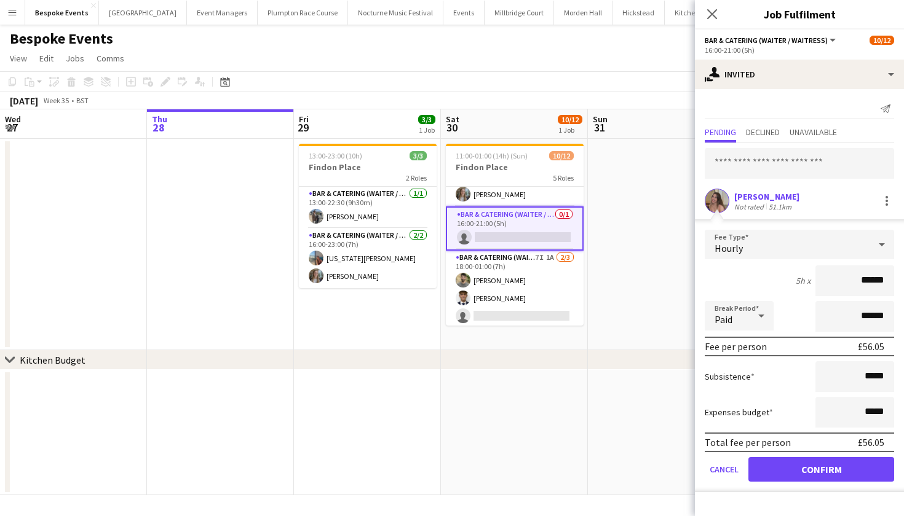
click at [823, 470] on button "Confirm" at bounding box center [821, 469] width 146 height 25
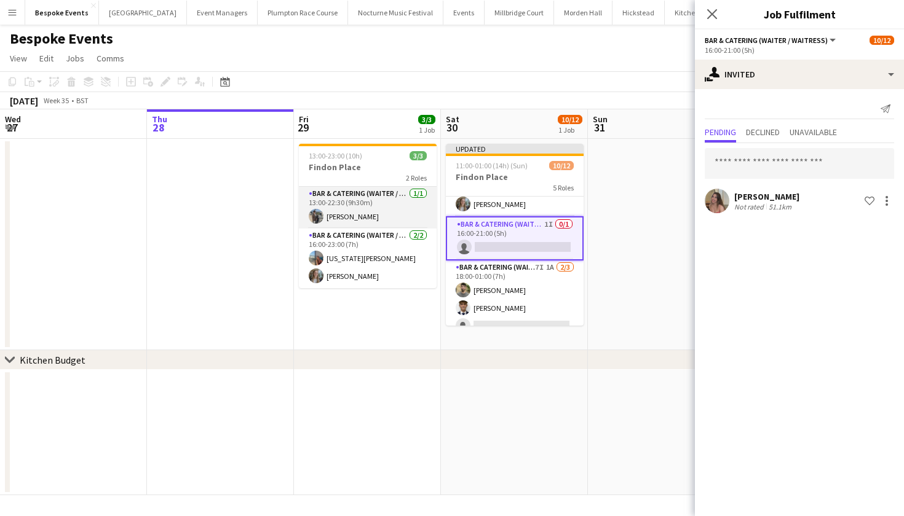
click at [350, 197] on app-card-role "Bar & Catering (Waiter / waitress) 1/1 13:00-22:30 (9h30m) Linda Sanchez" at bounding box center [368, 208] width 138 height 42
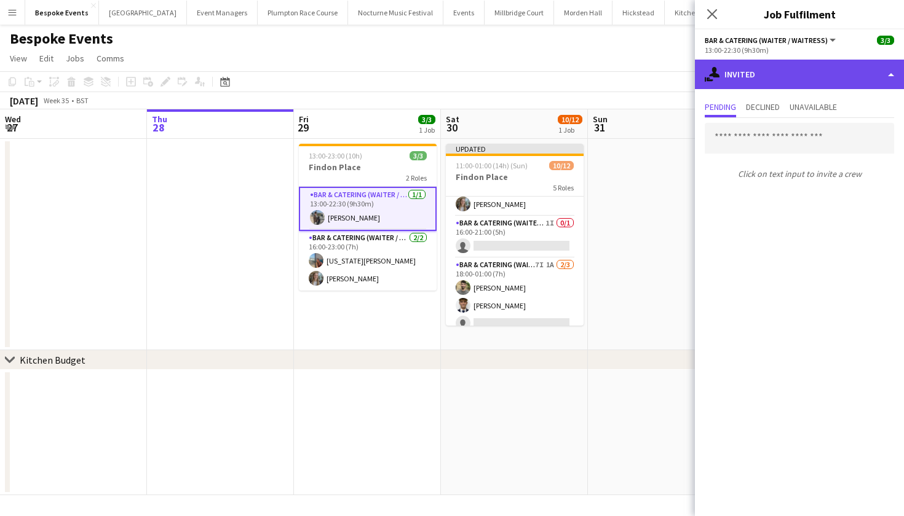
click at [758, 82] on div "single-neutral-actions-share-1 Invited" at bounding box center [799, 75] width 209 height 30
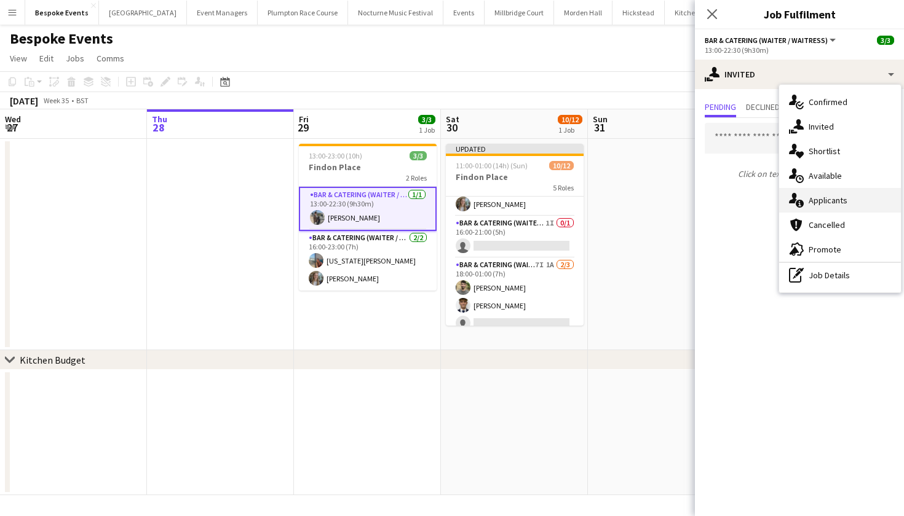
click at [830, 203] on div "single-neutral-actions-information Applicants" at bounding box center [840, 200] width 122 height 25
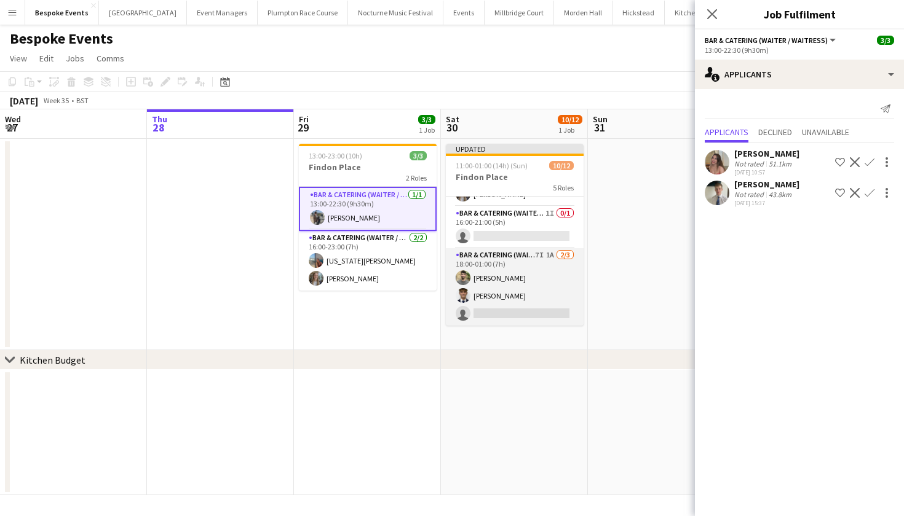
scroll to position [205, 0]
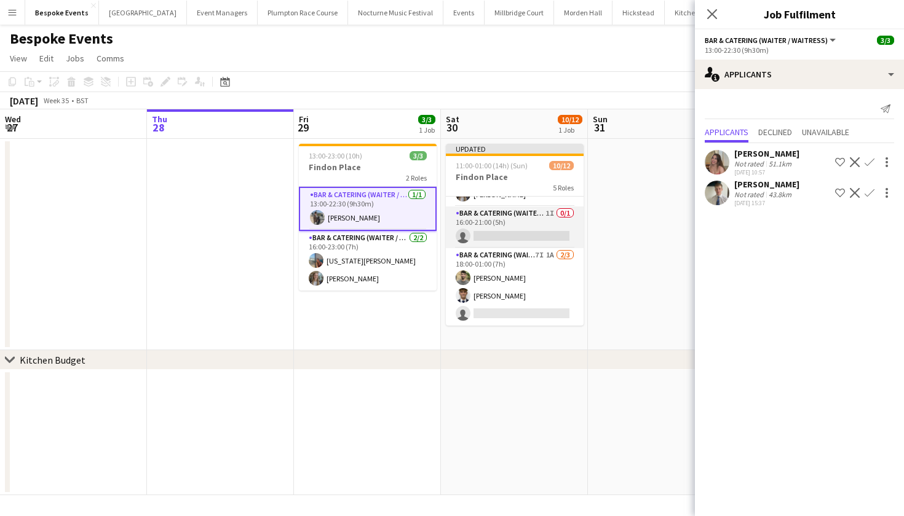
click at [481, 233] on app-card-role "Bar & Catering (Waiter / waitress) 1I 0/1 16:00-21:00 (5h) single-neutral-actio…" at bounding box center [515, 228] width 138 height 42
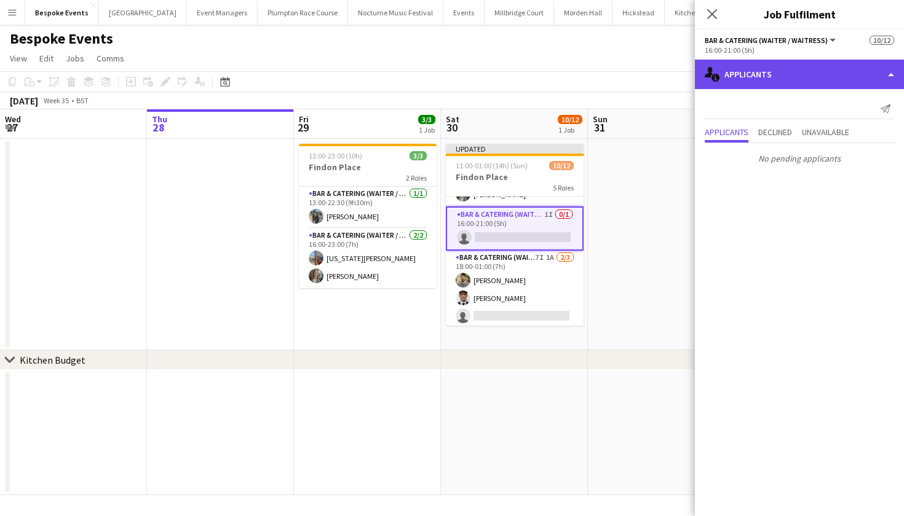
click at [786, 81] on div "single-neutral-actions-information Applicants" at bounding box center [799, 75] width 209 height 30
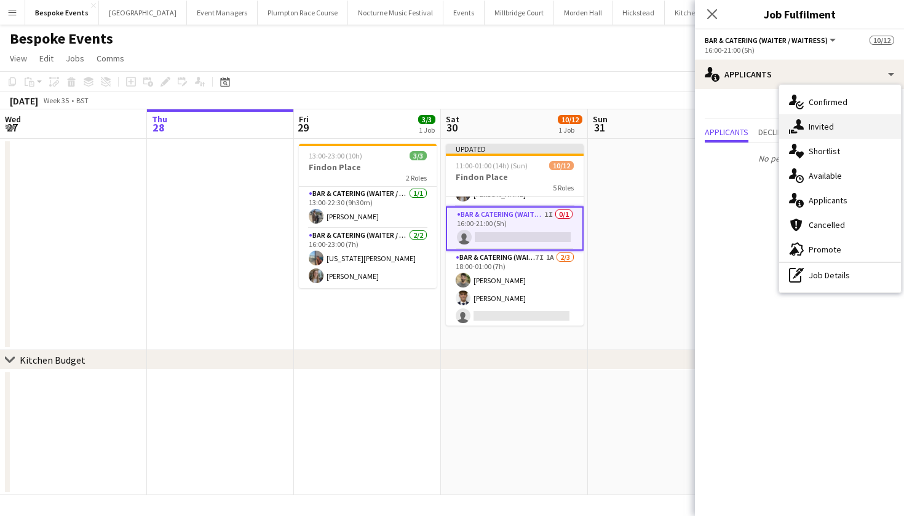
click at [823, 132] on div "single-neutral-actions-share-1 Invited" at bounding box center [840, 126] width 122 height 25
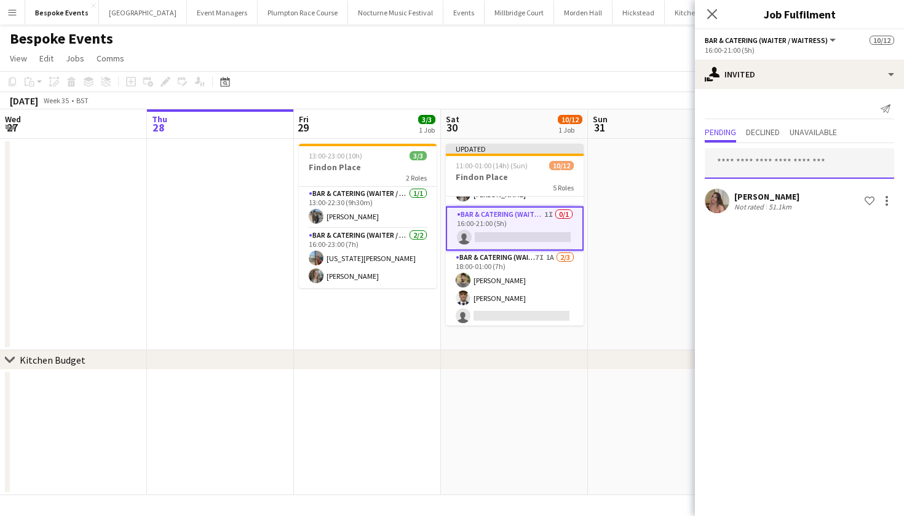
click at [764, 172] on input "text" at bounding box center [799, 163] width 189 height 31
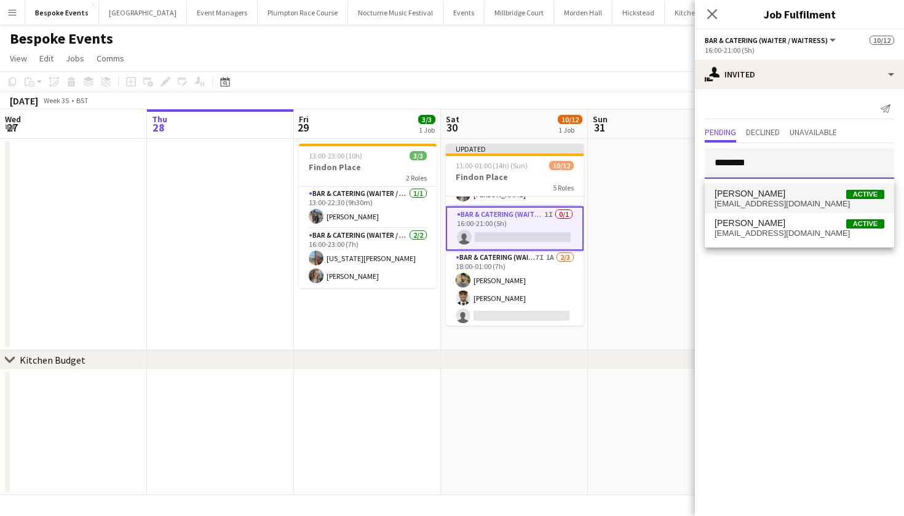
type input "********"
click at [754, 196] on span "Jack Williams" at bounding box center [749, 194] width 71 height 10
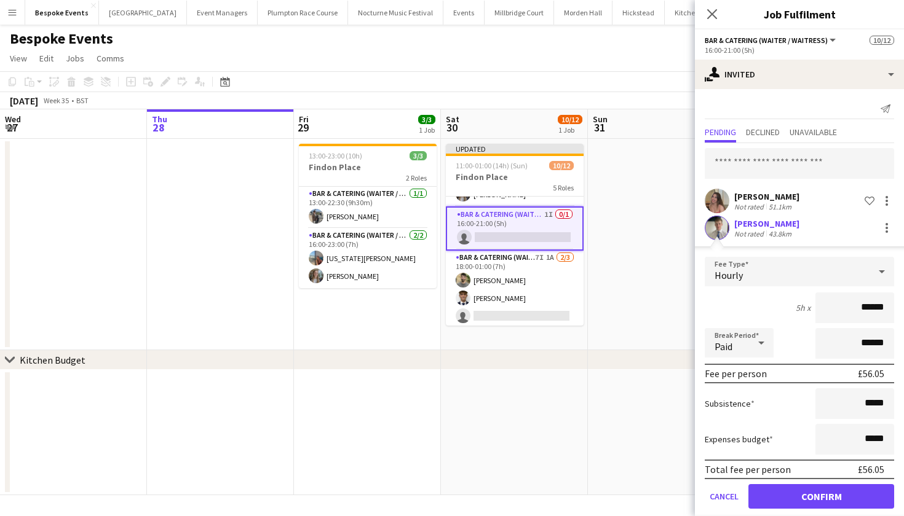
click at [833, 504] on button "Confirm" at bounding box center [821, 497] width 146 height 25
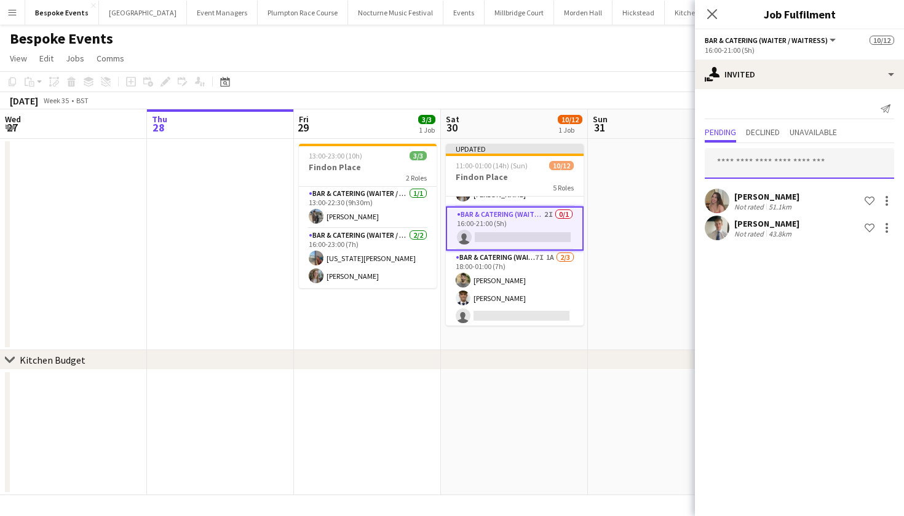
click at [816, 160] on input "text" at bounding box center [799, 163] width 189 height 31
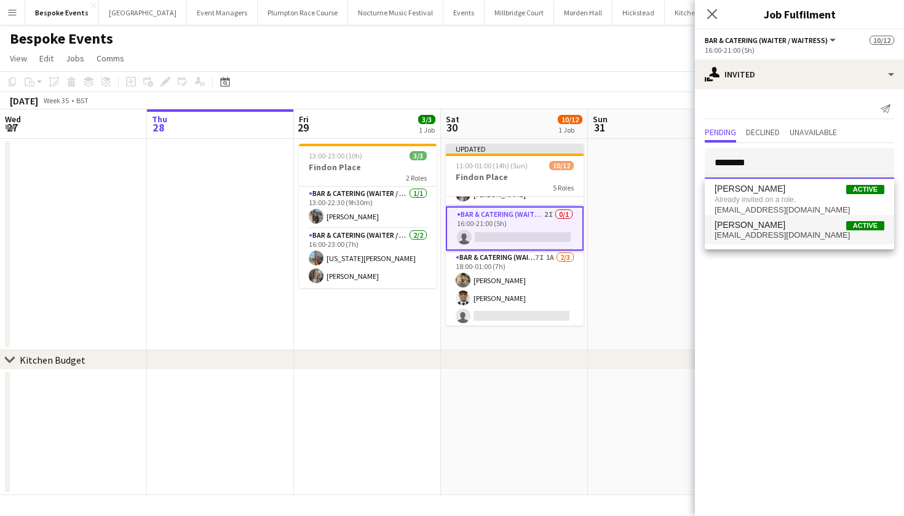
type input "********"
click at [795, 235] on span "jack.a.williams2@icloud.com" at bounding box center [799, 236] width 170 height 10
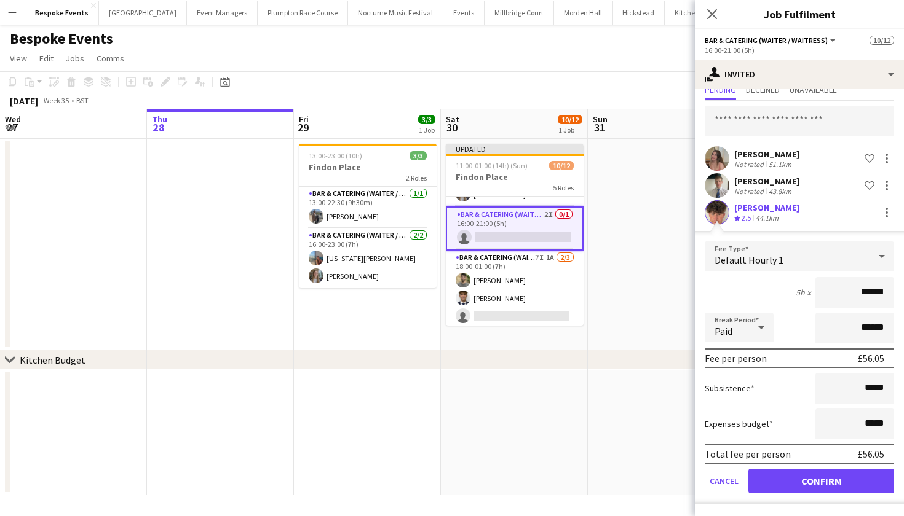
scroll to position [42, 0]
click at [794, 489] on button "Confirm" at bounding box center [821, 481] width 146 height 25
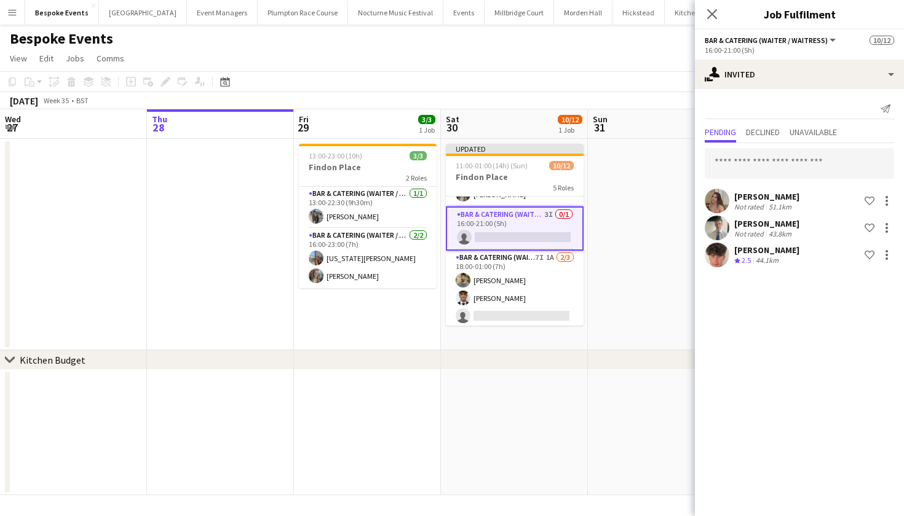
click at [639, 398] on app-date-cell at bounding box center [661, 432] width 147 height 125
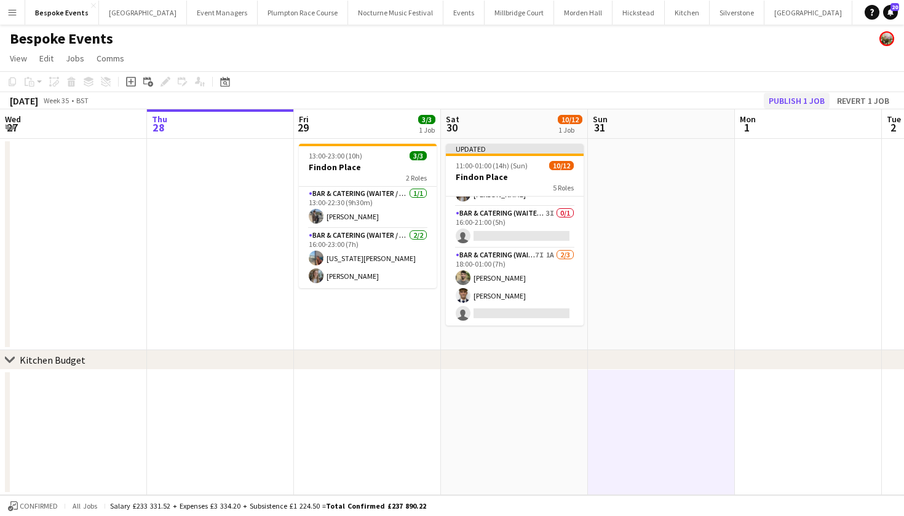
click at [817, 96] on button "Publish 1 job" at bounding box center [797, 101] width 66 height 16
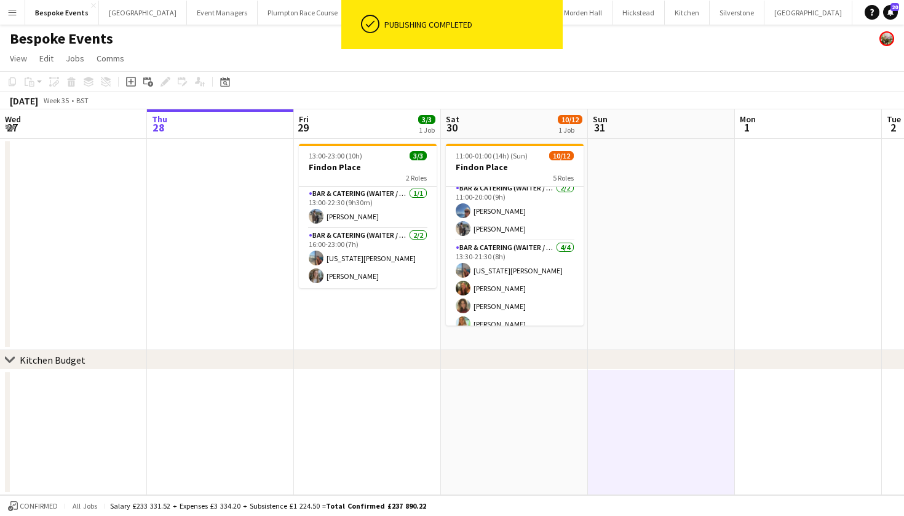
scroll to position [3, 0]
click at [627, 51] on app-page-menu "View Day view expanded Day view collapsed Month view Date picker Jump to today …" at bounding box center [452, 59] width 904 height 23
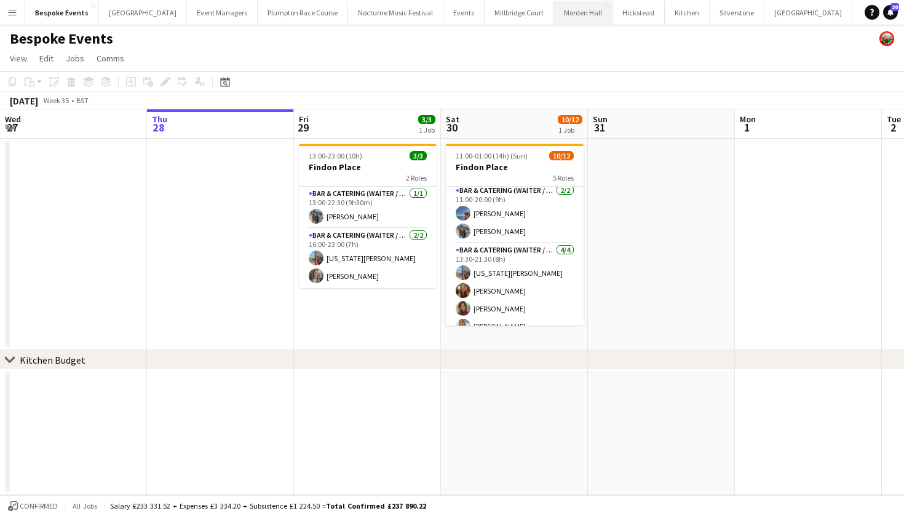
click at [554, 10] on button "Morden Hall Close" at bounding box center [583, 13] width 58 height 24
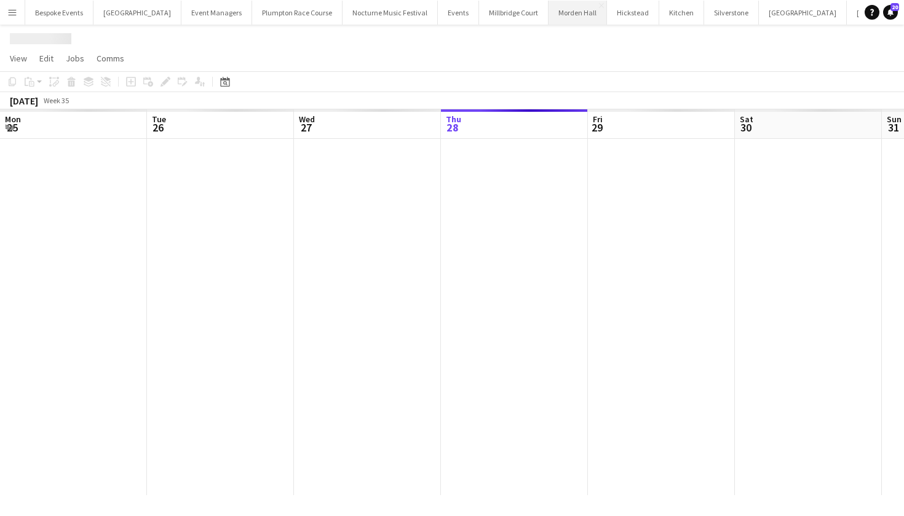
scroll to position [0, 294]
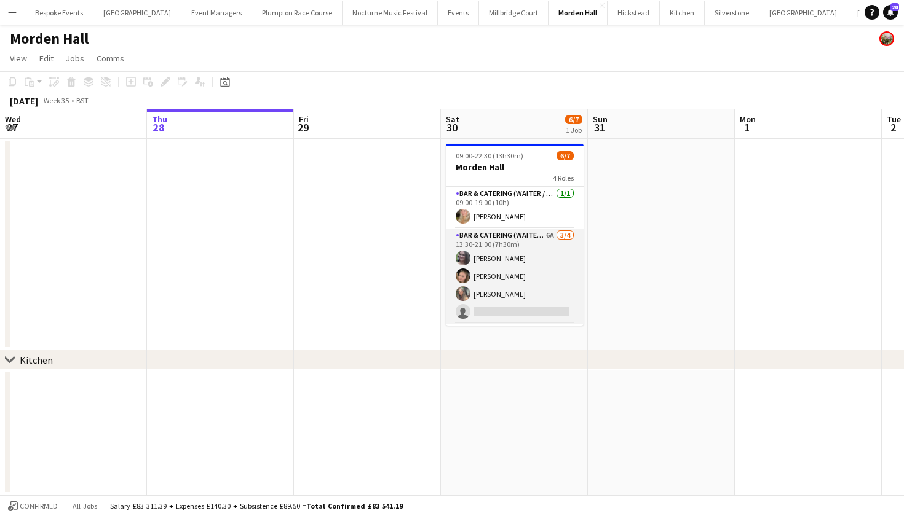
click at [504, 268] on app-card-role "Bar & Catering (Waiter / waitress) 6A 3/4 13:30-21:00 (7h30m) Natalia Brzezicka…" at bounding box center [515, 276] width 138 height 95
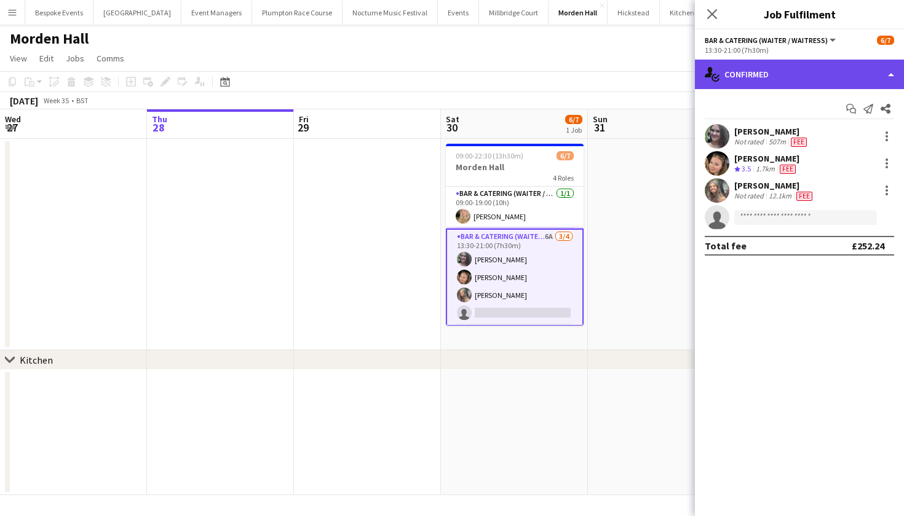
click at [775, 74] on div "single-neutral-actions-check-2 Confirmed" at bounding box center [799, 75] width 209 height 30
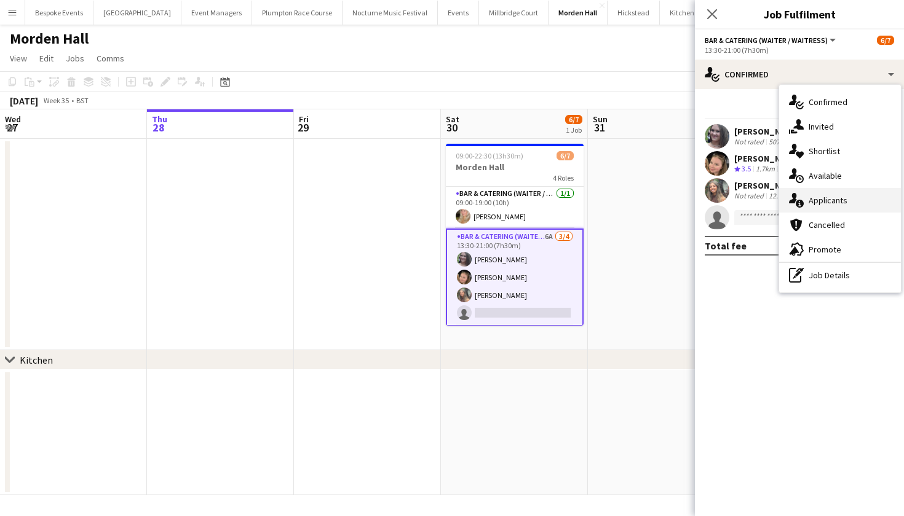
click at [820, 200] on div "single-neutral-actions-information Applicants" at bounding box center [840, 200] width 122 height 25
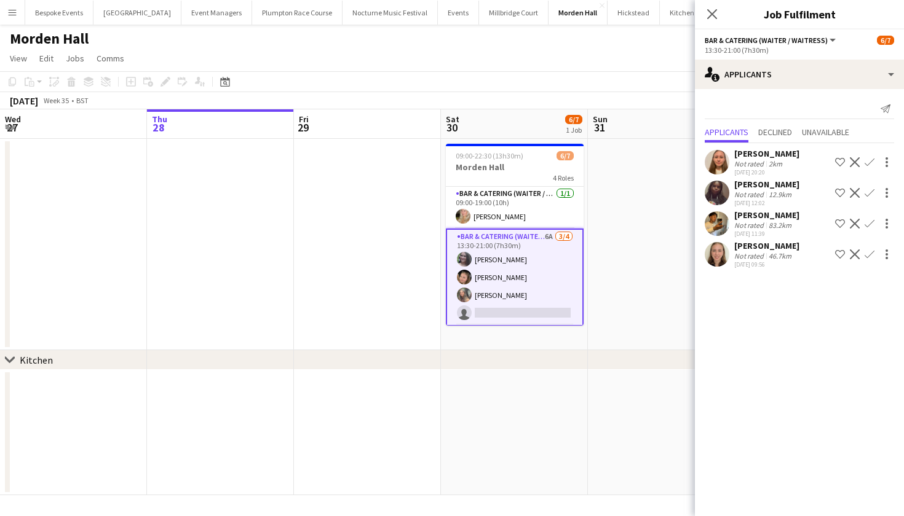
scroll to position [0, 0]
click at [459, 210] on app-user-avatar at bounding box center [463, 216] width 15 height 15
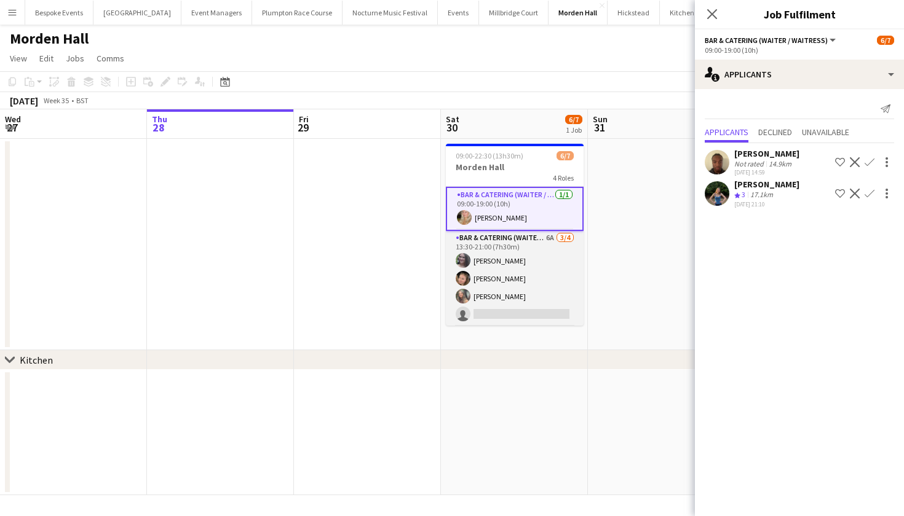
click at [489, 240] on app-card-role "Bar & Catering (Waiter / waitress) 6A 3/4 13:30-21:00 (7h30m) Natalia Brzezicka…" at bounding box center [515, 278] width 138 height 95
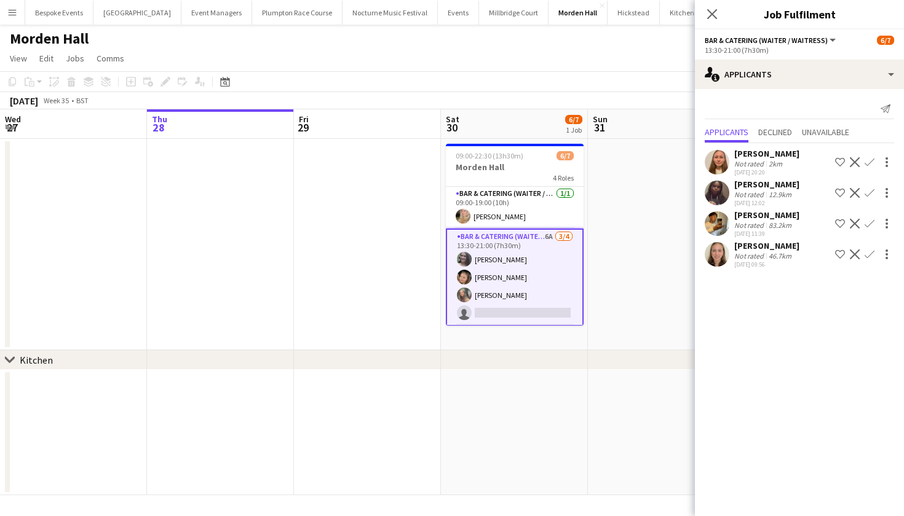
click at [512, 309] on app-card-role "Bar & Catering (Waiter / waitress) 6A 3/4 13:30-21:00 (7h30m) Natalia Brzezicka…" at bounding box center [515, 278] width 138 height 98
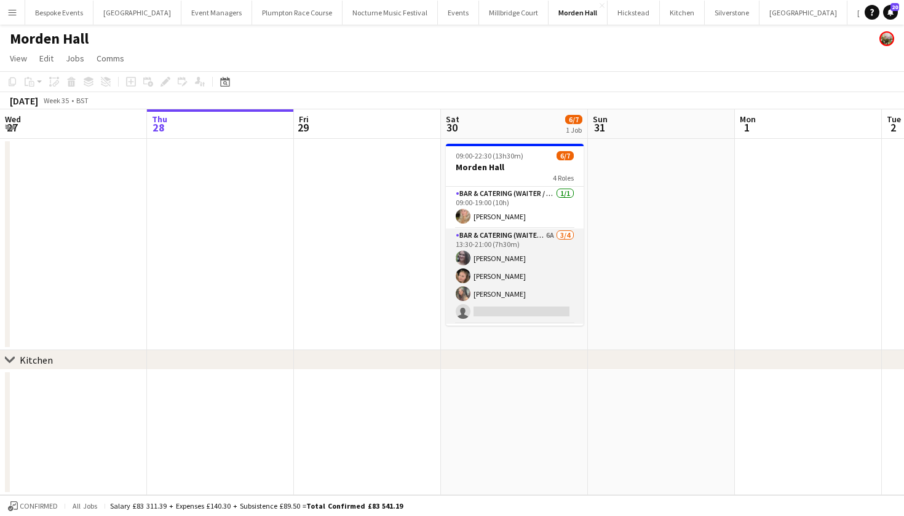
click at [512, 309] on app-card-role "Bar & Catering (Waiter / waitress) 6A 3/4 13:30-21:00 (7h30m) Natalia Brzezicka…" at bounding box center [515, 276] width 138 height 95
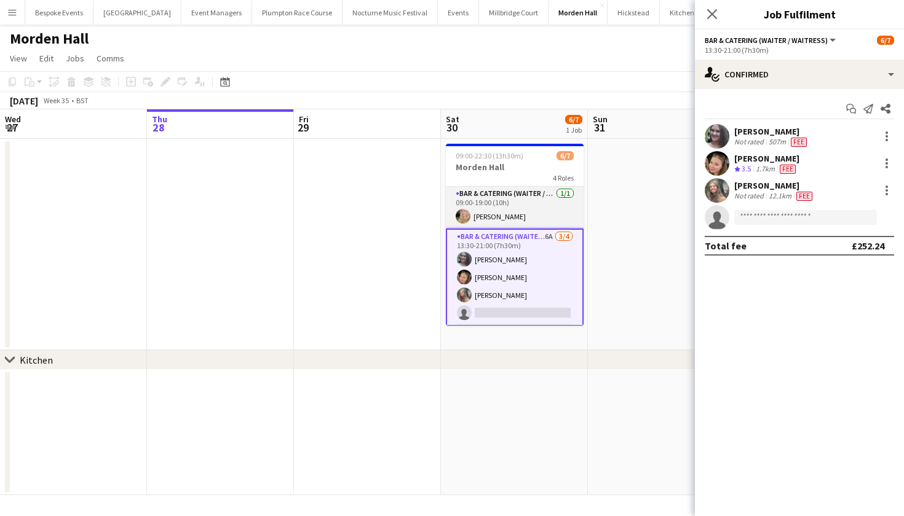
click at [515, 223] on app-card-role "Bar & Catering (Waiter / waitress) 1/1 09:00-19:00 (10h) Olivia Davies" at bounding box center [515, 208] width 138 height 42
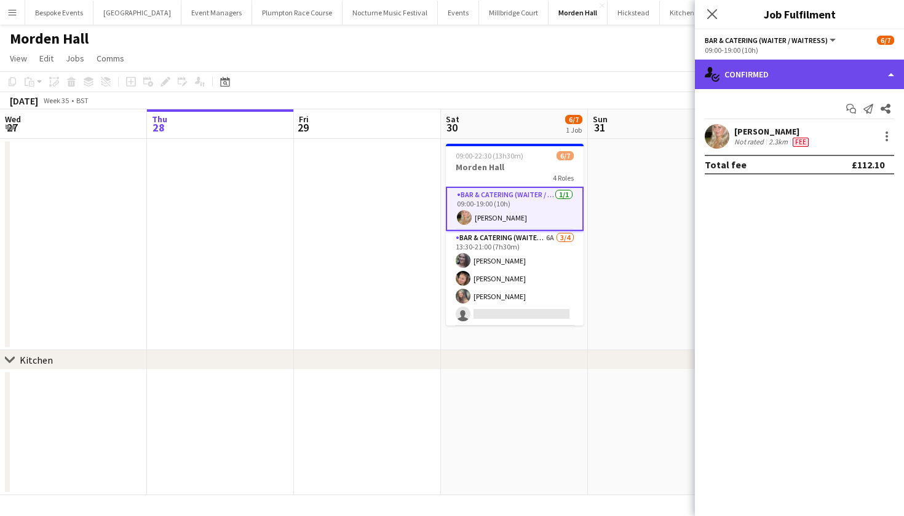
click at [743, 77] on div "single-neutral-actions-check-2 Confirmed" at bounding box center [799, 75] width 209 height 30
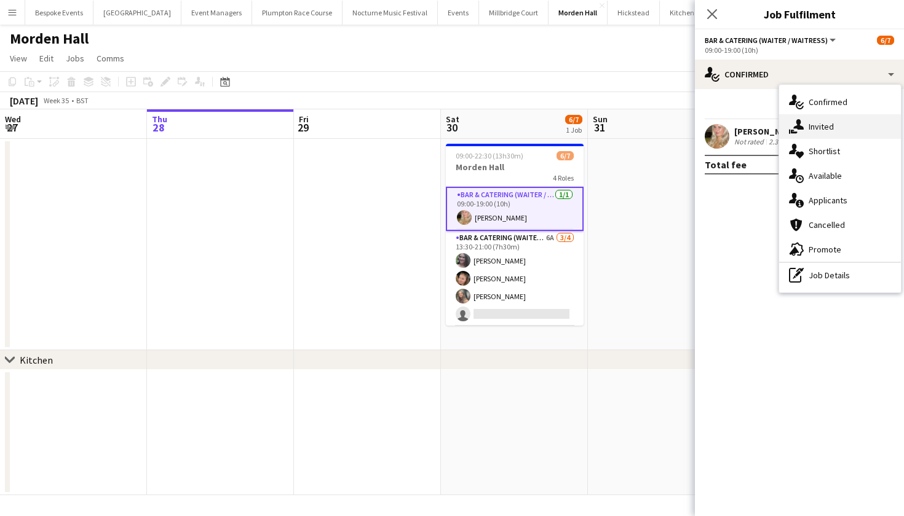
click at [797, 125] on icon "single-neutral-actions-share-1" at bounding box center [796, 126] width 15 height 15
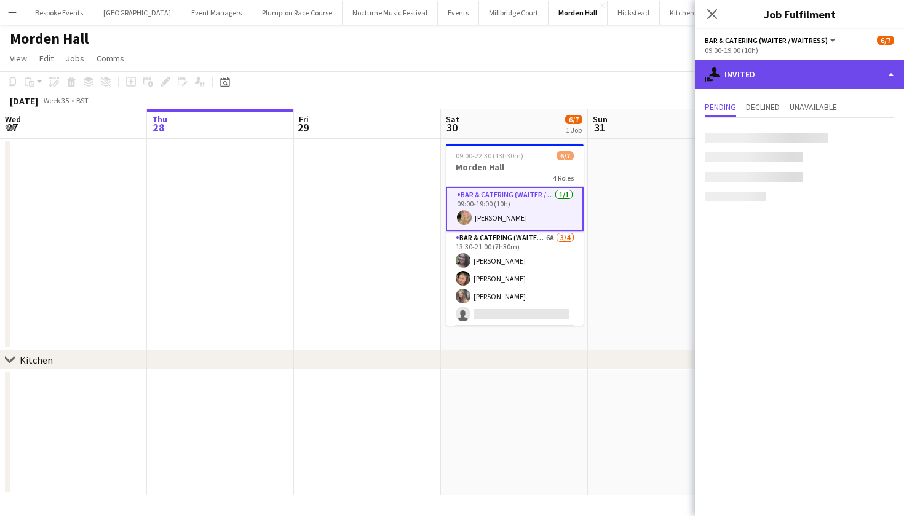
click at [753, 74] on div "single-neutral-actions-share-1 Invited" at bounding box center [799, 75] width 209 height 30
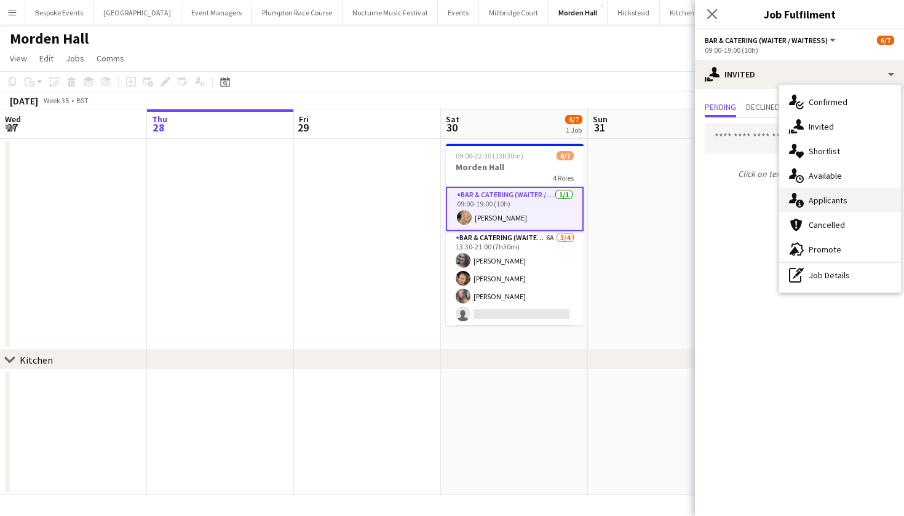
click at [830, 199] on div "single-neutral-actions-information Applicants" at bounding box center [840, 200] width 122 height 25
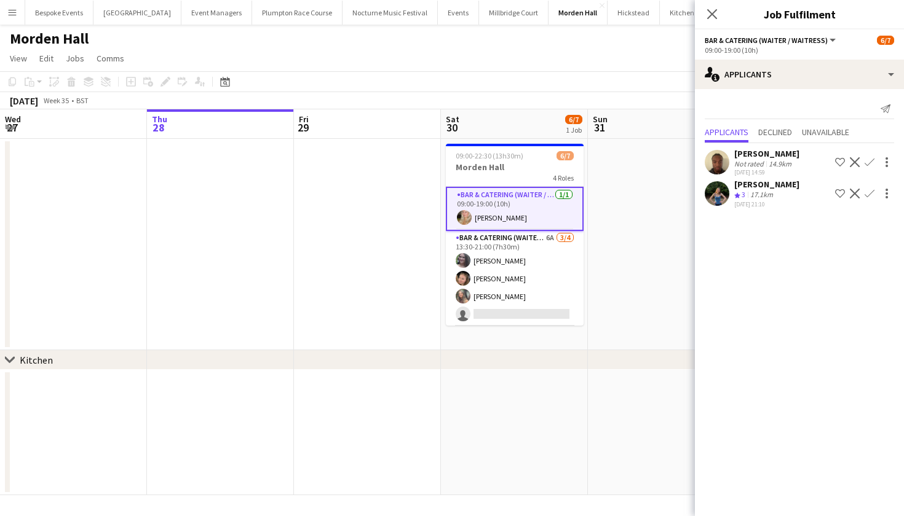
click at [709, 191] on app-user-avatar at bounding box center [717, 193] width 25 height 25
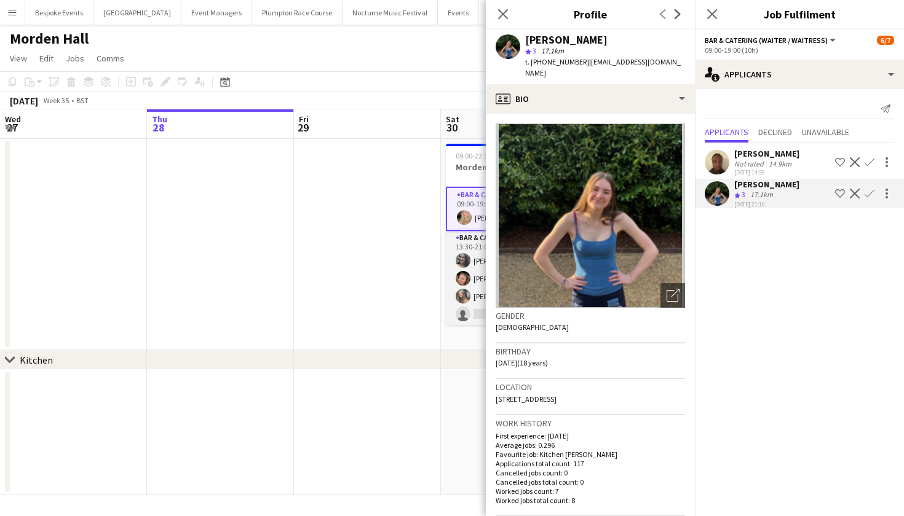
click at [470, 263] on app-card-role "Bar & Catering (Waiter / waitress) 6A 3/4 13:30-21:00 (7h30m) Natalia Brzezicka…" at bounding box center [515, 278] width 138 height 95
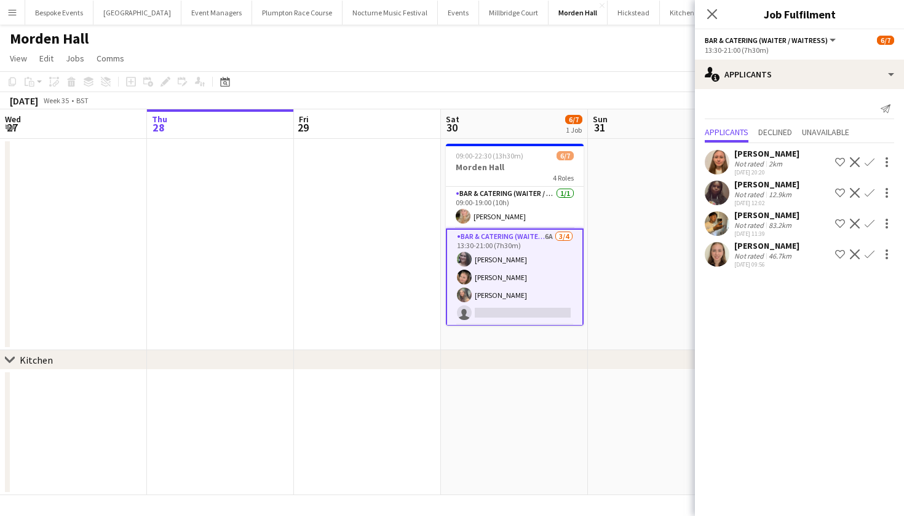
click at [869, 193] on app-icon "Confirm" at bounding box center [870, 193] width 10 height 10
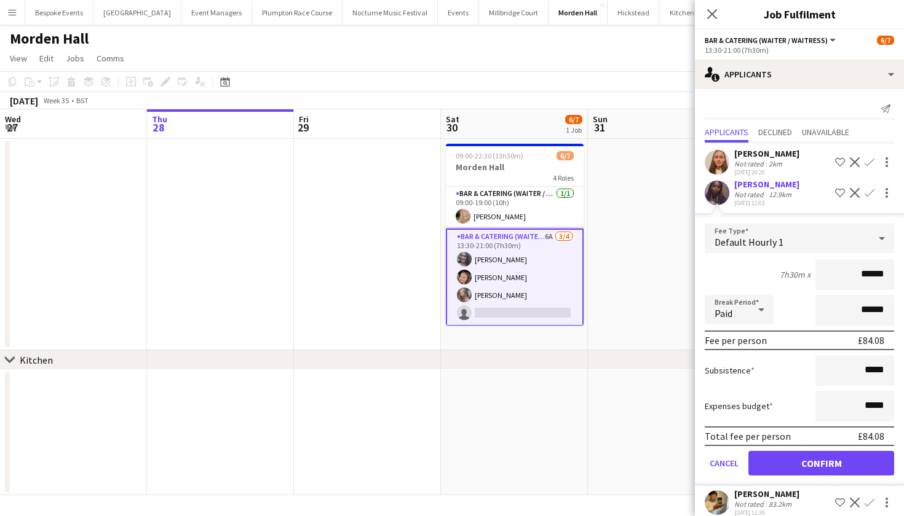
click at [805, 464] on button "Confirm" at bounding box center [821, 463] width 146 height 25
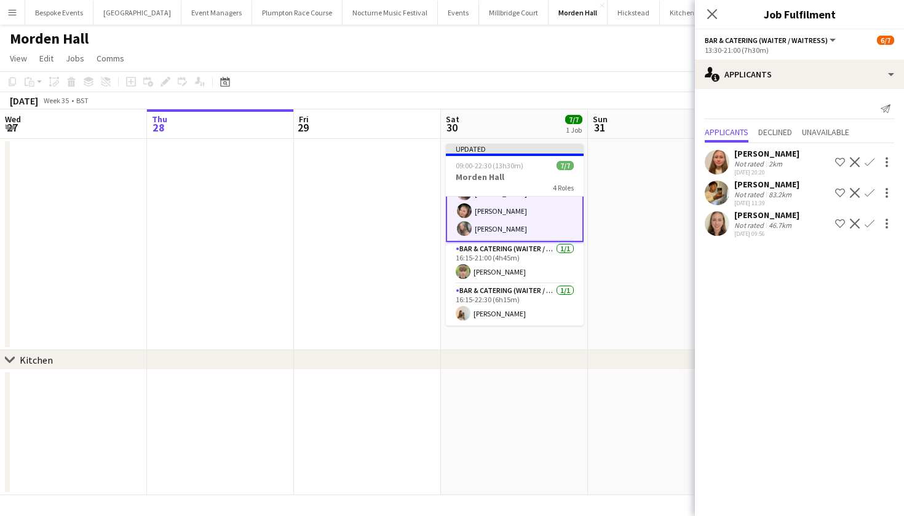
click at [636, 275] on app-date-cell at bounding box center [661, 245] width 147 height 212
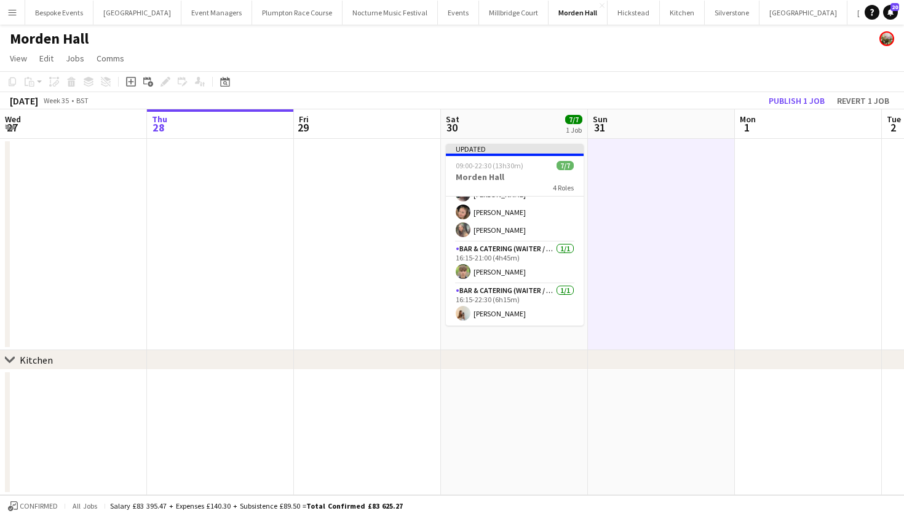
scroll to position [92, 0]
click at [798, 100] on button "Publish 1 job" at bounding box center [797, 101] width 66 height 16
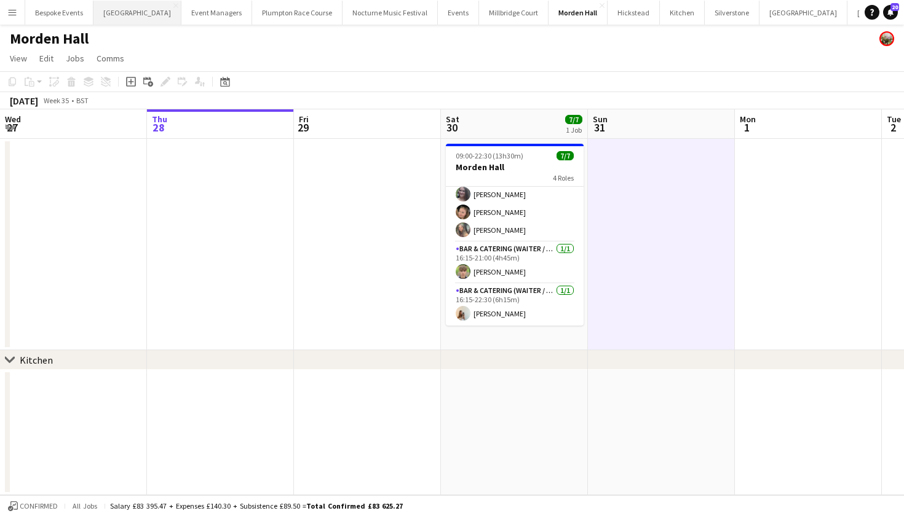
scroll to position [0, 0]
click at [121, 15] on button "Micklefield Hall Close" at bounding box center [137, 13] width 88 height 24
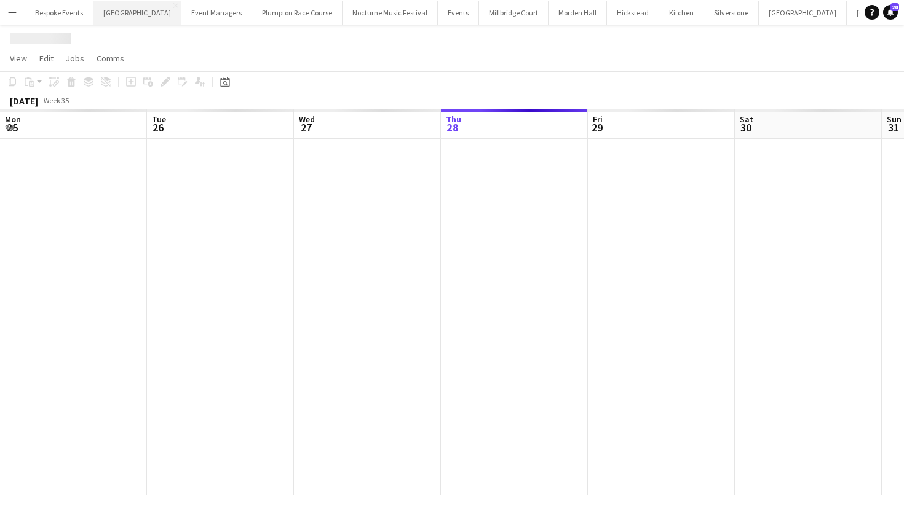
scroll to position [0, 294]
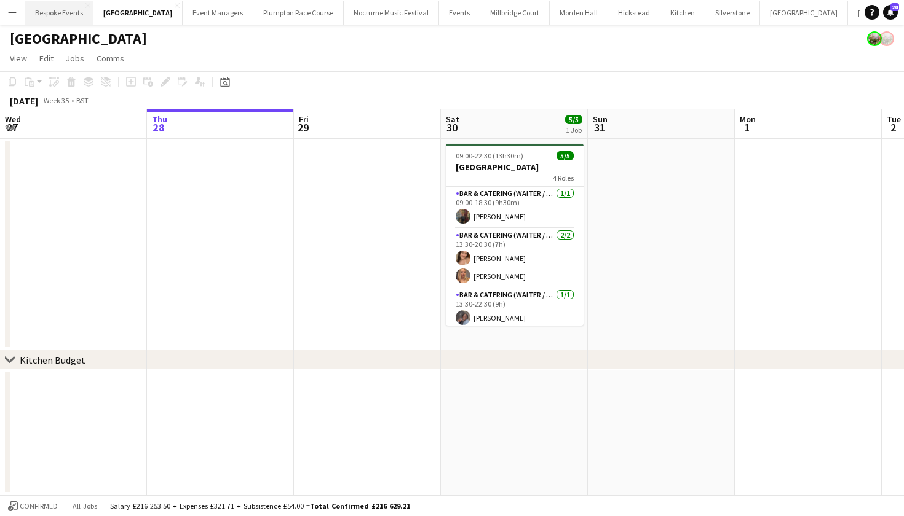
click at [74, 12] on button "Bespoke Events Close" at bounding box center [59, 13] width 68 height 24
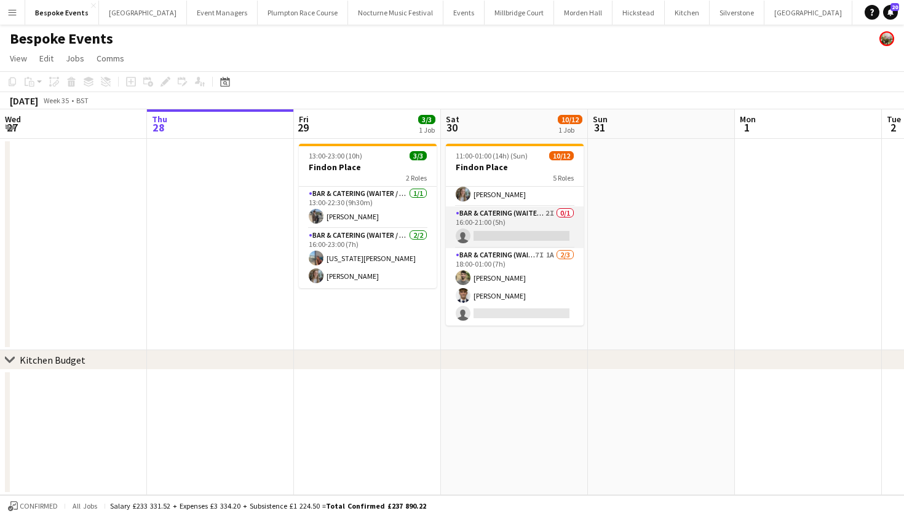
scroll to position [195, 0]
click at [506, 237] on app-card-role "Bar & Catering (Waiter / waitress) 2I 0/1 16:00-21:00 (5h) single-neutral-actio…" at bounding box center [515, 228] width 138 height 42
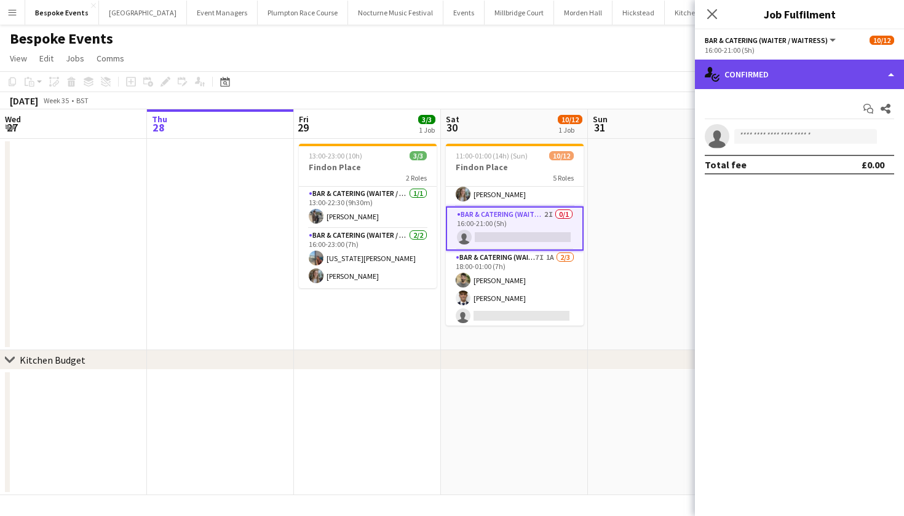
click at [797, 79] on div "single-neutral-actions-check-2 Confirmed" at bounding box center [799, 75] width 209 height 30
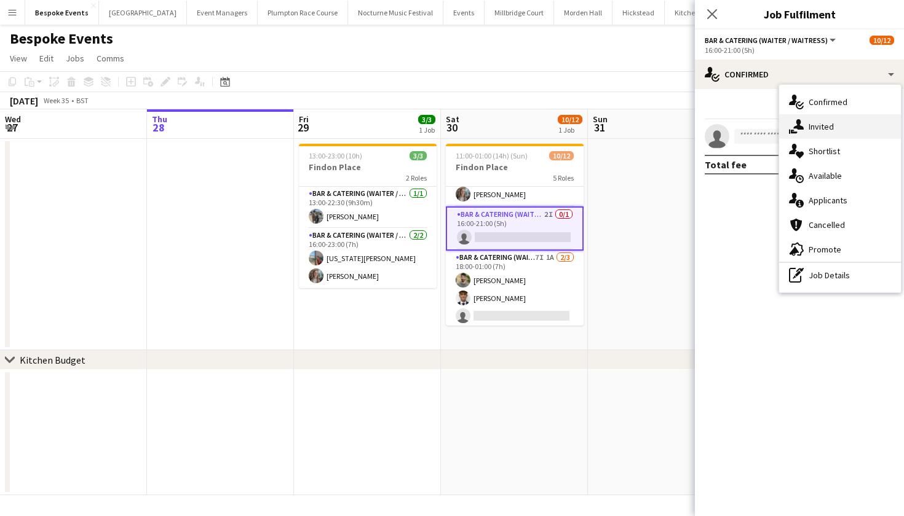
click at [825, 135] on div "single-neutral-actions-share-1 Invited" at bounding box center [840, 126] width 122 height 25
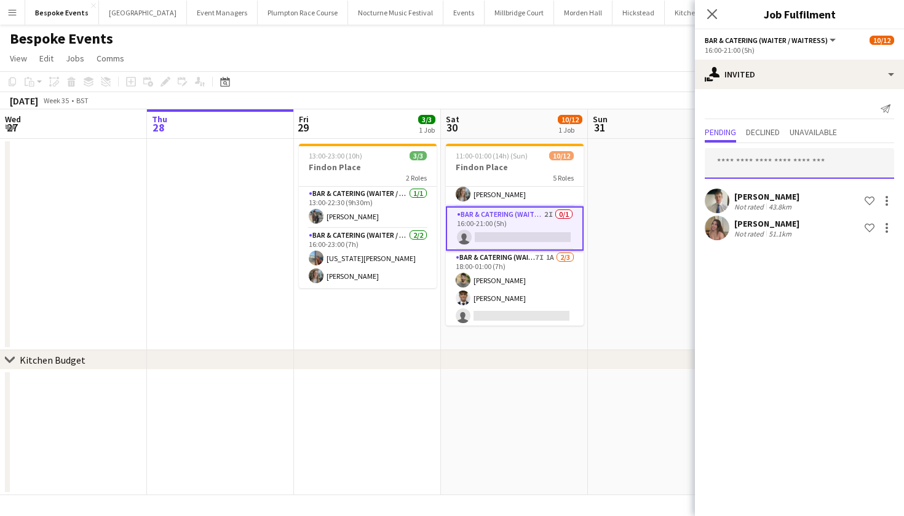
click at [758, 168] on input "text" at bounding box center [799, 163] width 189 height 31
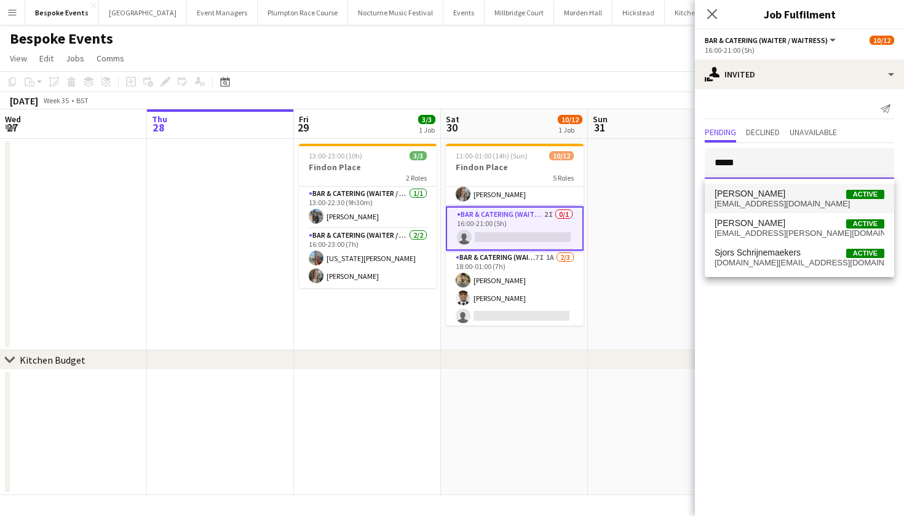
type input "*****"
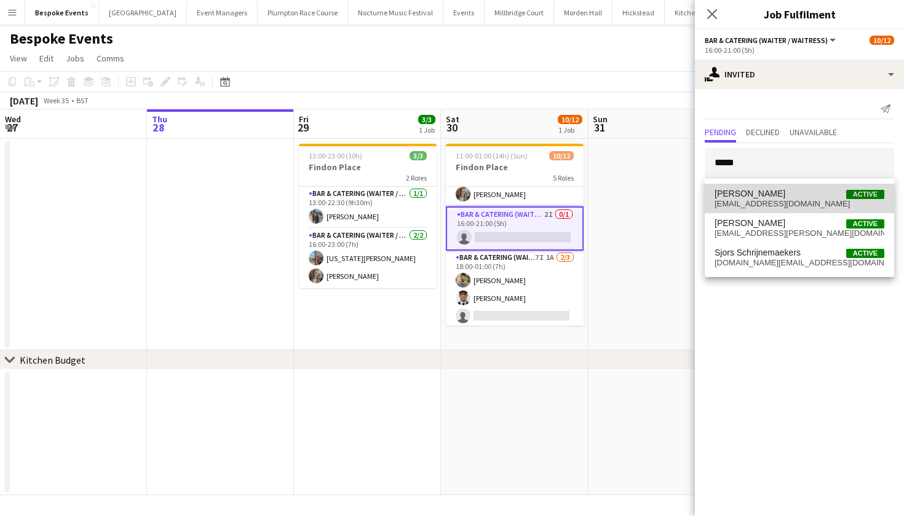
click at [758, 199] on span "[PERSON_NAME]" at bounding box center [749, 194] width 71 height 10
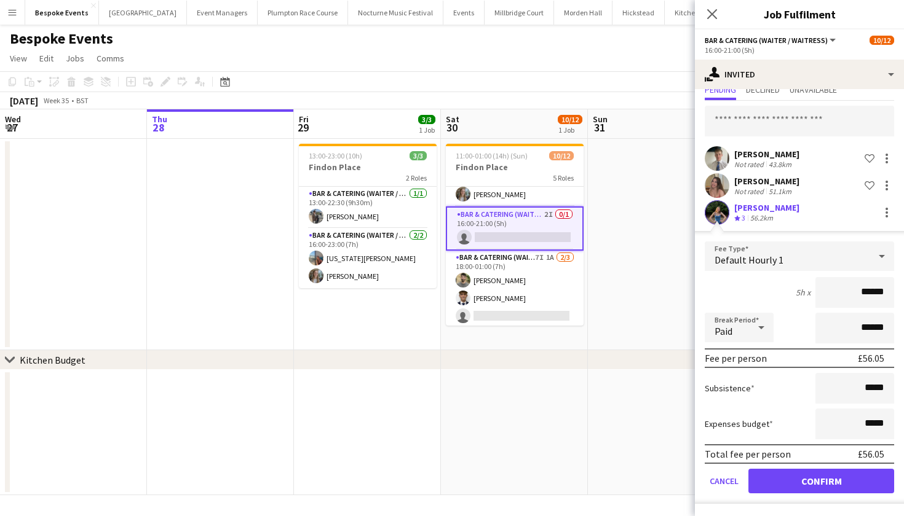
scroll to position [42, 0]
click at [793, 481] on button "Confirm" at bounding box center [821, 481] width 146 height 25
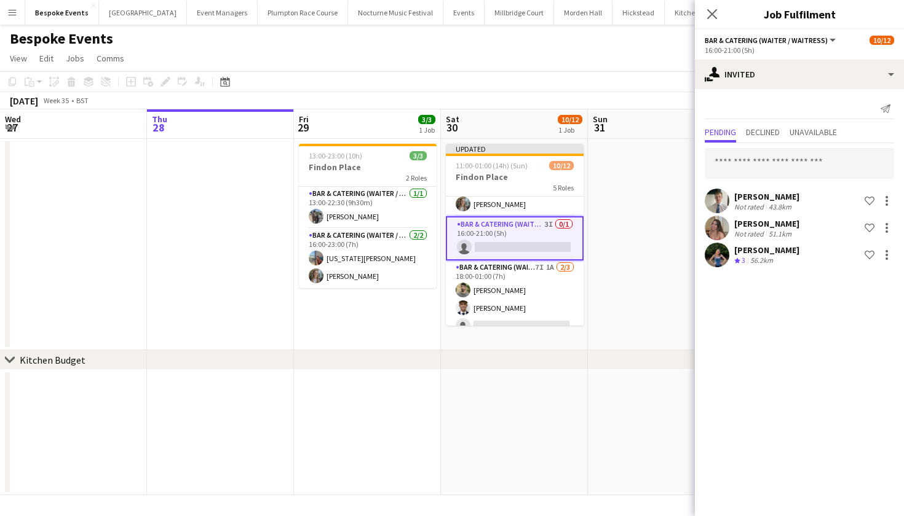
scroll to position [0, 0]
click at [644, 444] on app-date-cell at bounding box center [661, 432] width 147 height 125
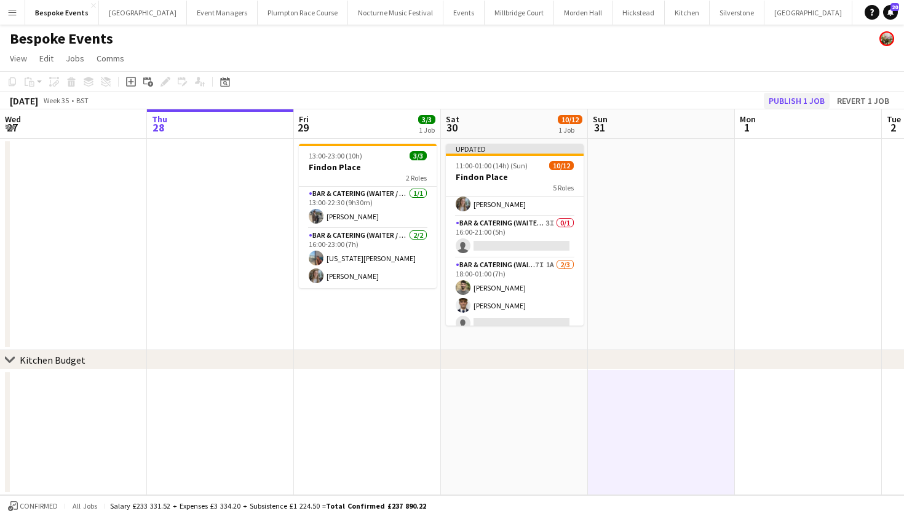
click at [804, 101] on button "Publish 1 job" at bounding box center [797, 101] width 66 height 16
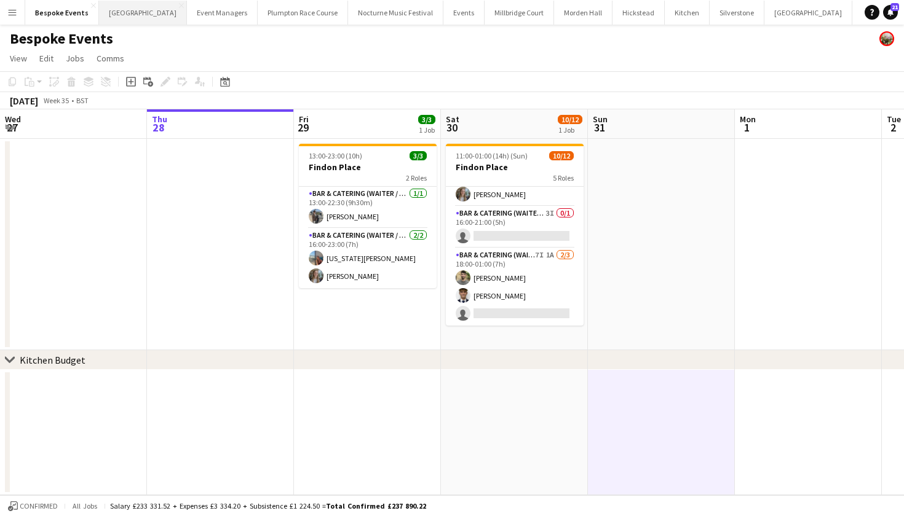
click at [107, 15] on button "Micklefield Hall Close" at bounding box center [143, 13] width 88 height 24
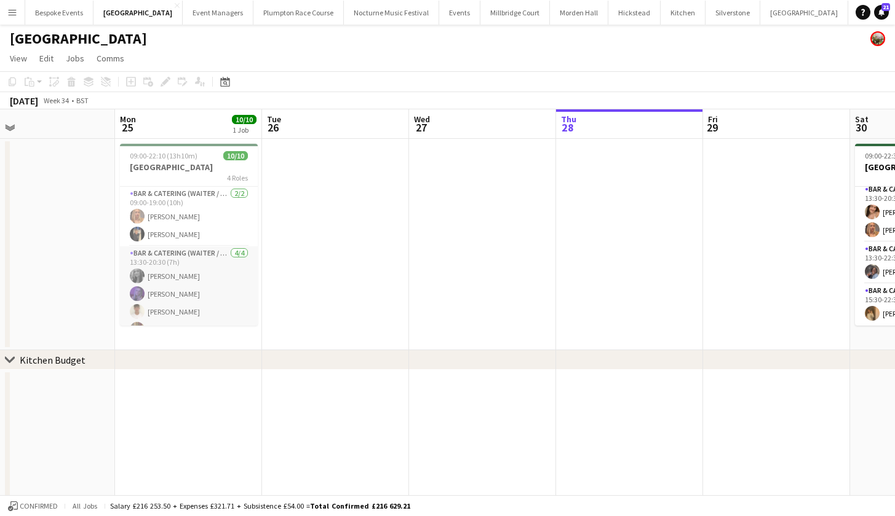
scroll to position [7, 0]
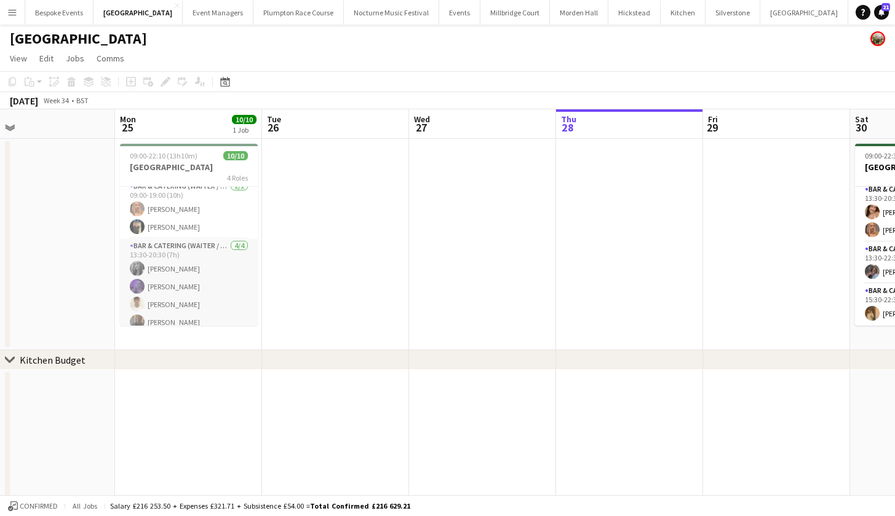
click at [197, 263] on app-card-role "Bar & Catering (Waiter / waitress) 4/4 13:30-20:30 (7h) Alice Ruttley Layla Ozc…" at bounding box center [189, 286] width 138 height 95
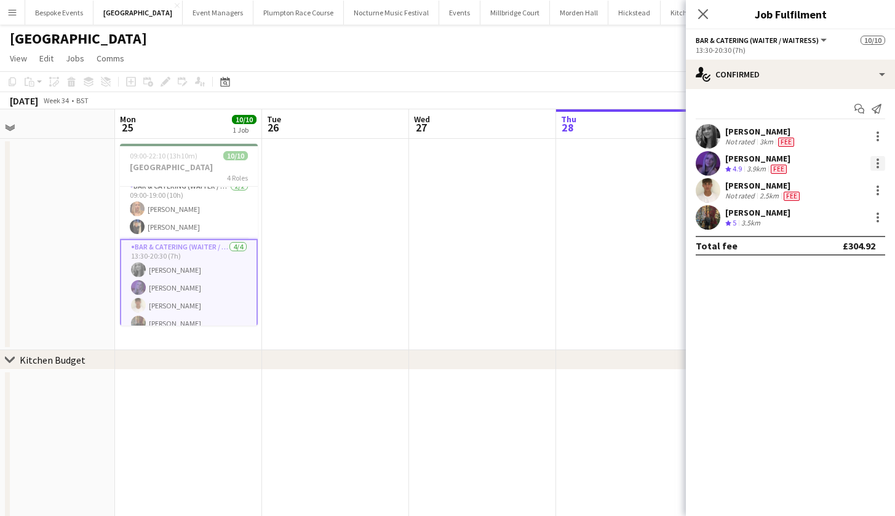
click at [881, 165] on div at bounding box center [877, 163] width 15 height 15
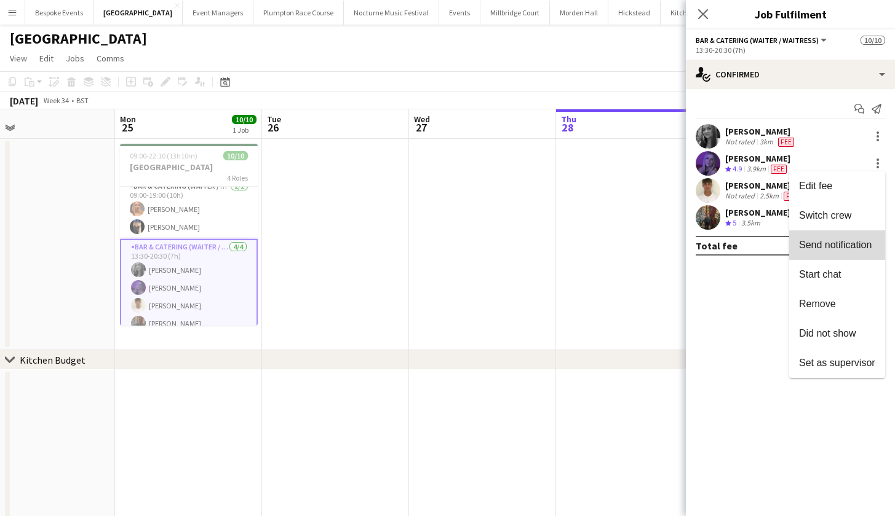
click at [834, 255] on button "Send notification" at bounding box center [837, 246] width 96 height 30
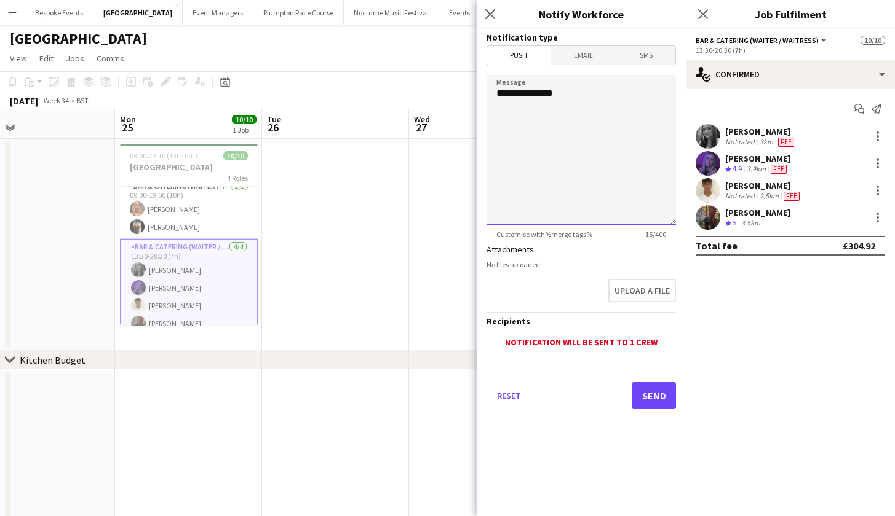
click at [652, 165] on textarea "**********" at bounding box center [580, 150] width 189 height 151
type textarea "**********"
click at [355, 280] on app-date-cell at bounding box center [335, 245] width 147 height 212
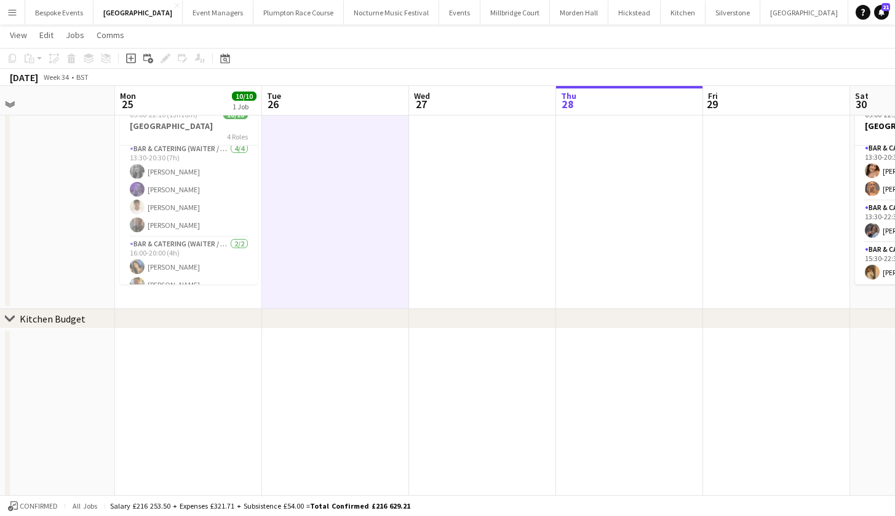
scroll to position [73, 0]
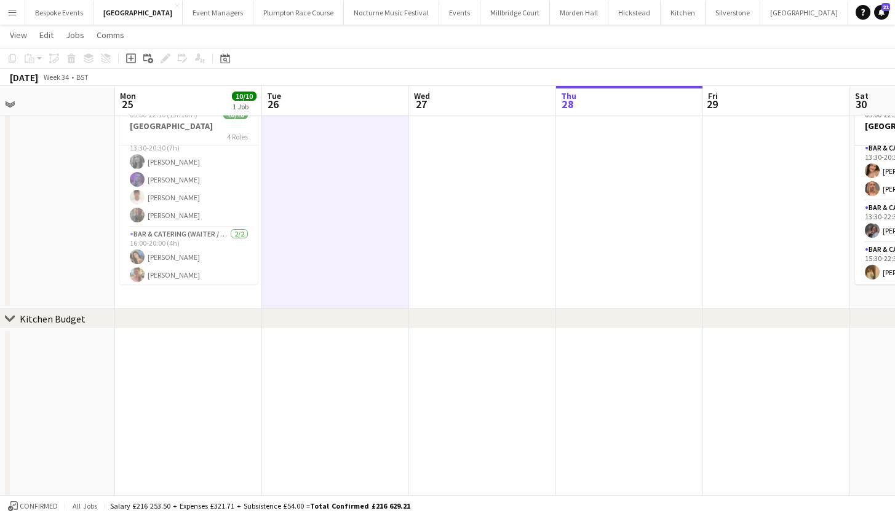
click at [14, 14] on app-icon "Menu" at bounding box center [12, 12] width 10 height 10
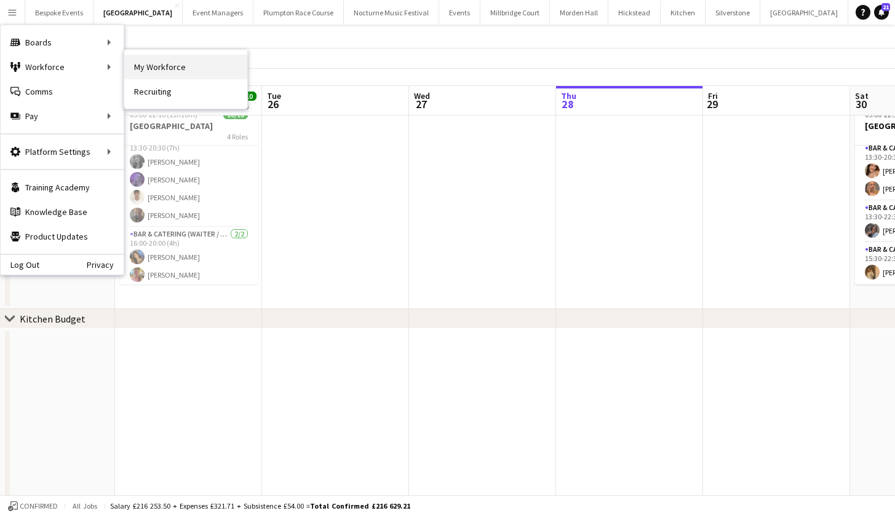
click at [142, 70] on link "My Workforce" at bounding box center [185, 67] width 123 height 25
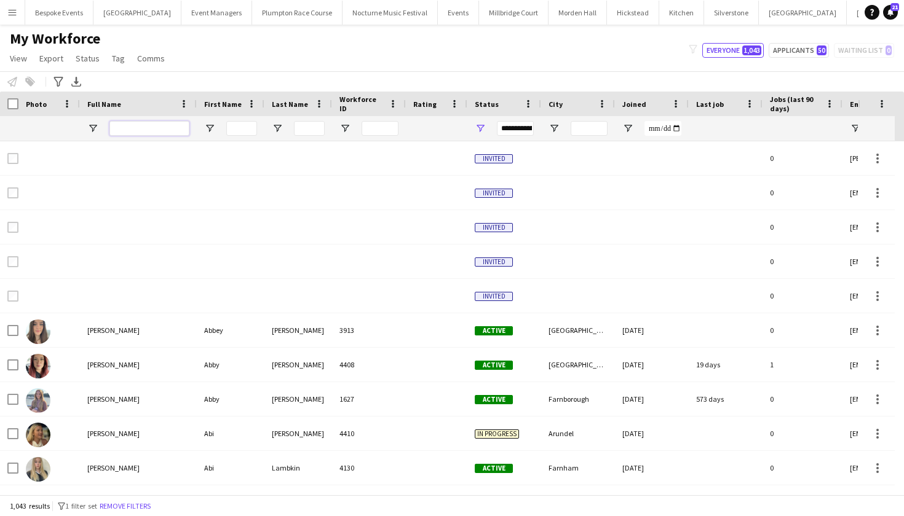
click at [123, 130] on input "Full Name Filter Input" at bounding box center [149, 128] width 80 height 15
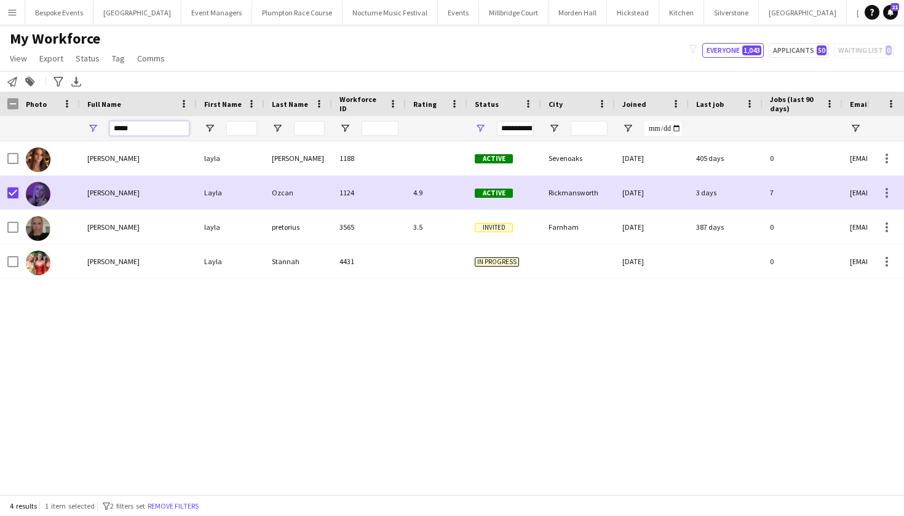
click at [141, 127] on input "*****" at bounding box center [149, 128] width 80 height 15
type input "*"
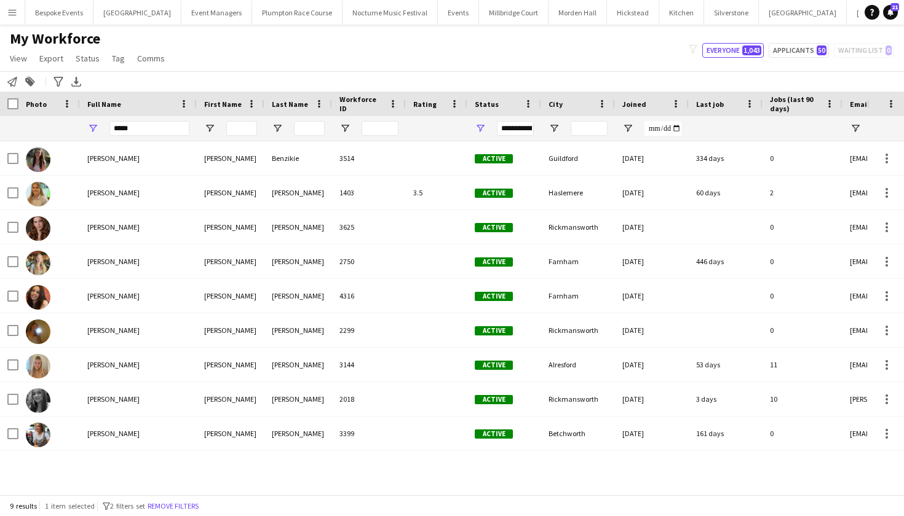
drag, startPoint x: 137, startPoint y: 148, endPoint x: 12, endPoint y: 394, distance: 275.5
click at [12, 394] on div at bounding box center [12, 399] width 11 height 34
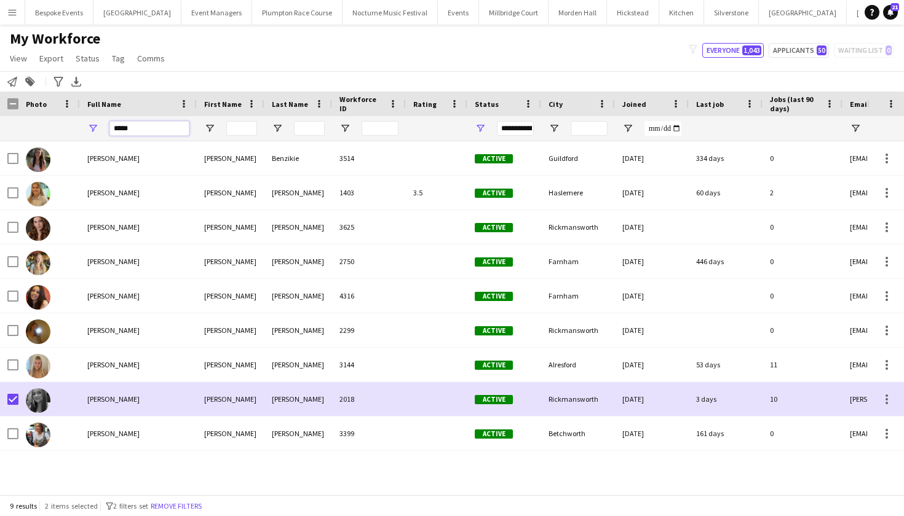
click at [144, 130] on input "*****" at bounding box center [149, 128] width 80 height 15
type input "*"
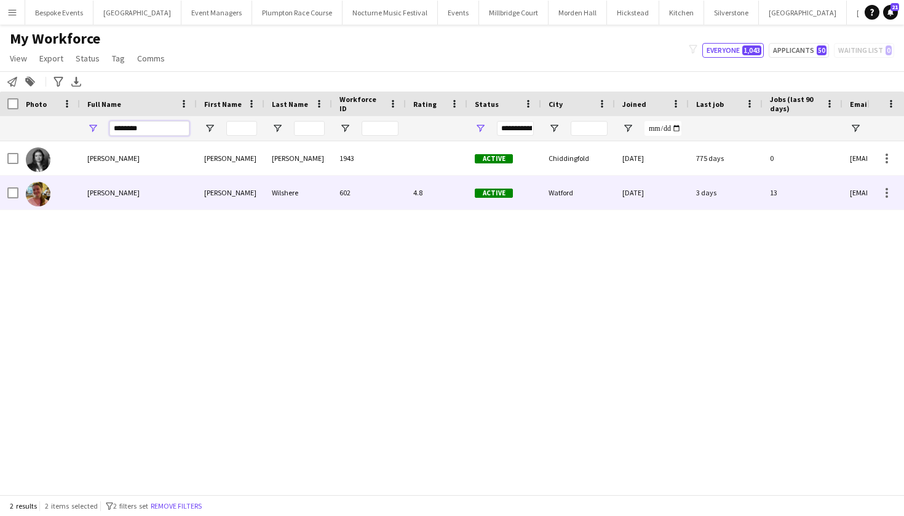
type input "********"
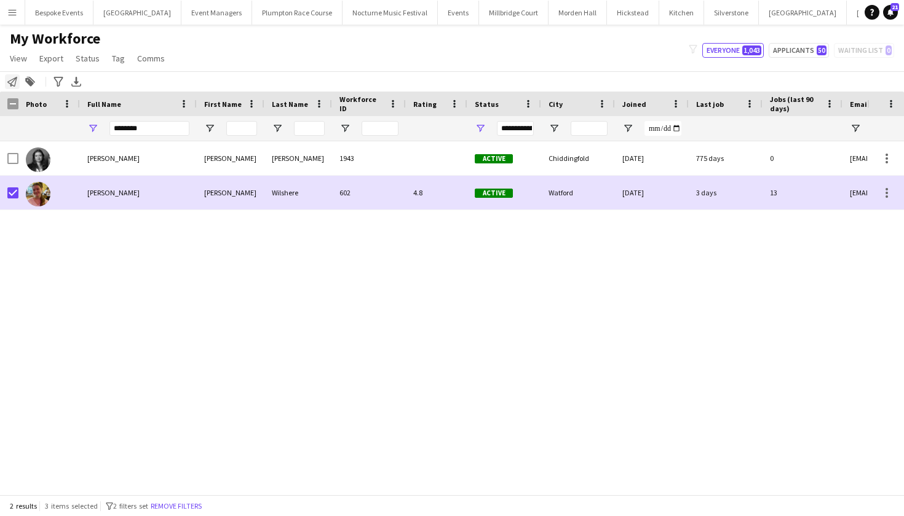
click at [11, 81] on icon "Notify workforce" at bounding box center [12, 82] width 10 height 10
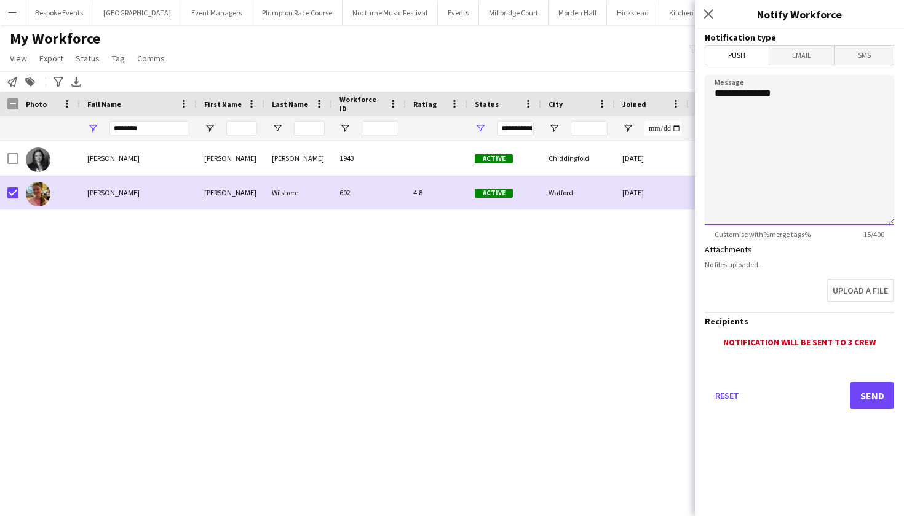
click at [775, 125] on textarea "**********" at bounding box center [799, 150] width 189 height 151
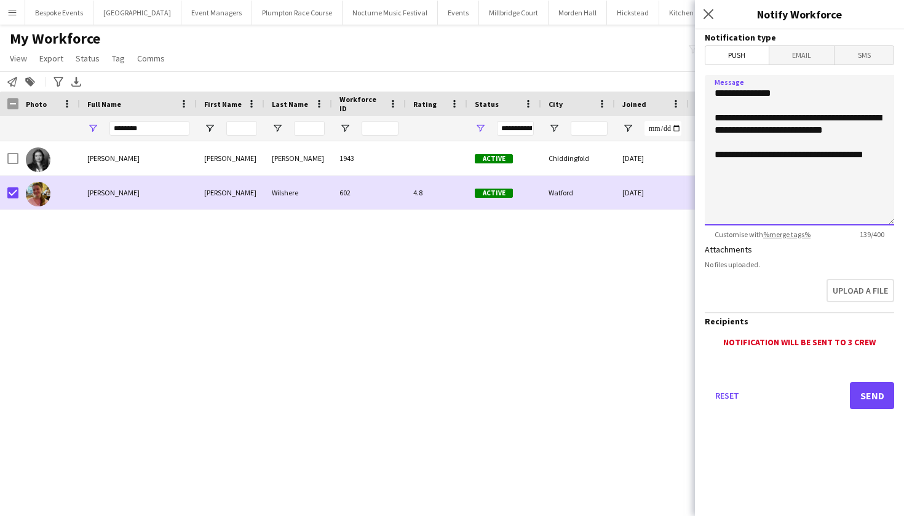
click at [871, 137] on textarea "**********" at bounding box center [799, 150] width 189 height 151
click at [868, 132] on textarea "**********" at bounding box center [799, 150] width 189 height 151
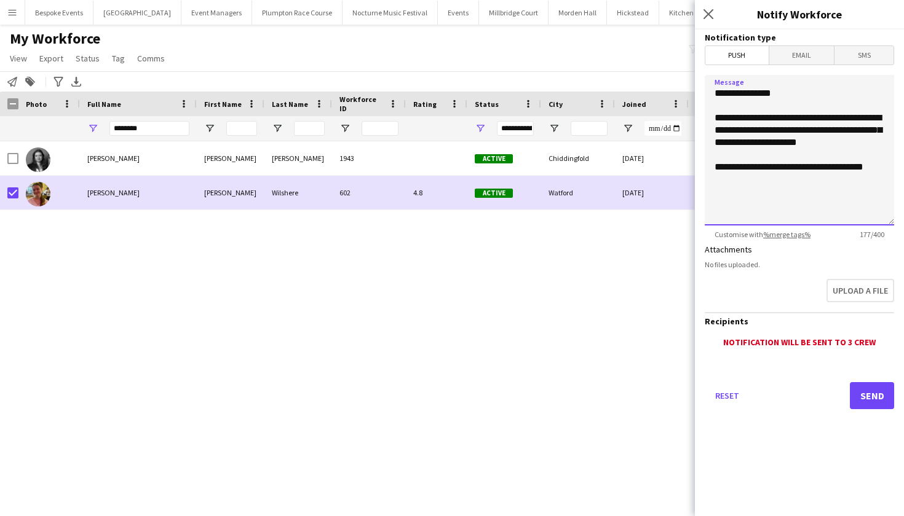
click at [886, 170] on textarea "**********" at bounding box center [799, 150] width 189 height 151
type textarea "**********"
click at [865, 397] on button "Send" at bounding box center [872, 395] width 44 height 27
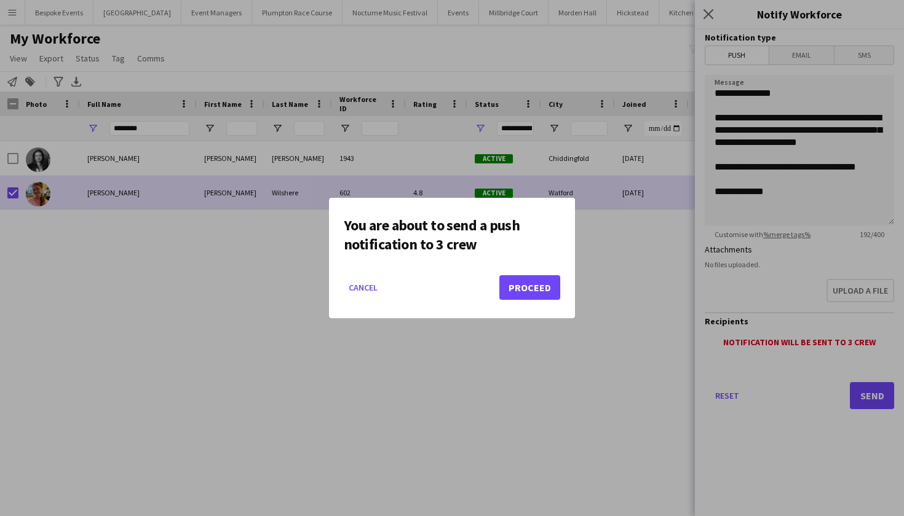
click at [545, 286] on button "Proceed" at bounding box center [529, 287] width 61 height 25
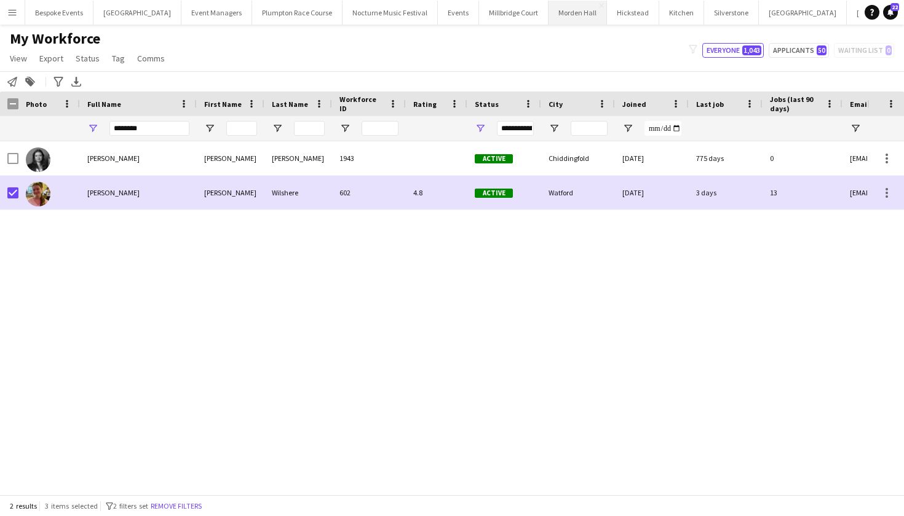
click at [548, 18] on button "Morden Hall Close" at bounding box center [577, 13] width 58 height 24
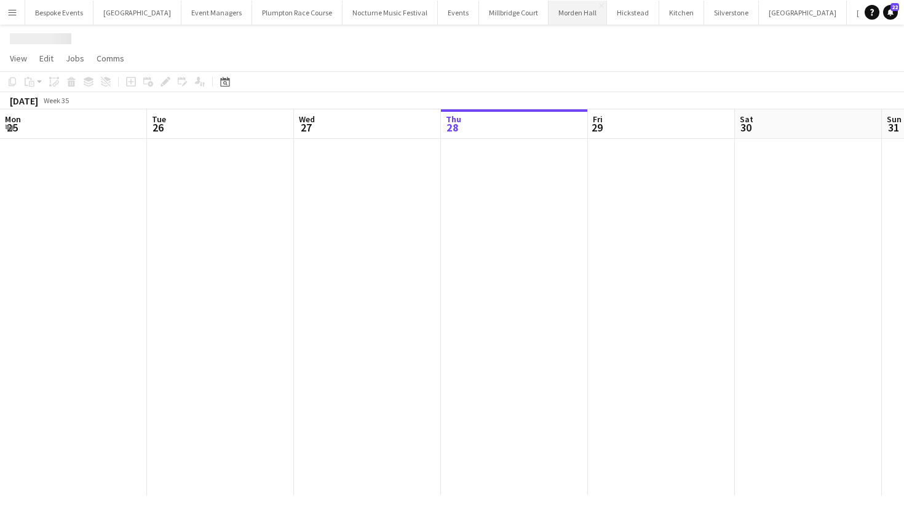
scroll to position [0, 294]
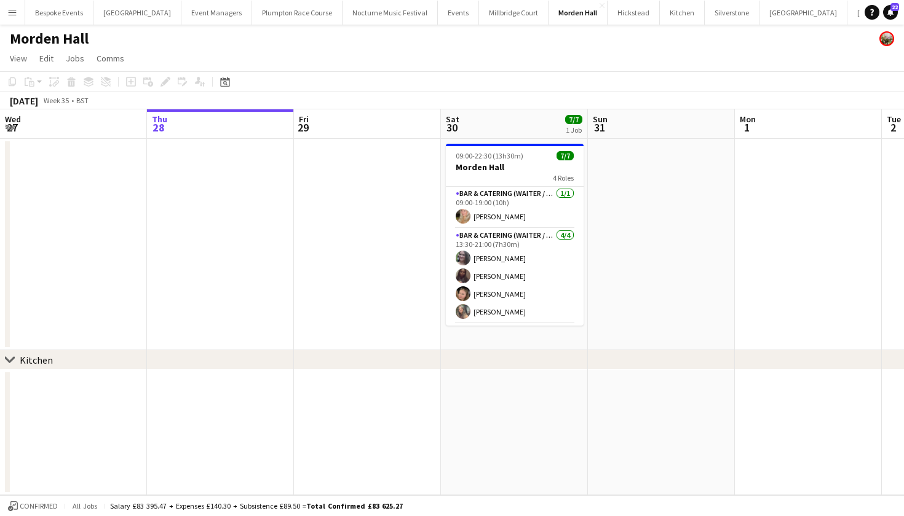
click at [10, 7] on button "Menu" at bounding box center [12, 12] width 25 height 25
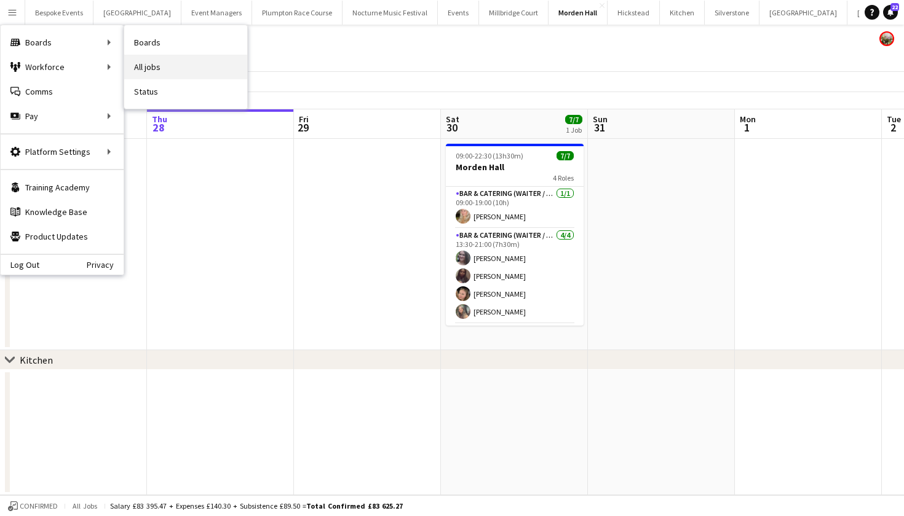
click at [161, 66] on link "All jobs" at bounding box center [185, 67] width 123 height 25
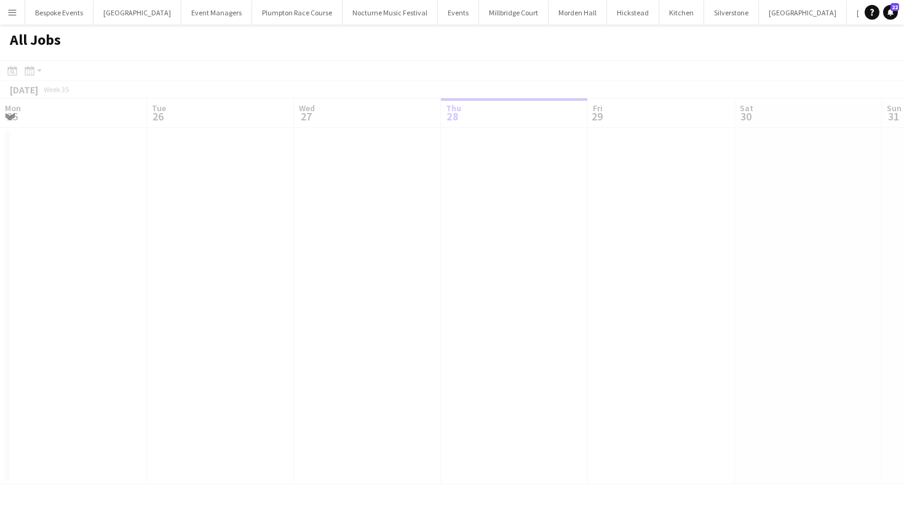
scroll to position [0, 294]
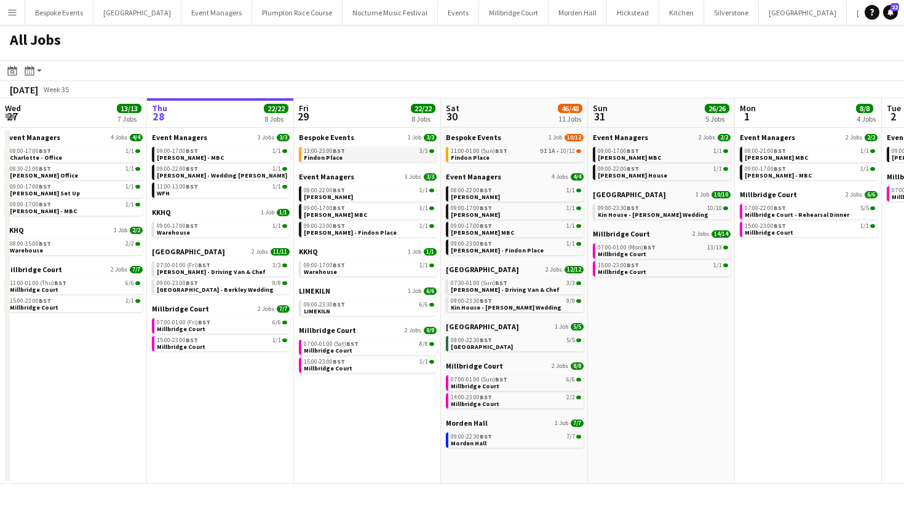
click at [350, 154] on link "13:00-23:00 BST 3/3 Findon Place" at bounding box center [369, 154] width 130 height 14
click at [342, 347] on span "Millbridge Court" at bounding box center [328, 351] width 49 height 8
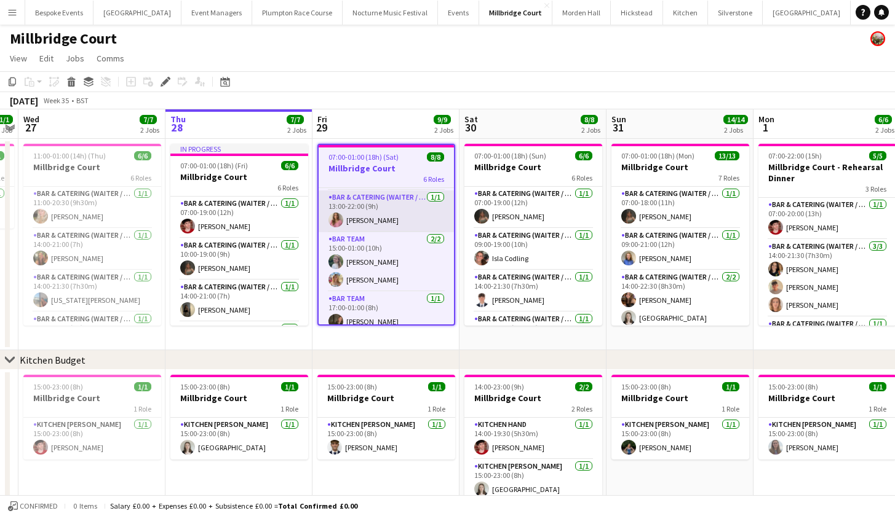
scroll to position [150, 0]
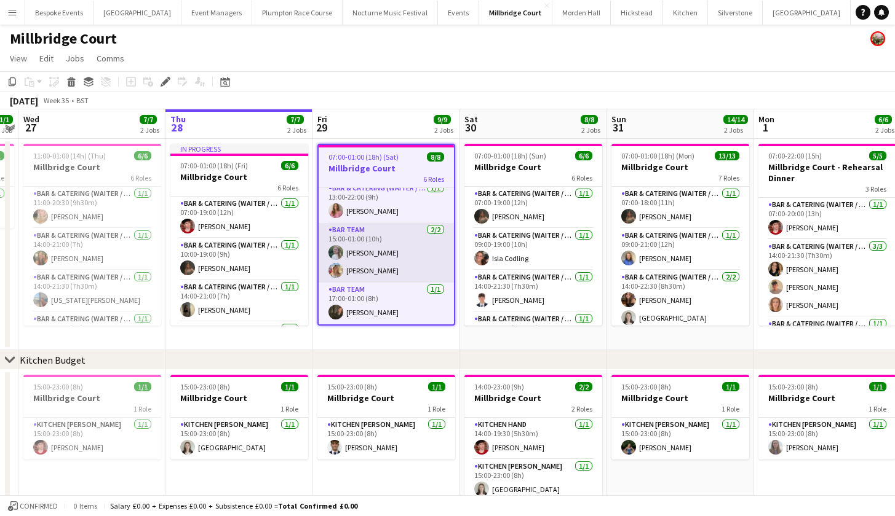
click at [384, 248] on app-card-role "Bar Team [DATE] 15:00-01:00 (10h) [PERSON_NAME] [PERSON_NAME] Belassie" at bounding box center [386, 253] width 135 height 60
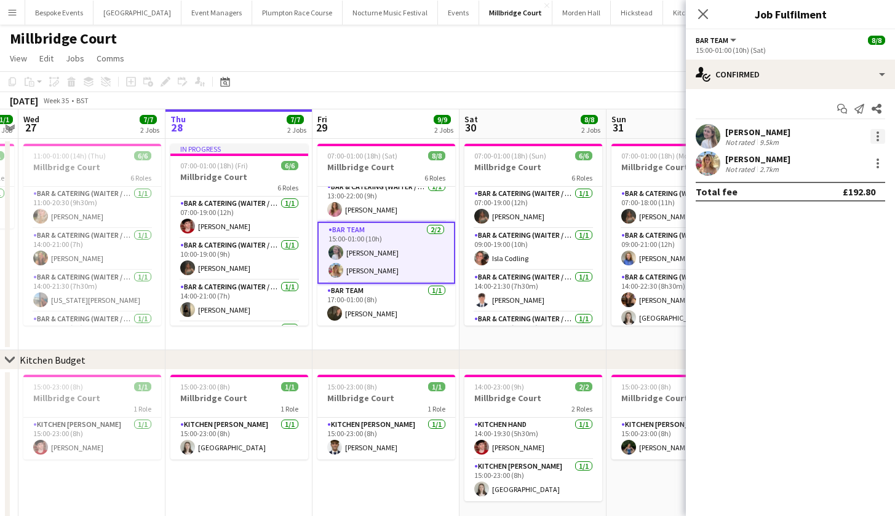
click at [873, 135] on div at bounding box center [877, 136] width 15 height 15
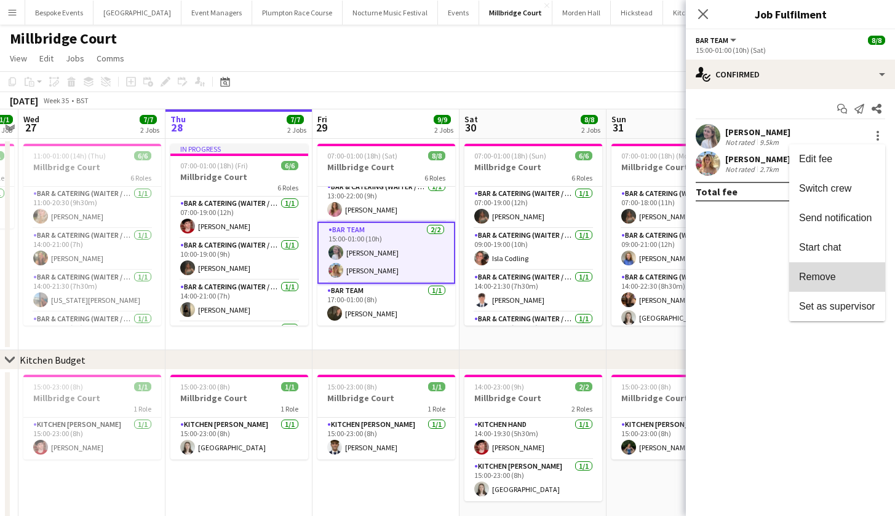
click at [825, 280] on span "Remove" at bounding box center [817, 277] width 37 height 10
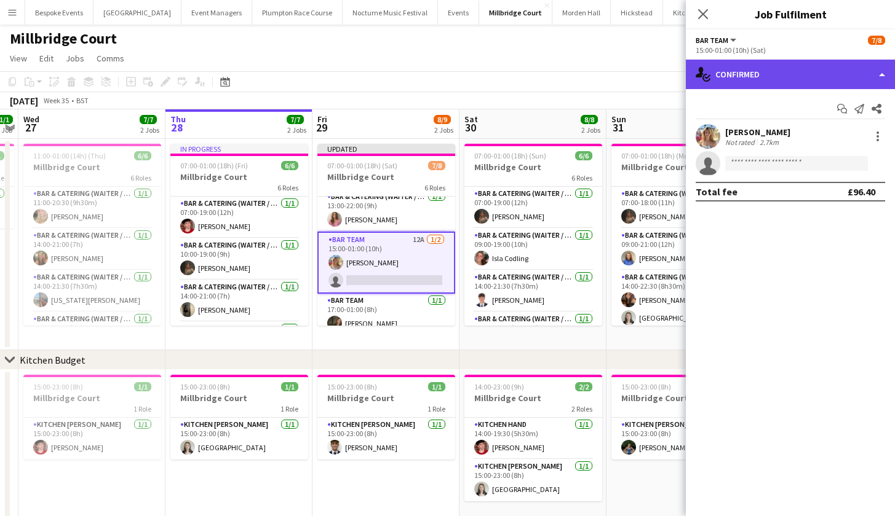
click at [775, 84] on div "single-neutral-actions-check-2 Confirmed" at bounding box center [790, 75] width 209 height 30
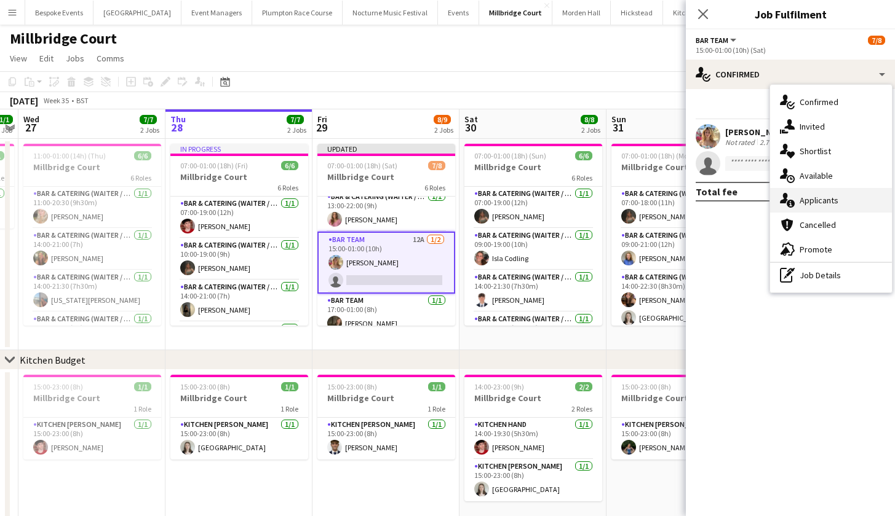
click at [799, 206] on div "single-neutral-actions-information Applicants" at bounding box center [831, 200] width 122 height 25
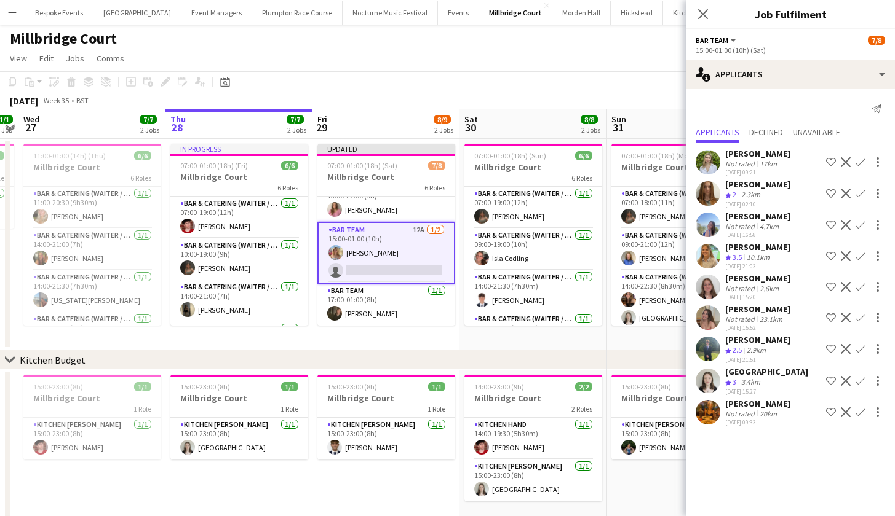
scroll to position [160, 0]
click at [705, 413] on app-user-avatar at bounding box center [707, 412] width 25 height 25
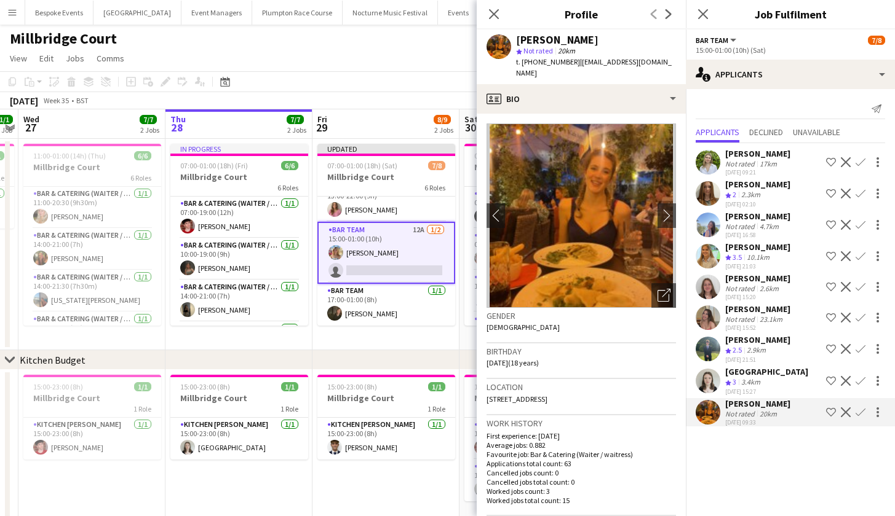
click at [860, 413] on app-icon "Confirm" at bounding box center [860, 413] width 10 height 10
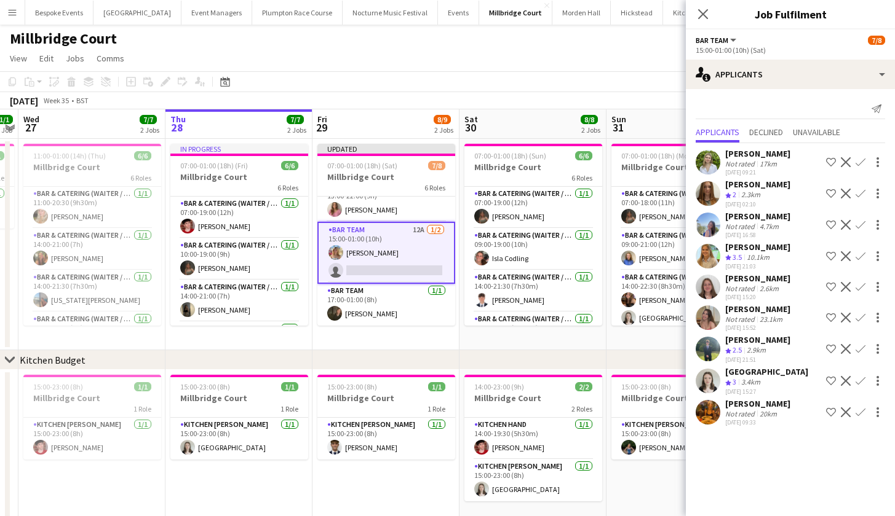
click at [860, 411] on app-icon "Confirm" at bounding box center [860, 413] width 10 height 10
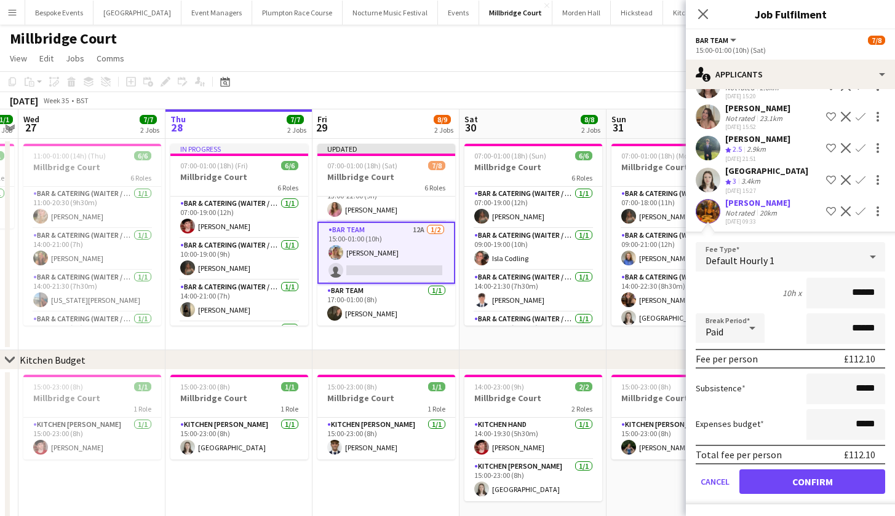
scroll to position [201, 0]
click at [825, 479] on button "Confirm" at bounding box center [812, 482] width 146 height 25
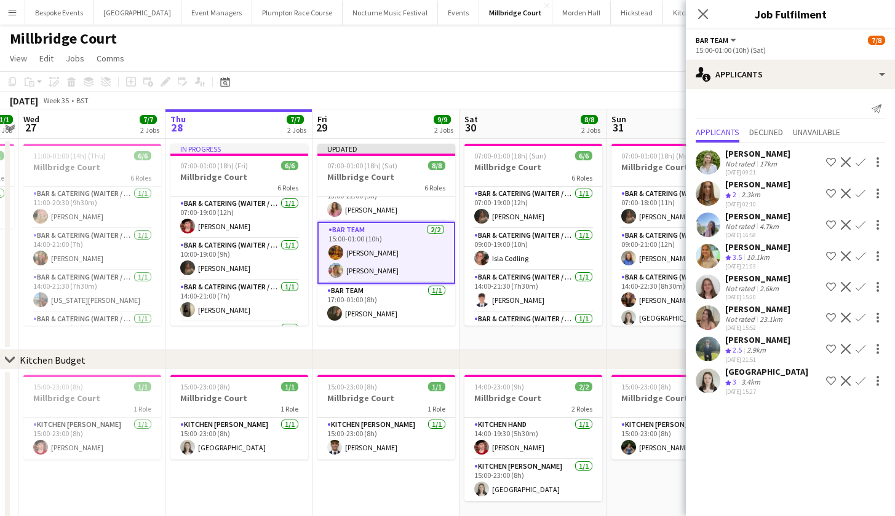
click at [568, 75] on app-toolbar "Copy Paste Paste Command V Paste with crew Command Shift V Paste linked Job [GE…" at bounding box center [447, 81] width 895 height 21
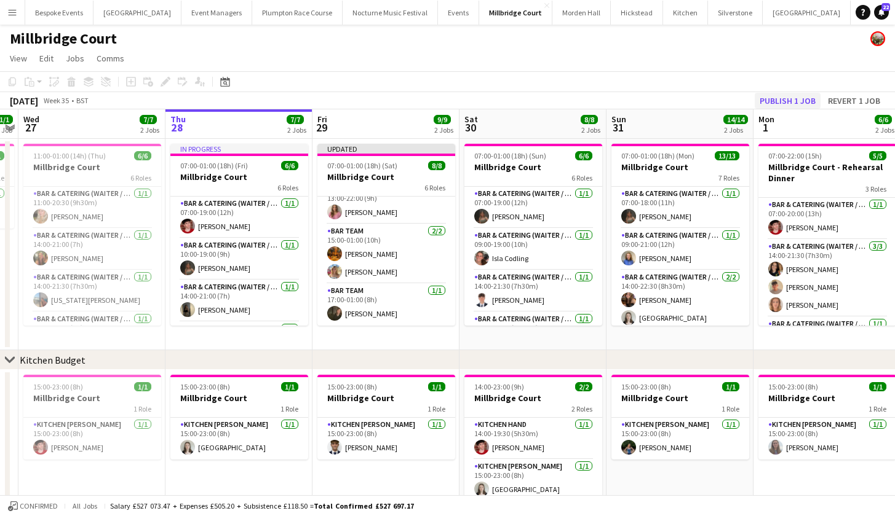
click at [783, 98] on button "Publish 1 job" at bounding box center [787, 101] width 66 height 16
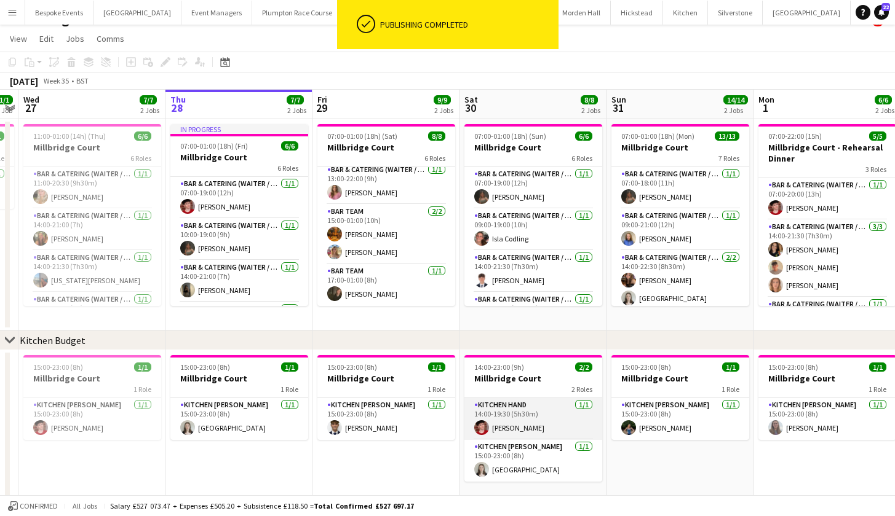
scroll to position [28, 0]
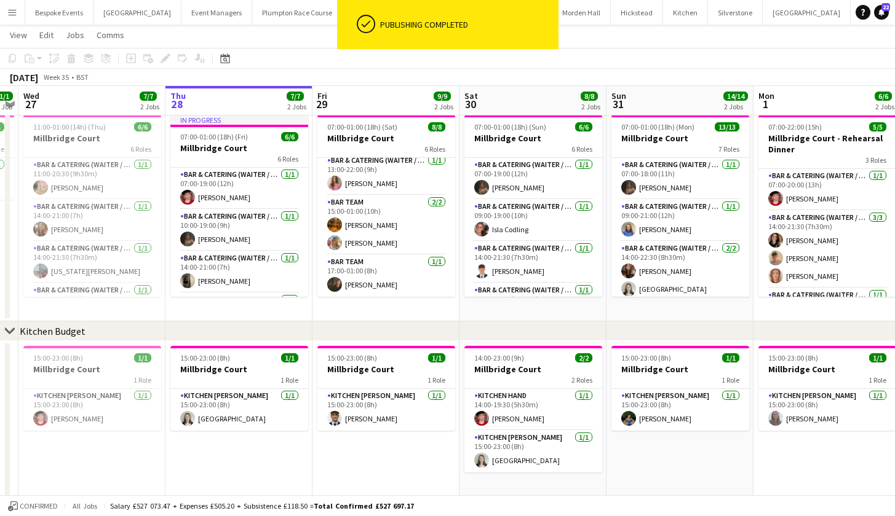
click at [15, 7] on app-icon "Menu" at bounding box center [12, 12] width 10 height 10
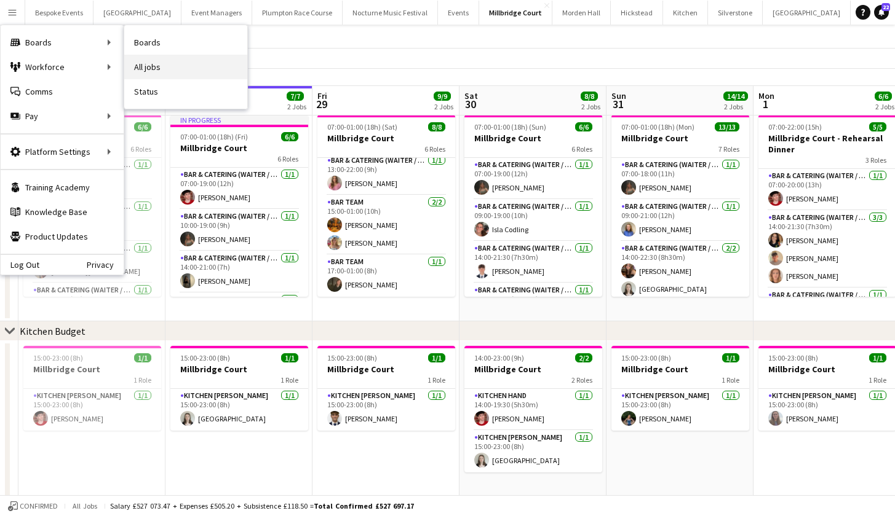
click at [136, 61] on link "All jobs" at bounding box center [185, 67] width 123 height 25
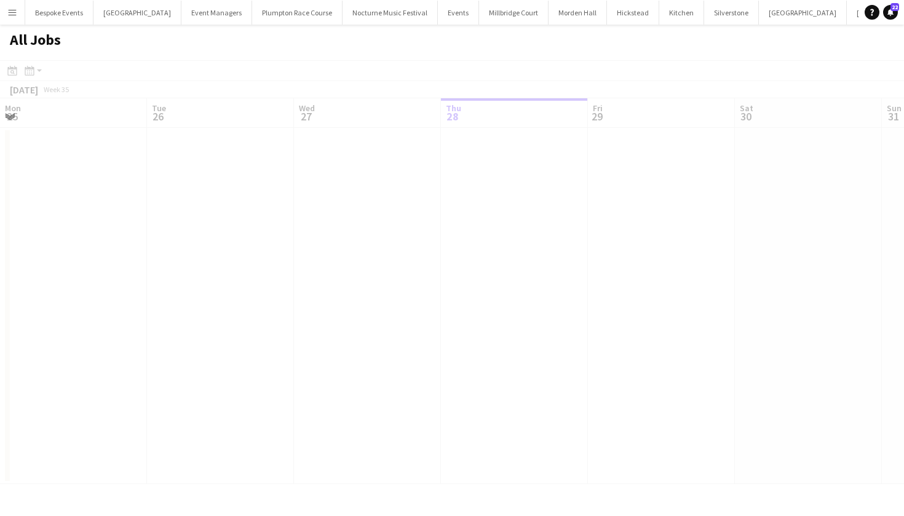
scroll to position [0, 294]
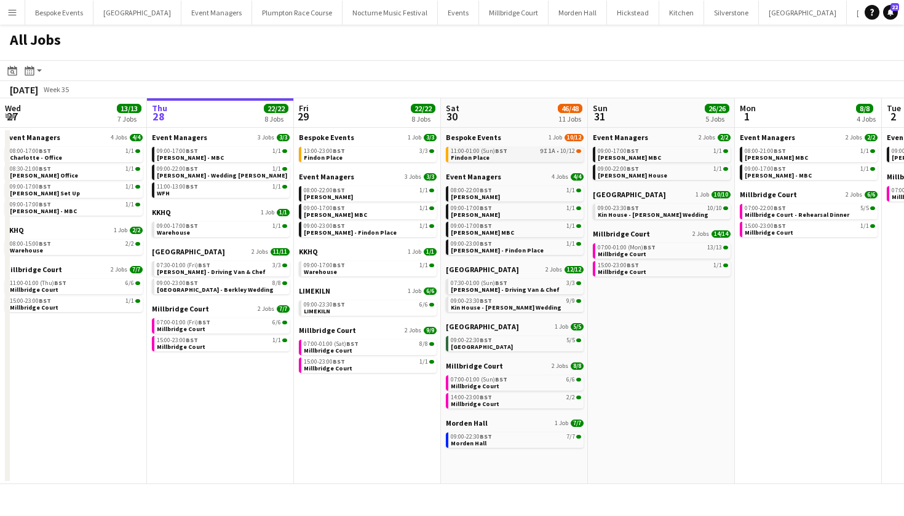
click at [510, 154] on link "11:00-01:00 (Sun) BST 9I 1A • [STREET_ADDRESS]" at bounding box center [516, 154] width 130 height 14
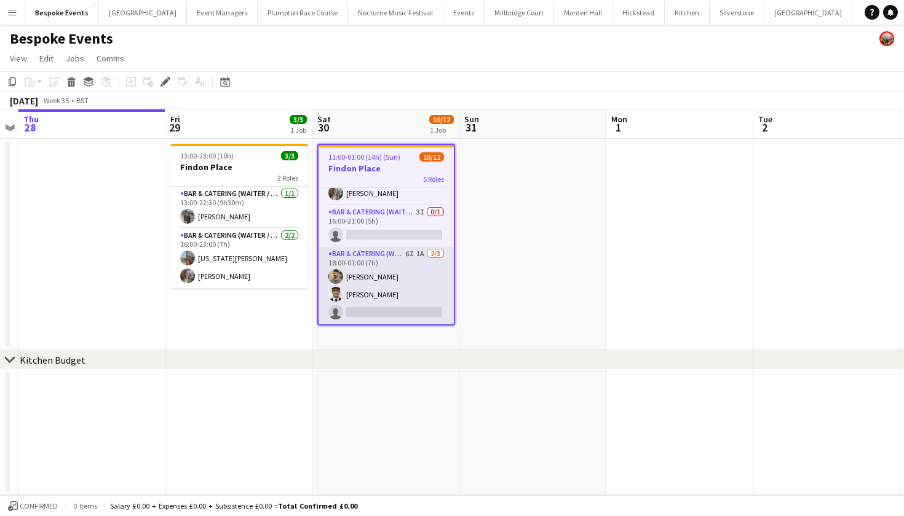
scroll to position [197, 0]
click at [384, 283] on app-card-role "Bar & Catering (Waiter / waitress) 6I 1A [DATE] 18:00-01:00 (7h) [PERSON_NAME] …" at bounding box center [386, 285] width 135 height 77
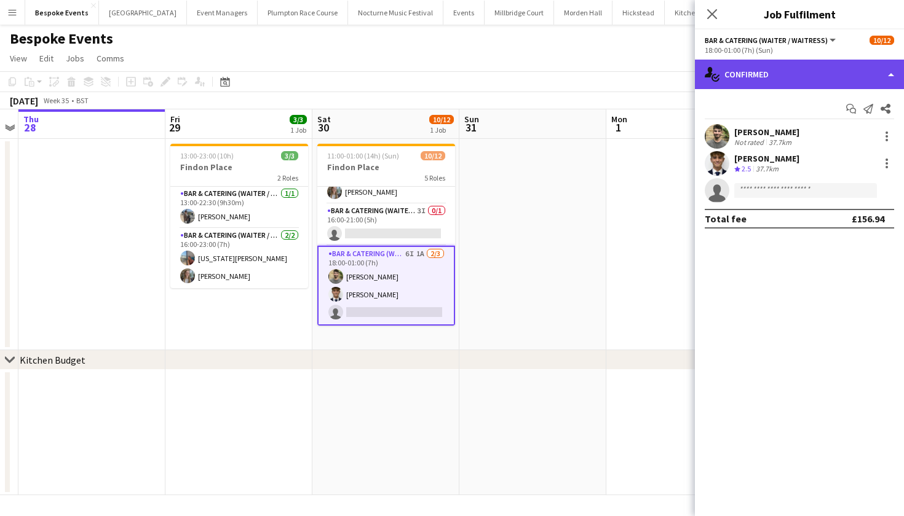
click at [744, 79] on div "single-neutral-actions-check-2 Confirmed" at bounding box center [799, 75] width 209 height 30
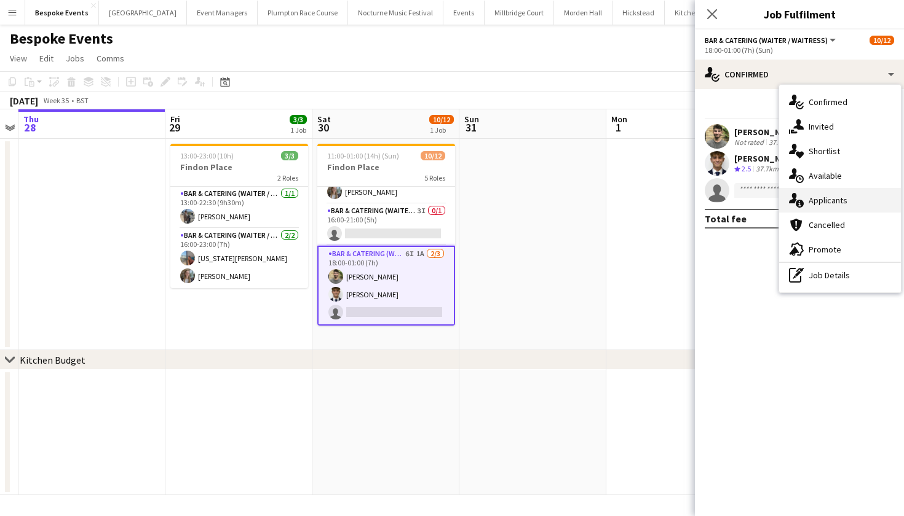
click at [812, 211] on div "single-neutral-actions-information Applicants" at bounding box center [840, 200] width 122 height 25
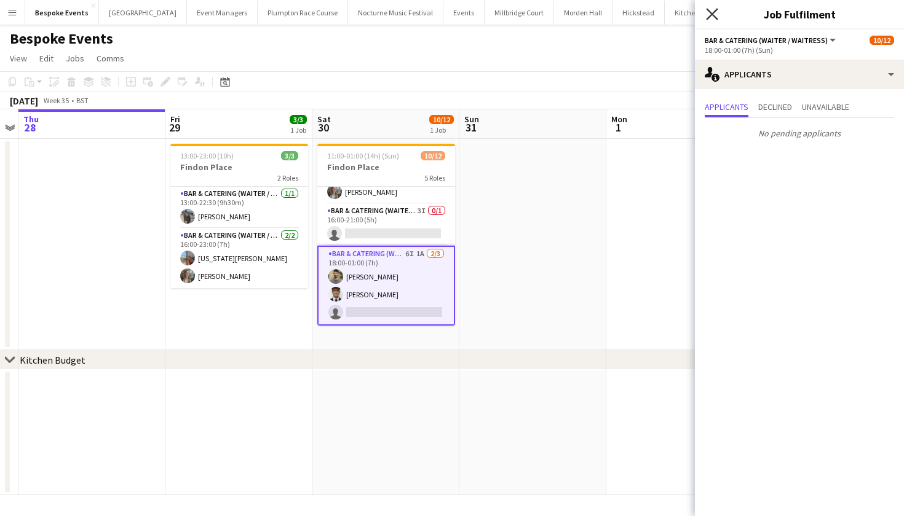
click at [711, 20] on icon "Close pop-in" at bounding box center [712, 14] width 12 height 12
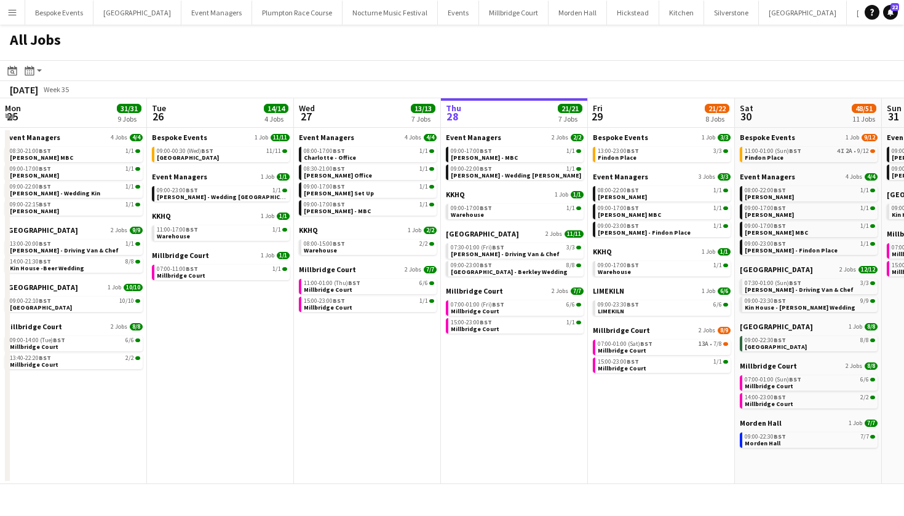
scroll to position [0, 294]
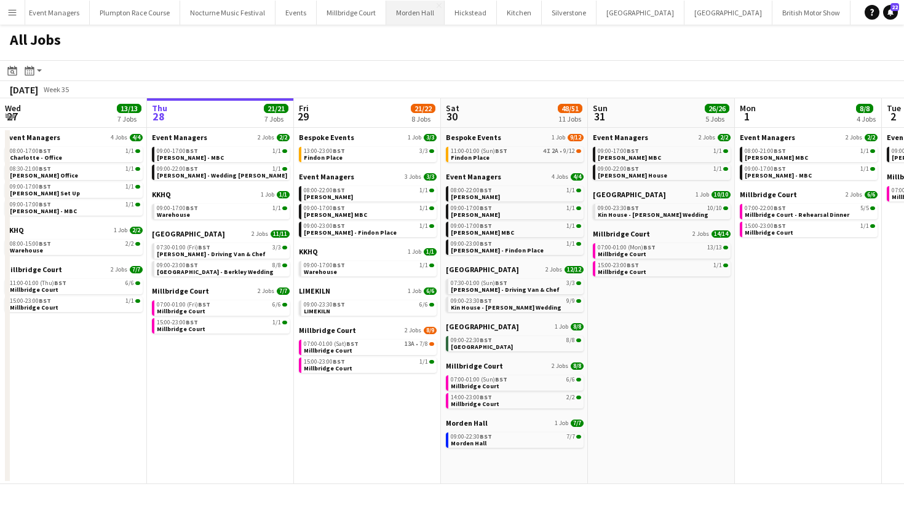
click at [386, 17] on button "[GEOGRAPHIC_DATA] Close" at bounding box center [415, 13] width 58 height 24
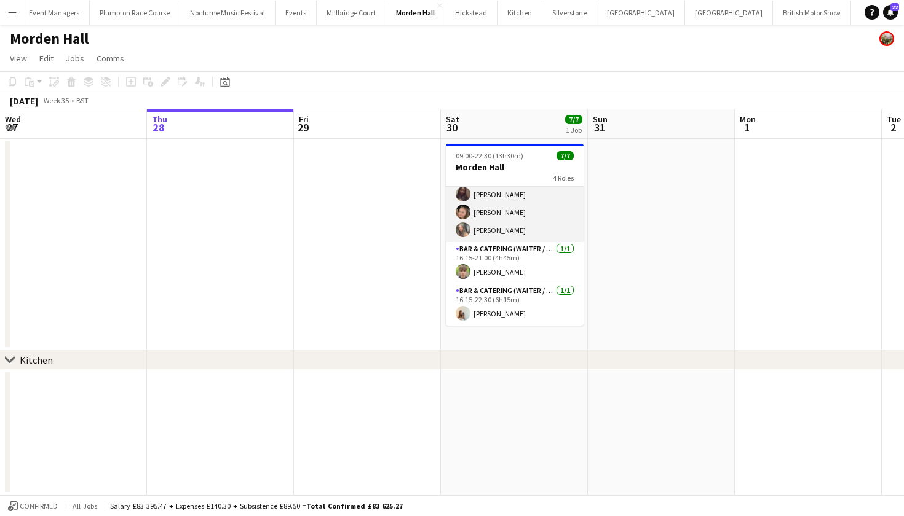
scroll to position [82, 0]
click at [350, 256] on app-date-cell at bounding box center [367, 245] width 147 height 212
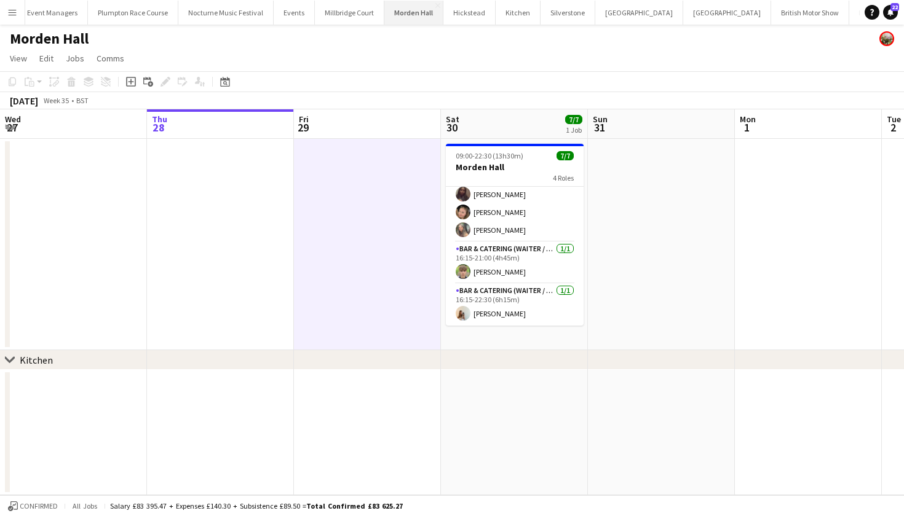
scroll to position [0, 164]
click at [444, 18] on button "Hickstead Close" at bounding box center [470, 13] width 52 height 24
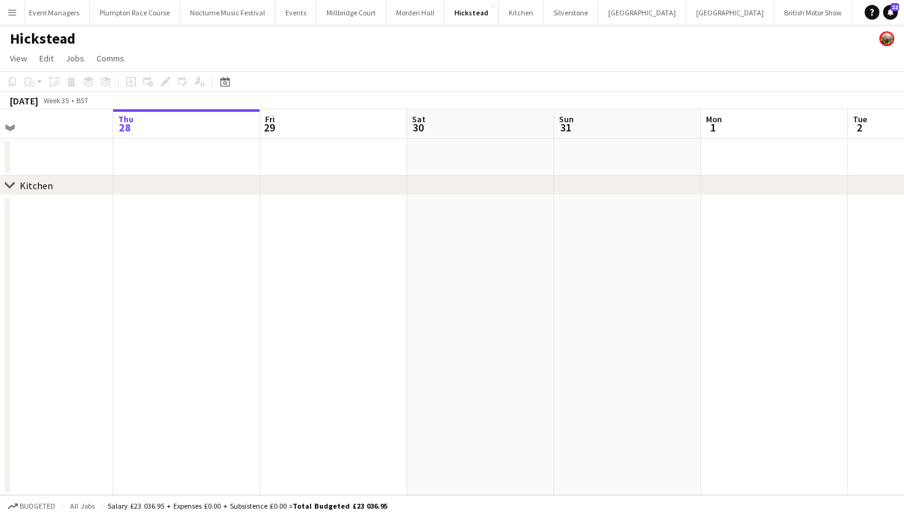
scroll to position [0, 534]
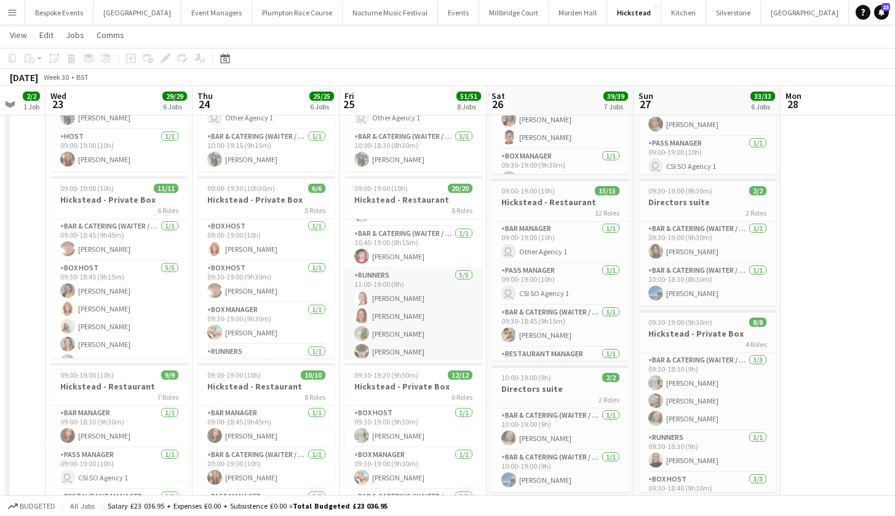
scroll to position [380, 0]
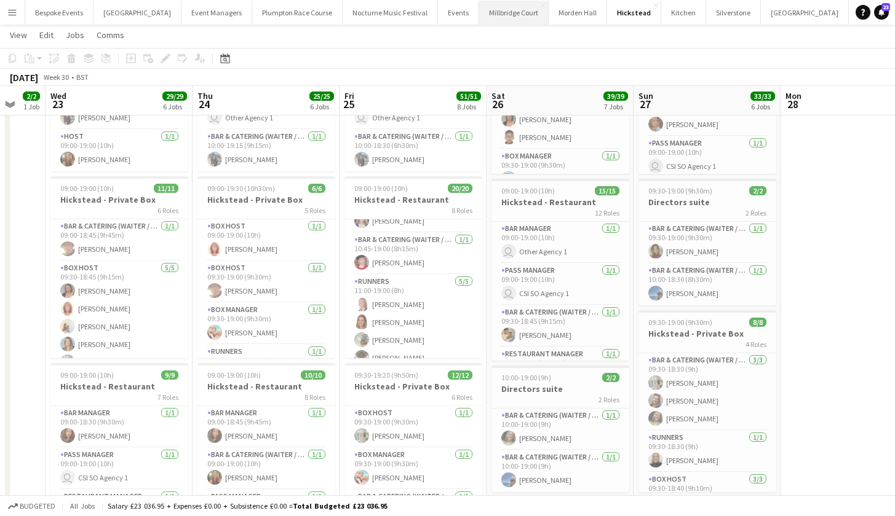
click at [496, 18] on button "[GEOGRAPHIC_DATA]" at bounding box center [513, 13] width 69 height 24
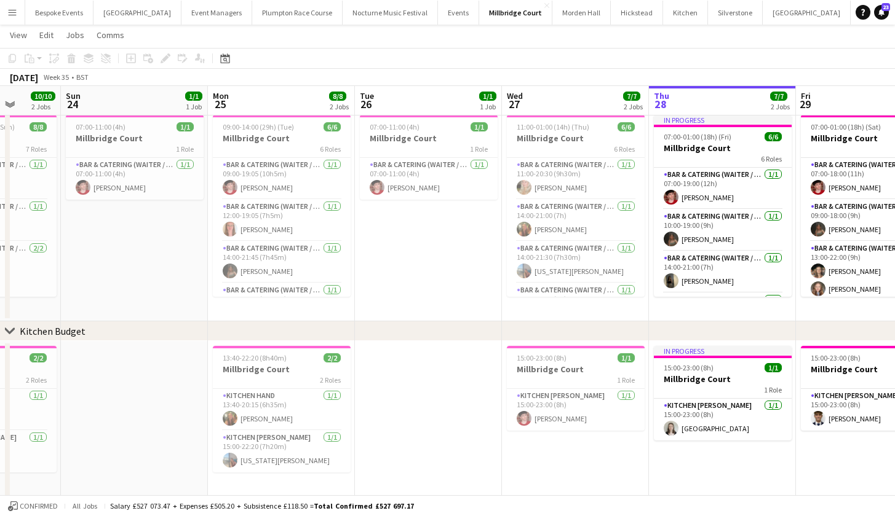
scroll to position [0, 366]
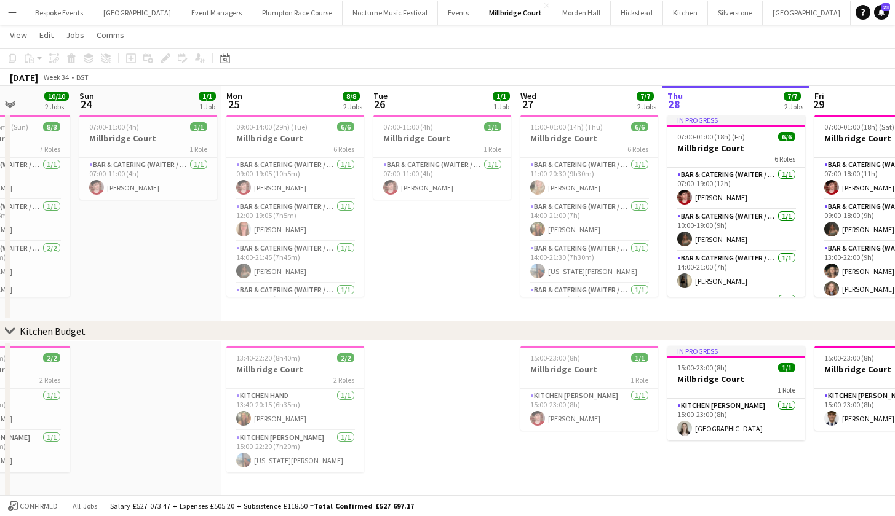
click at [400, 240] on app-date-cell "07:00-11:00 (4h) 1/1 Millbridge Court 1 Role Bar & Catering (Waiter / waitress)…" at bounding box center [441, 216] width 147 height 212
